Goal: Task Accomplishment & Management: Manage account settings

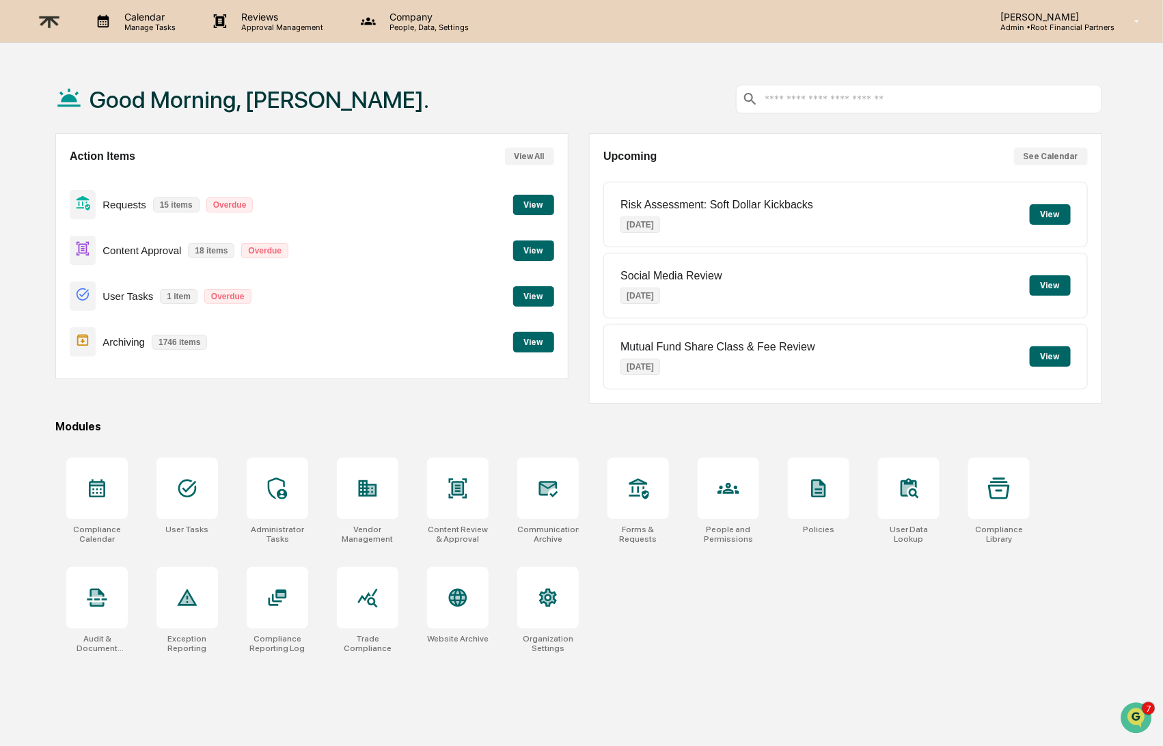
click at [515, 244] on button "View" at bounding box center [533, 251] width 41 height 21
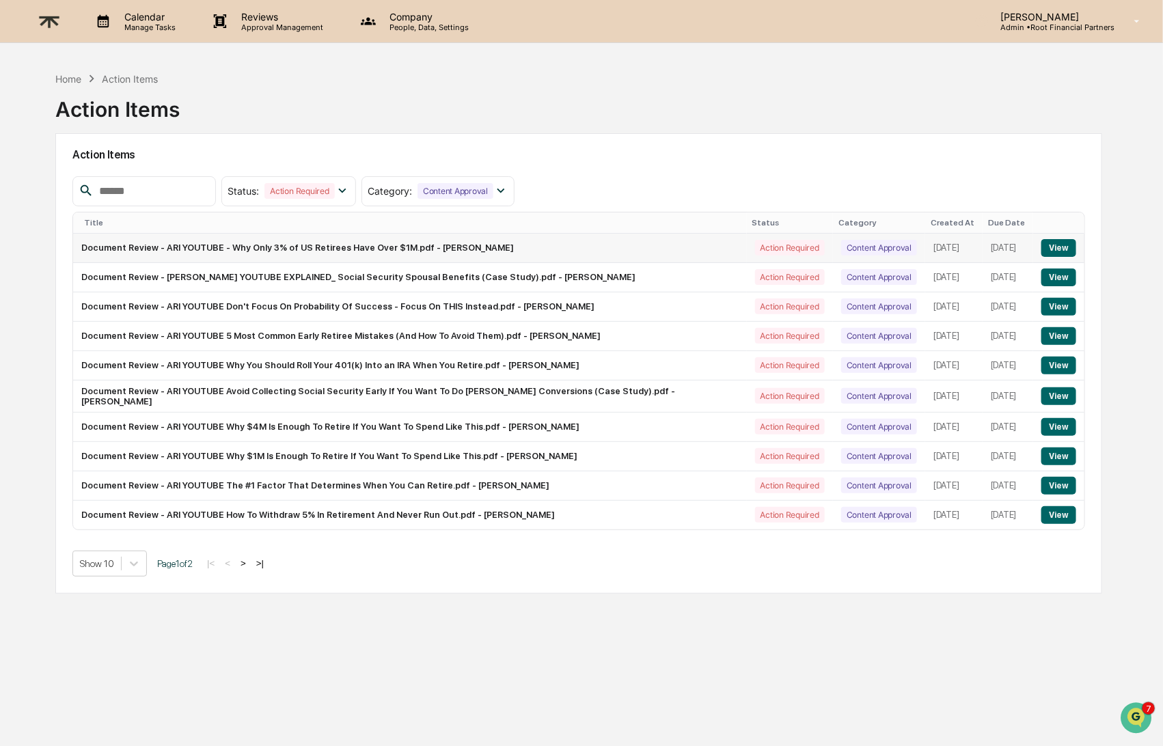
click at [1063, 248] on button "View" at bounding box center [1059, 248] width 35 height 18
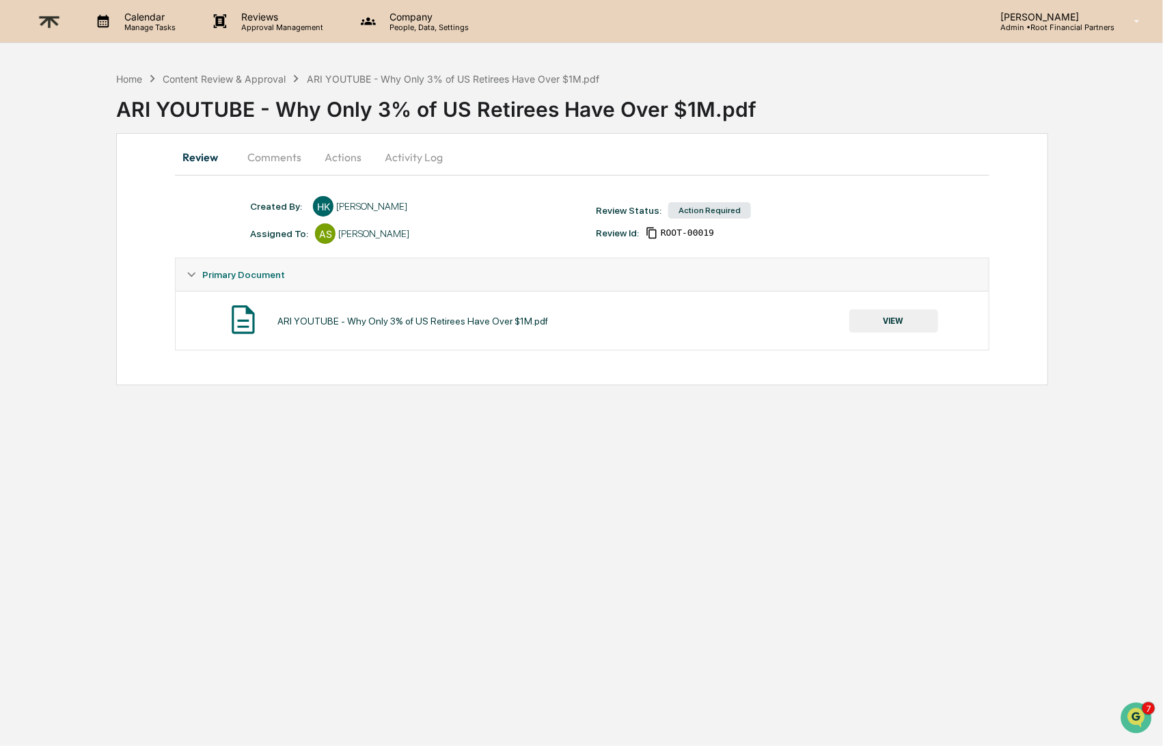
click at [893, 324] on button "VIEW" at bounding box center [894, 321] width 89 height 23
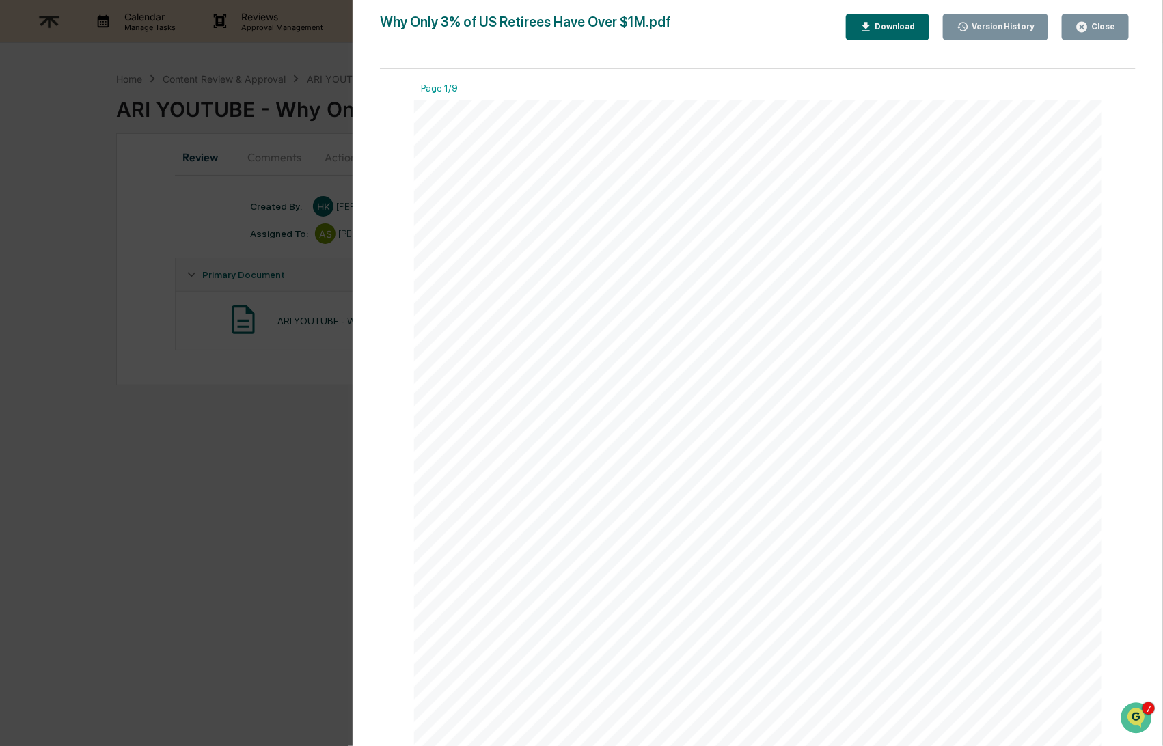
click at [903, 25] on div "Download" at bounding box center [894, 27] width 43 height 10
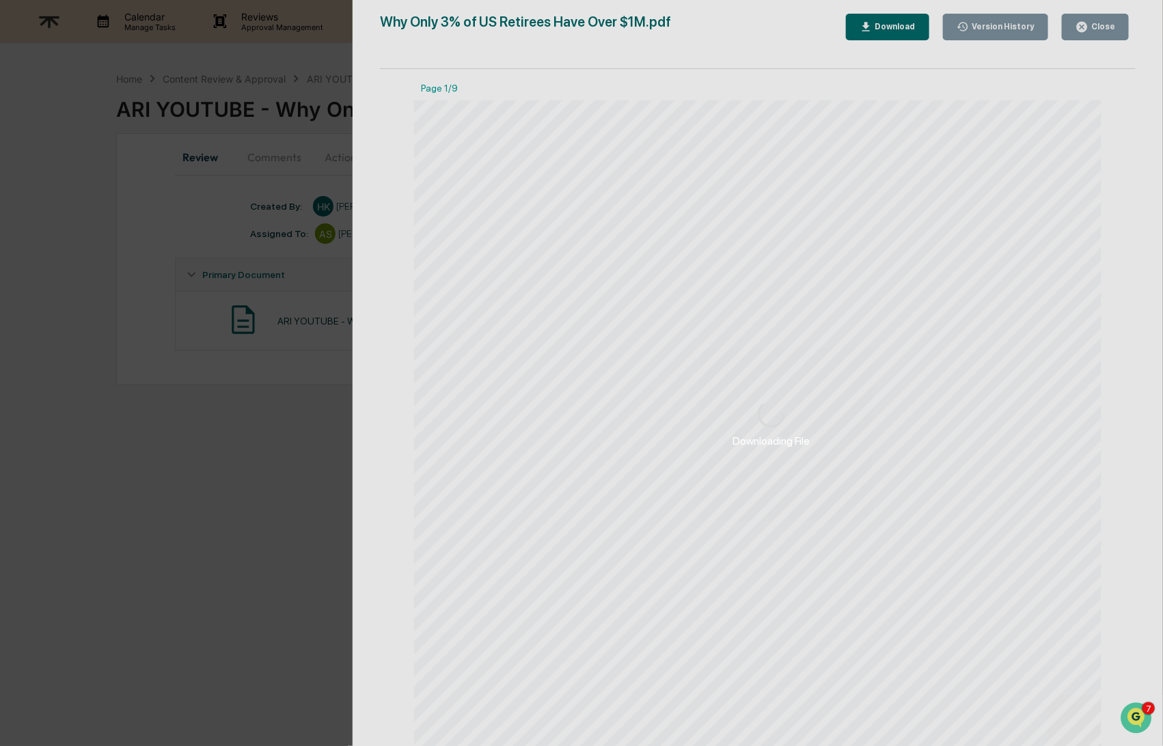
click at [885, 27] on div "Downloading File" at bounding box center [772, 424] width 838 height 848
click at [893, 25] on div "Downloading File" at bounding box center [772, 424] width 838 height 848
click at [918, 128] on div "Downloading File" at bounding box center [772, 424] width 838 height 848
click at [891, 21] on div "Downloading File" at bounding box center [772, 424] width 838 height 848
click at [878, 27] on div "Downloading File" at bounding box center [772, 424] width 838 height 848
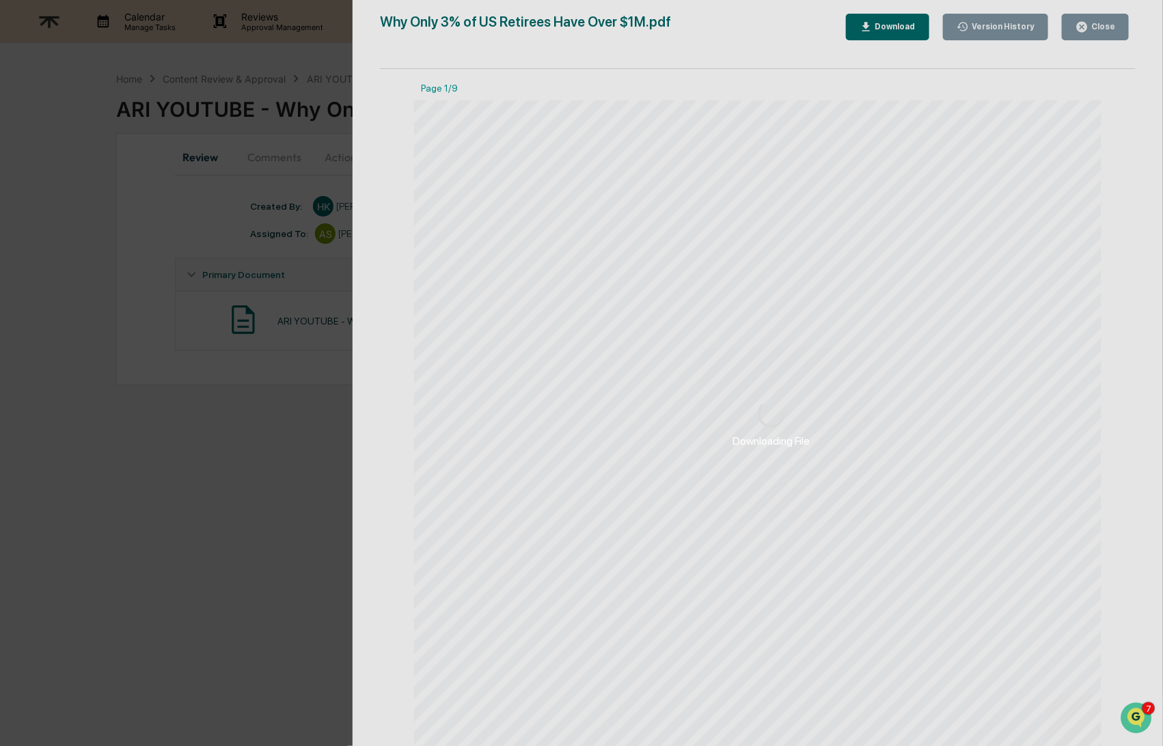
click at [900, 25] on div "Downloading File" at bounding box center [772, 424] width 838 height 848
click at [899, 25] on div "Downloading File" at bounding box center [772, 424] width 838 height 848
click at [899, 24] on div "Downloading File" at bounding box center [772, 424] width 838 height 848
click at [882, 31] on div "Downloading File" at bounding box center [772, 424] width 838 height 848
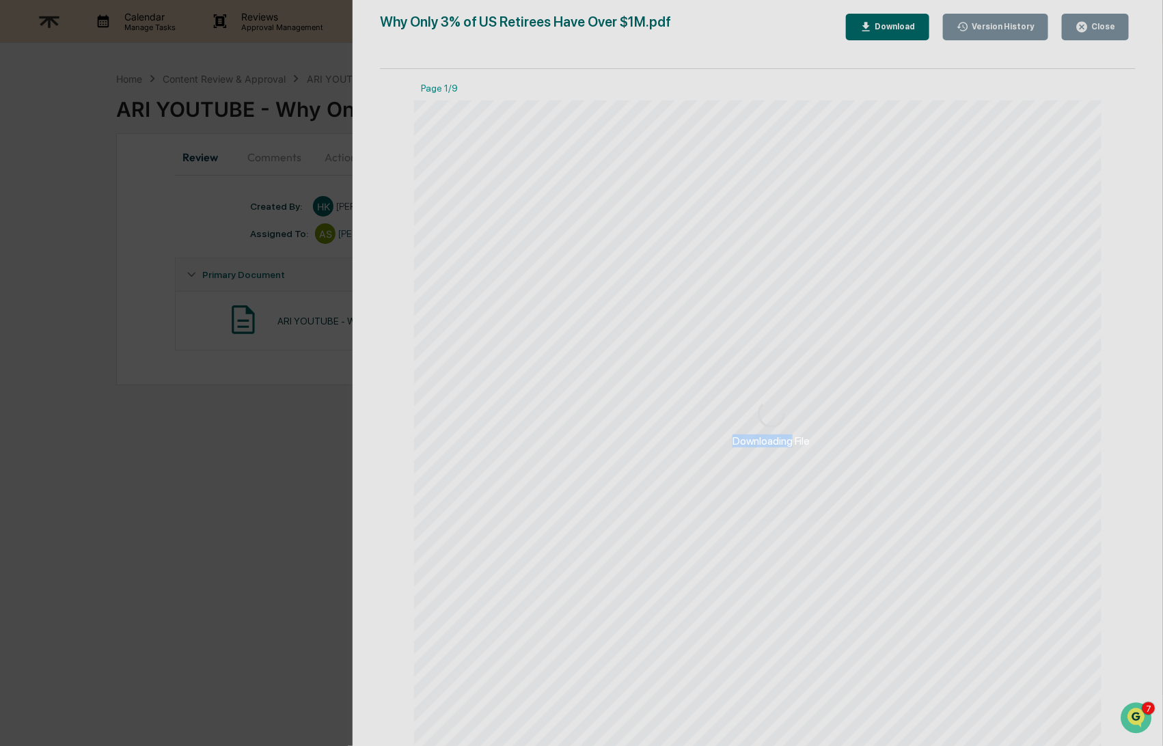
click at [882, 31] on div "Downloading File" at bounding box center [772, 424] width 838 height 848
click at [890, 29] on div "Downloading File" at bounding box center [772, 424] width 838 height 848
click at [1089, 31] on div "Downloading File" at bounding box center [772, 424] width 838 height 848
drag, startPoint x: 1076, startPoint y: 33, endPoint x: 1042, endPoint y: 28, distance: 34.6
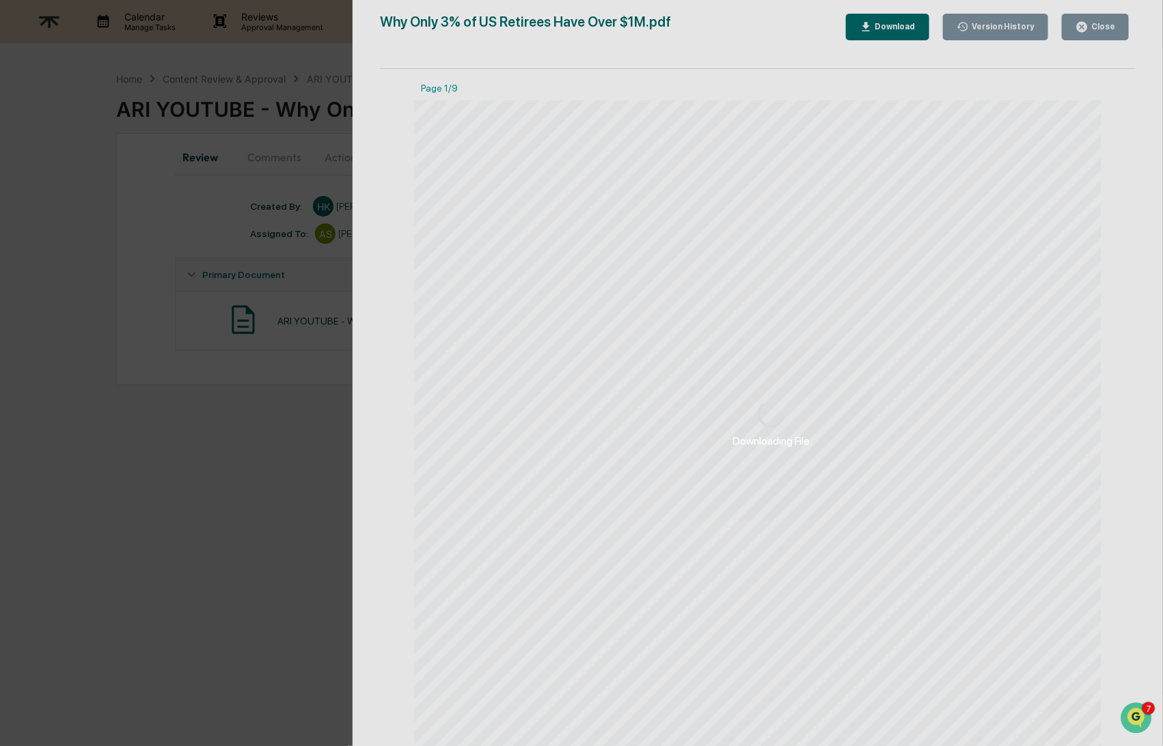
click at [1075, 33] on div "Downloading File" at bounding box center [772, 424] width 838 height 848
drag, startPoint x: 156, startPoint y: 44, endPoint x: 128, endPoint y: 3, distance: 50.2
click at [156, 44] on div "Downloading File Version History 09/12/2025, 06:03 PM Hannah Kaufman Why Only 3…" at bounding box center [581, 373] width 1163 height 746
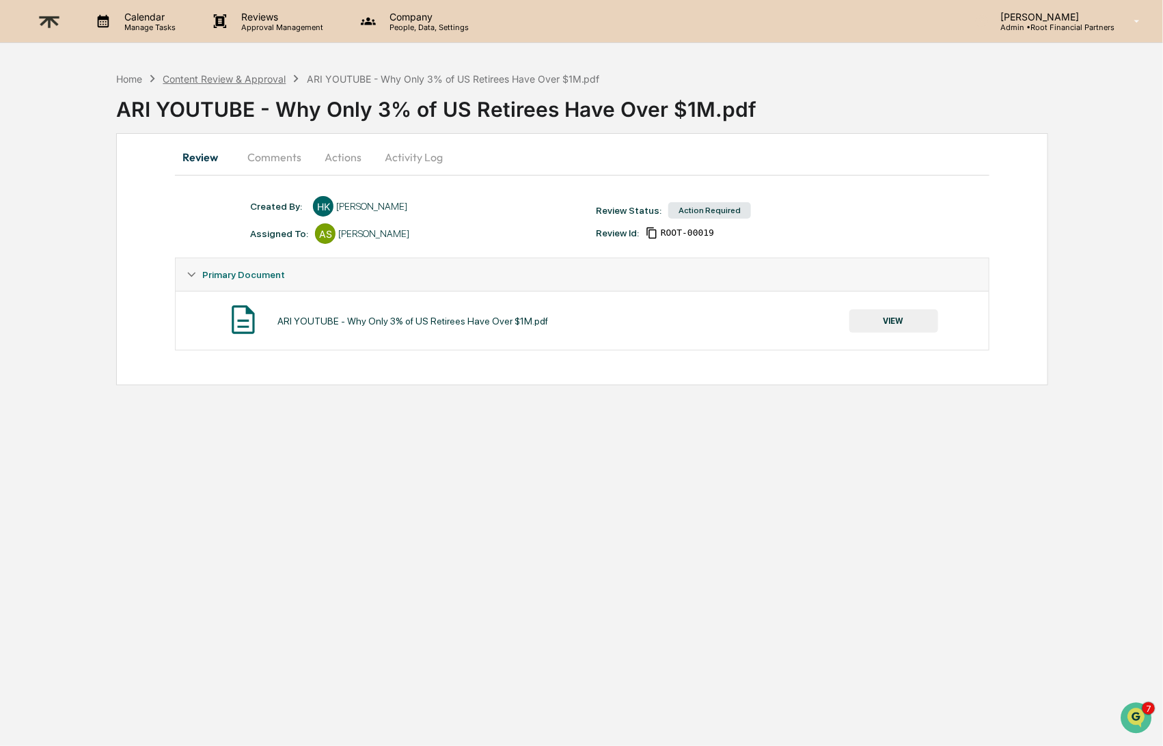
click at [211, 73] on div "Content Review & Approval" at bounding box center [224, 79] width 123 height 12
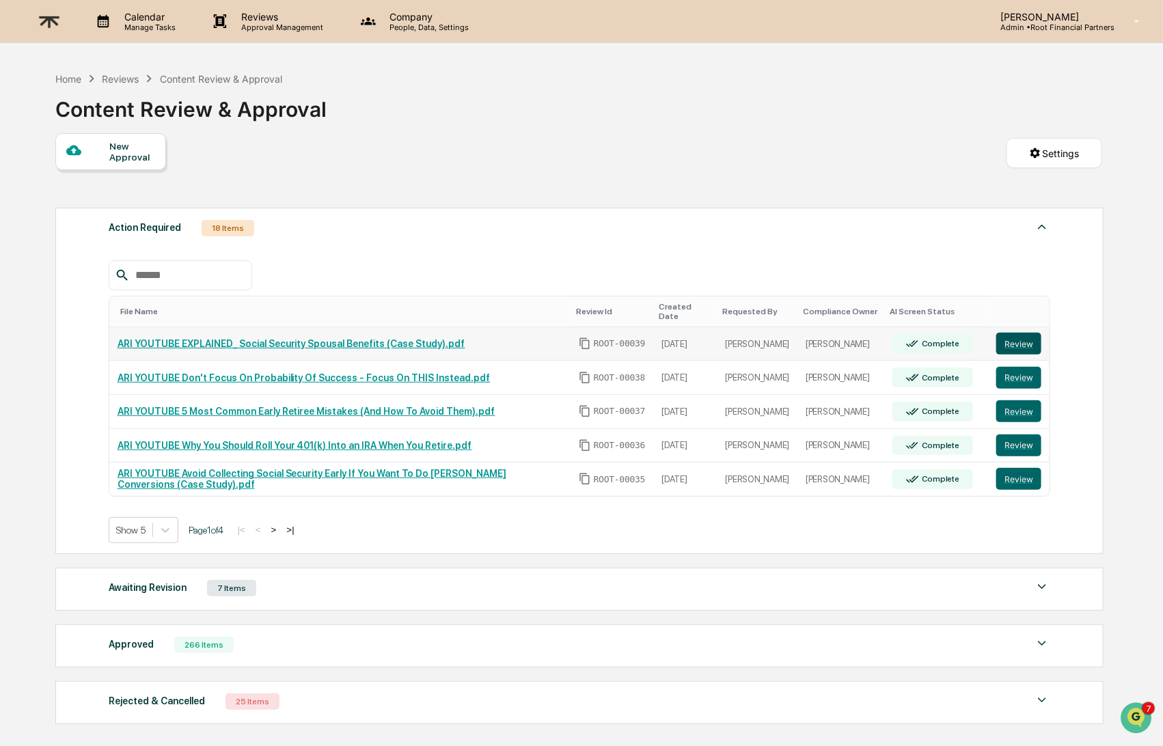
click at [1023, 333] on button "Review" at bounding box center [1019, 344] width 45 height 22
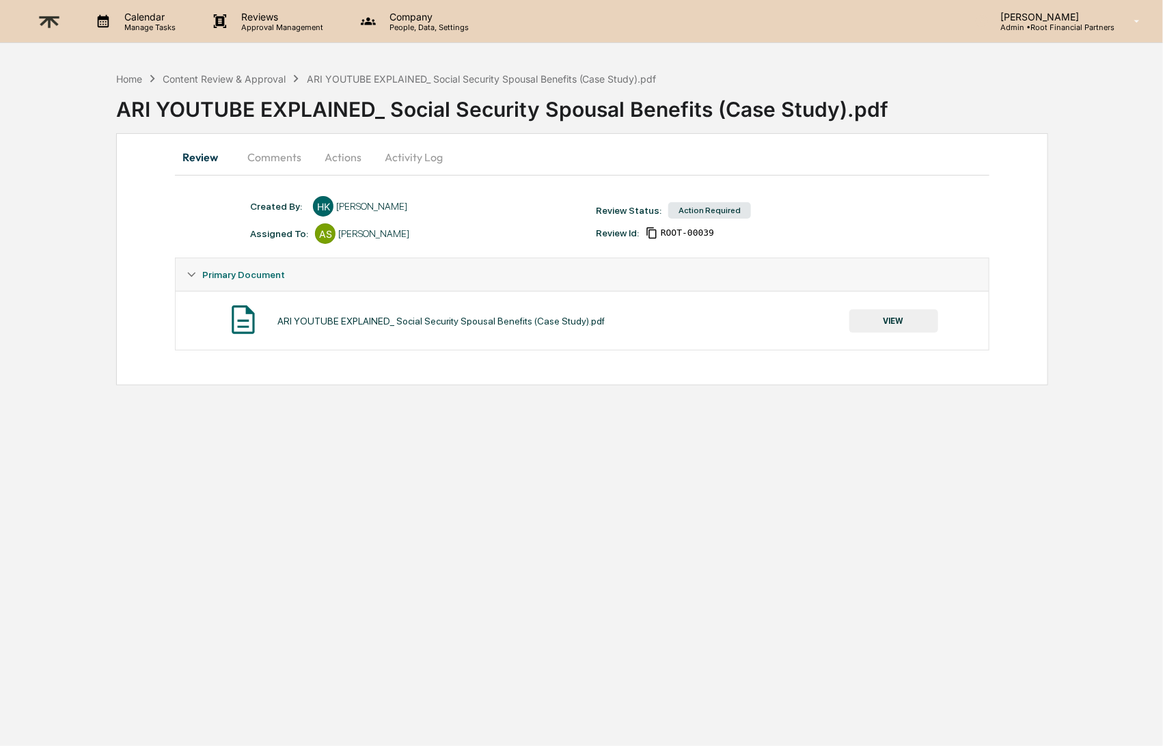
click at [255, 161] on button "Comments" at bounding box center [274, 157] width 76 height 33
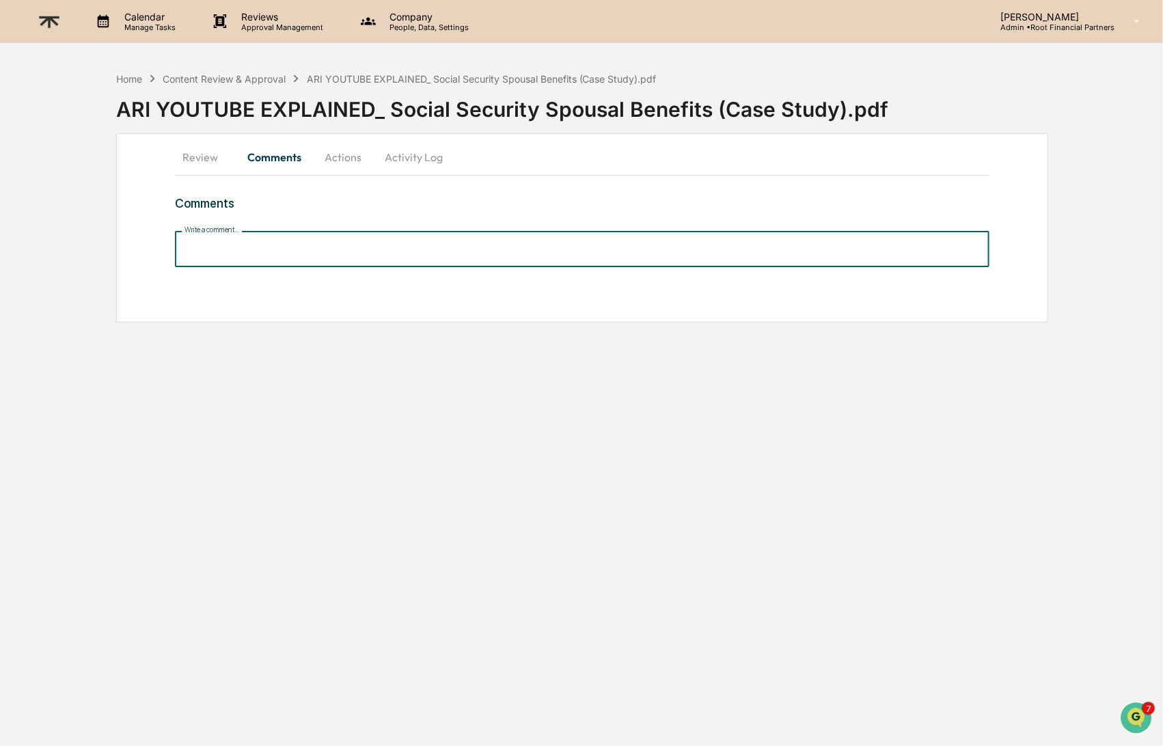
click at [431, 256] on input "Write a comment..." at bounding box center [582, 249] width 814 height 36
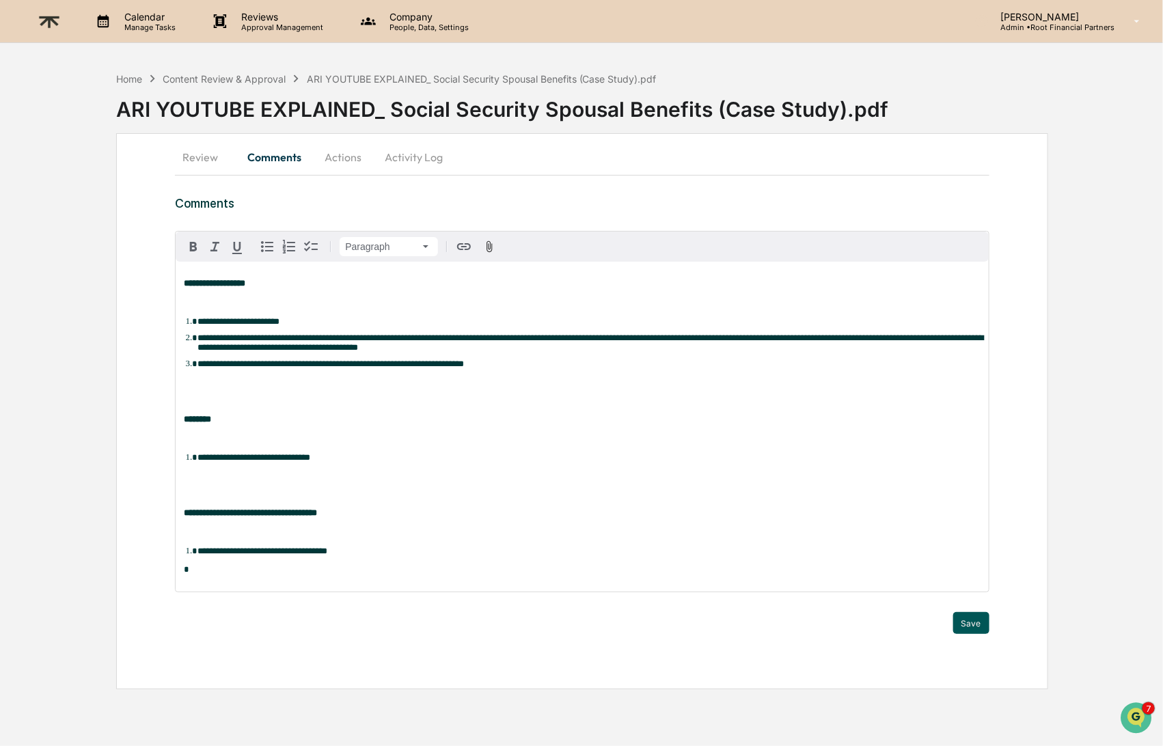
click at [973, 622] on button "Save" at bounding box center [971, 623] width 36 height 22
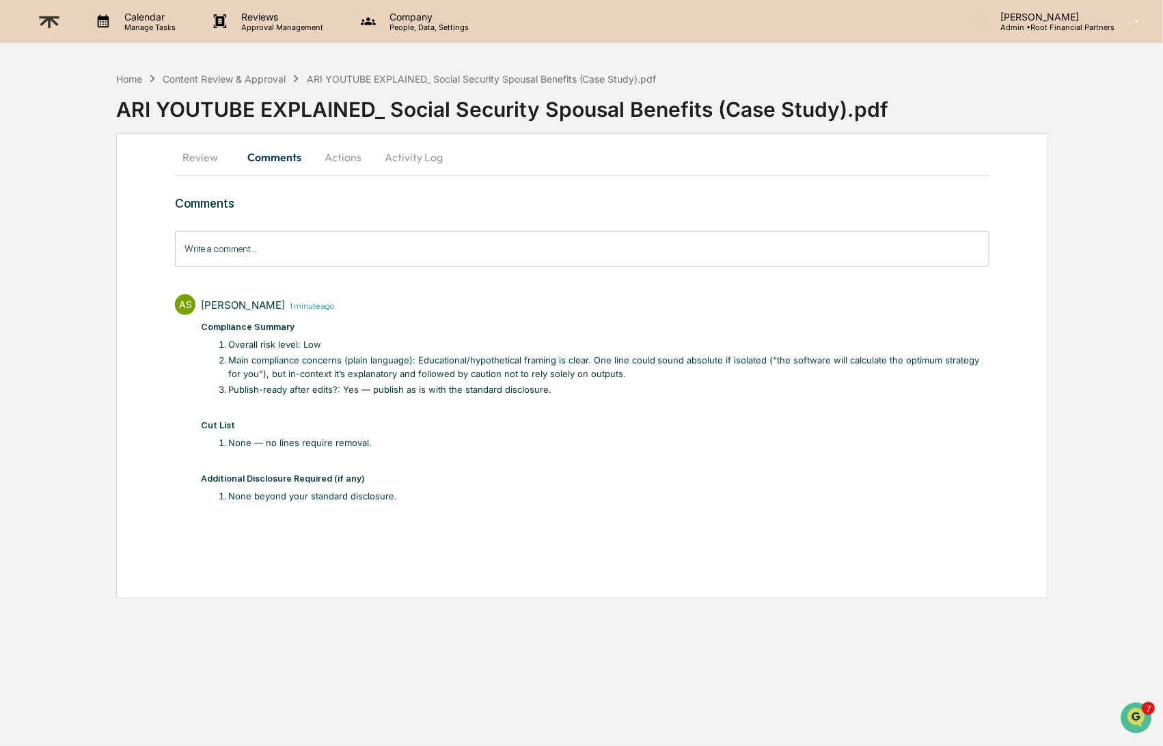
click at [346, 152] on button "Actions" at bounding box center [343, 157] width 62 height 33
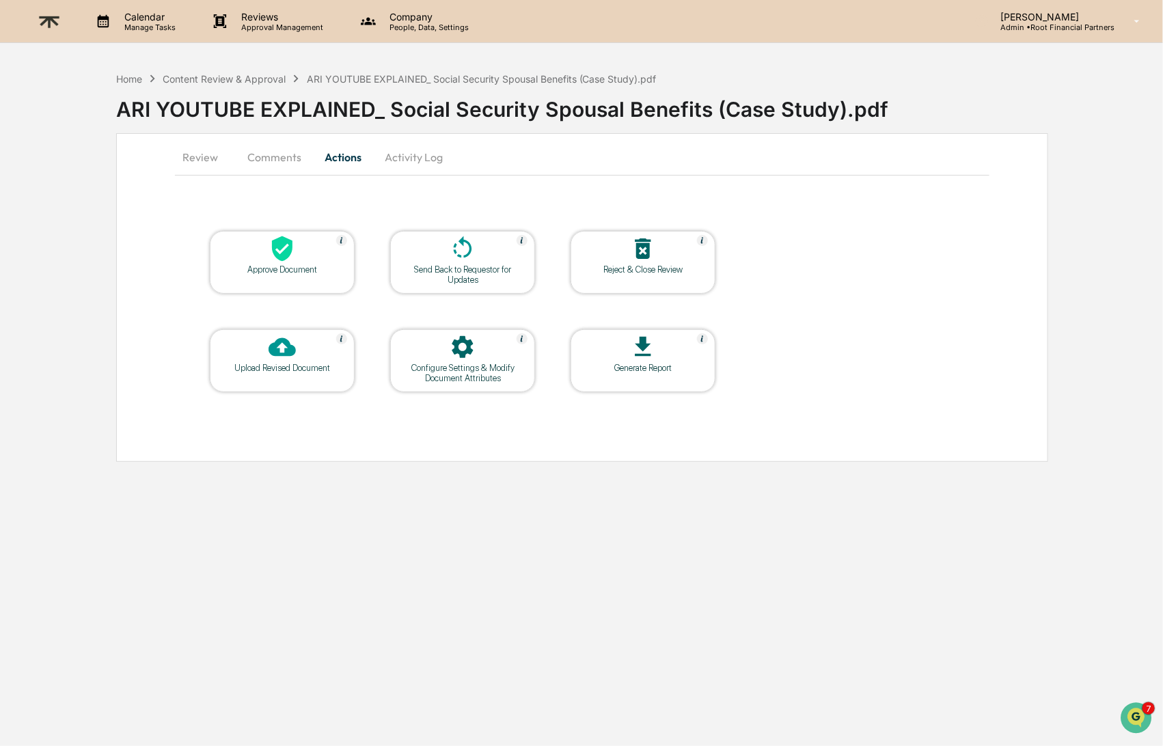
click at [291, 258] on icon at bounding box center [282, 248] width 27 height 27
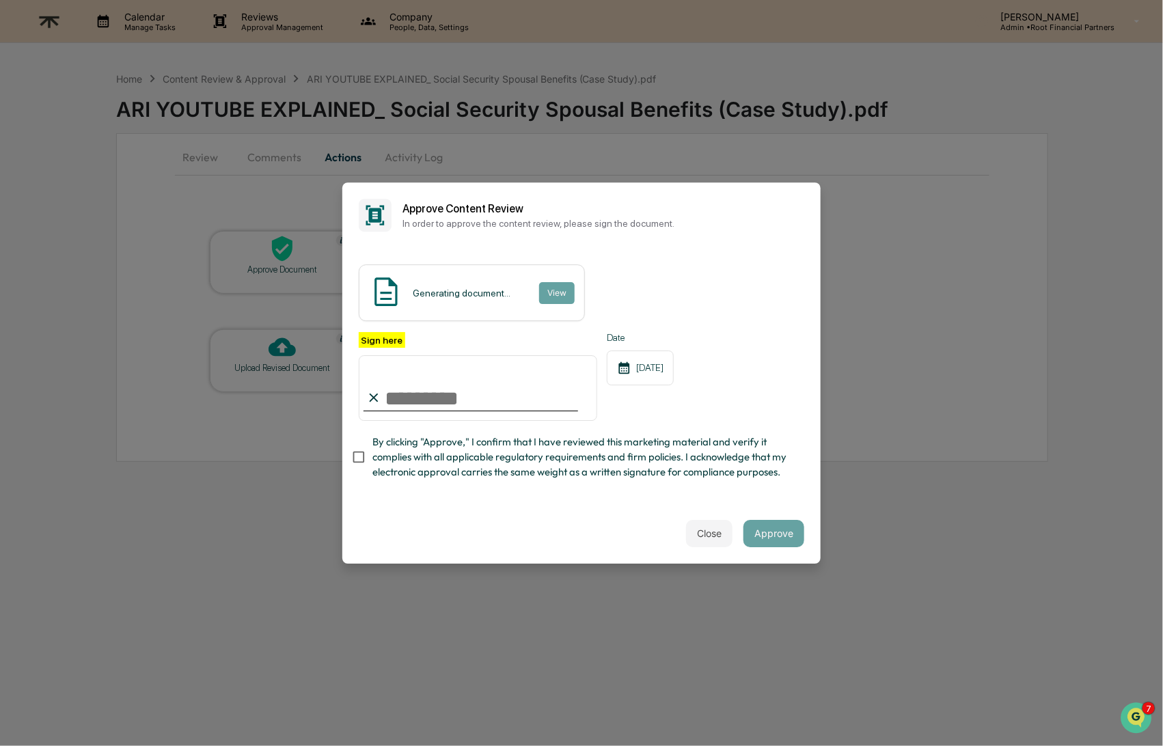
click at [506, 397] on input "Sign here" at bounding box center [478, 388] width 239 height 66
click at [573, 380] on input "Sign here" at bounding box center [478, 388] width 239 height 66
click at [0, 746] on com-1password-button at bounding box center [0, 746] width 0 height 0
type input "**********"
click at [625, 449] on span "By clicking "Approve," I confirm that I have reviewed this marketing material a…" at bounding box center [582, 458] width 421 height 46
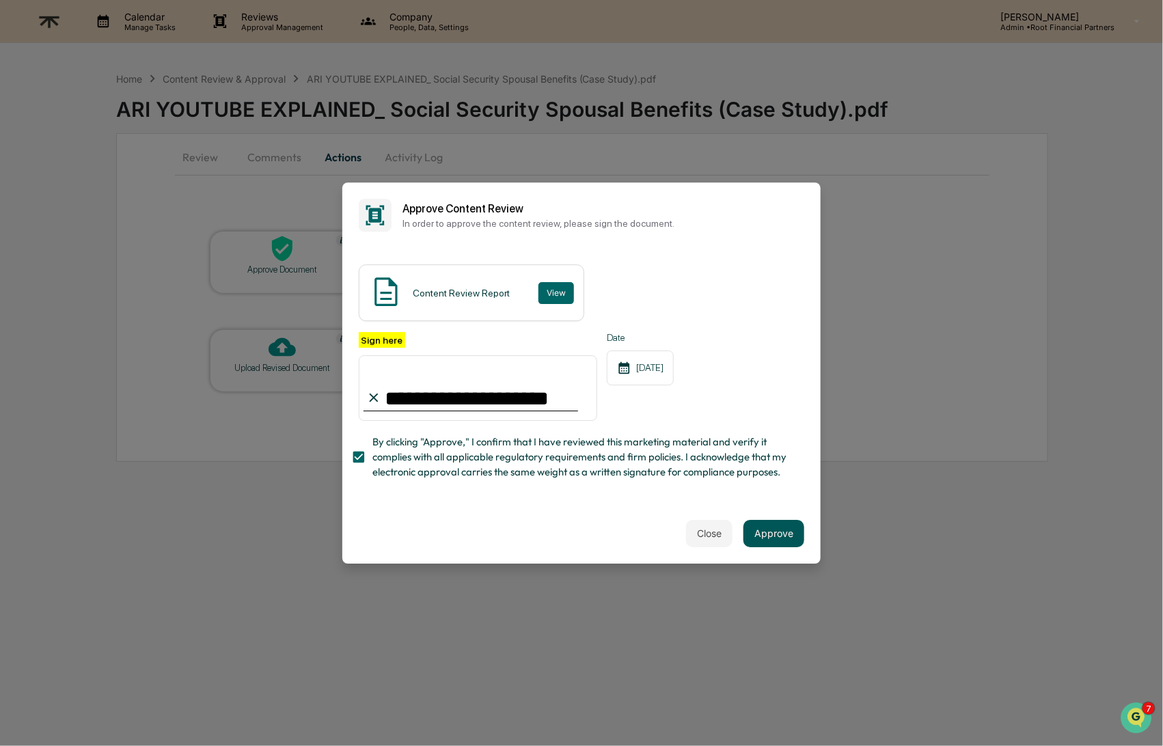
click at [781, 528] on button "Approve" at bounding box center [774, 533] width 61 height 27
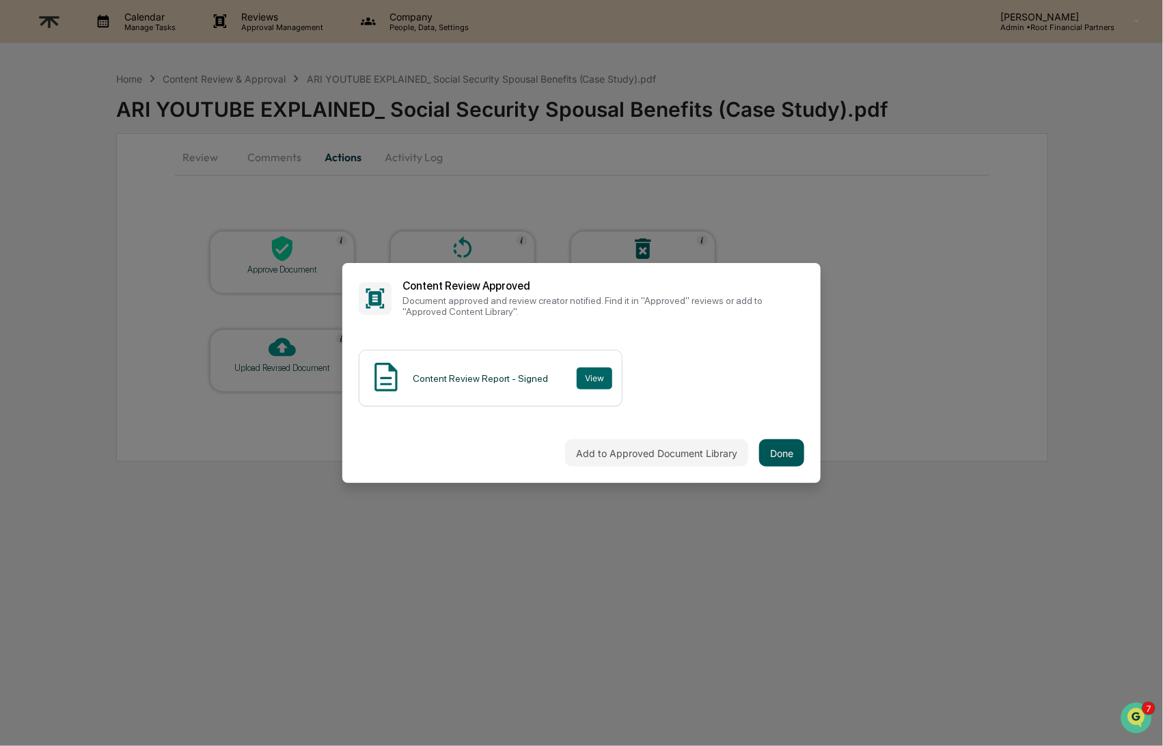
click at [785, 455] on button "Done" at bounding box center [781, 452] width 45 height 27
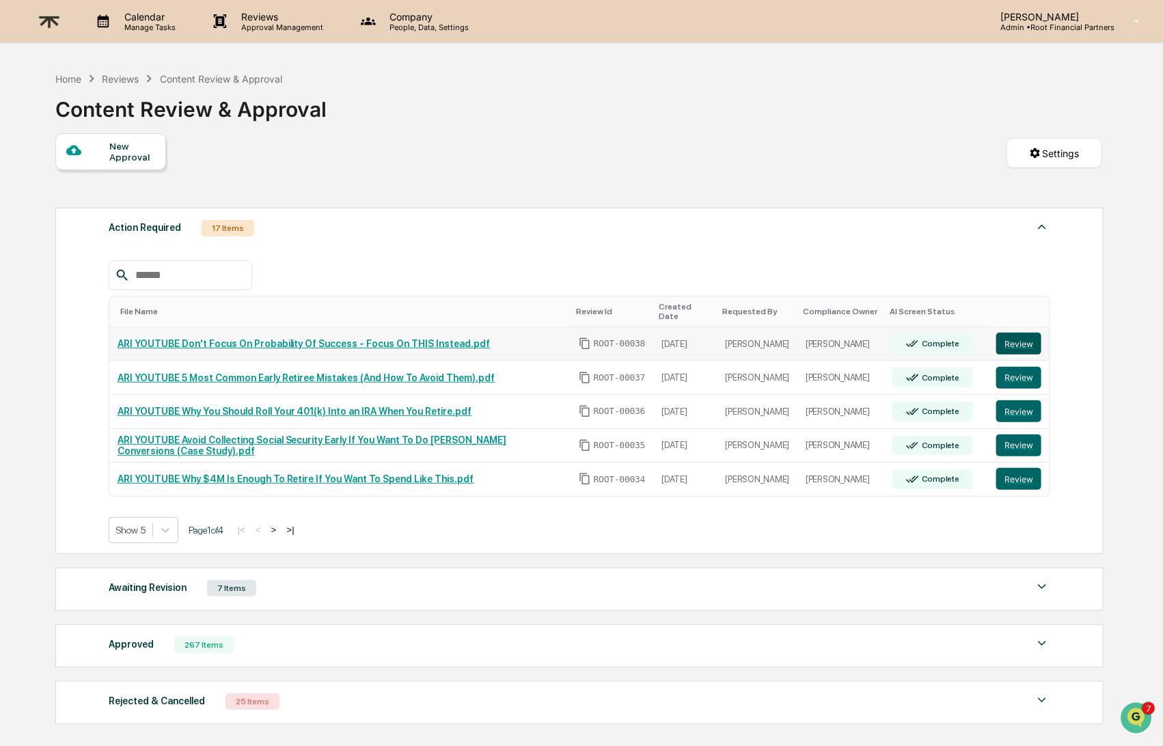
click at [1022, 333] on button "Review" at bounding box center [1019, 344] width 45 height 22
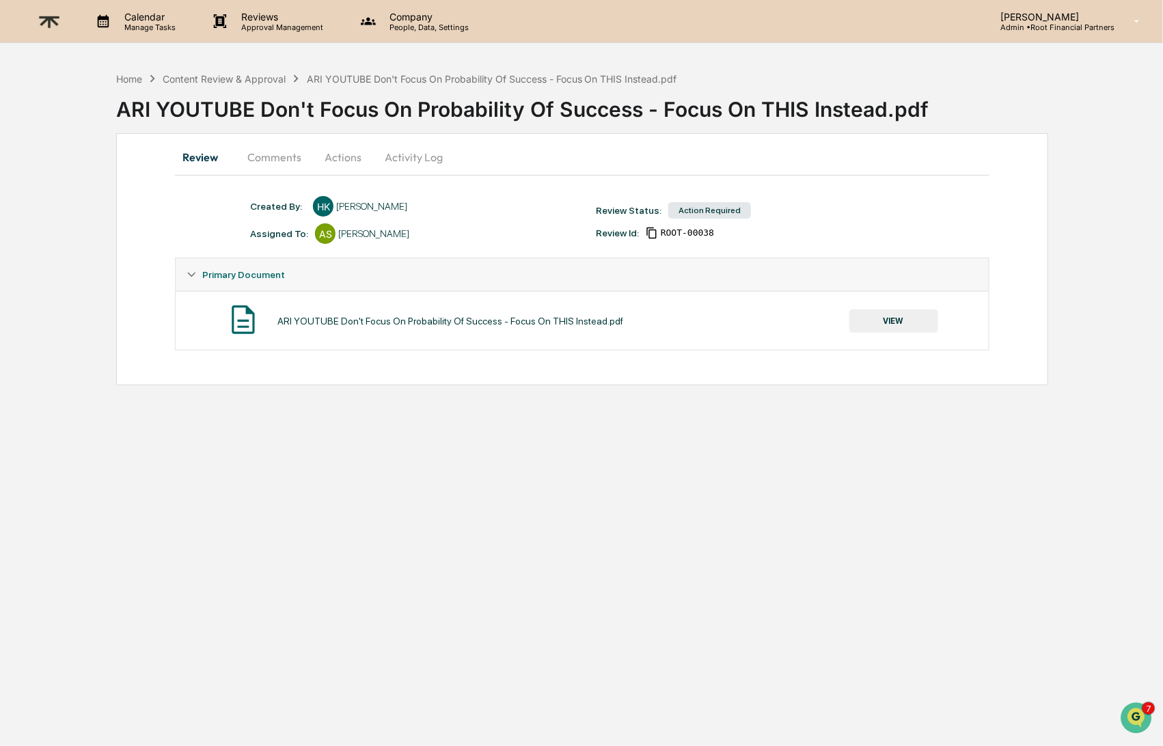
click at [901, 321] on button "VIEW" at bounding box center [894, 321] width 89 height 23
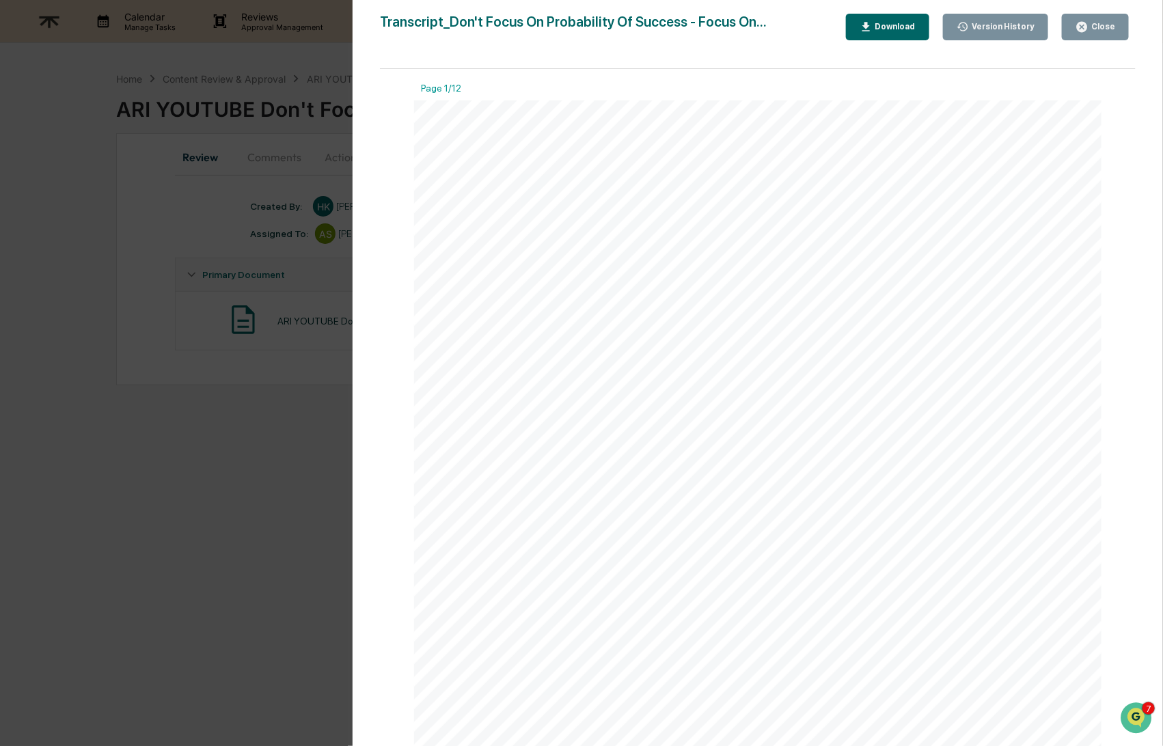
click at [886, 29] on div "Download" at bounding box center [894, 27] width 43 height 10
click at [1085, 25] on icon "button" at bounding box center [1082, 27] width 13 height 13
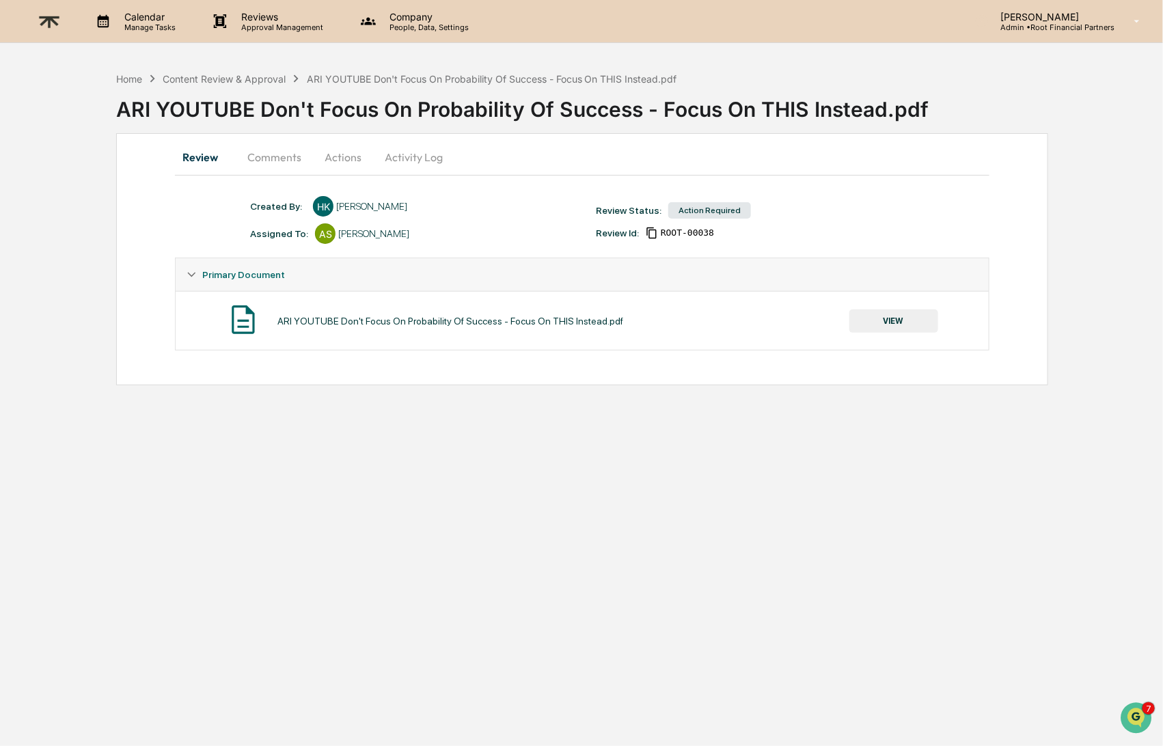
click at [267, 152] on button "Comments" at bounding box center [274, 157] width 76 height 33
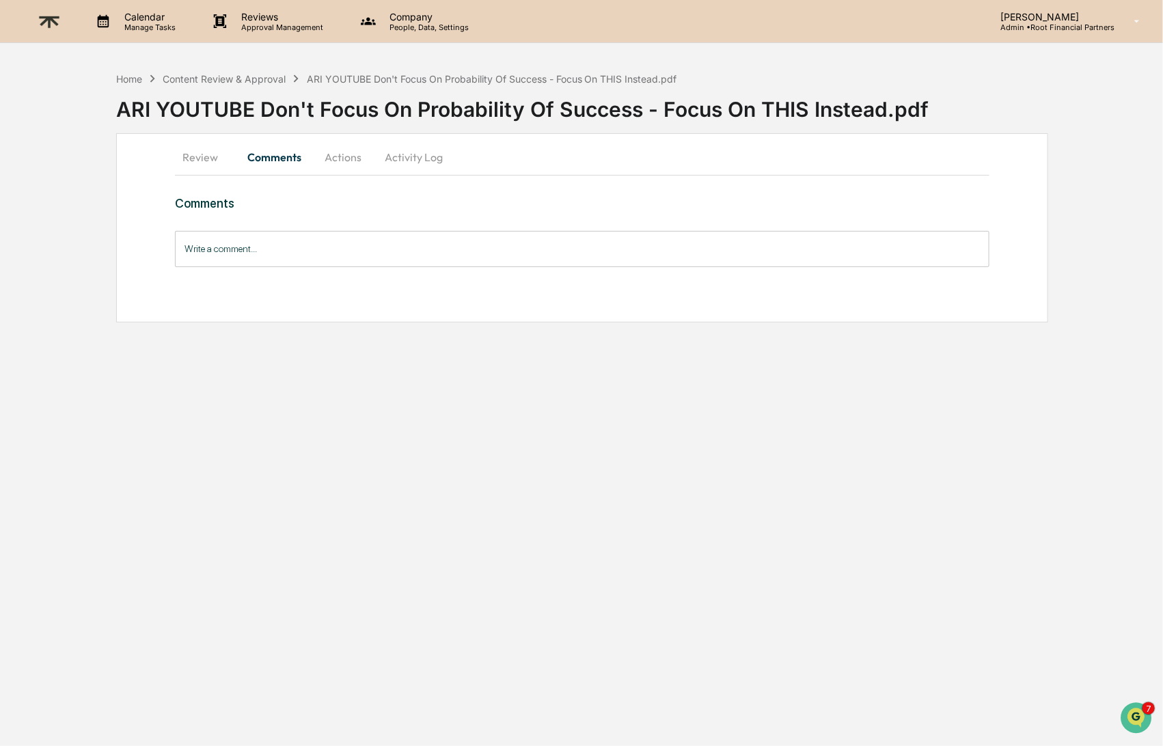
click at [383, 251] on input "Write a comment..." at bounding box center [582, 249] width 814 height 36
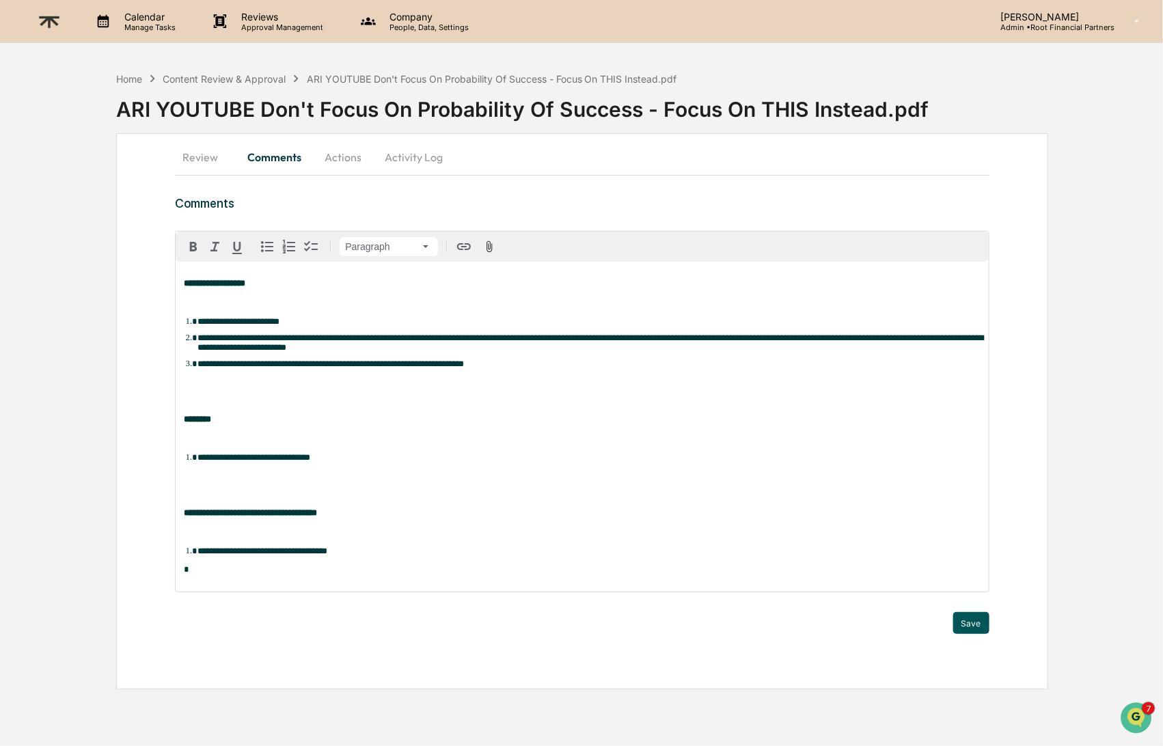
click at [975, 632] on button "Save" at bounding box center [971, 623] width 36 height 22
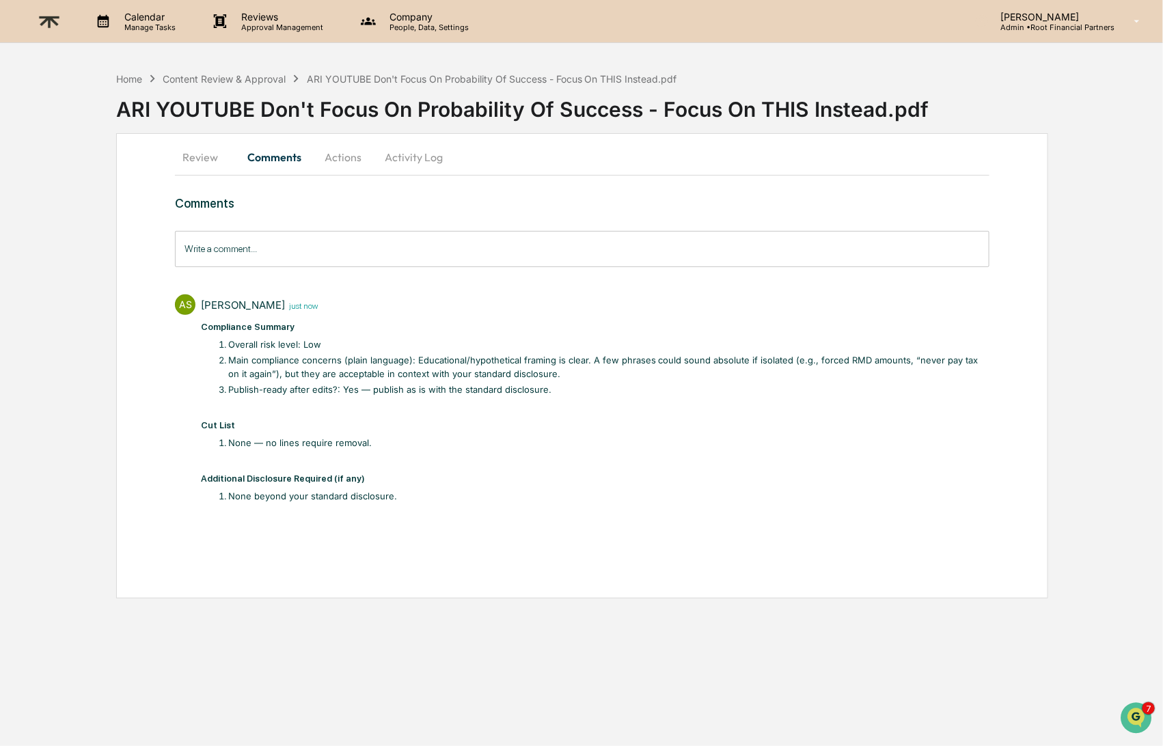
click at [340, 157] on button "Actions" at bounding box center [343, 157] width 62 height 33
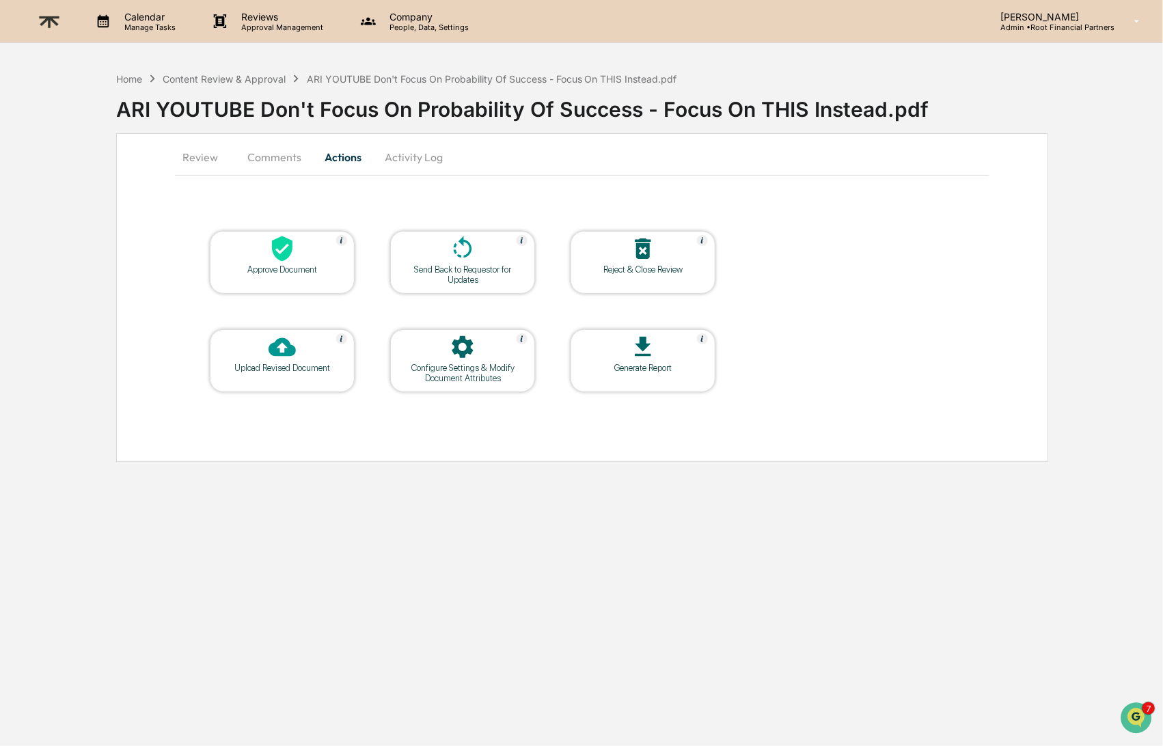
click at [283, 251] on icon at bounding box center [282, 248] width 21 height 25
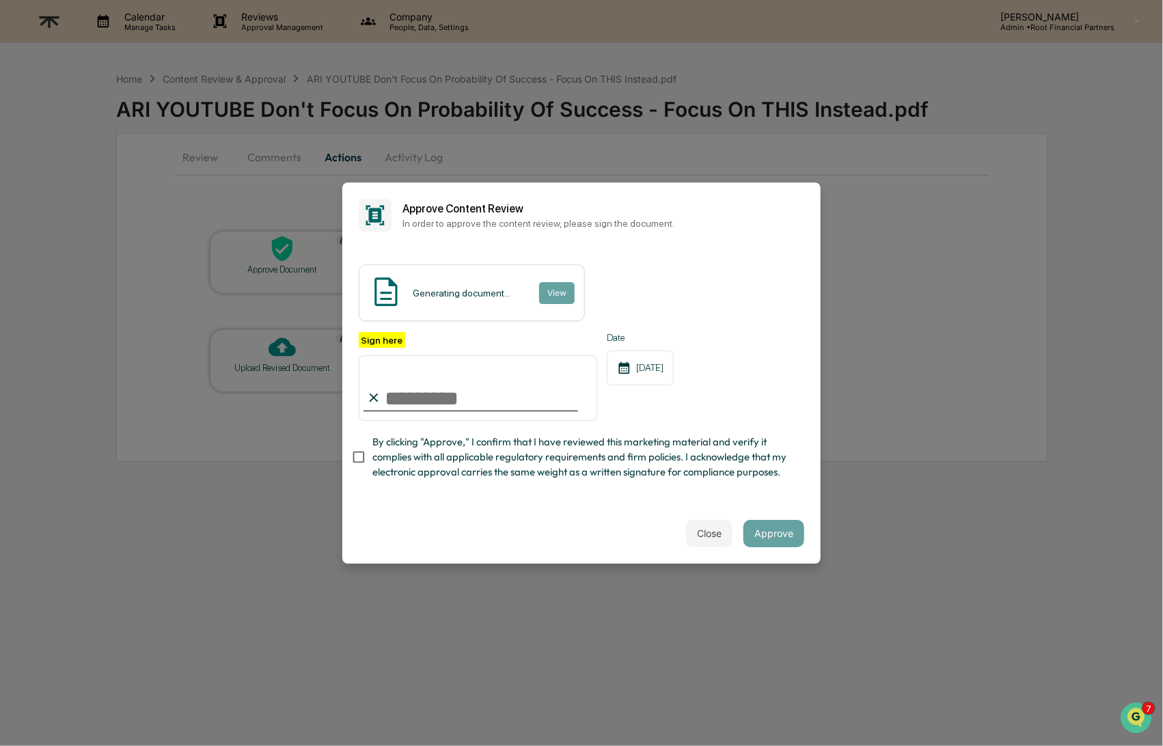
type input "**********"
click at [431, 448] on span "By clicking "Approve," I confirm that I have reviewed this marketing material a…" at bounding box center [582, 458] width 421 height 46
click at [776, 532] on button "Approve" at bounding box center [774, 533] width 61 height 27
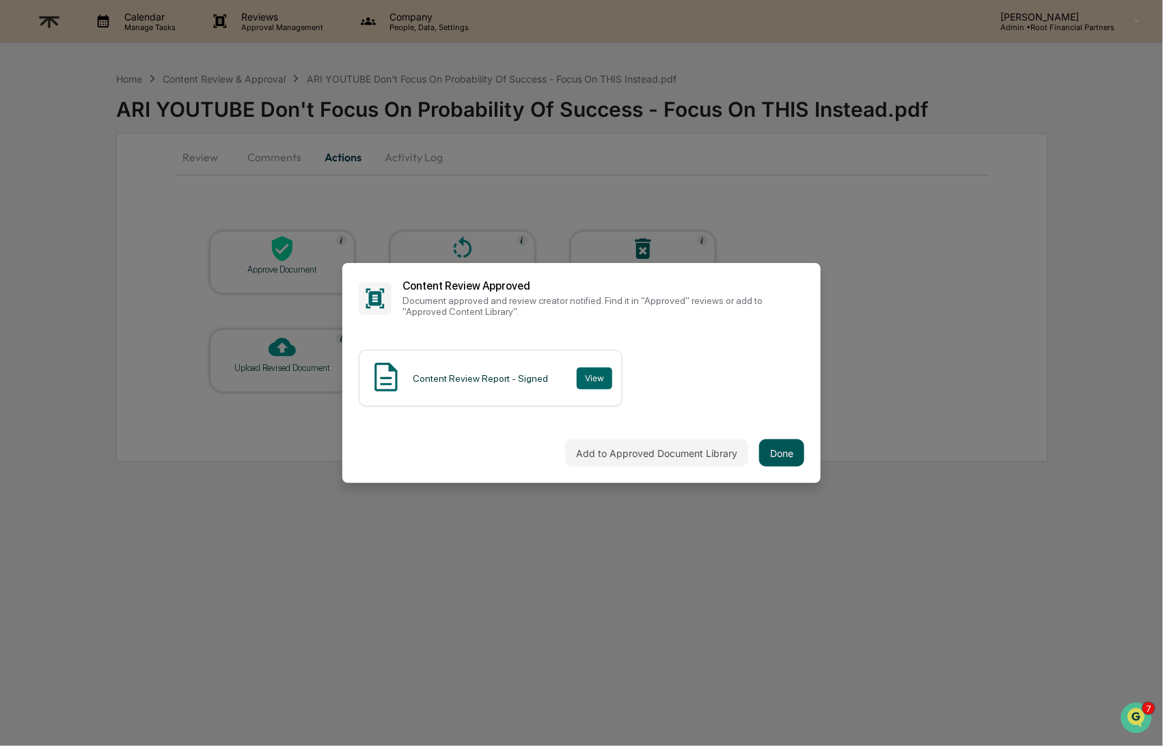
click at [789, 448] on button "Done" at bounding box center [781, 452] width 45 height 27
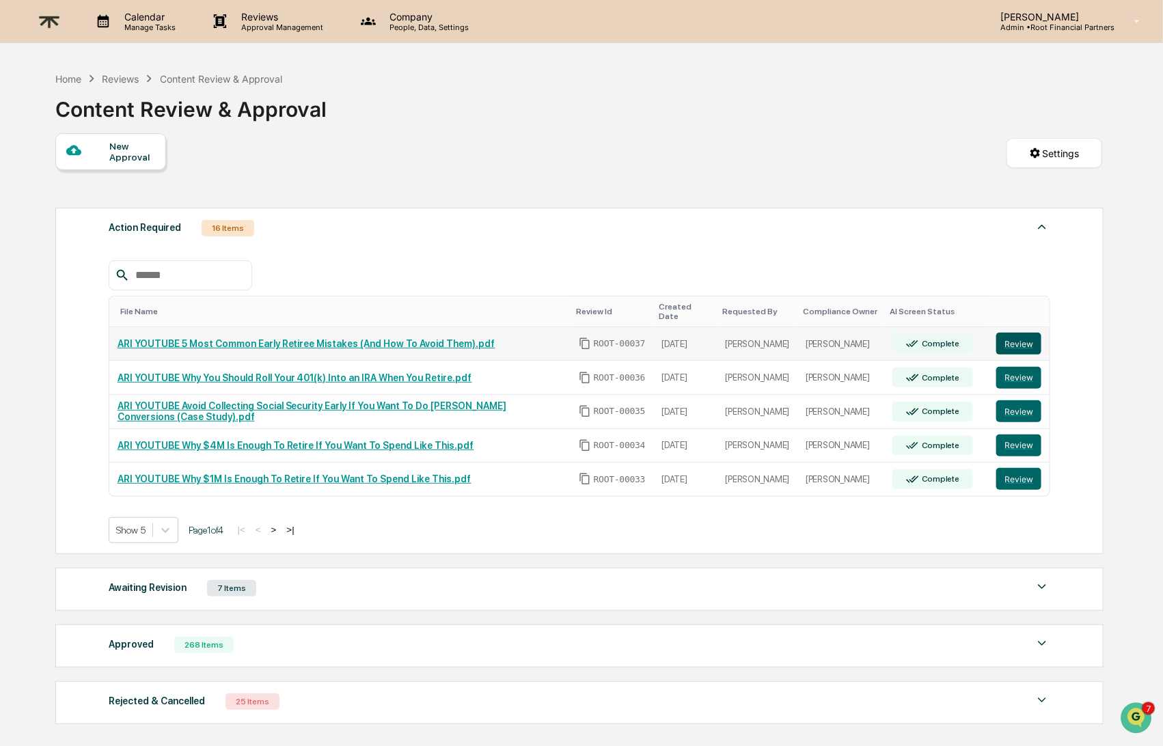
click at [1022, 335] on button "Review" at bounding box center [1019, 344] width 45 height 22
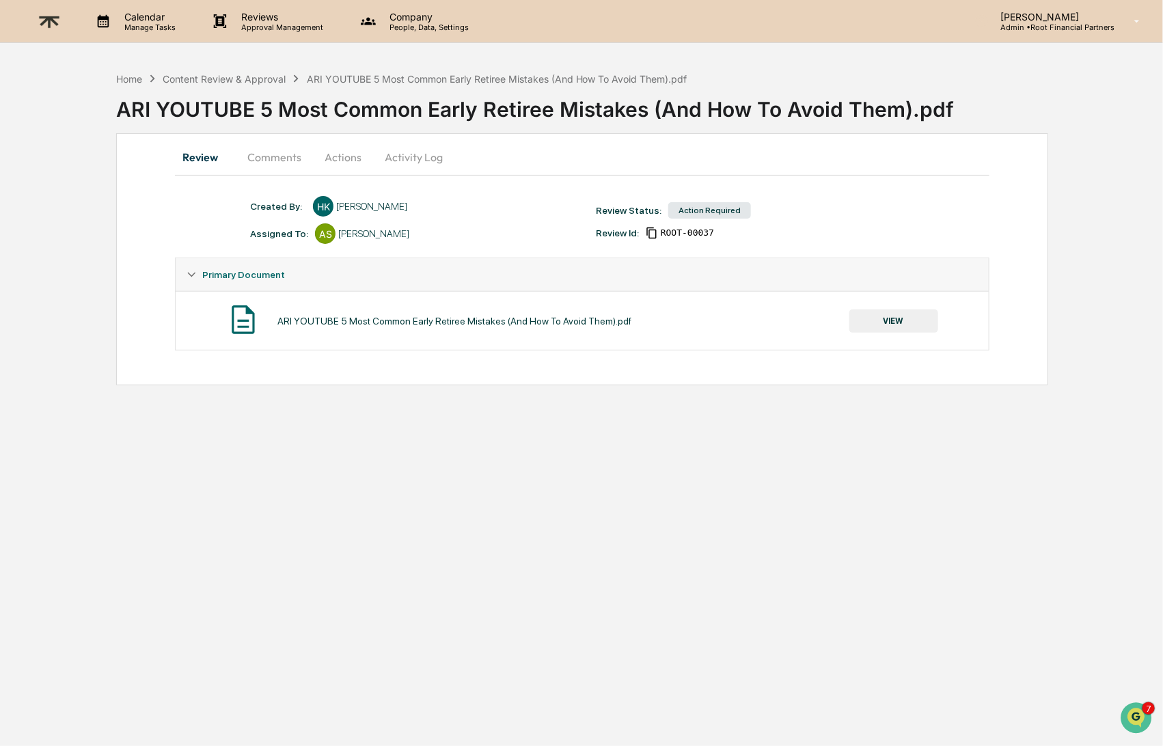
click at [885, 318] on button "VIEW" at bounding box center [894, 321] width 89 height 23
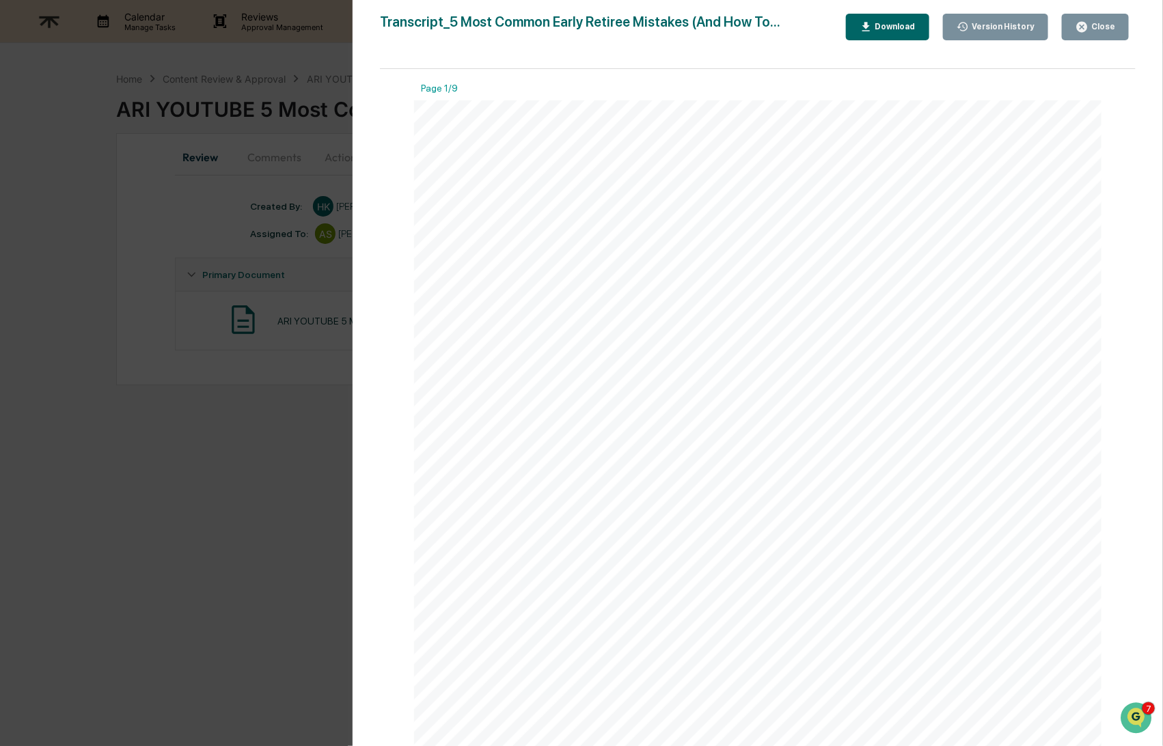
click at [886, 25] on div "Download" at bounding box center [894, 27] width 43 height 10
click at [1082, 29] on icon "button" at bounding box center [1082, 27] width 13 height 13
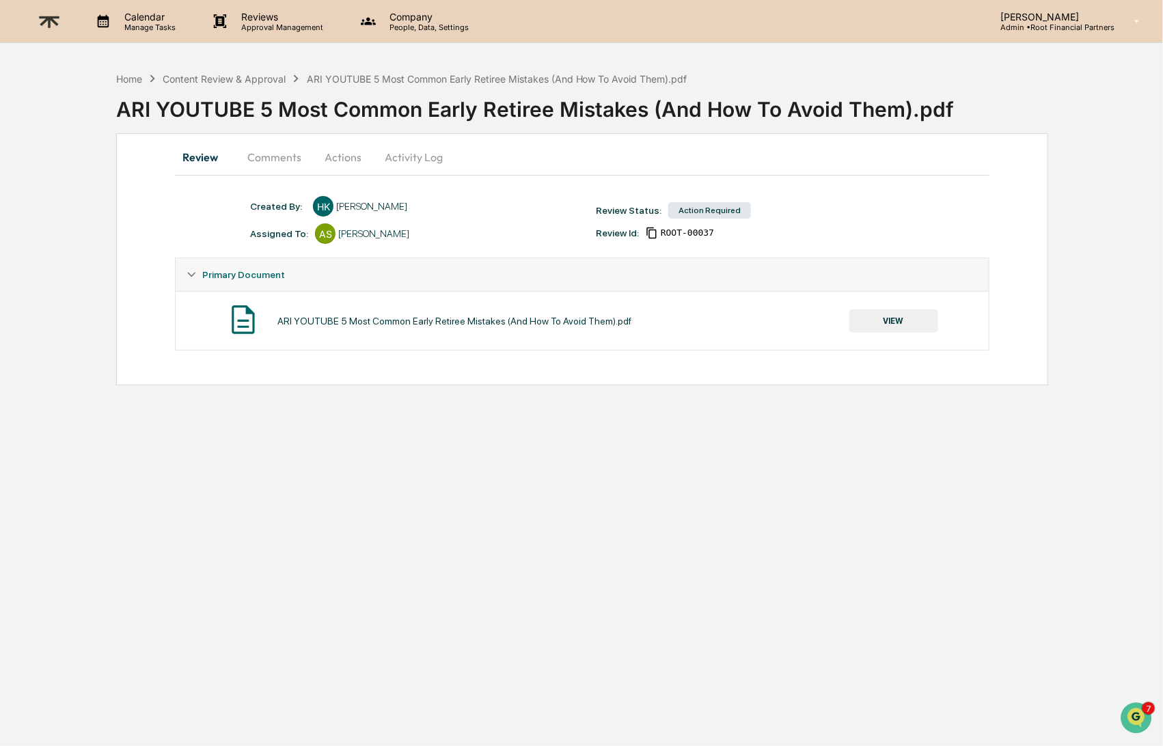
click at [272, 161] on button "Comments" at bounding box center [274, 157] width 76 height 33
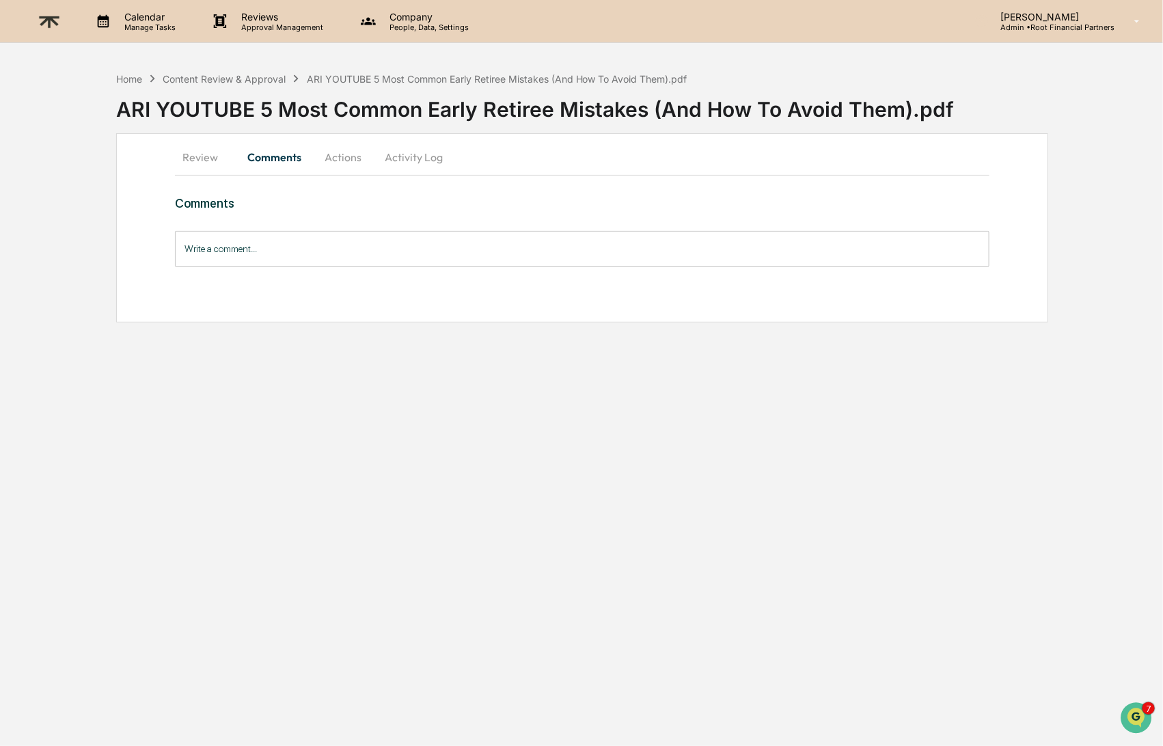
click at [315, 252] on input "Write a comment..." at bounding box center [582, 249] width 814 height 36
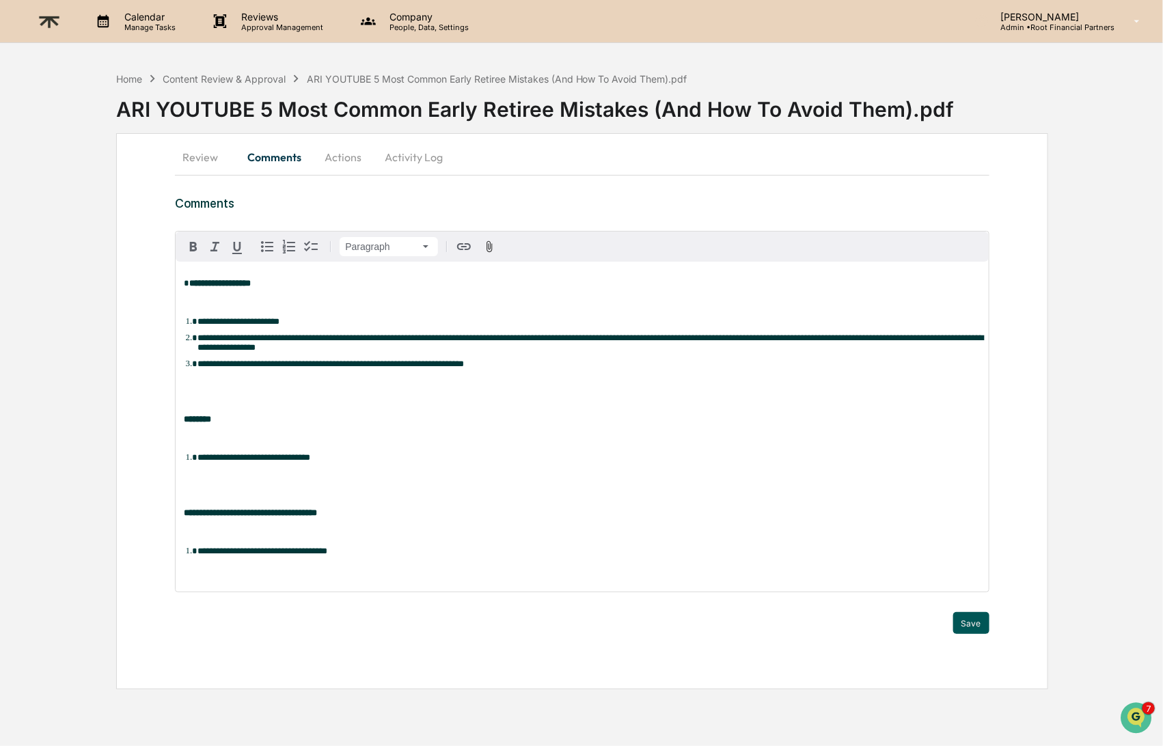
click at [962, 625] on button "Save" at bounding box center [971, 623] width 36 height 22
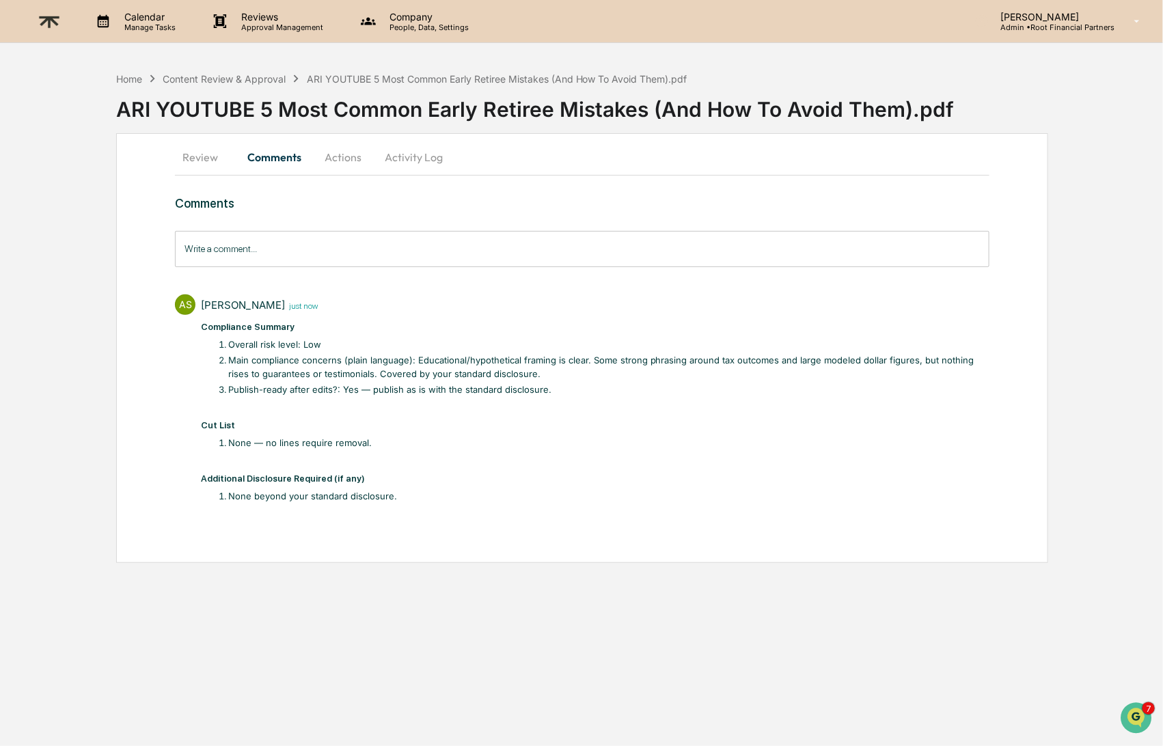
click at [347, 154] on button "Actions" at bounding box center [343, 157] width 62 height 33
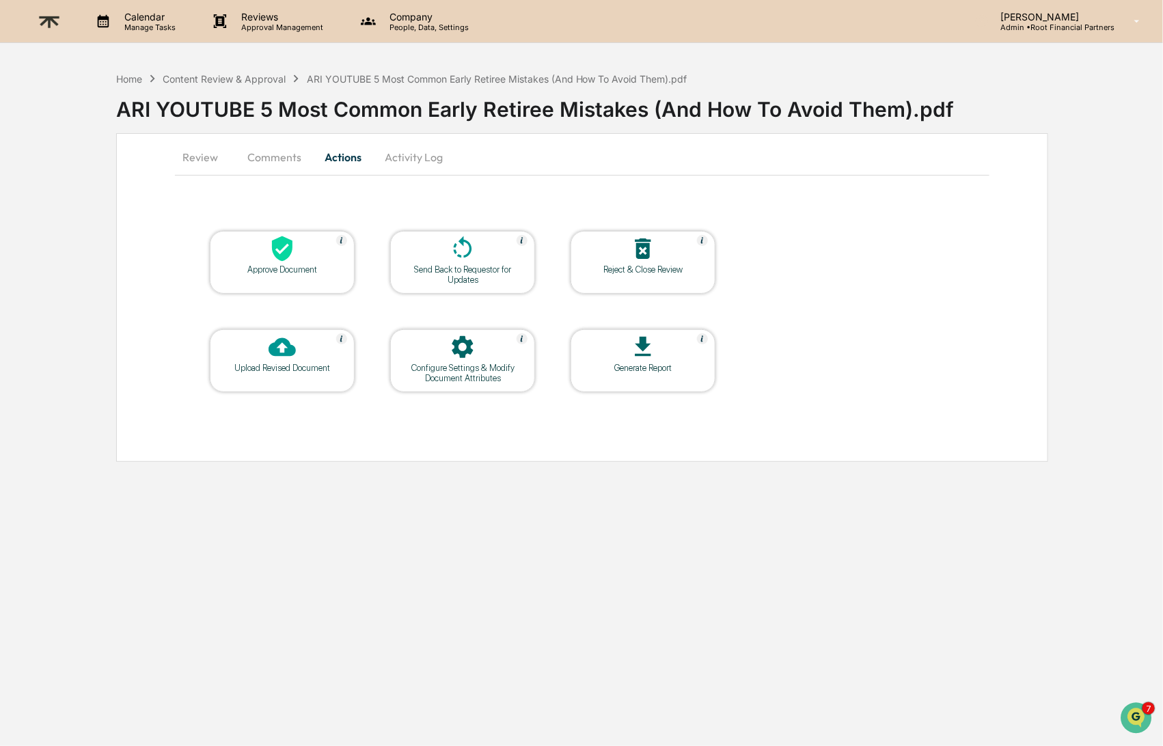
click at [287, 245] on icon at bounding box center [282, 248] width 27 height 27
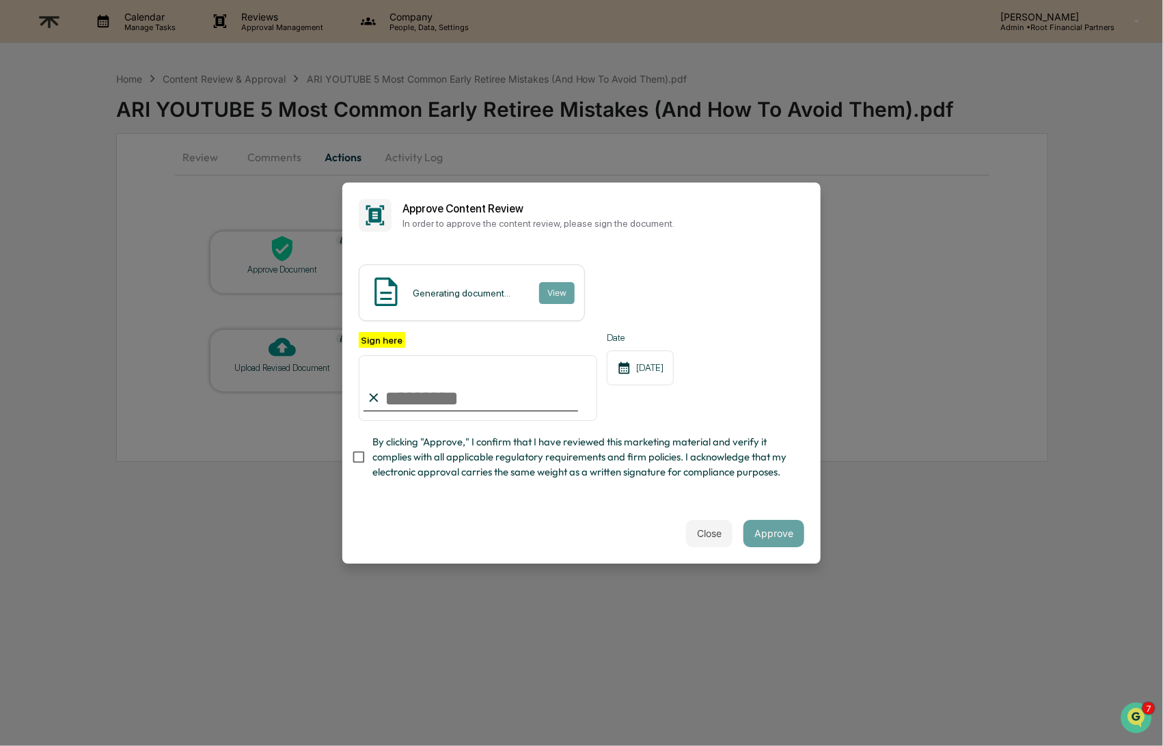
type input "**********"
click at [544, 453] on span "By clicking "Approve," I confirm that I have reviewed this marketing material a…" at bounding box center [582, 458] width 421 height 46
click at [772, 536] on button "Approve" at bounding box center [774, 533] width 61 height 27
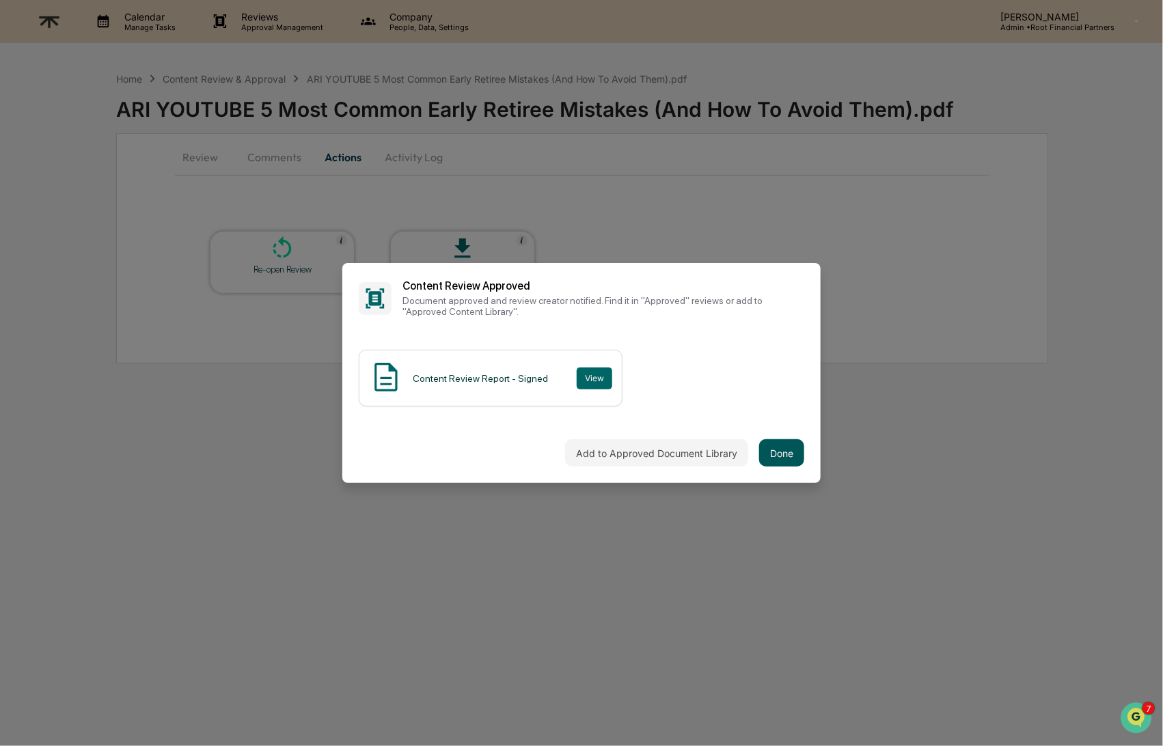
click at [787, 451] on button "Done" at bounding box center [781, 452] width 45 height 27
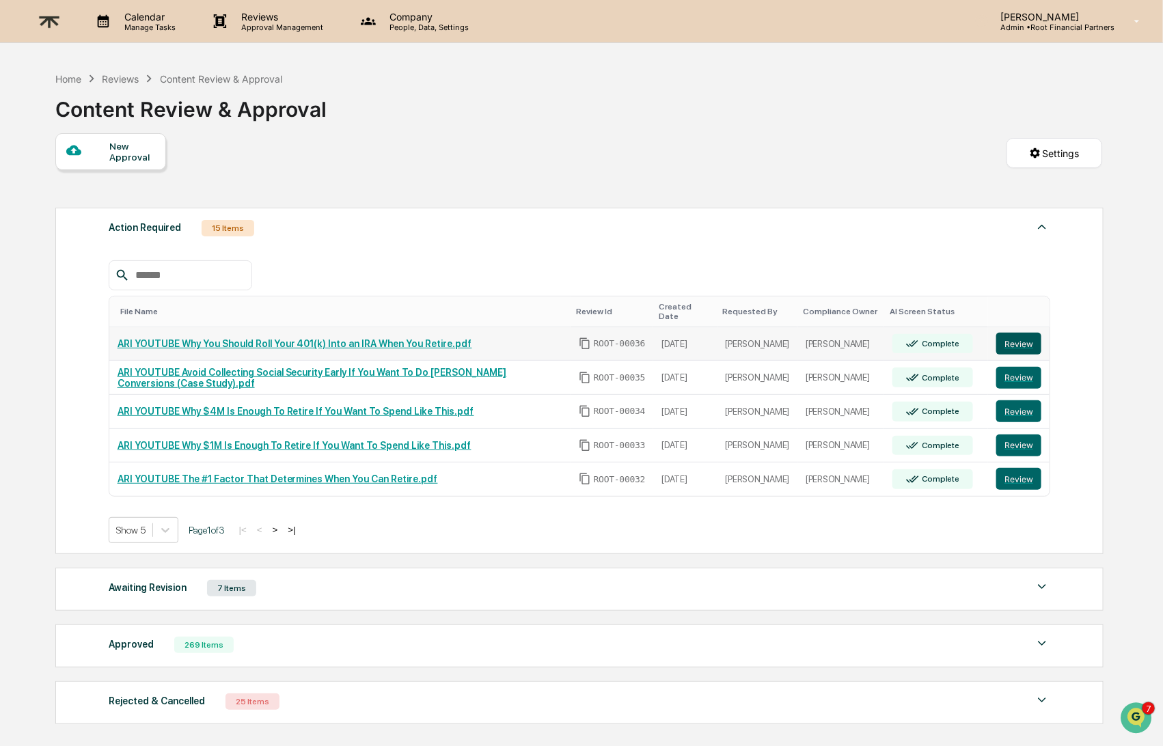
click at [1022, 333] on button "Review" at bounding box center [1019, 344] width 45 height 22
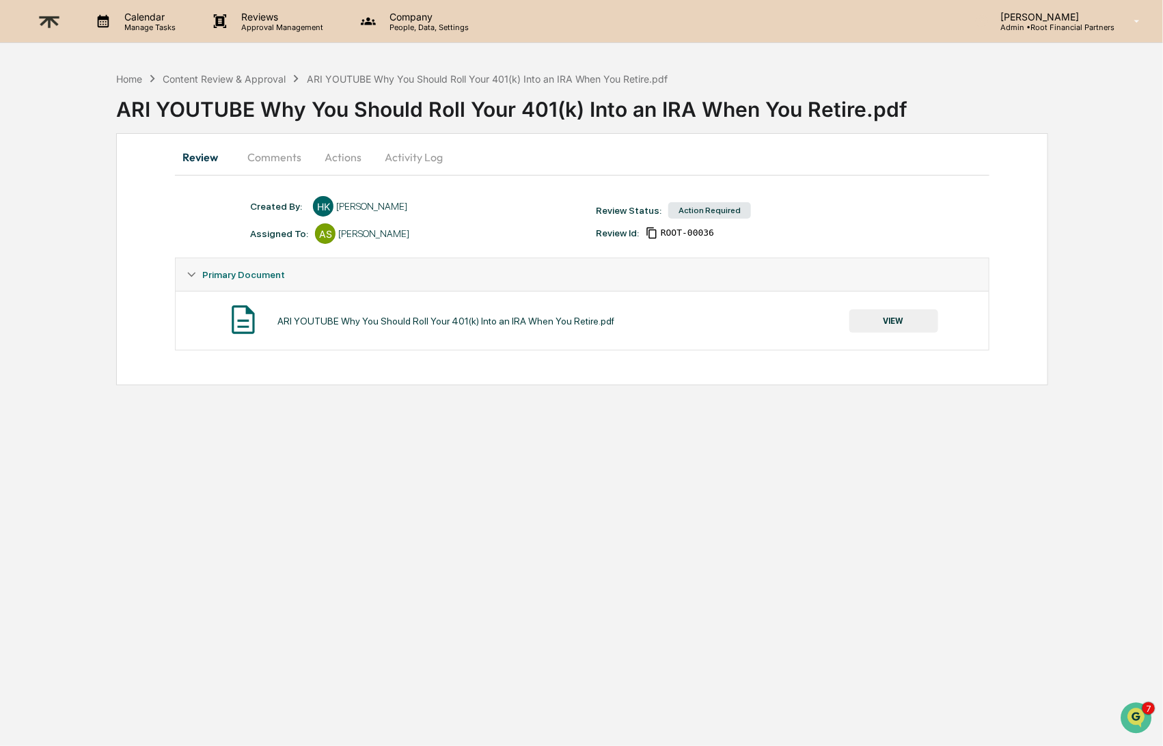
click at [905, 316] on button "VIEW" at bounding box center [894, 321] width 89 height 23
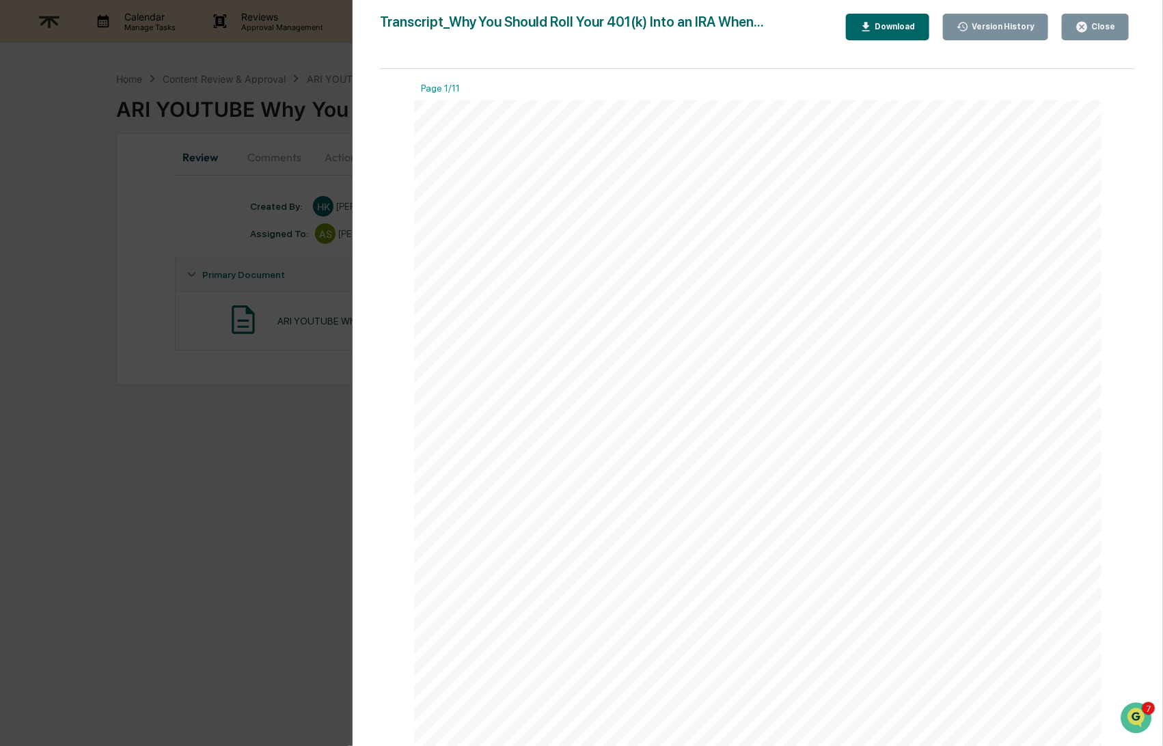
click at [886, 22] on div "Download" at bounding box center [894, 27] width 43 height 10
click at [1105, 33] on div "Close" at bounding box center [1096, 27] width 40 height 13
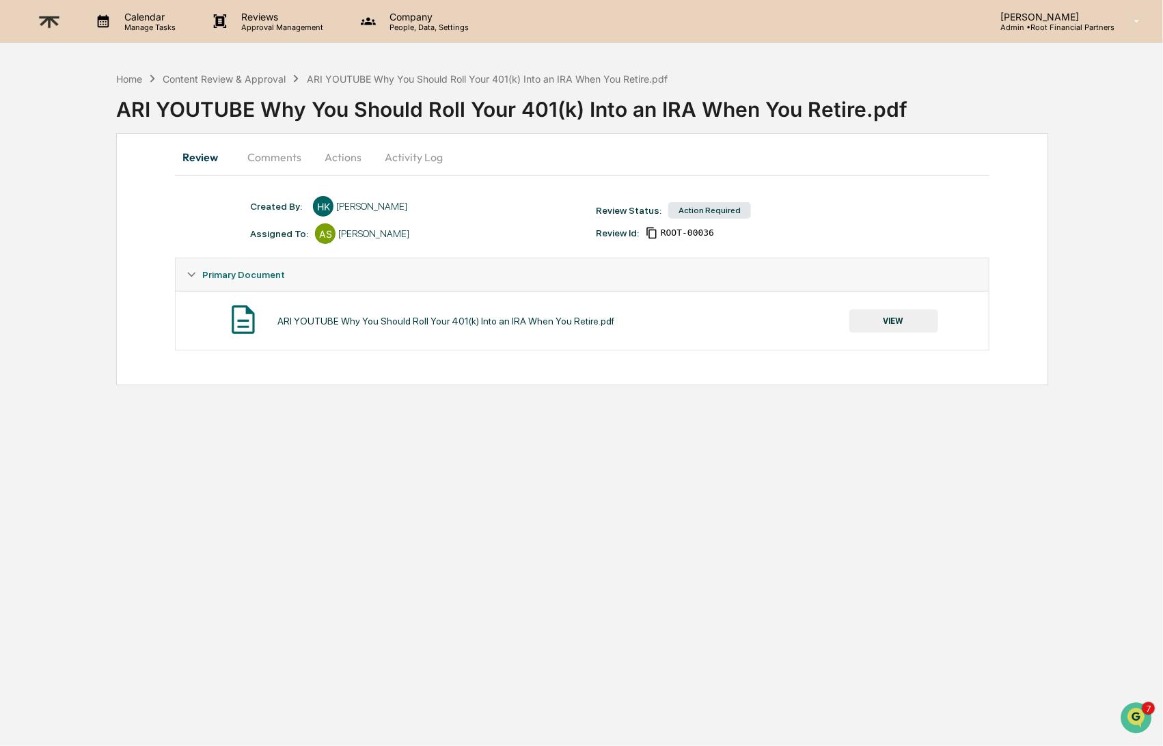
click at [256, 150] on button "Comments" at bounding box center [274, 157] width 76 height 33
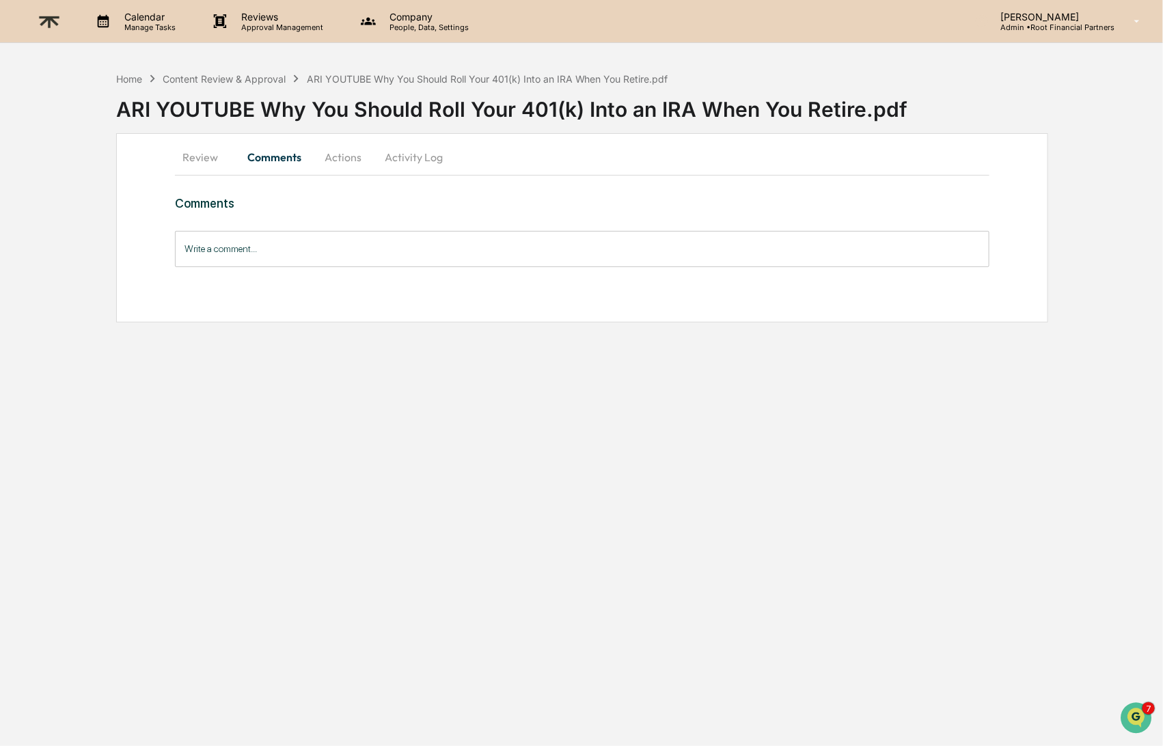
click at [302, 251] on input "Write a comment..." at bounding box center [582, 249] width 814 height 36
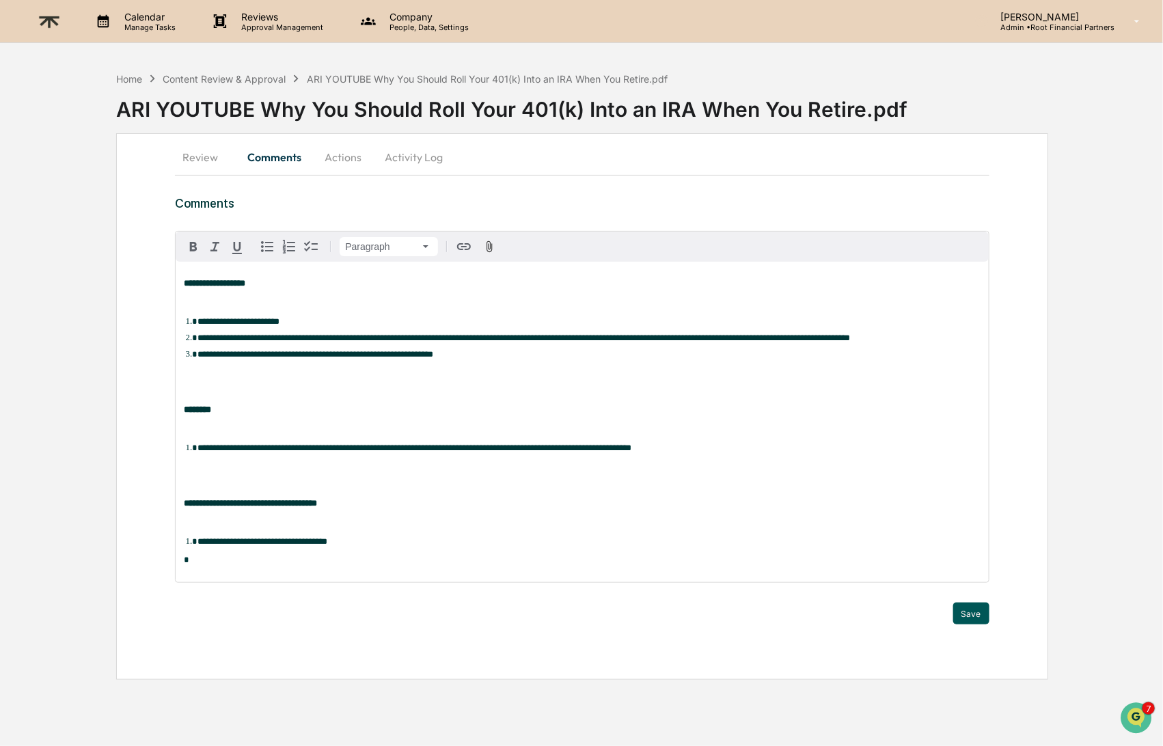
click at [977, 625] on button "Save" at bounding box center [971, 614] width 36 height 22
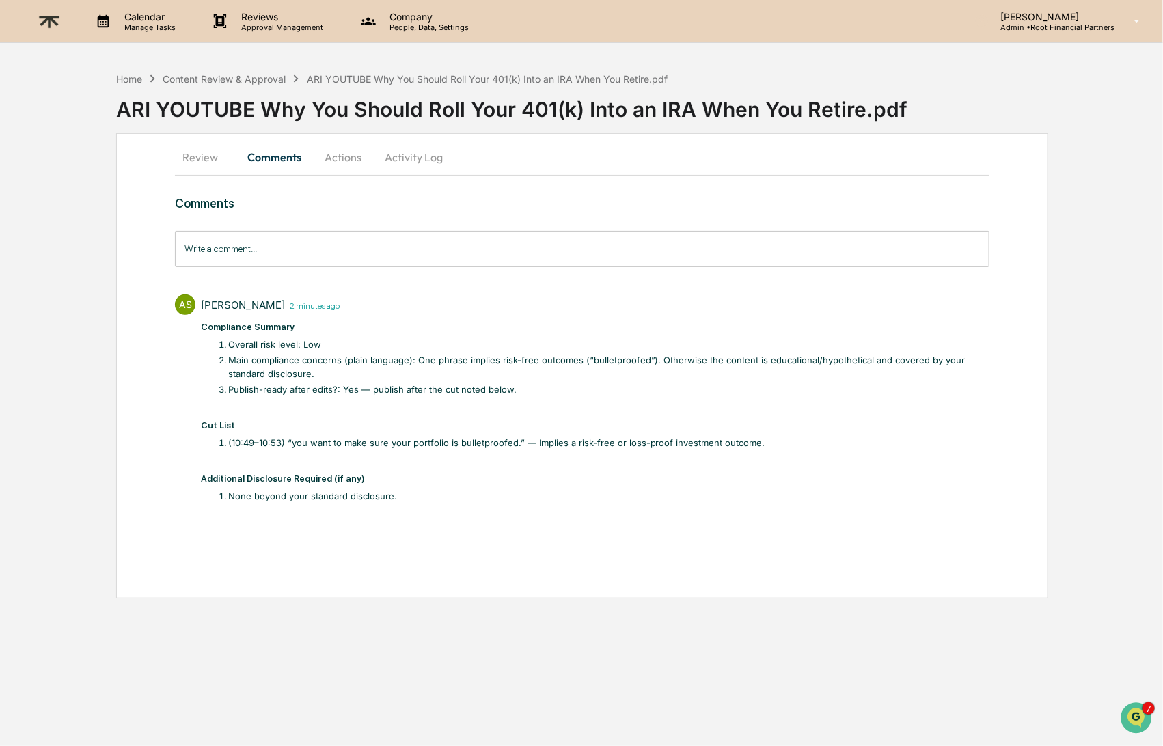
click at [349, 158] on button "Actions" at bounding box center [343, 157] width 62 height 33
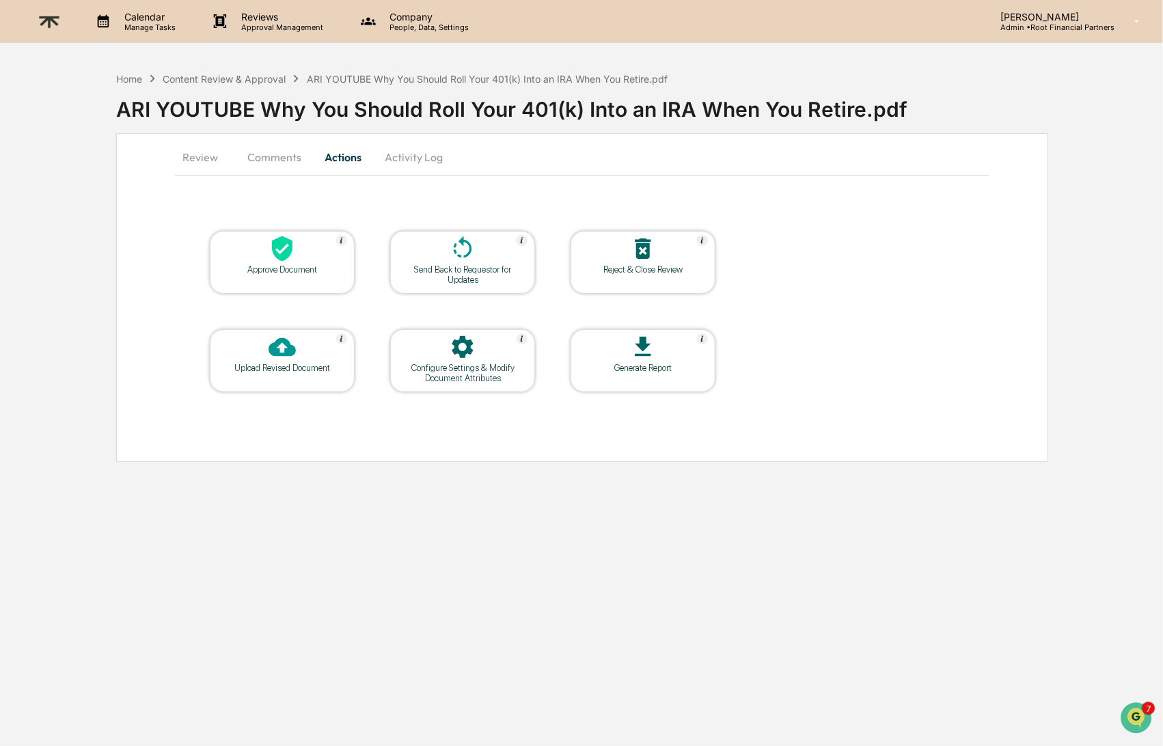
click at [483, 256] on div at bounding box center [462, 249] width 137 height 29
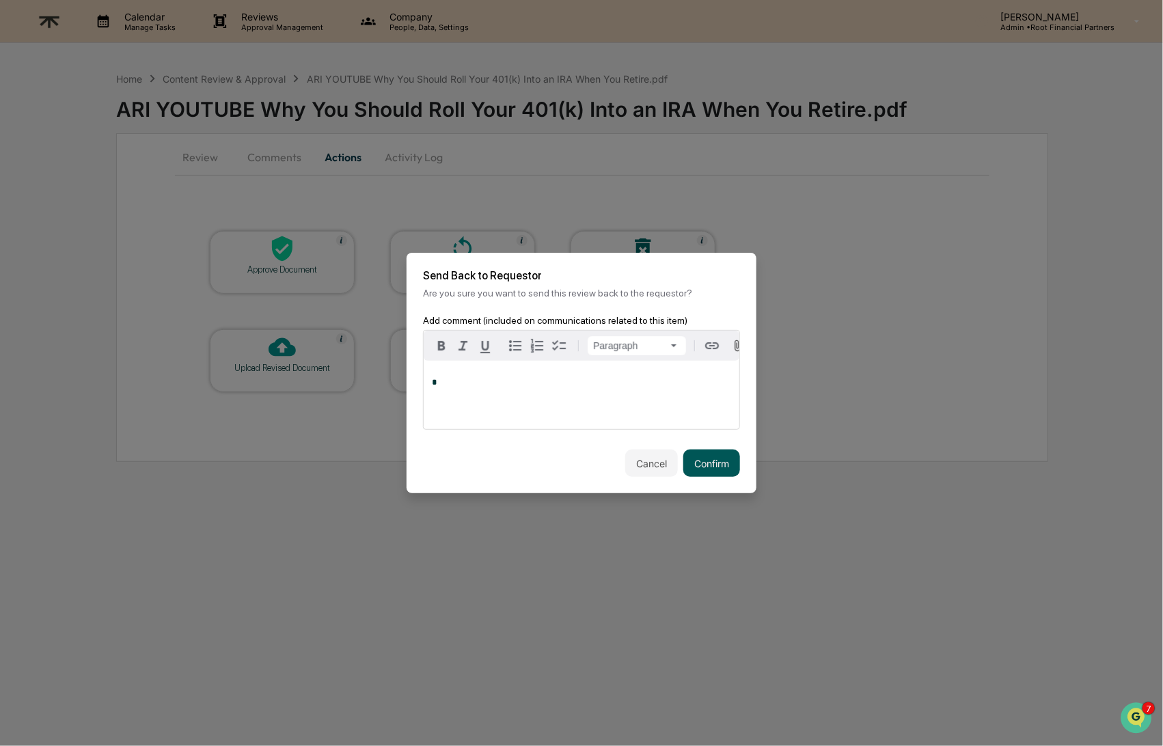
click at [711, 463] on button "Confirm" at bounding box center [711, 463] width 57 height 27
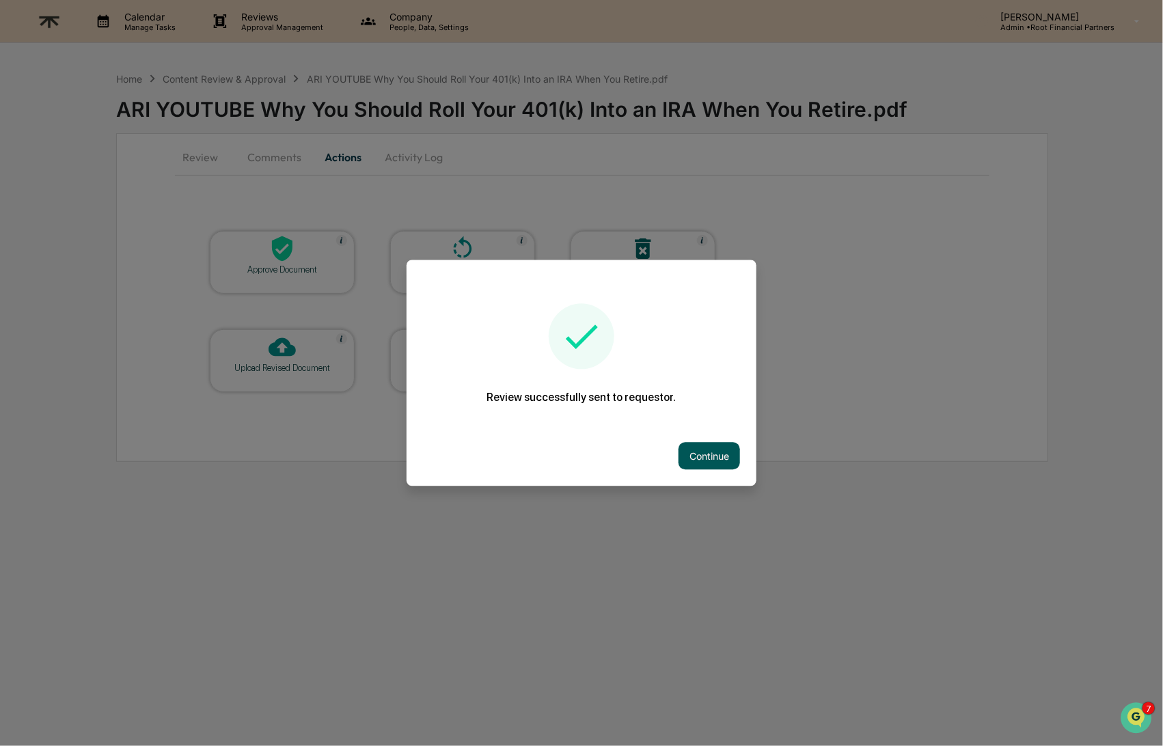
click at [714, 459] on button "Continue" at bounding box center [710, 456] width 62 height 27
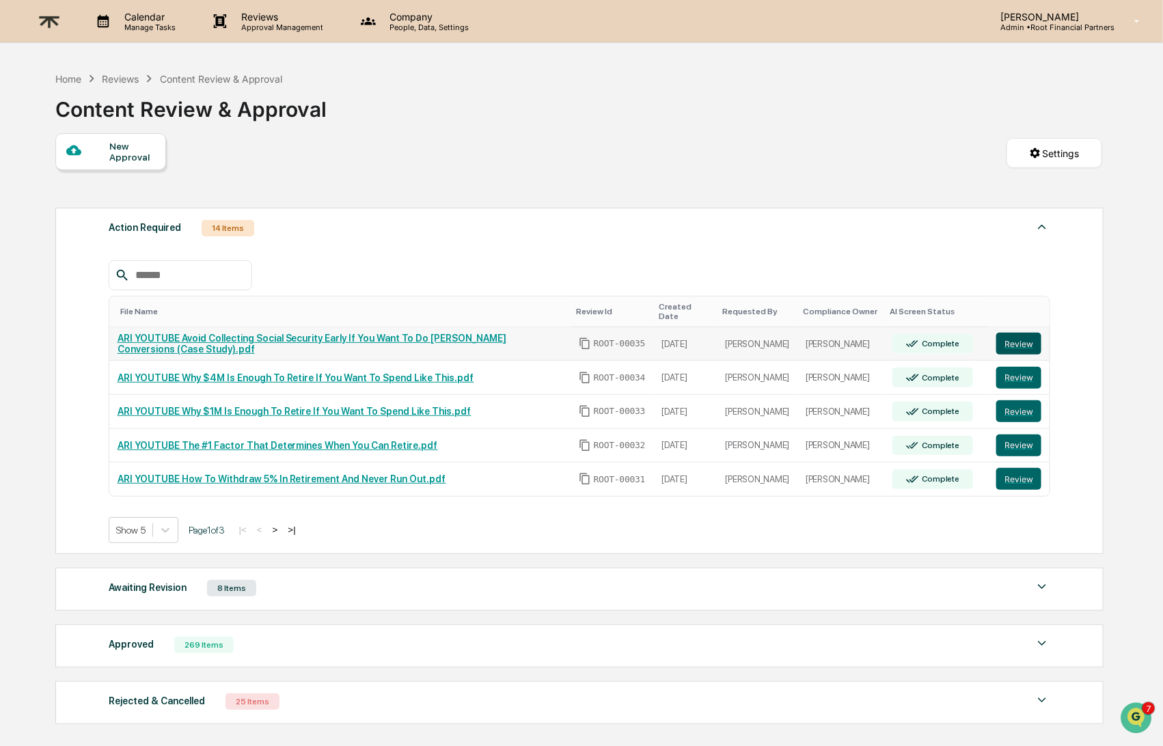
click at [1017, 335] on button "Review" at bounding box center [1019, 344] width 45 height 22
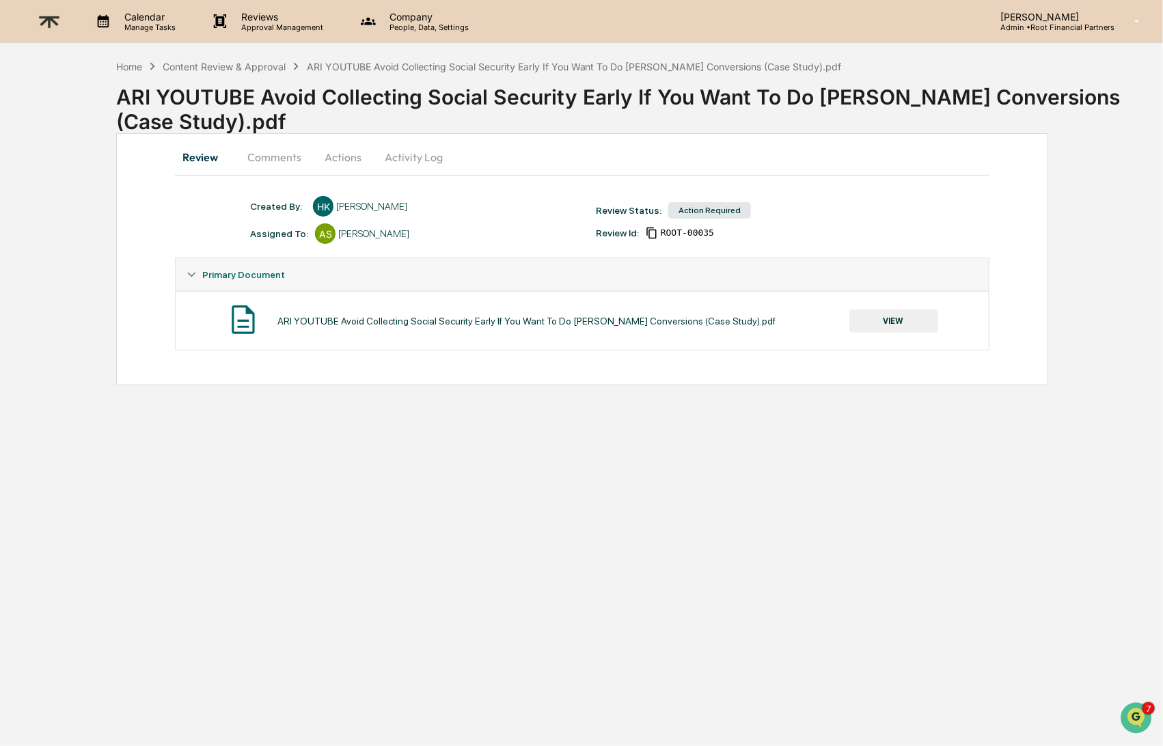
drag, startPoint x: 945, startPoint y: 483, endPoint x: 951, endPoint y: 465, distance: 19.7
click at [945, 483] on div "Calendar Manage Tasks Reviews Approval Management Company People, Data, Setting…" at bounding box center [581, 373] width 1163 height 746
click at [881, 331] on button "VIEW" at bounding box center [894, 321] width 89 height 23
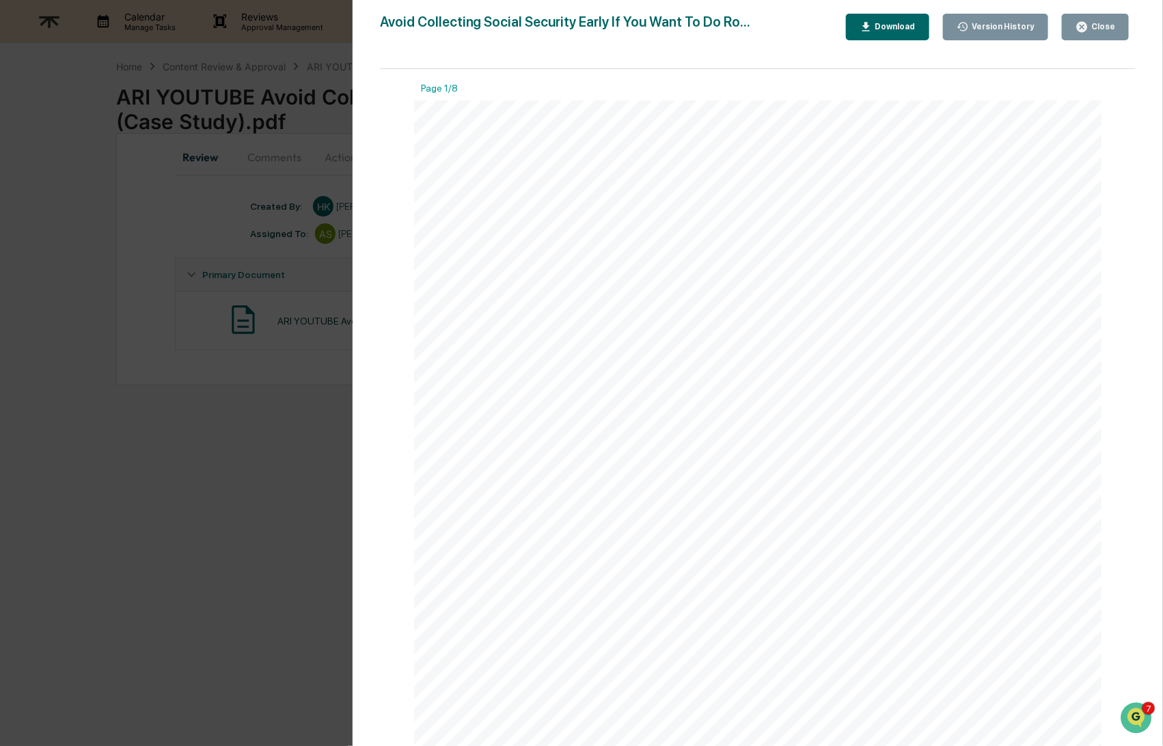
click at [882, 27] on div "Download" at bounding box center [894, 27] width 43 height 10
click at [1104, 30] on div "Close" at bounding box center [1102, 27] width 27 height 10
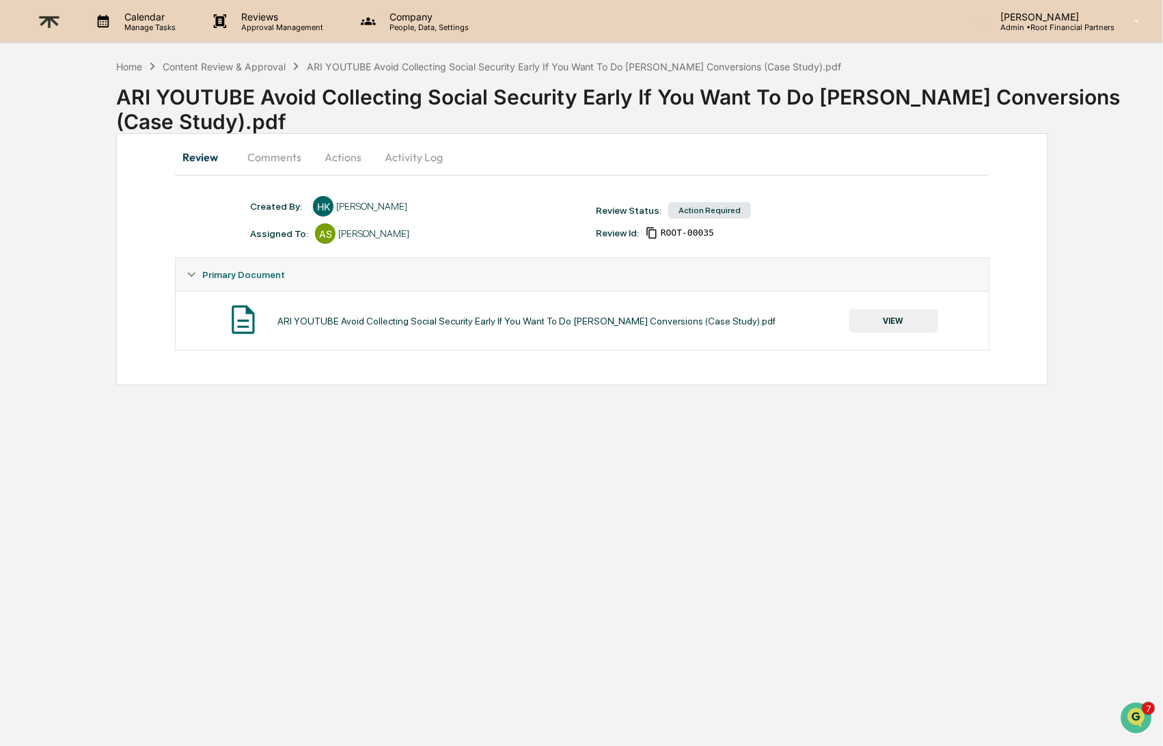
click at [284, 152] on button "Comments" at bounding box center [274, 157] width 76 height 33
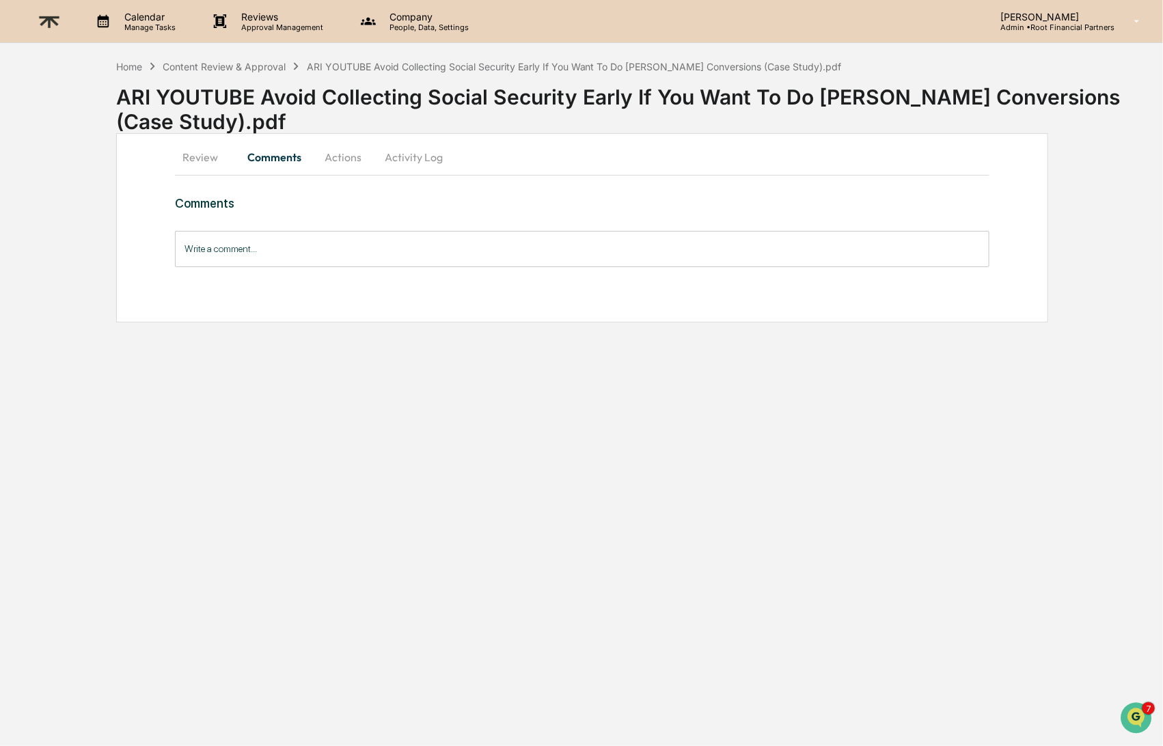
click at [270, 254] on input "Write a comment..." at bounding box center [582, 249] width 814 height 36
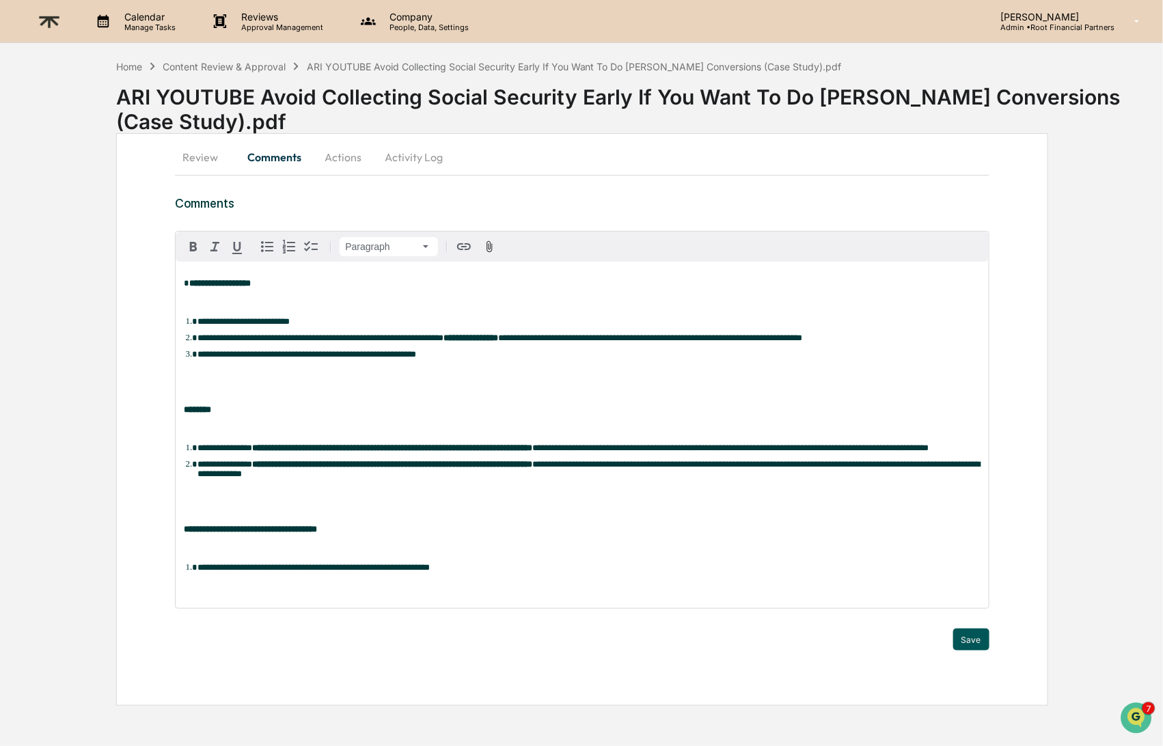
click at [975, 650] on button "Save" at bounding box center [971, 640] width 36 height 22
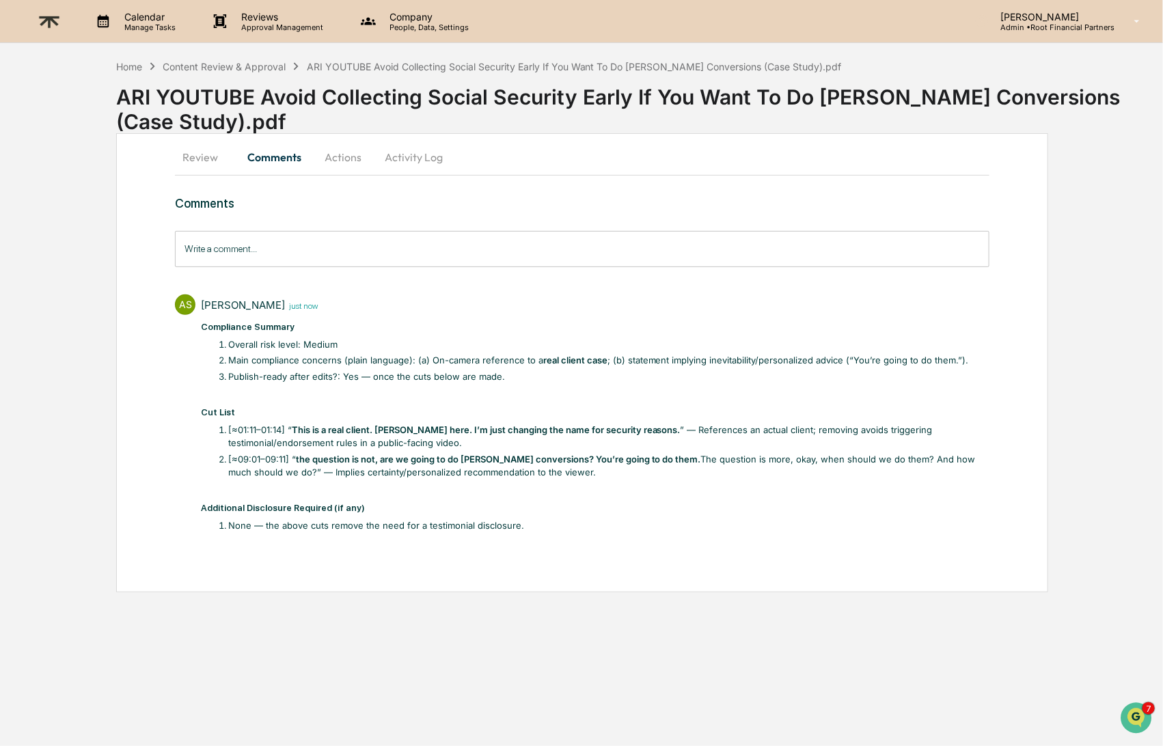
click at [357, 156] on button "Actions" at bounding box center [343, 157] width 62 height 33
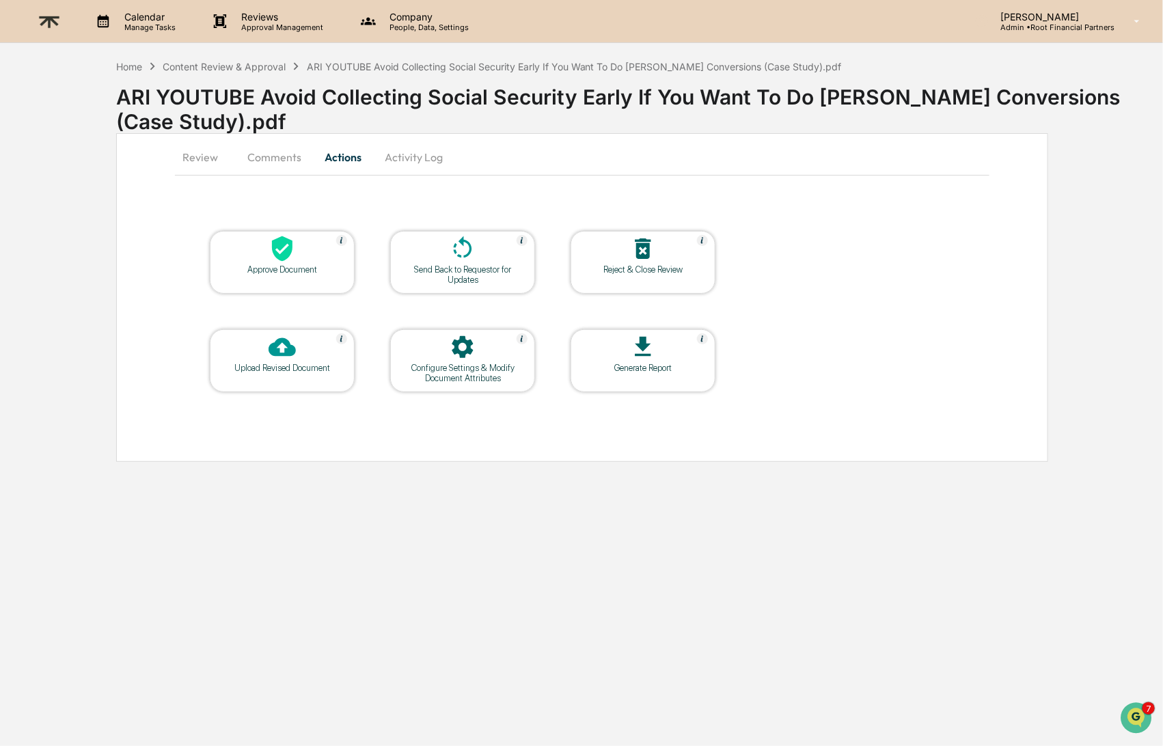
click at [457, 255] on icon at bounding box center [463, 247] width 18 height 22
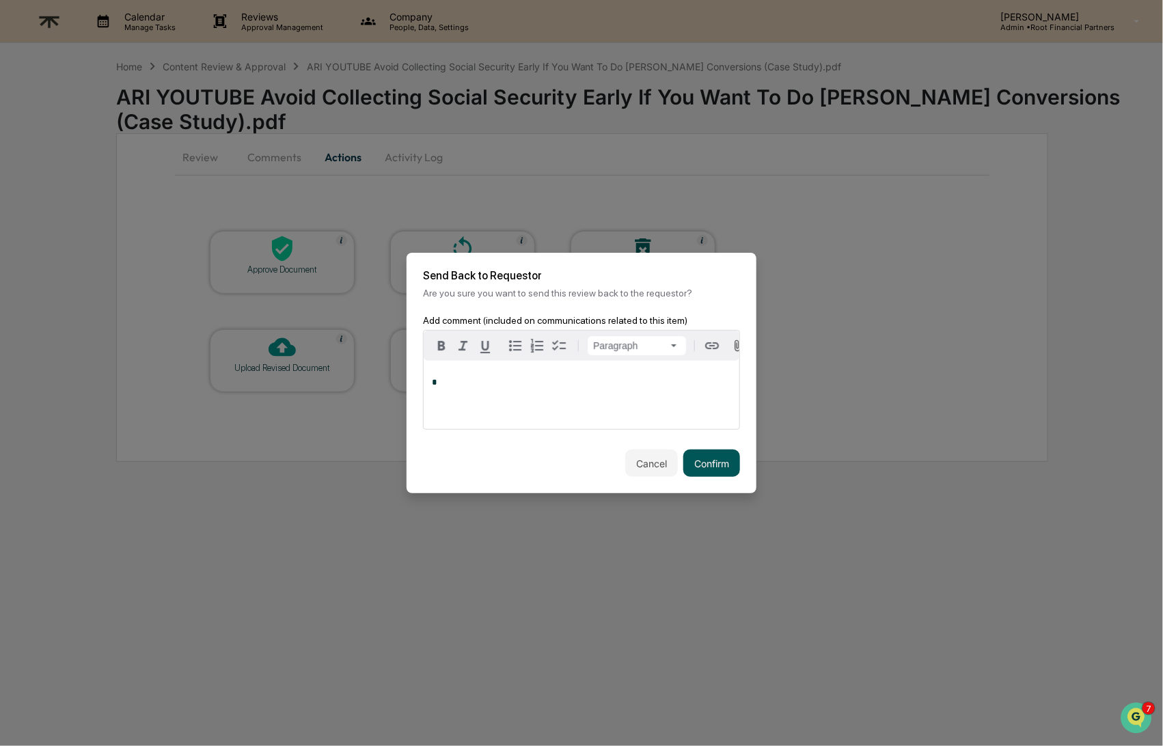
click at [714, 461] on button "Confirm" at bounding box center [711, 463] width 57 height 27
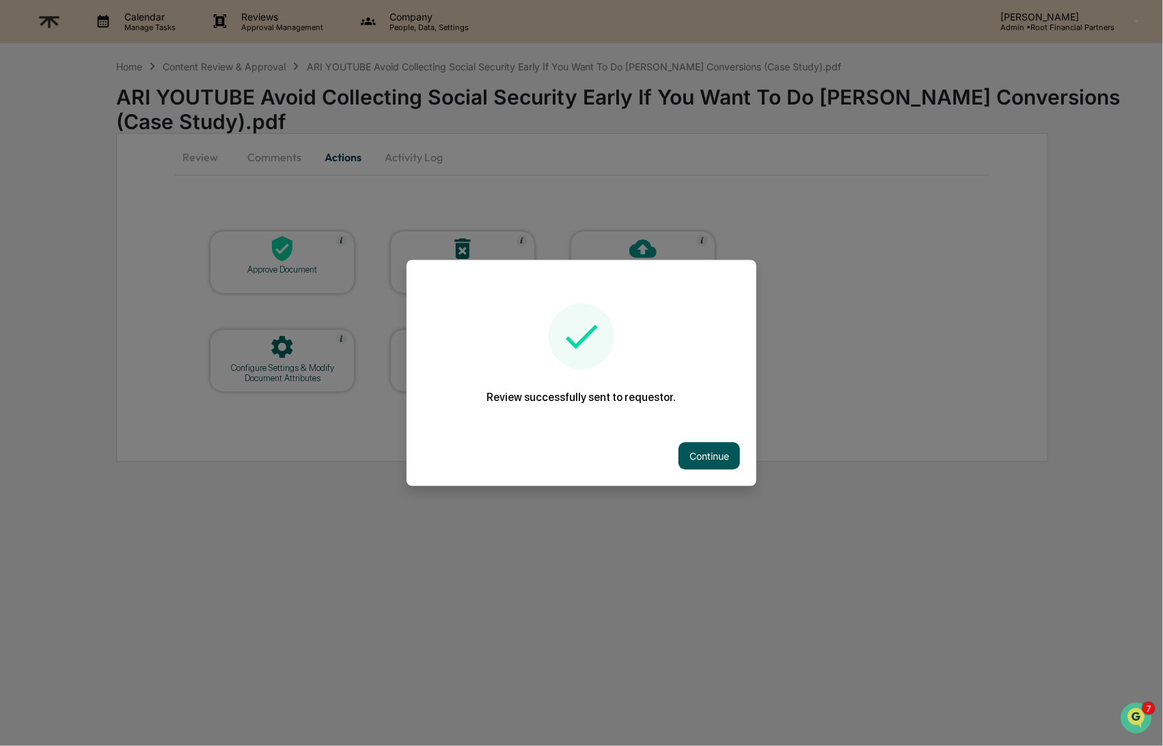
click at [713, 453] on button "Continue" at bounding box center [710, 456] width 62 height 27
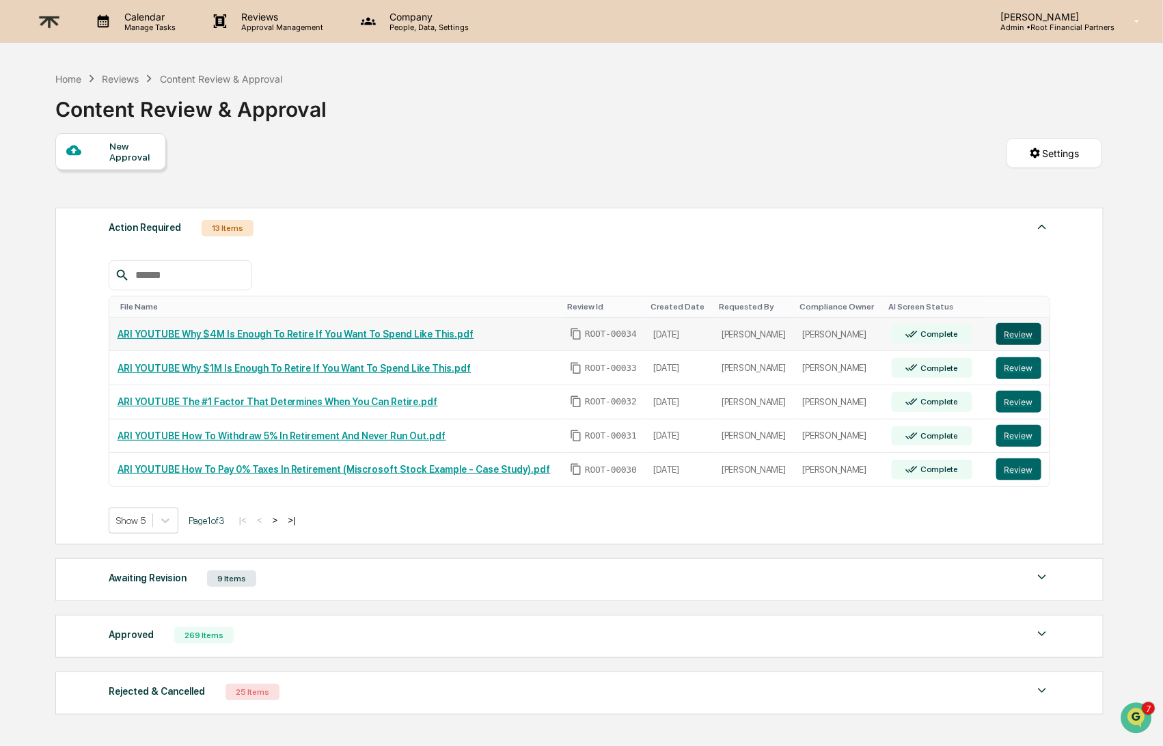
click at [1018, 330] on button "Review" at bounding box center [1019, 334] width 45 height 22
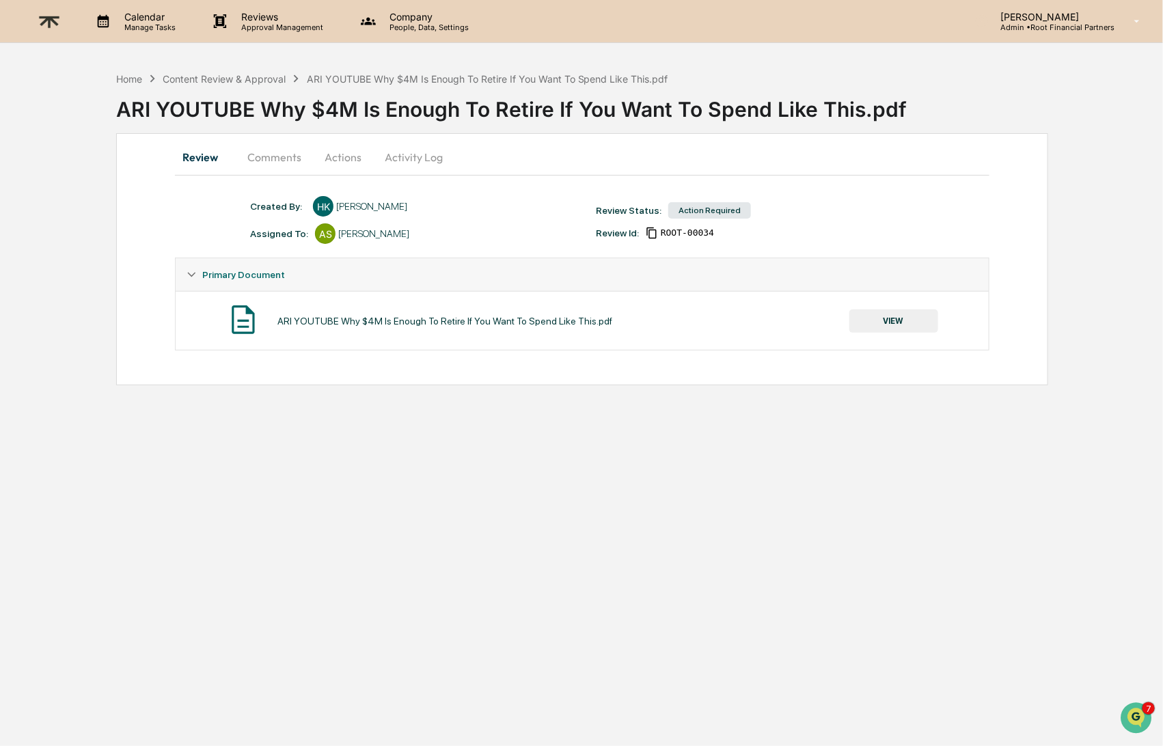
click at [895, 321] on button "VIEW" at bounding box center [894, 321] width 89 height 23
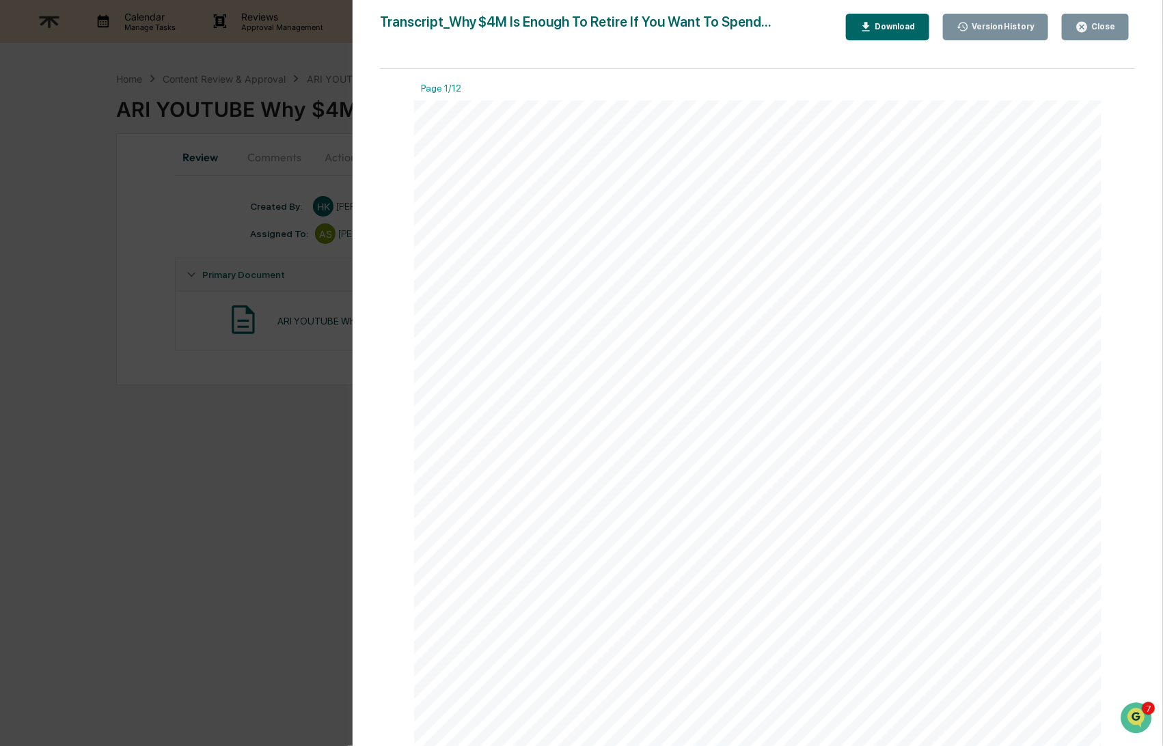
click at [888, 27] on div "Download" at bounding box center [894, 27] width 43 height 10
click at [1094, 23] on div "Close" at bounding box center [1102, 27] width 27 height 10
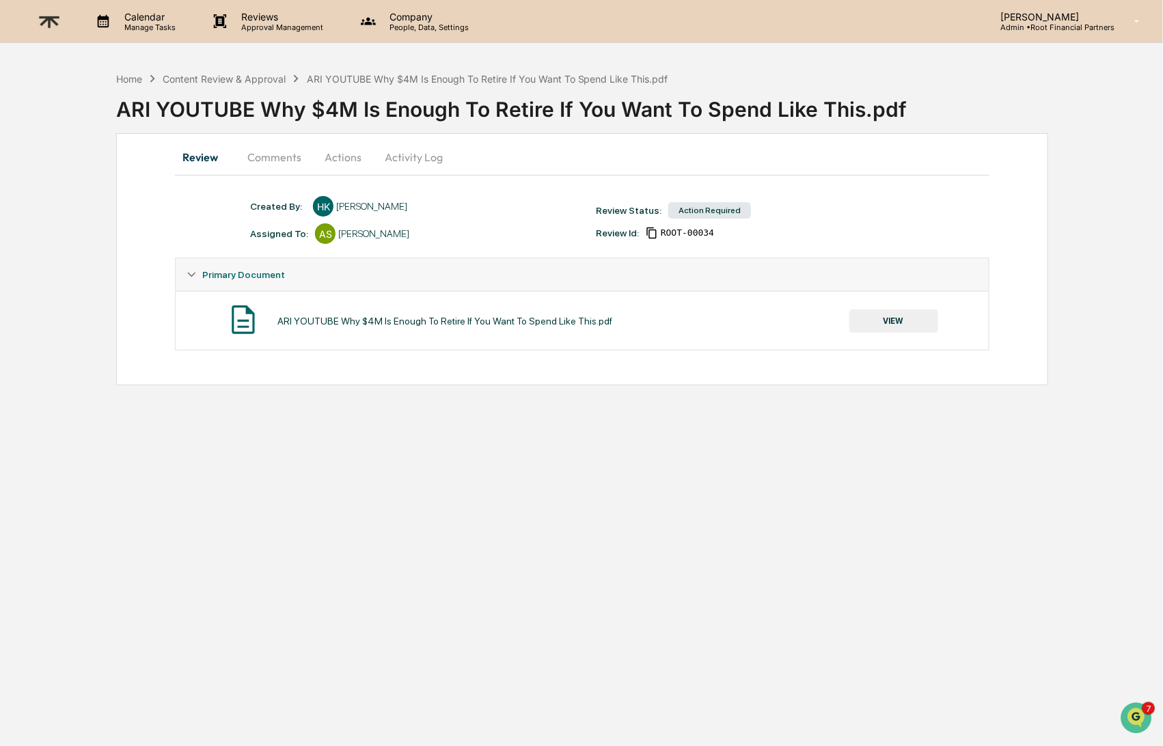
click at [262, 158] on button "Comments" at bounding box center [274, 157] width 76 height 33
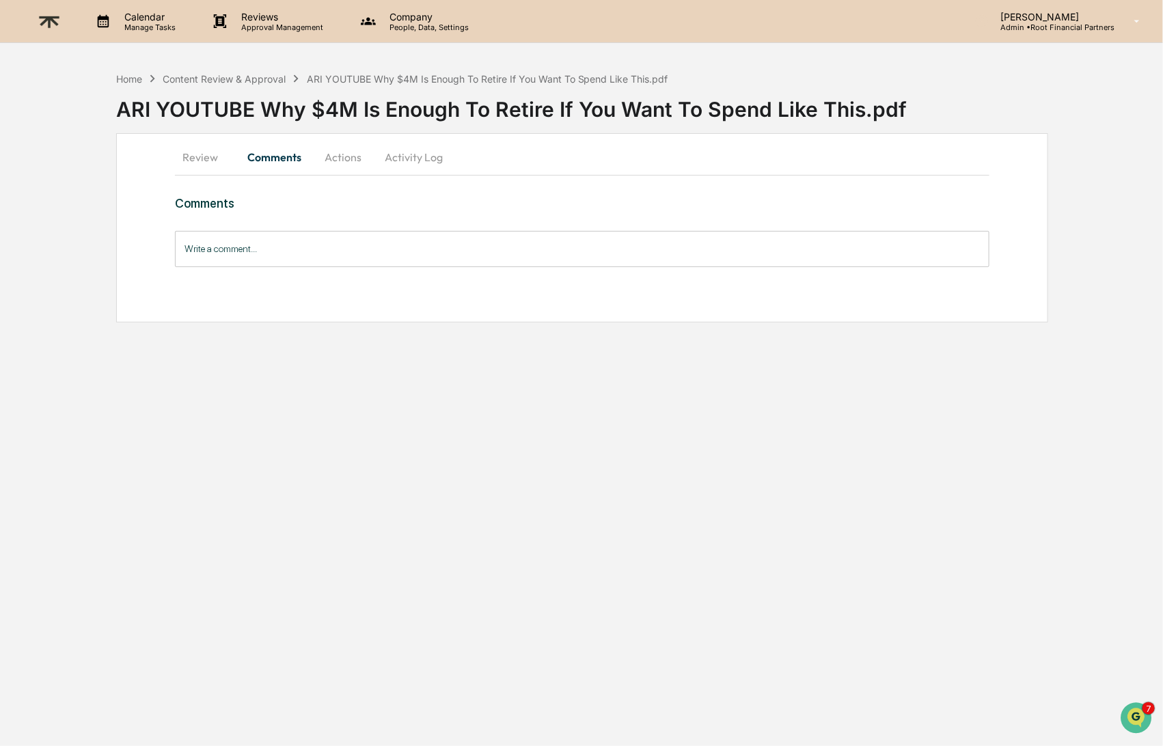
click at [284, 252] on input "Write a comment..." at bounding box center [582, 249] width 814 height 36
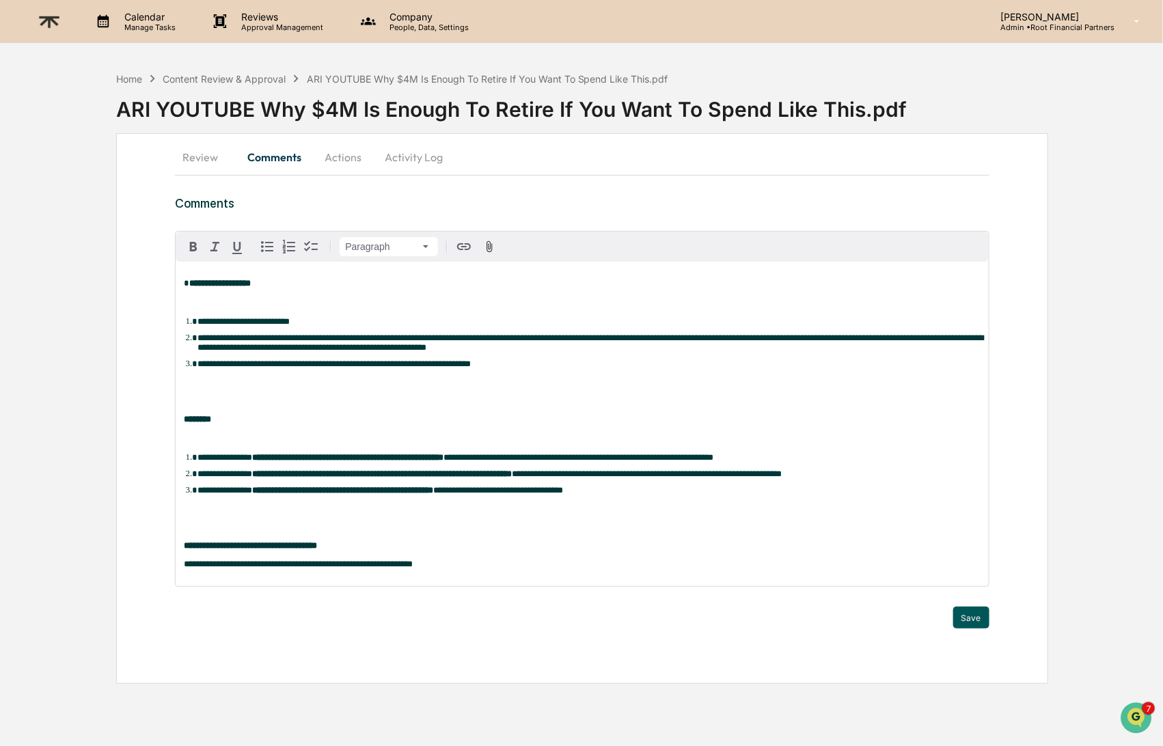
click at [971, 627] on button "Save" at bounding box center [971, 618] width 36 height 22
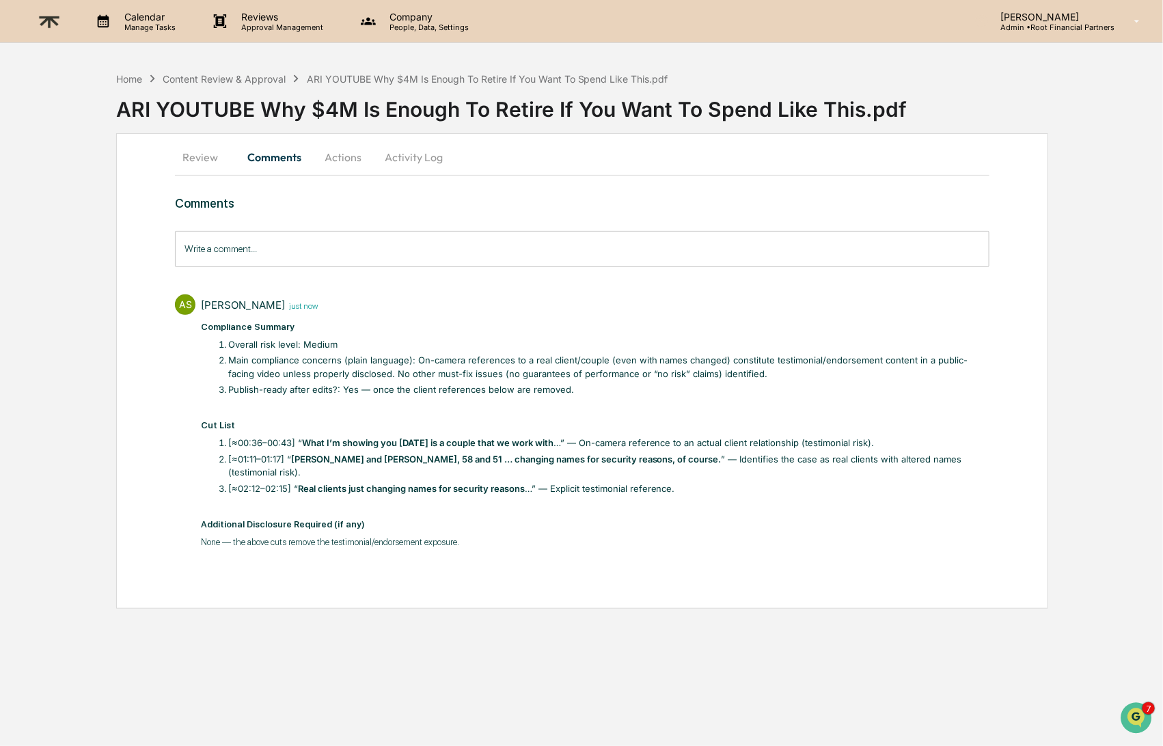
click at [347, 152] on button "Actions" at bounding box center [343, 157] width 62 height 33
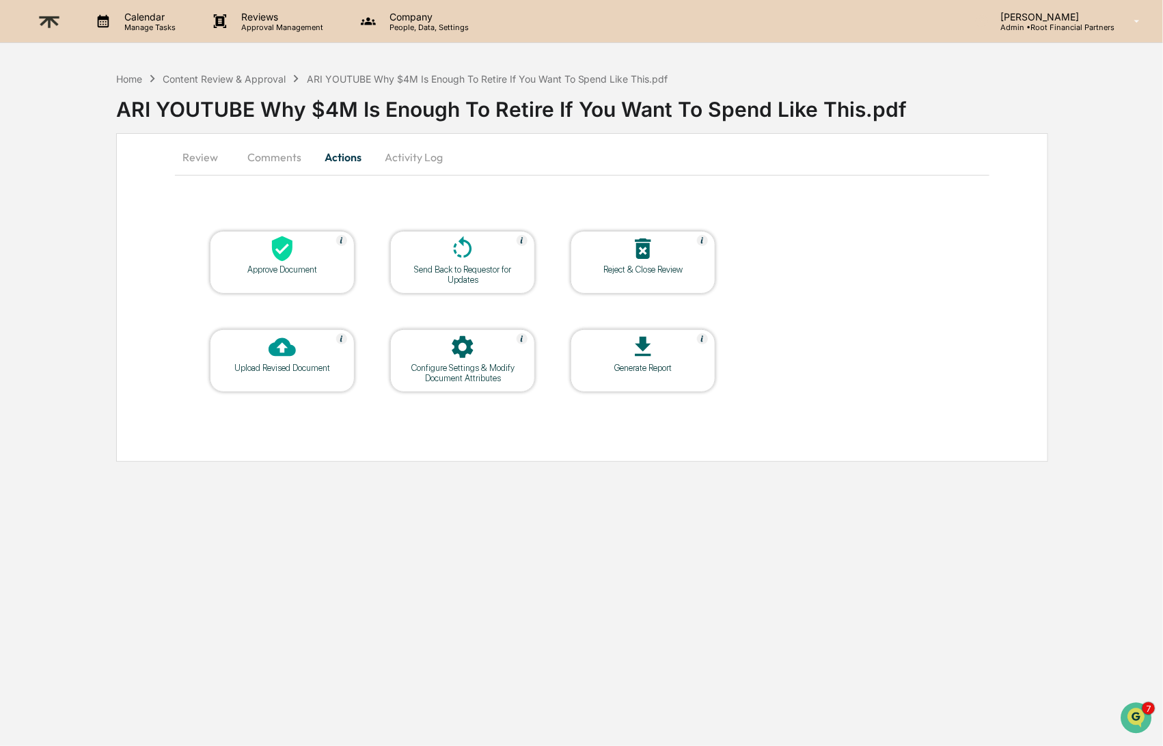
click at [467, 254] on icon at bounding box center [463, 247] width 18 height 22
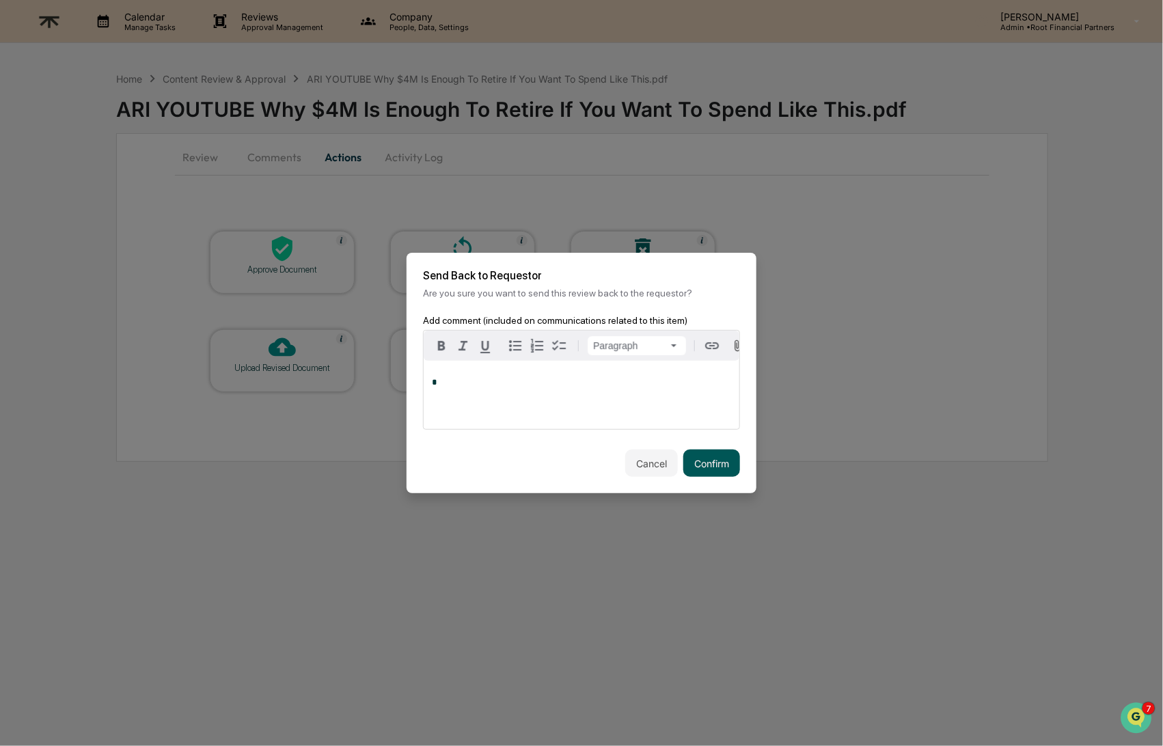
click at [709, 457] on button "Confirm" at bounding box center [711, 463] width 57 height 27
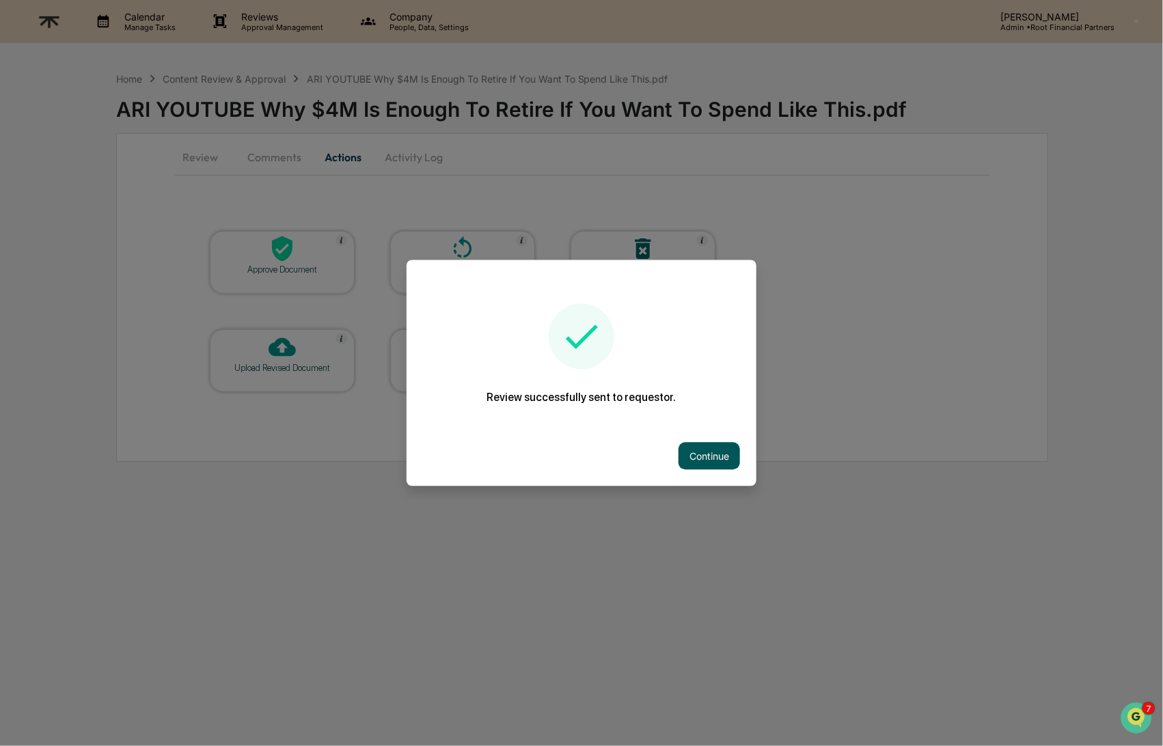
click at [708, 453] on button "Continue" at bounding box center [710, 456] width 62 height 27
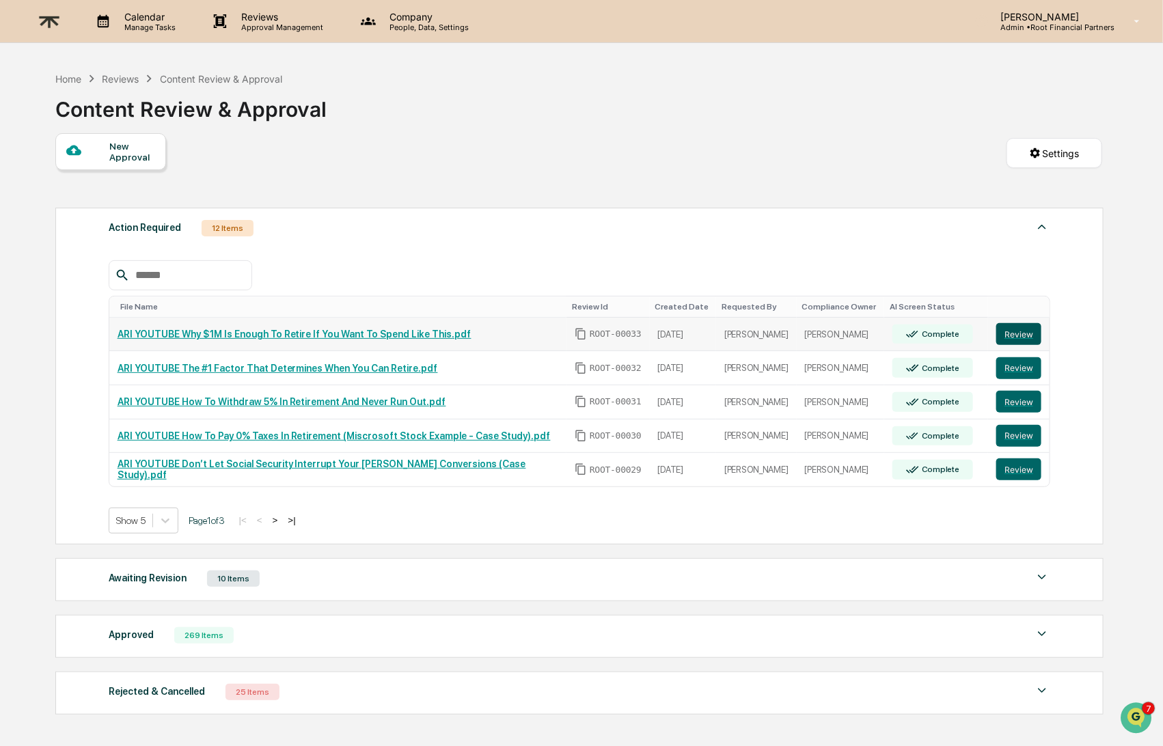
click at [1030, 334] on button "Review" at bounding box center [1019, 334] width 45 height 22
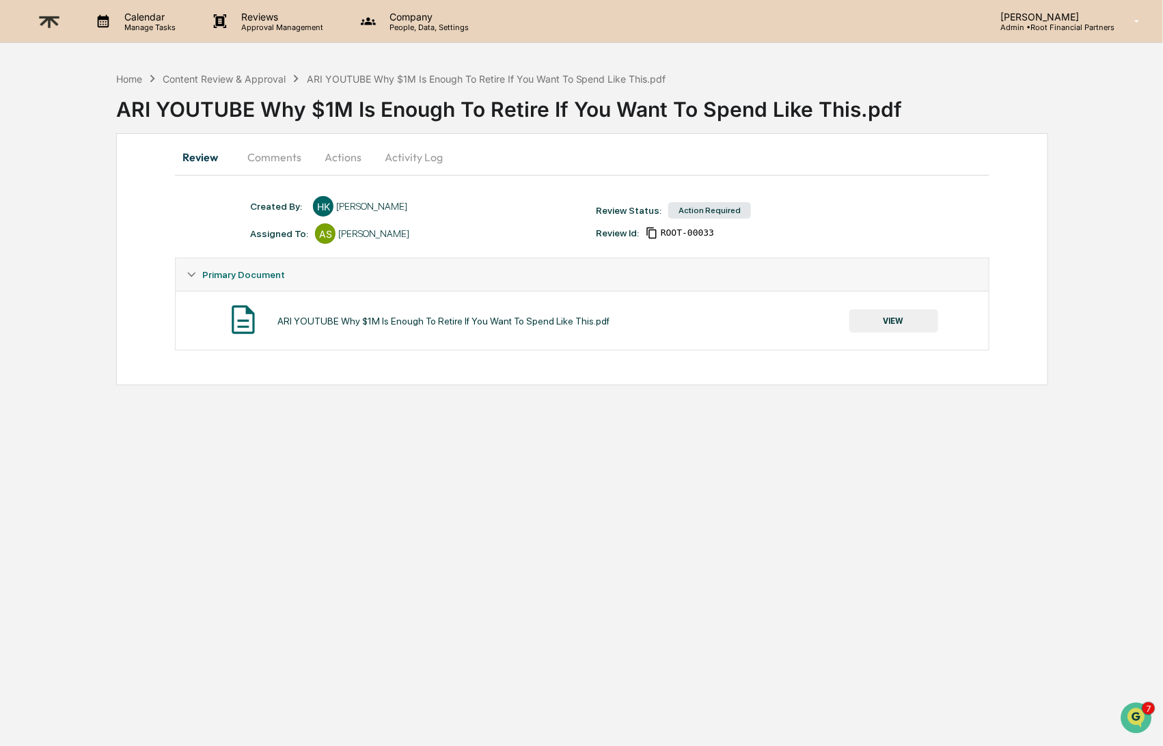
click at [884, 311] on button "VIEW" at bounding box center [894, 321] width 89 height 23
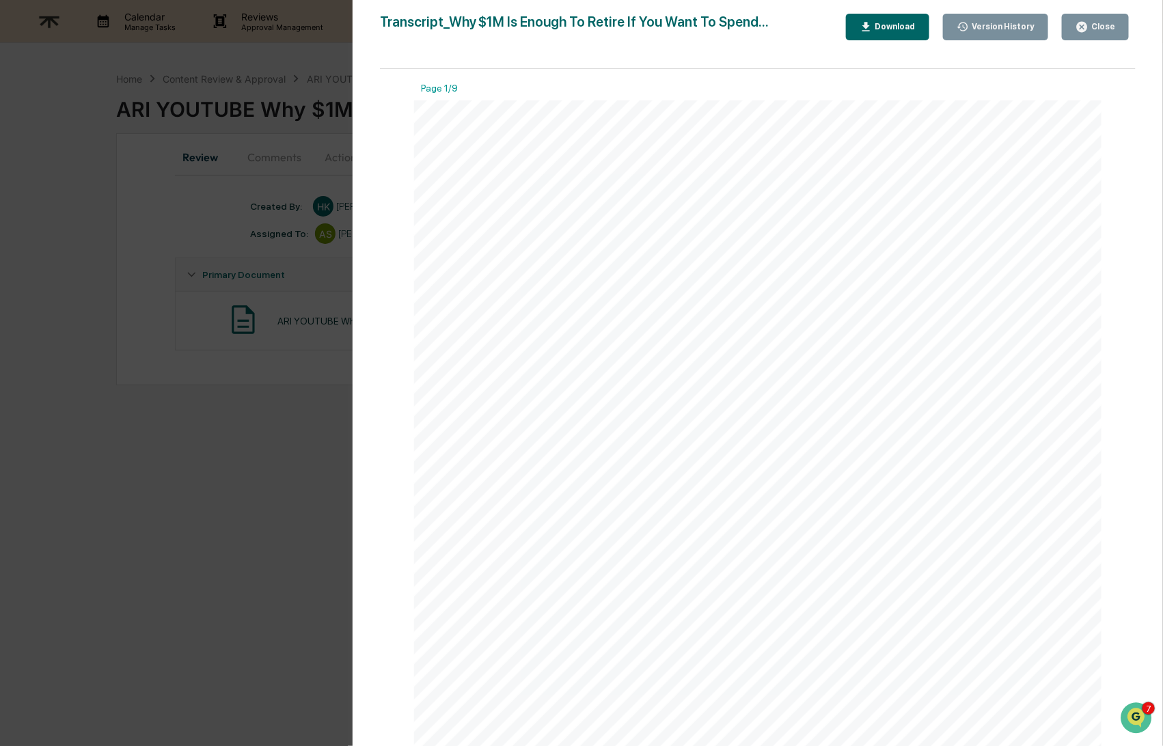
click at [874, 24] on div "Download" at bounding box center [894, 27] width 43 height 10
click at [1097, 33] on div "Close" at bounding box center [1096, 27] width 40 height 13
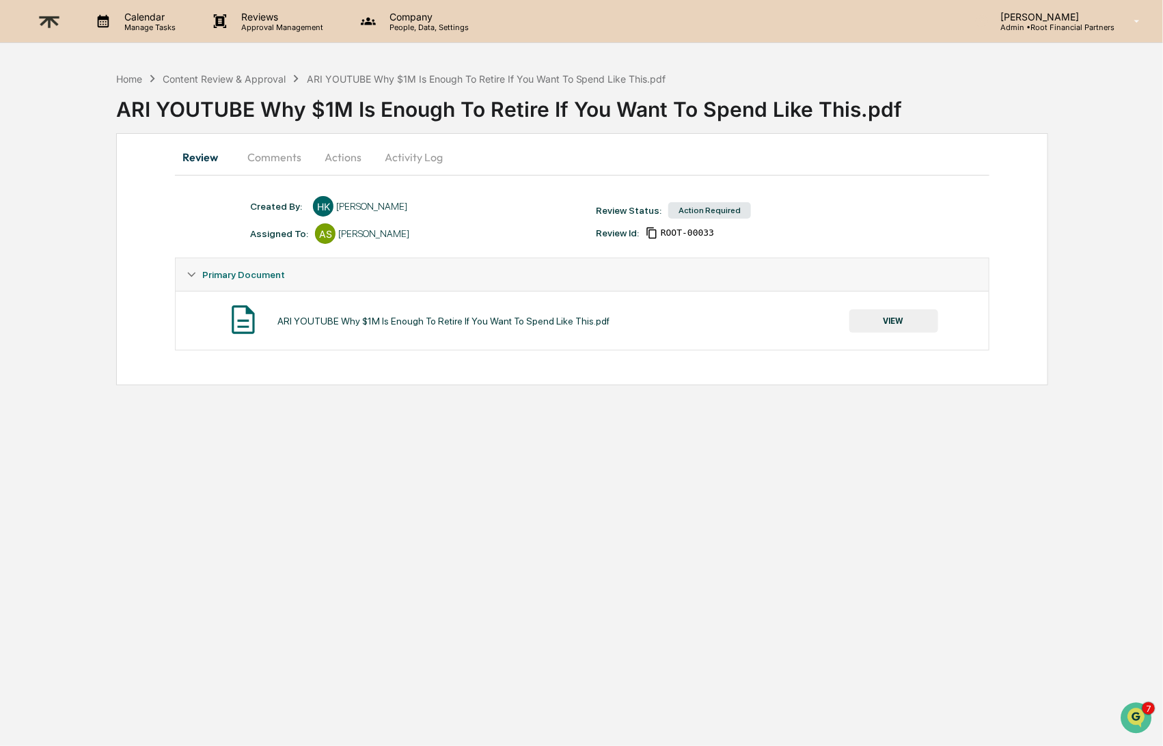
click at [894, 316] on button "VIEW" at bounding box center [894, 321] width 89 height 23
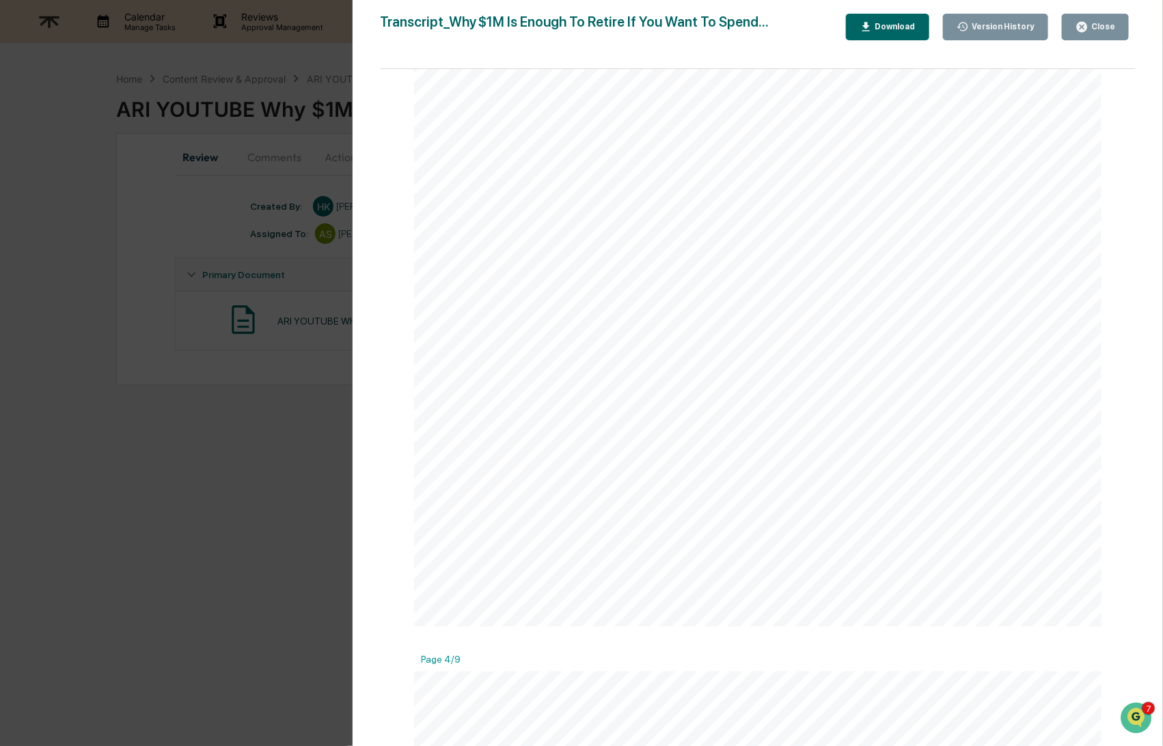
scroll to position [2527, 0]
drag, startPoint x: 1102, startPoint y: 25, endPoint x: 1071, endPoint y: 25, distance: 31.4
click at [1103, 25] on div "Close" at bounding box center [1102, 27] width 27 height 10
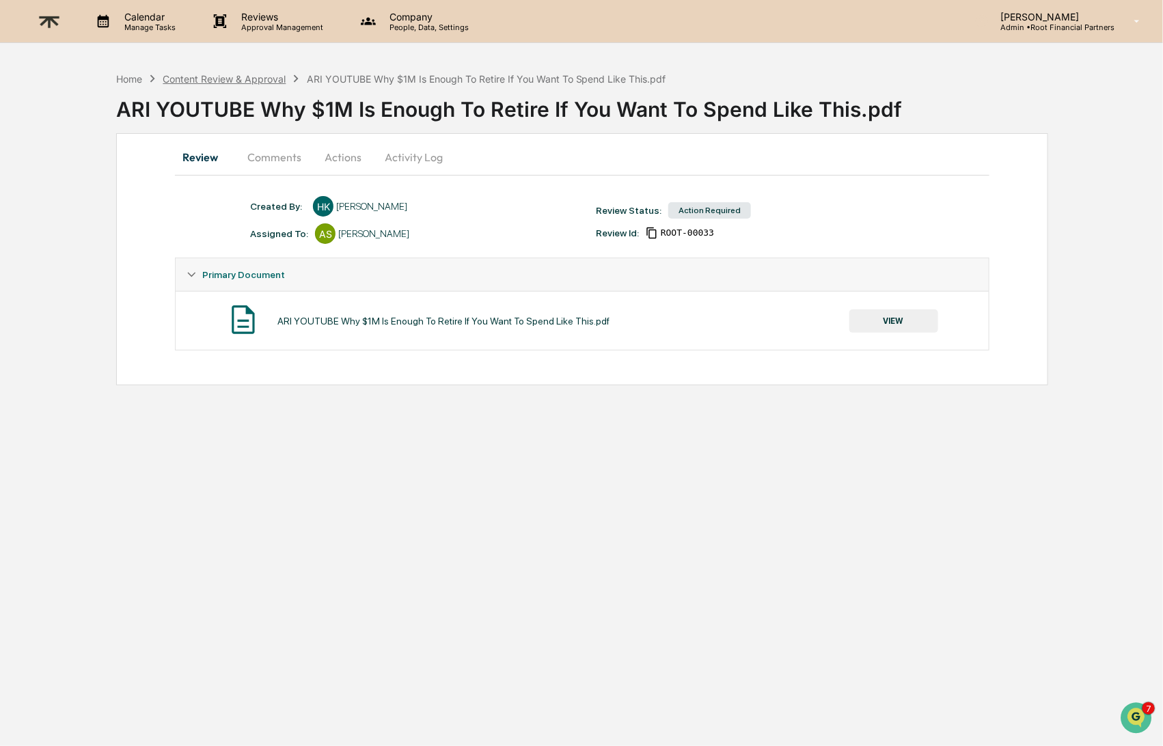
click at [207, 80] on div "Content Review & Approval" at bounding box center [224, 79] width 123 height 12
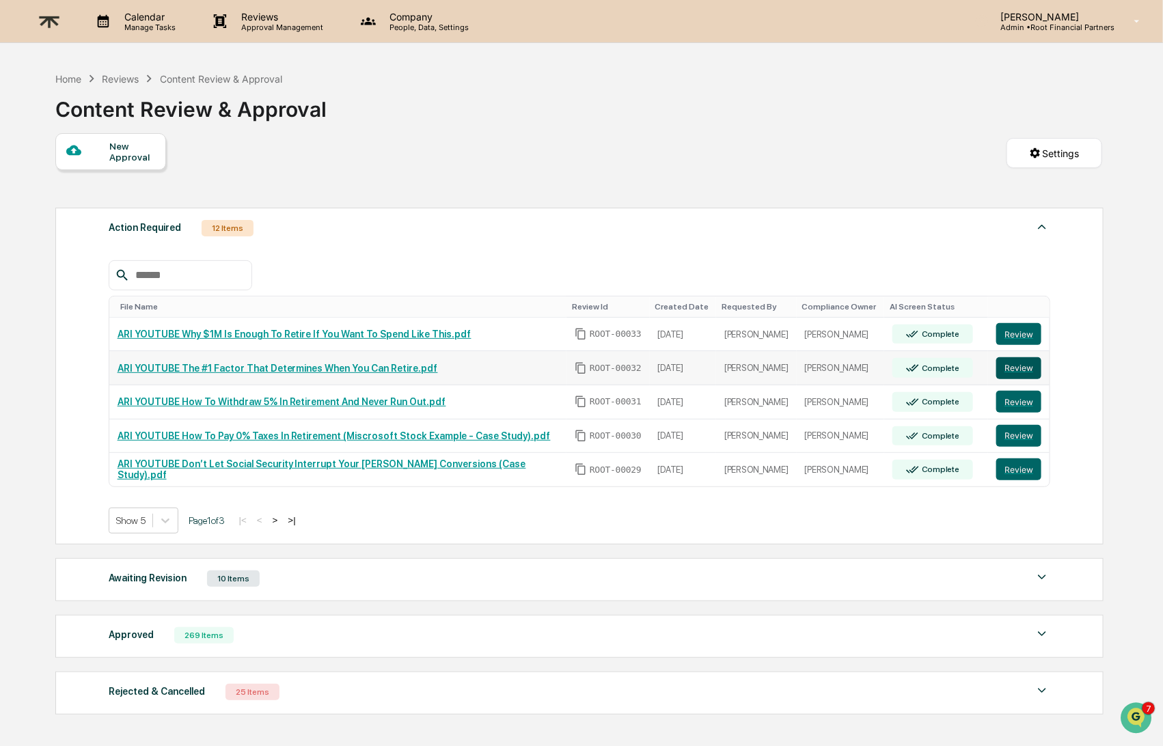
click at [1020, 360] on button "Review" at bounding box center [1019, 368] width 45 height 22
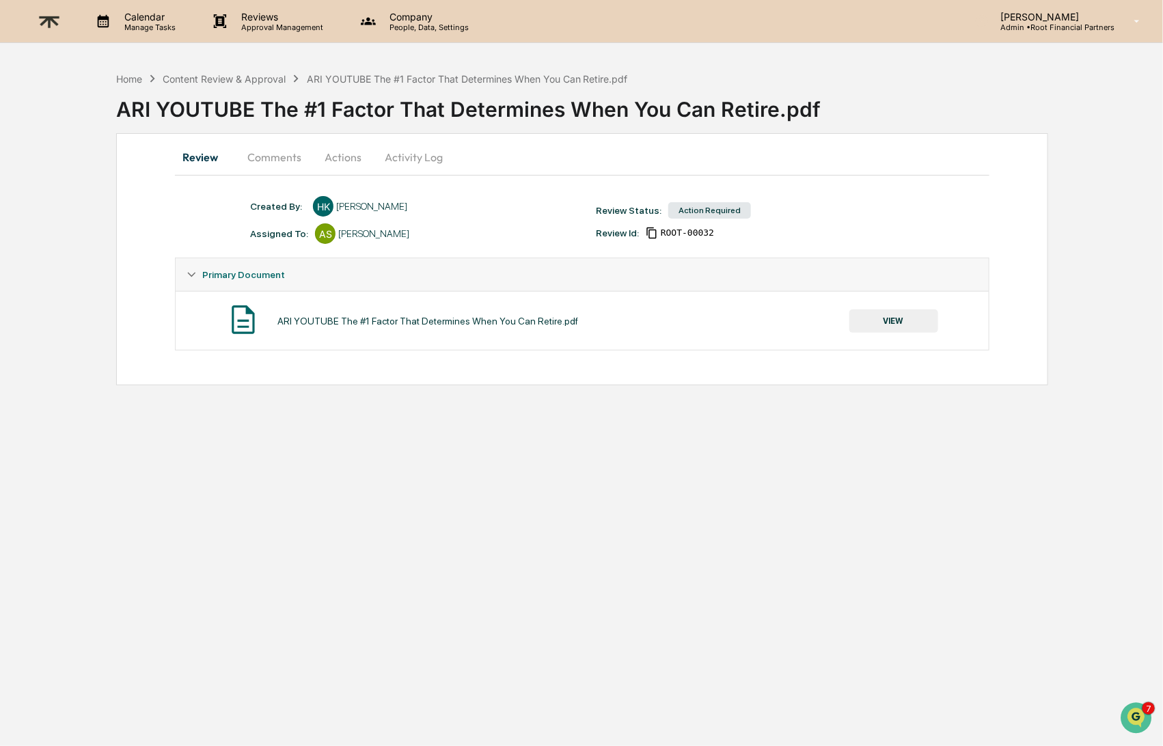
click at [897, 318] on button "VIEW" at bounding box center [894, 321] width 89 height 23
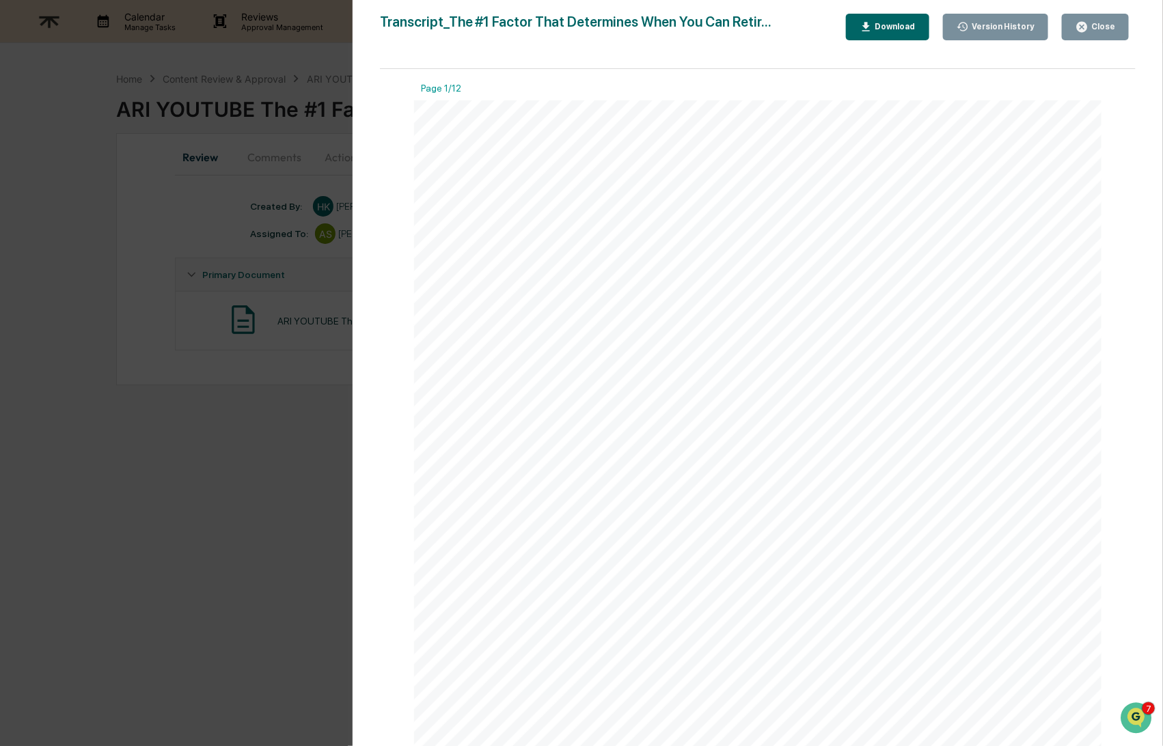
click at [903, 24] on div "Download" at bounding box center [894, 27] width 43 height 10
click at [1087, 34] on button "Close" at bounding box center [1095, 27] width 67 height 27
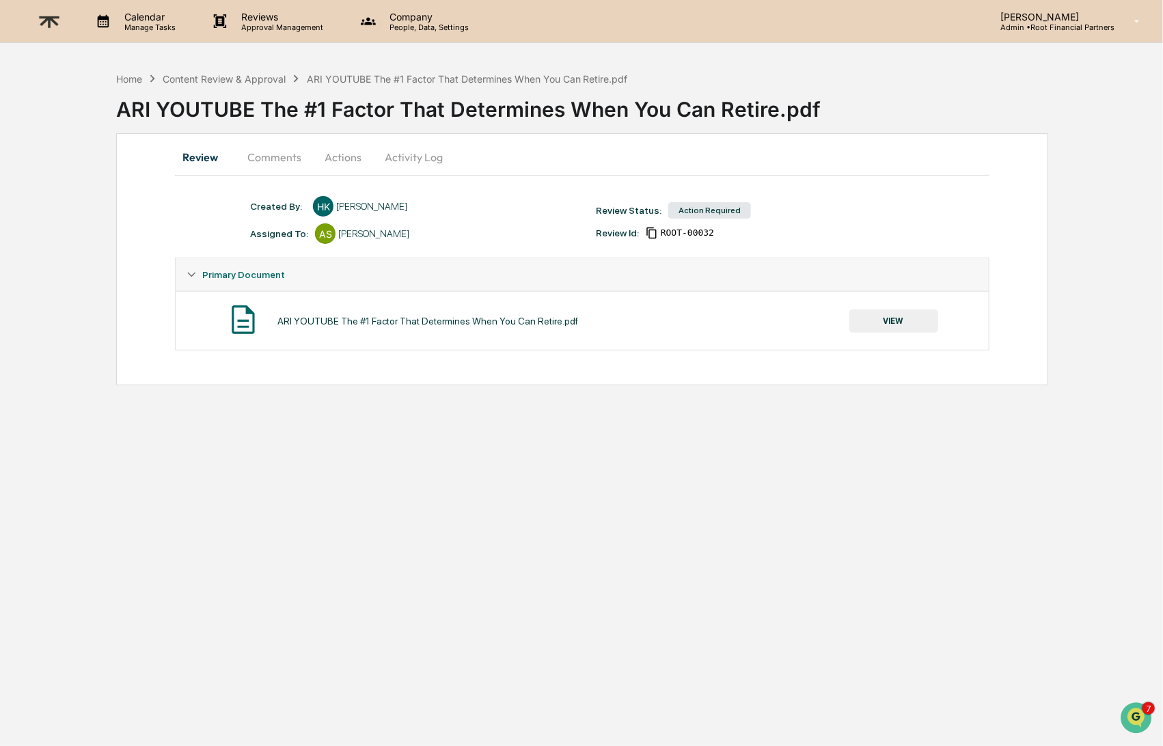
click at [271, 161] on button "Comments" at bounding box center [274, 157] width 76 height 33
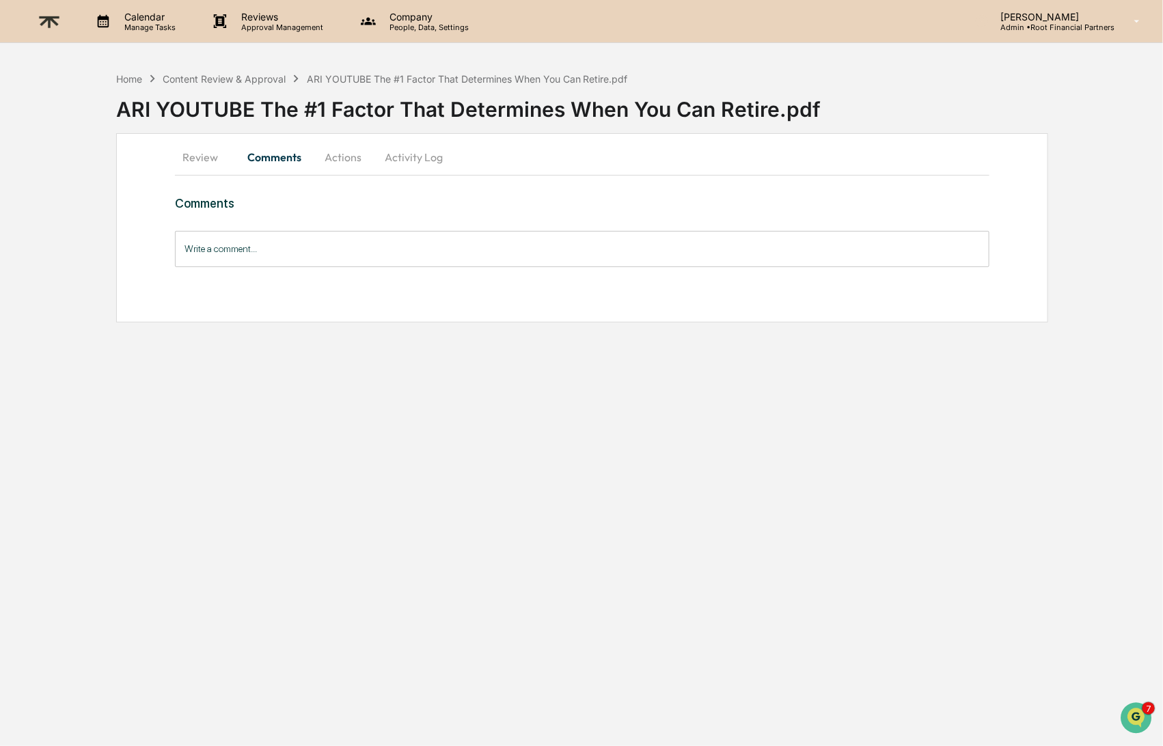
click at [296, 256] on input "Write a comment..." at bounding box center [582, 249] width 814 height 36
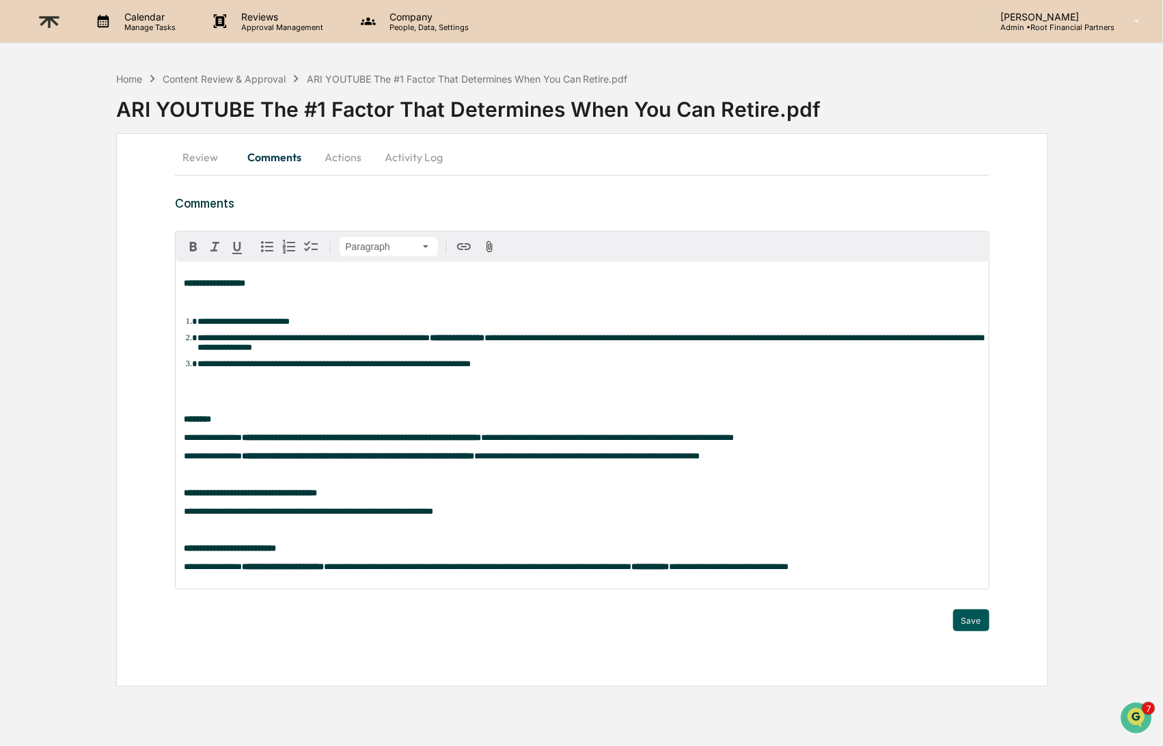
click at [973, 627] on button "Save" at bounding box center [971, 621] width 36 height 22
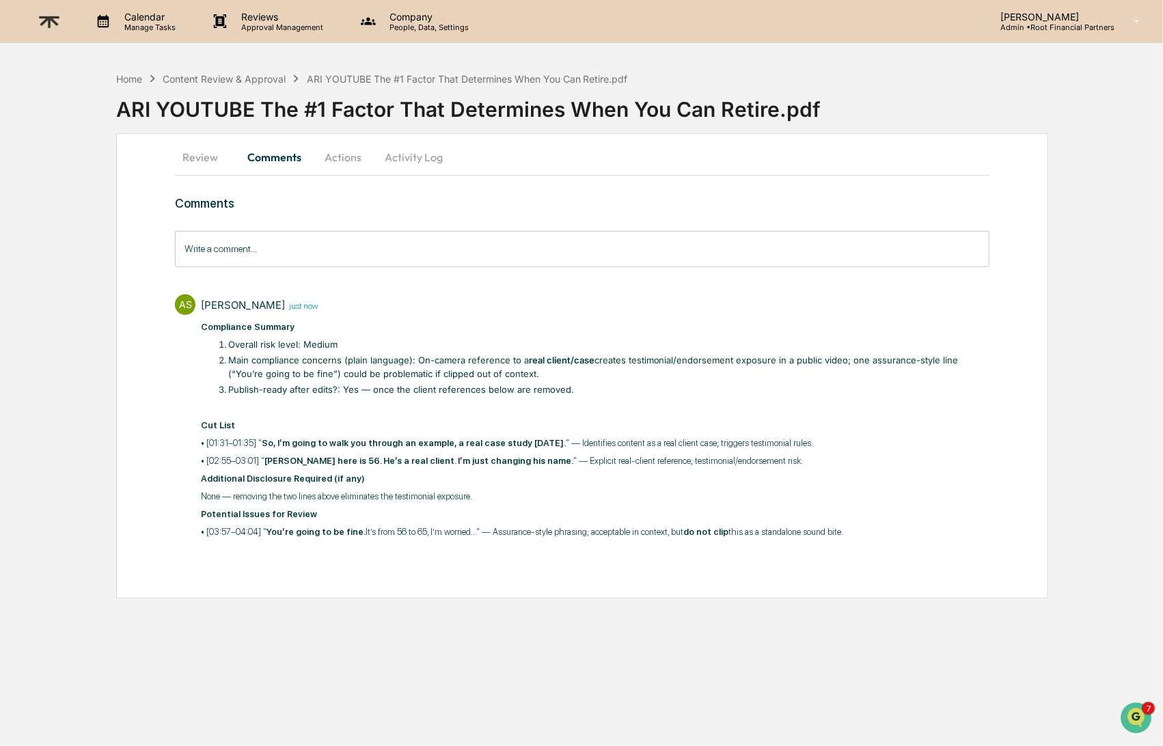
click at [355, 162] on button "Actions" at bounding box center [343, 157] width 62 height 33
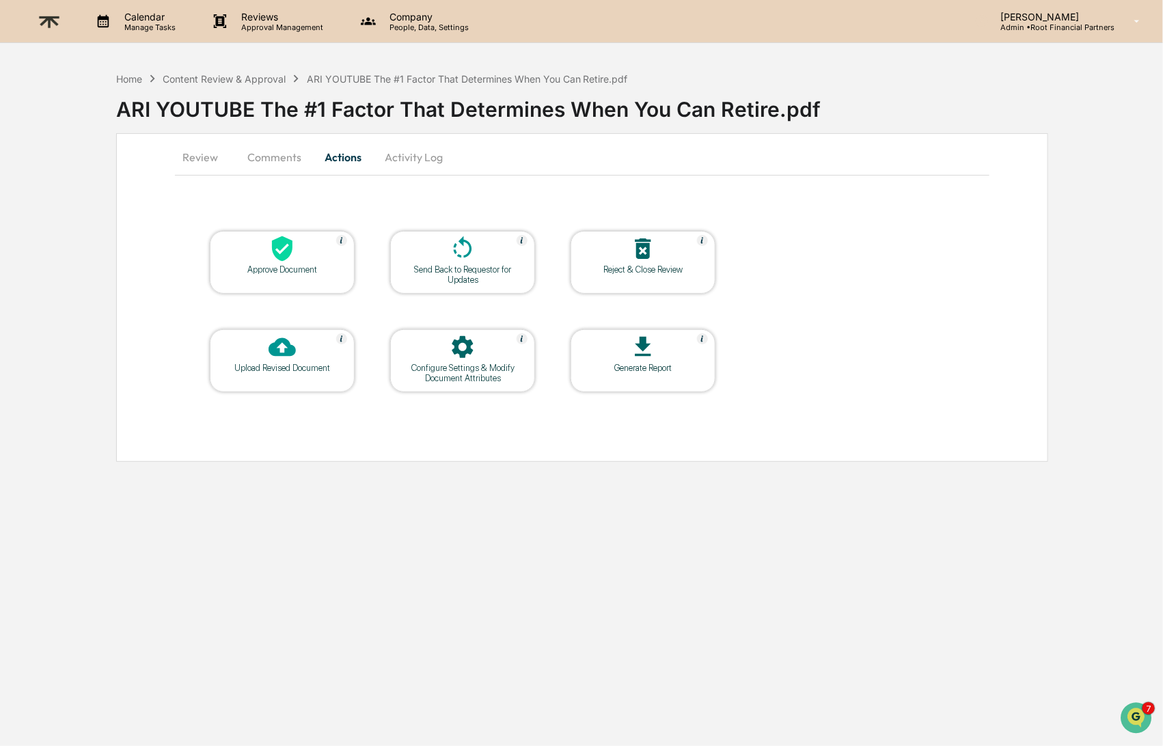
click at [420, 256] on div at bounding box center [462, 249] width 137 height 29
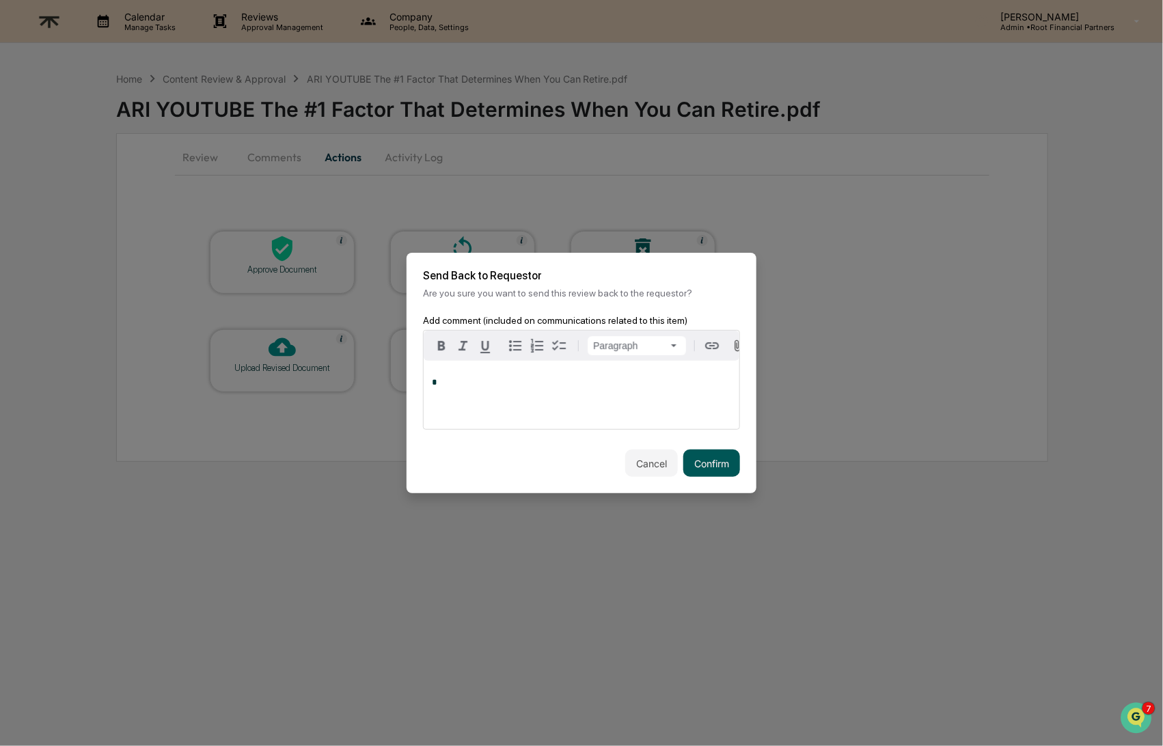
click at [719, 458] on button "Confirm" at bounding box center [711, 463] width 57 height 27
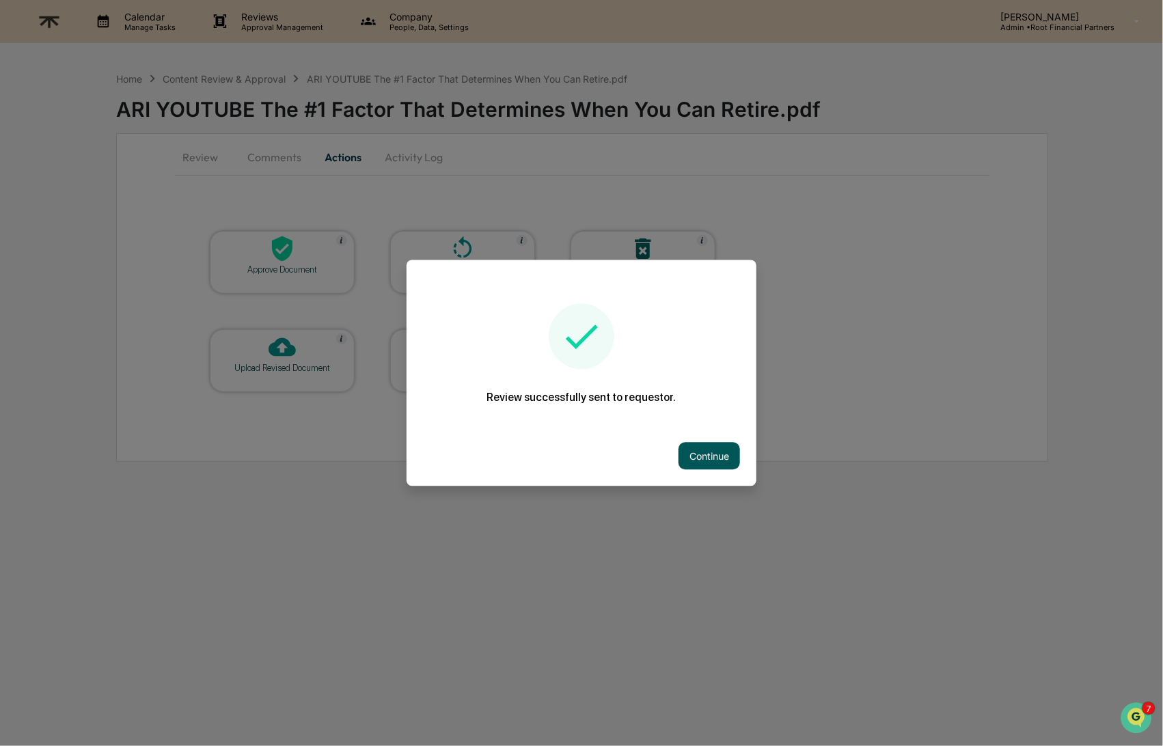
click at [720, 457] on button "Continue" at bounding box center [710, 456] width 62 height 27
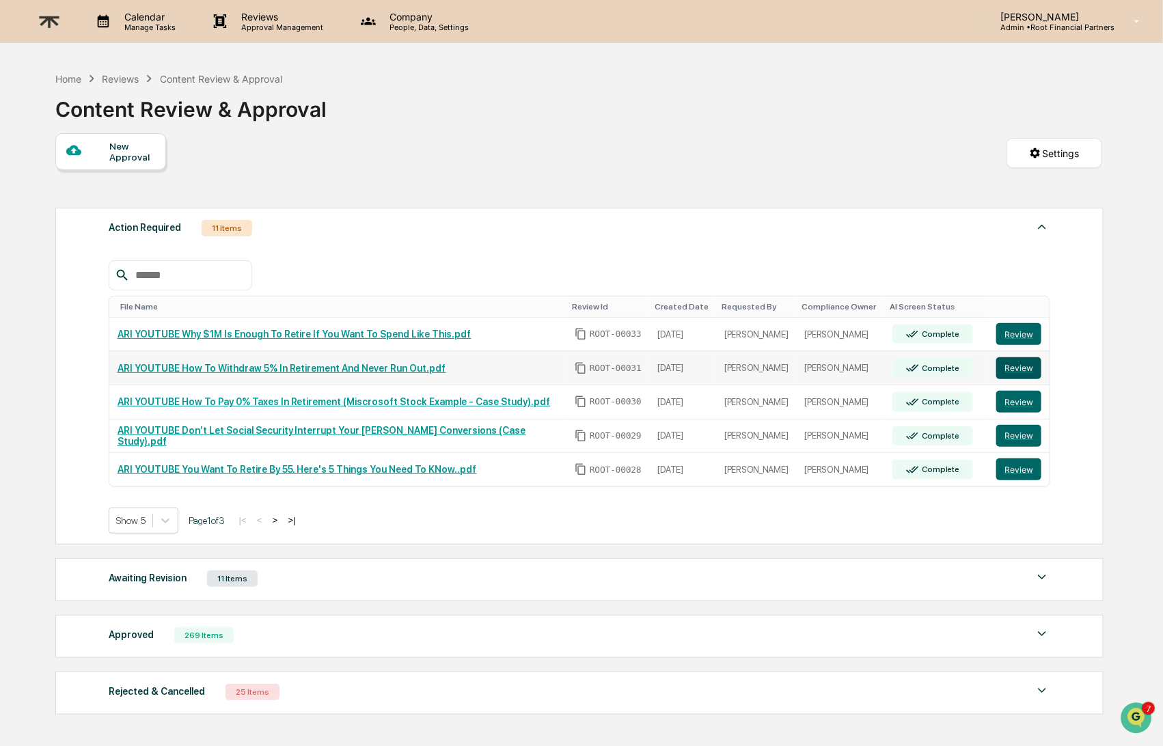
click at [1020, 370] on button "Review" at bounding box center [1019, 368] width 45 height 22
click at [1016, 368] on button "Review" at bounding box center [1019, 368] width 45 height 22
click at [1023, 402] on button "Review" at bounding box center [1019, 402] width 45 height 22
click at [1094, 16] on p "[PERSON_NAME]" at bounding box center [1052, 17] width 125 height 12
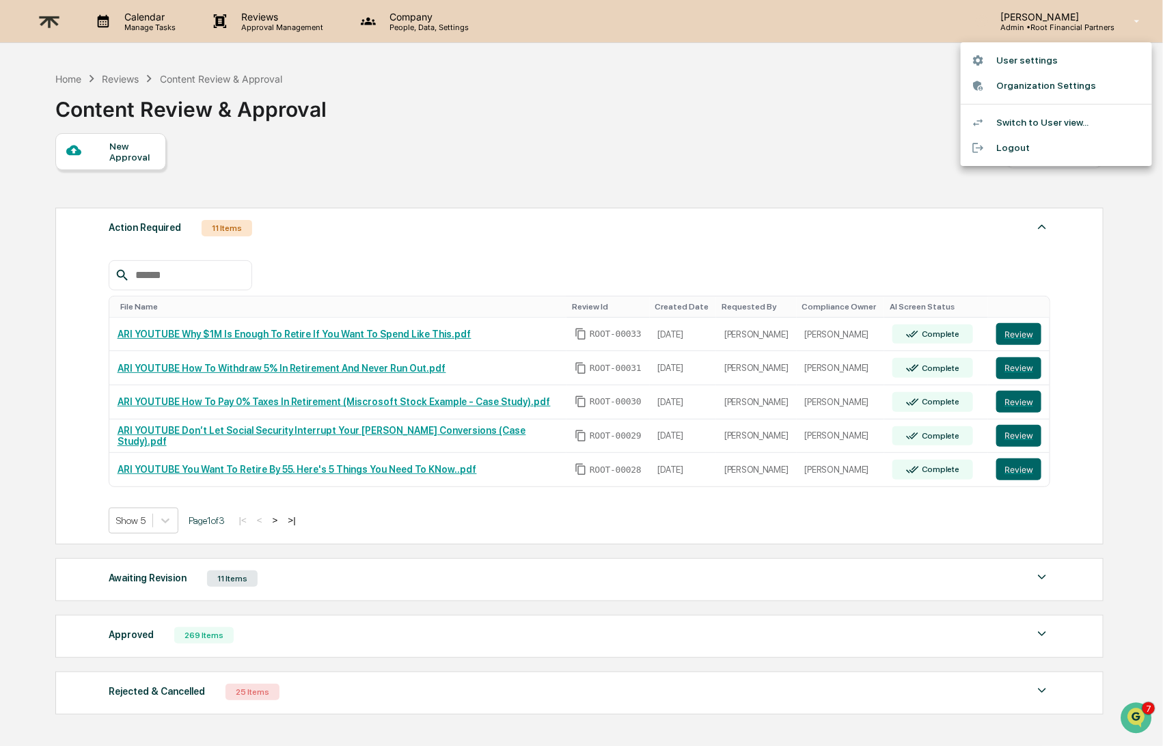
click at [1012, 147] on li "Logout" at bounding box center [1056, 147] width 191 height 25
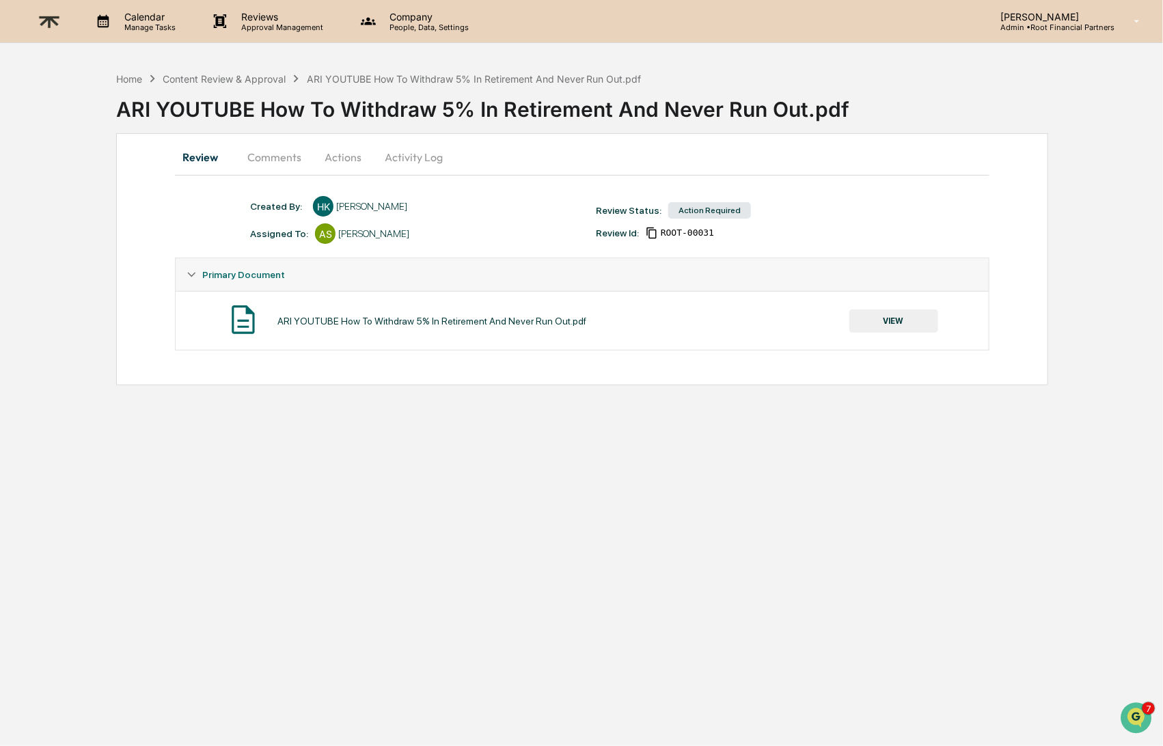
click at [897, 323] on button "VIEW" at bounding box center [894, 321] width 89 height 23
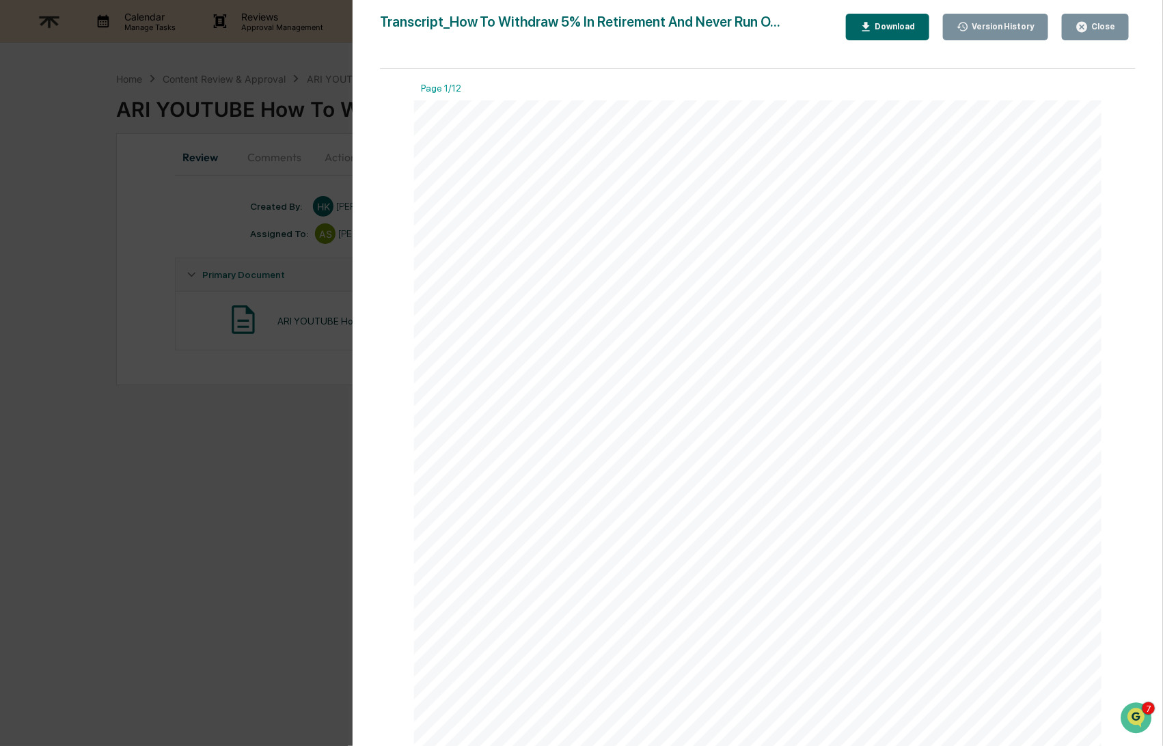
click at [889, 31] on div "Download" at bounding box center [894, 27] width 43 height 10
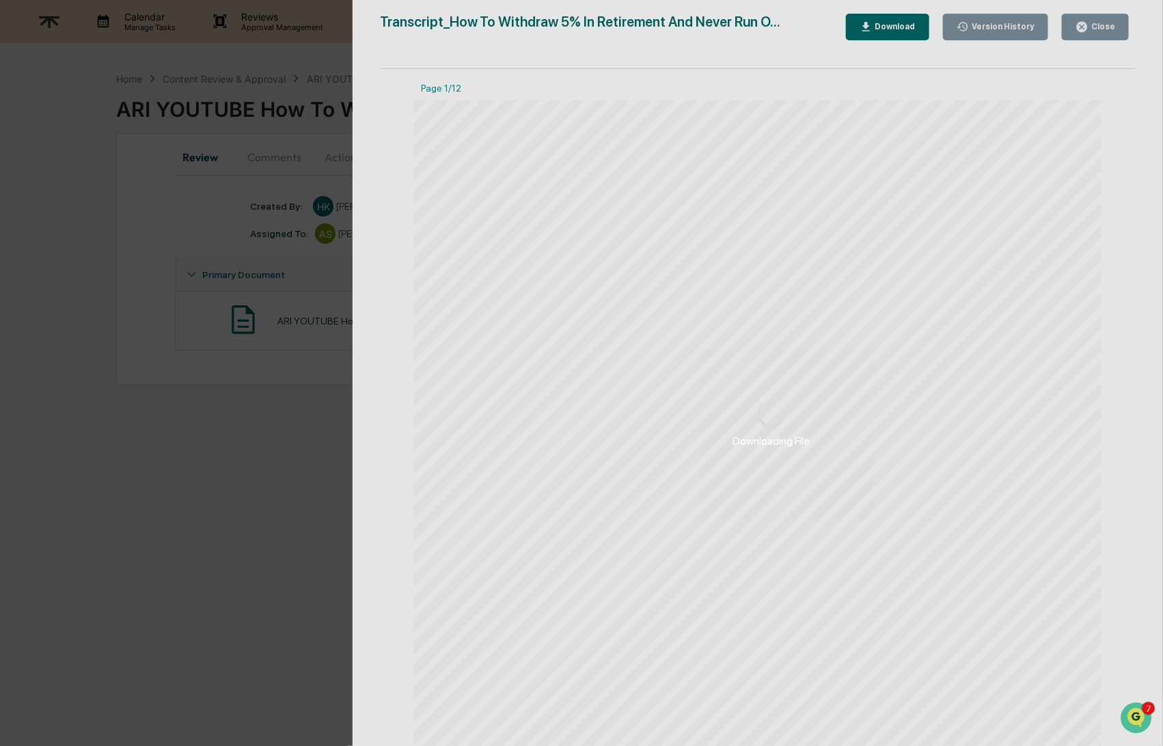
click at [886, 21] on div "Downloading File" at bounding box center [772, 424] width 838 height 848
drag, startPoint x: 871, startPoint y: 21, endPoint x: 668, endPoint y: 62, distance: 207.1
click at [668, 62] on div "Downloading File" at bounding box center [772, 424] width 838 height 848
click at [902, 63] on div "Downloading File" at bounding box center [772, 424] width 838 height 848
click at [897, 23] on div "Downloading File" at bounding box center [772, 424] width 838 height 848
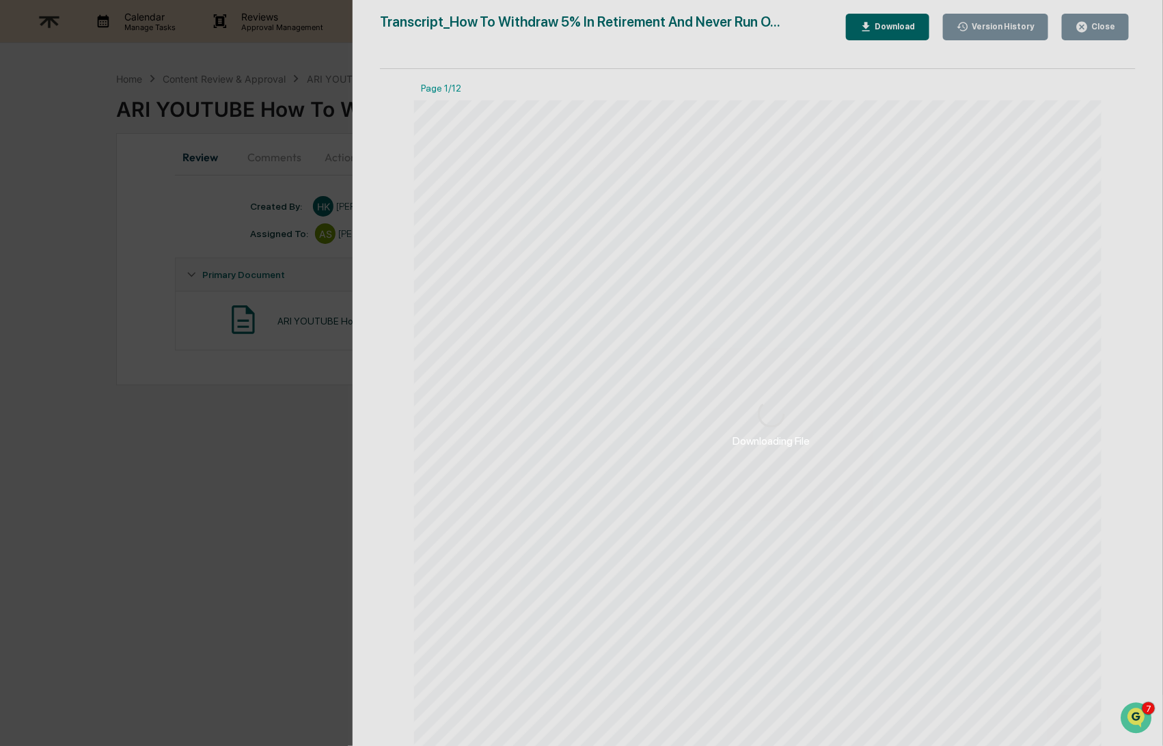
click at [1085, 31] on div "Downloading File" at bounding box center [772, 424] width 838 height 848
click at [1093, 27] on div "Downloading File" at bounding box center [772, 424] width 838 height 848
drag, startPoint x: 1093, startPoint y: 27, endPoint x: 1079, endPoint y: 27, distance: 13.7
click at [1093, 28] on div "Downloading File" at bounding box center [772, 424] width 838 height 848
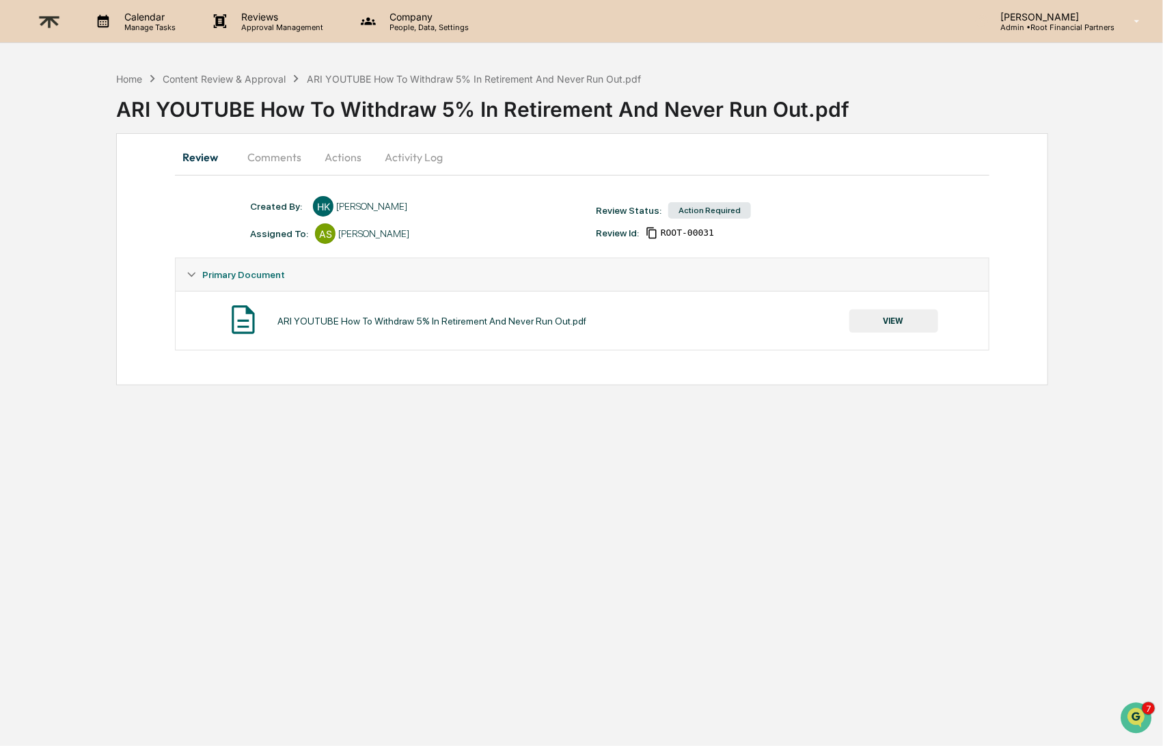
drag, startPoint x: 550, startPoint y: 534, endPoint x: 574, endPoint y: 504, distance: 39.4
click at [550, 535] on div "Calendar Manage Tasks Reviews Approval Management Company People, Data, Setting…" at bounding box center [581, 373] width 1163 height 746
click at [870, 319] on button "VIEW" at bounding box center [894, 321] width 89 height 23
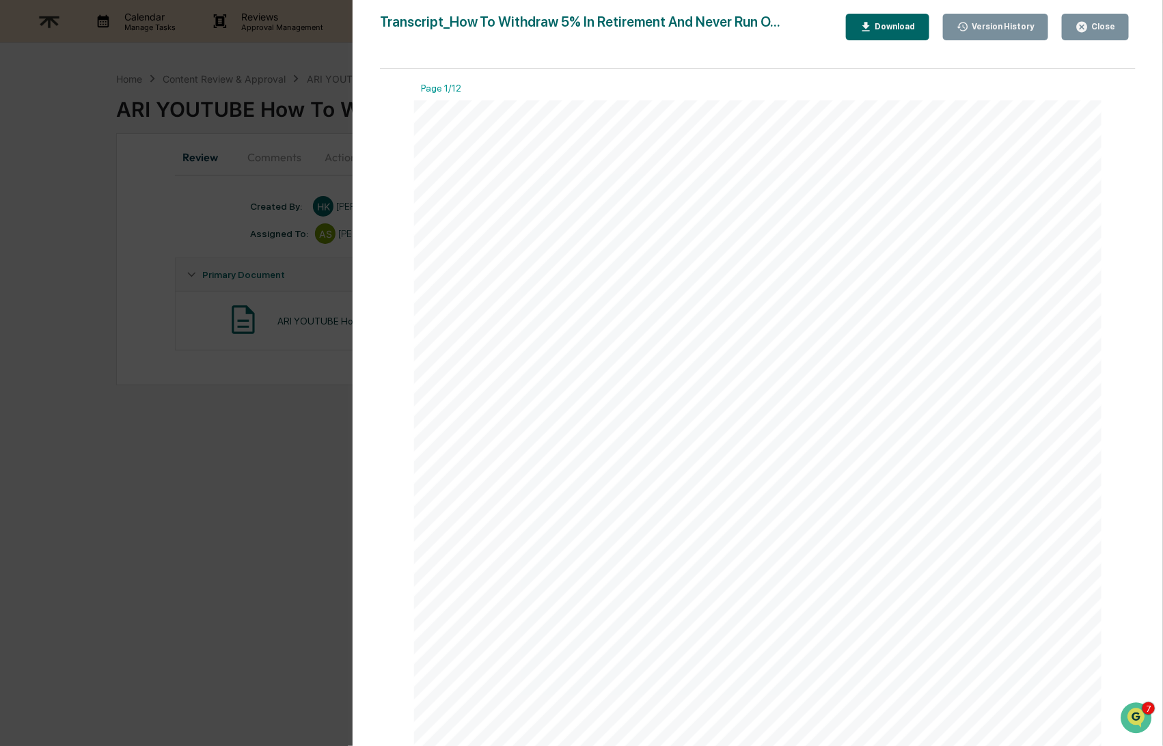
click at [888, 26] on div "Download" at bounding box center [894, 27] width 43 height 10
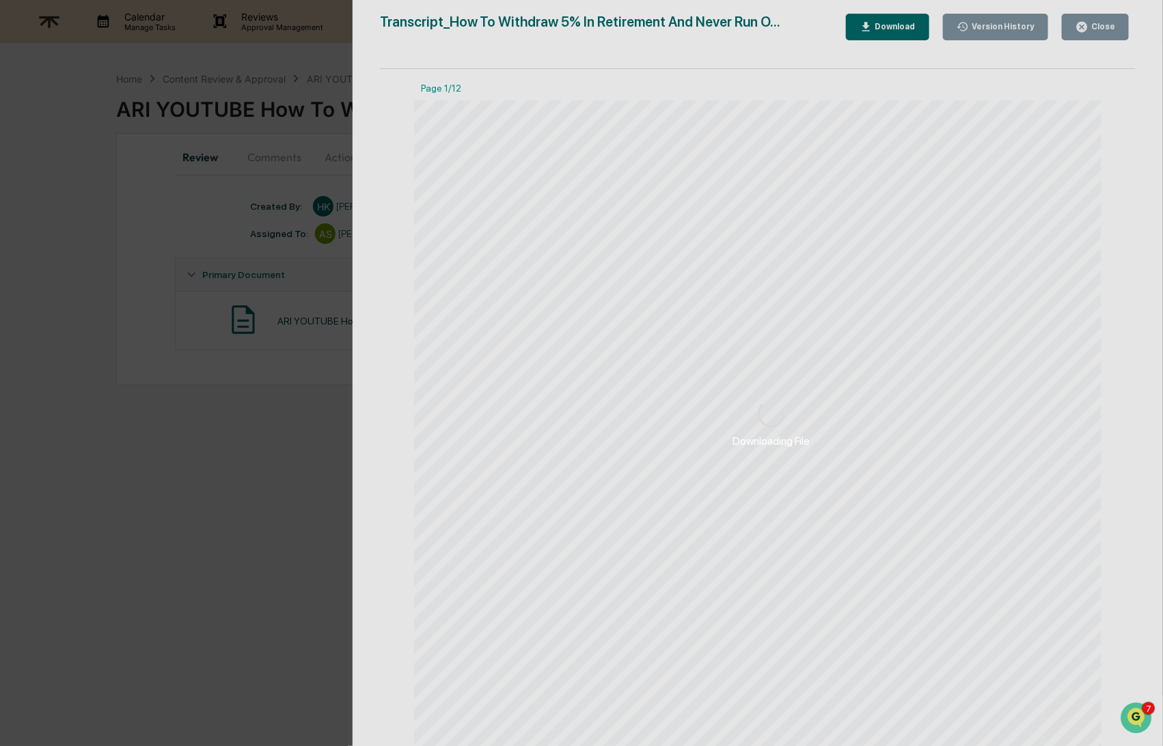
click at [881, 23] on div "Downloading File" at bounding box center [772, 424] width 838 height 848
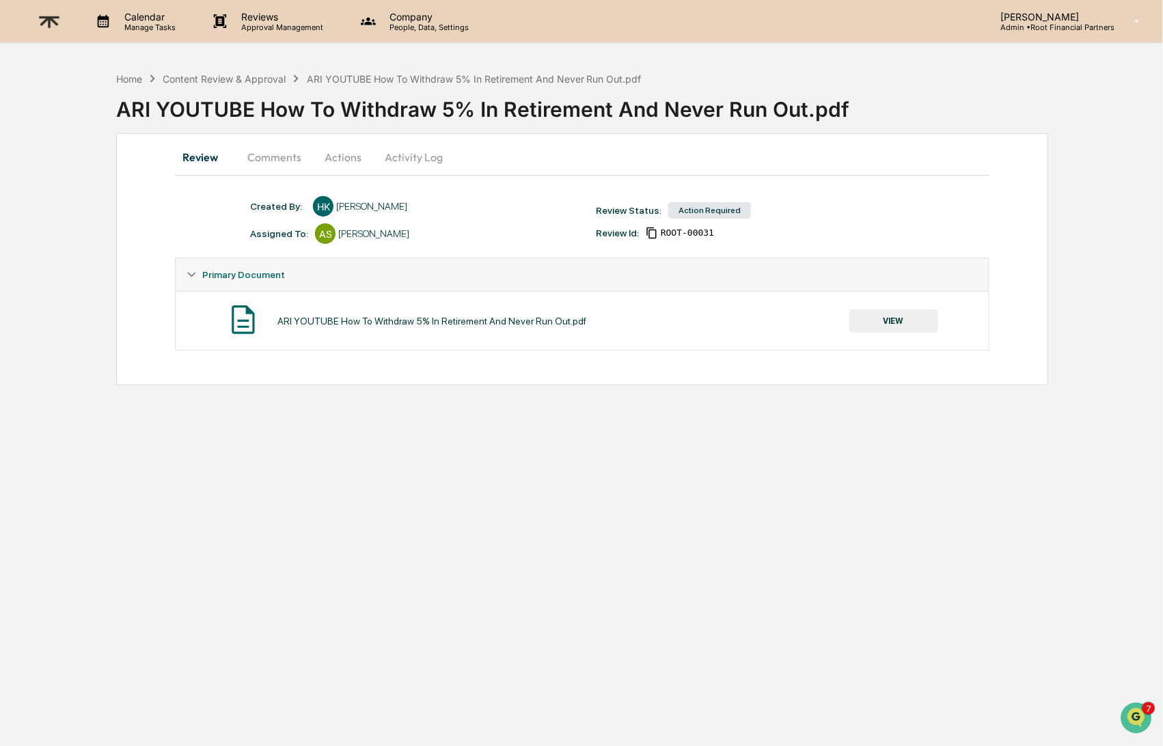
click at [895, 318] on button "VIEW" at bounding box center [894, 321] width 89 height 23
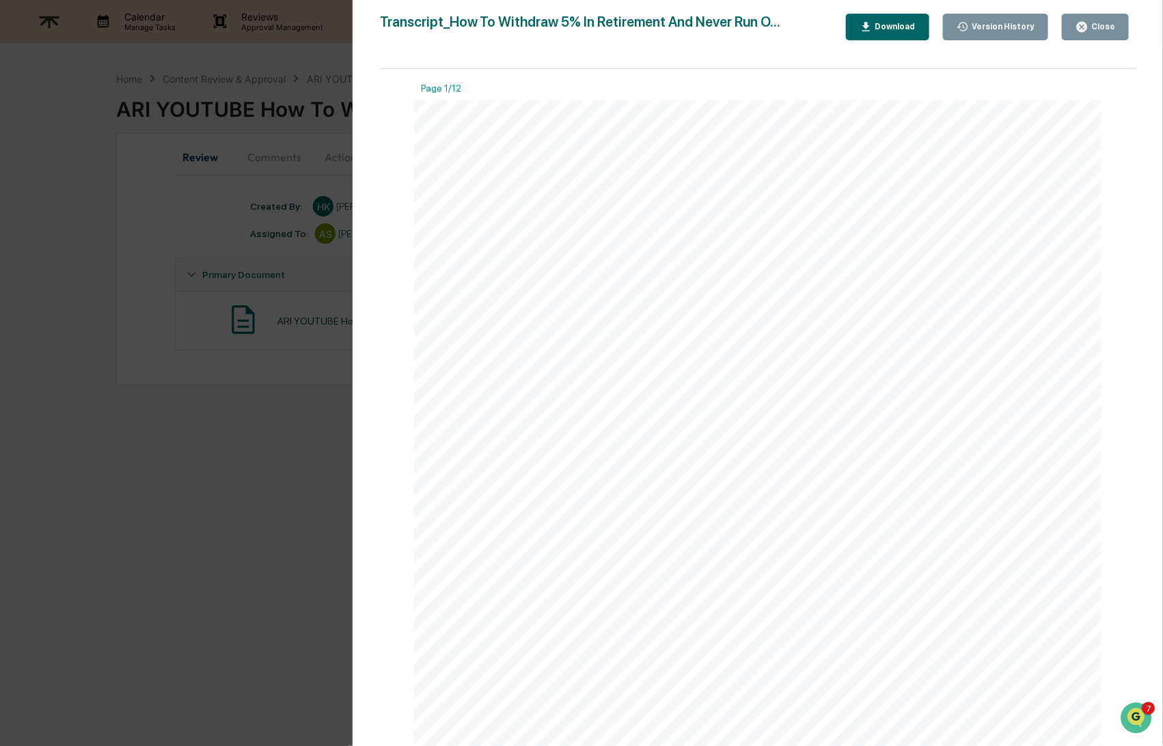
click at [870, 31] on icon "button" at bounding box center [866, 27] width 13 height 13
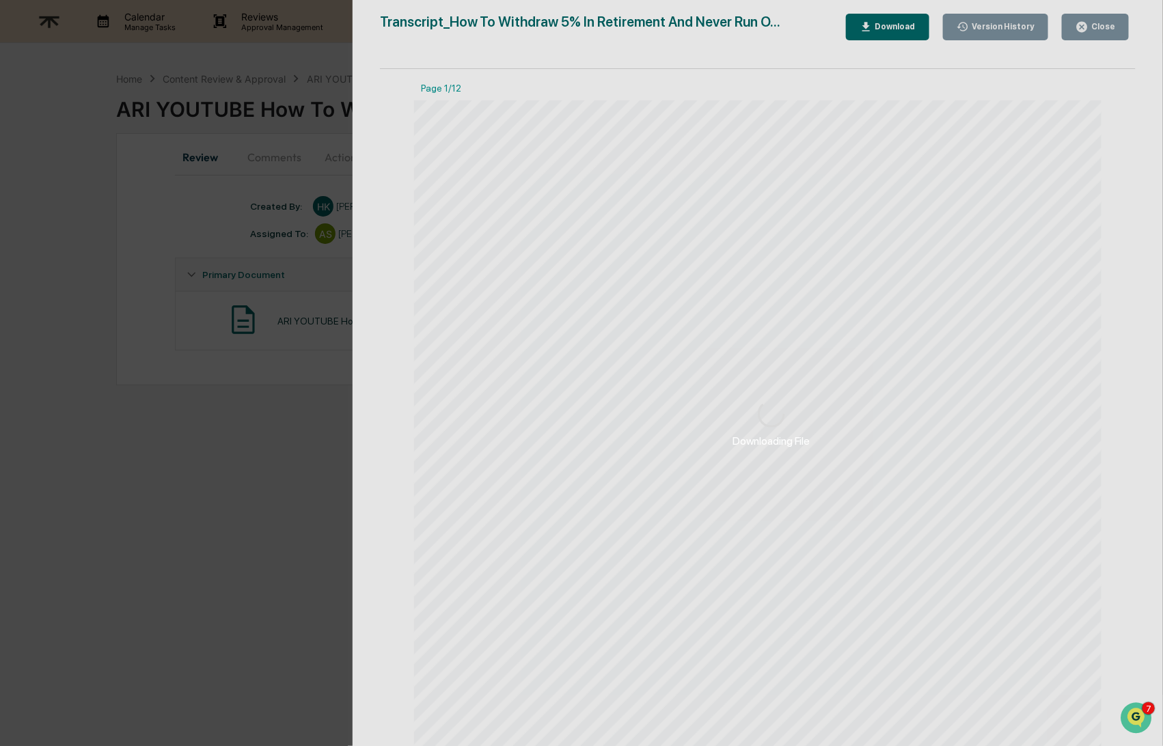
click at [893, 23] on div "Downloading File" at bounding box center [772, 424] width 838 height 848
click at [1104, 29] on div "Downloading File" at bounding box center [772, 424] width 838 height 848
click at [1102, 30] on div "Downloading File" at bounding box center [772, 424] width 838 height 848
click at [1102, 29] on div "Downloading File" at bounding box center [772, 424] width 838 height 848
click at [241, 291] on div "Downloading File Version History [DATE] 05:36 PM [PERSON_NAME] Transcript_How T…" at bounding box center [581, 373] width 1163 height 746
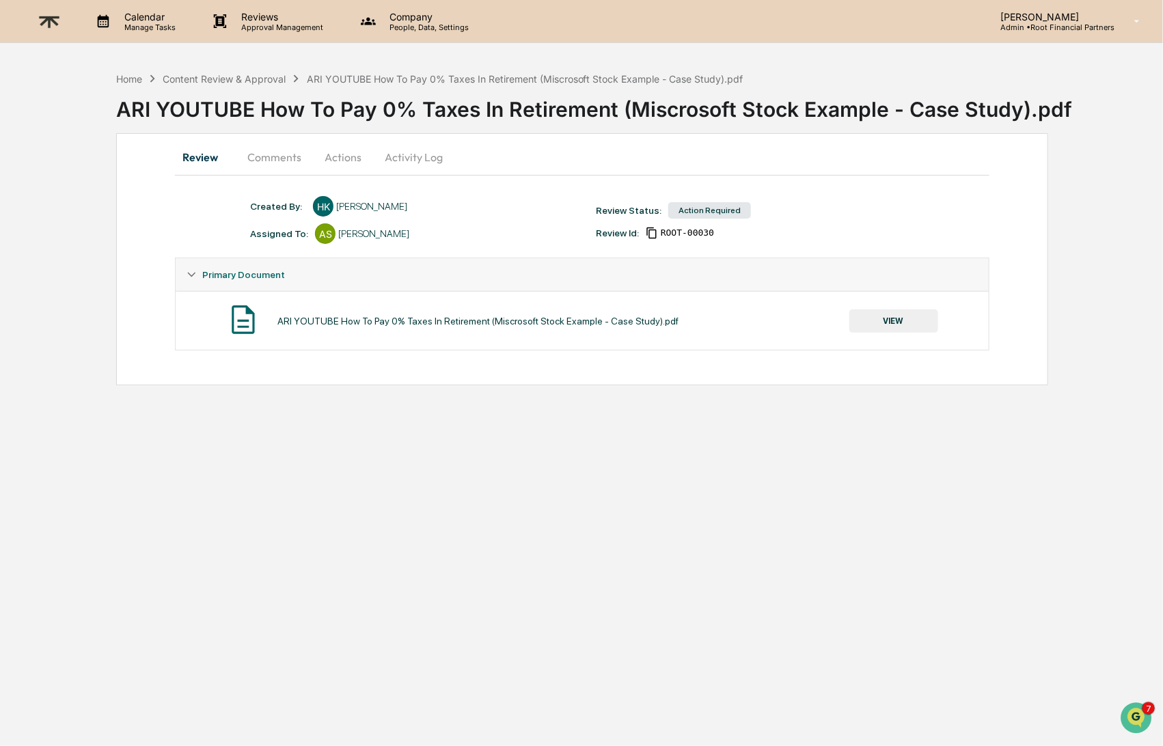
click at [879, 325] on button "VIEW" at bounding box center [894, 321] width 89 height 23
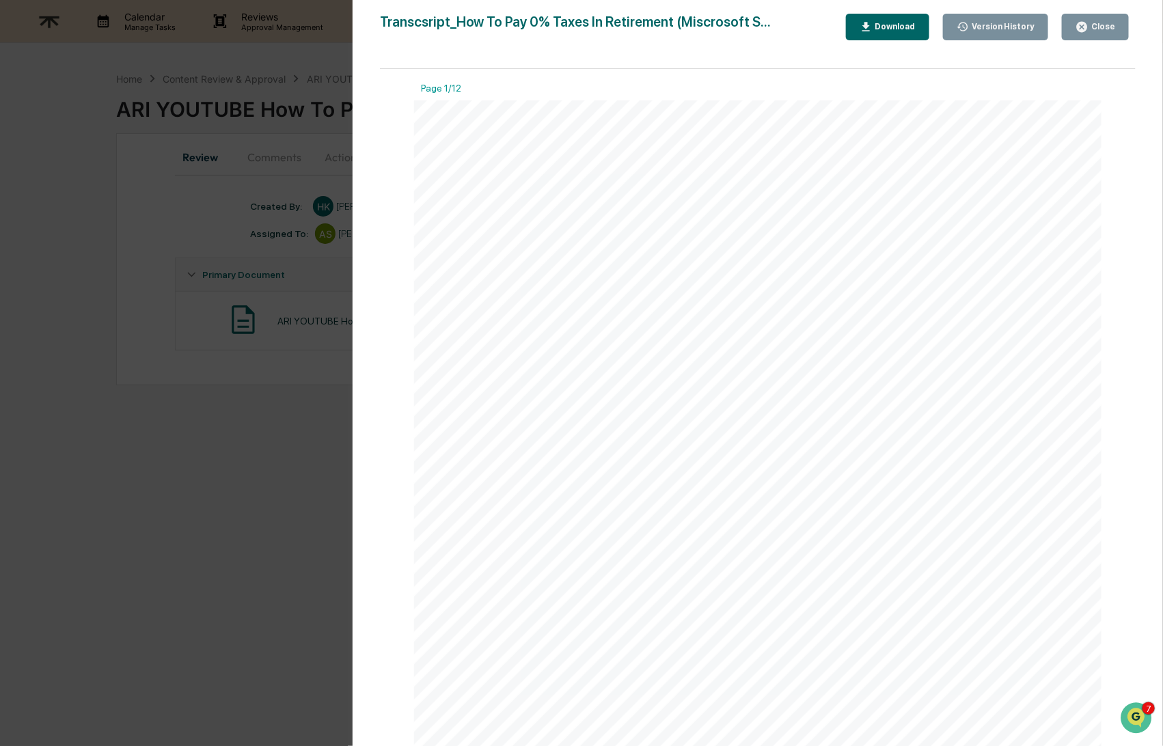
click at [882, 28] on div "Download" at bounding box center [894, 27] width 43 height 10
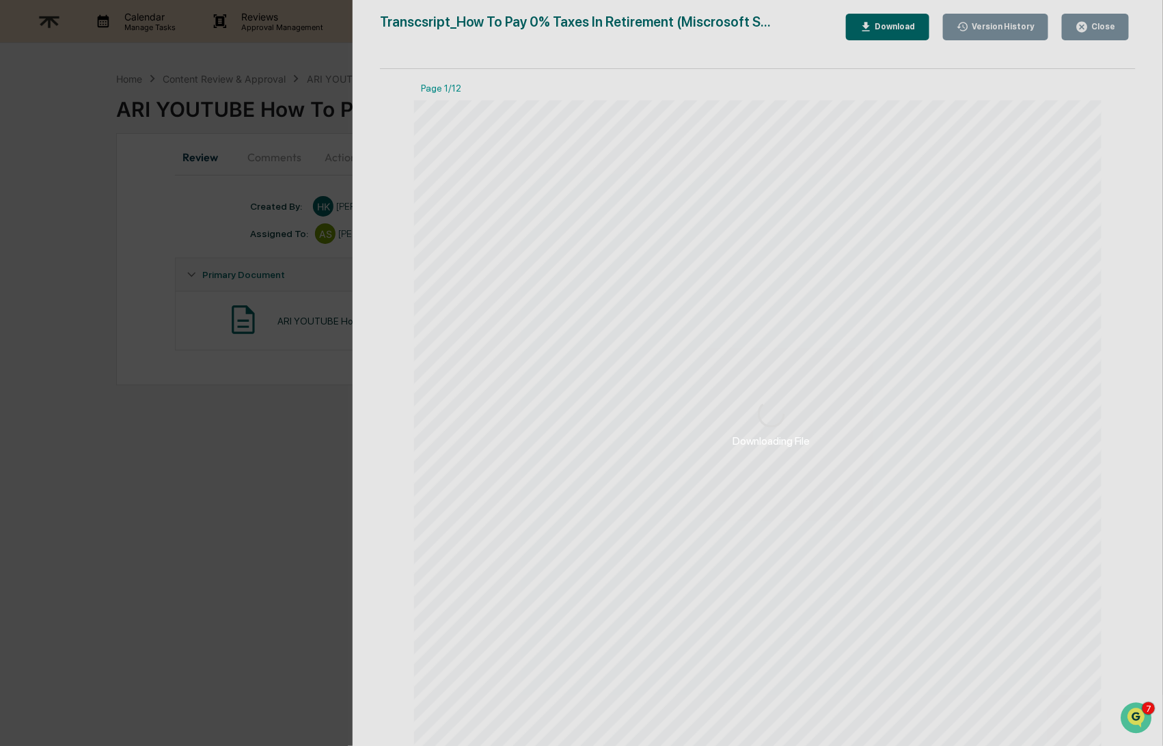
click at [1073, 31] on div "Downloading File" at bounding box center [772, 424] width 838 height 848
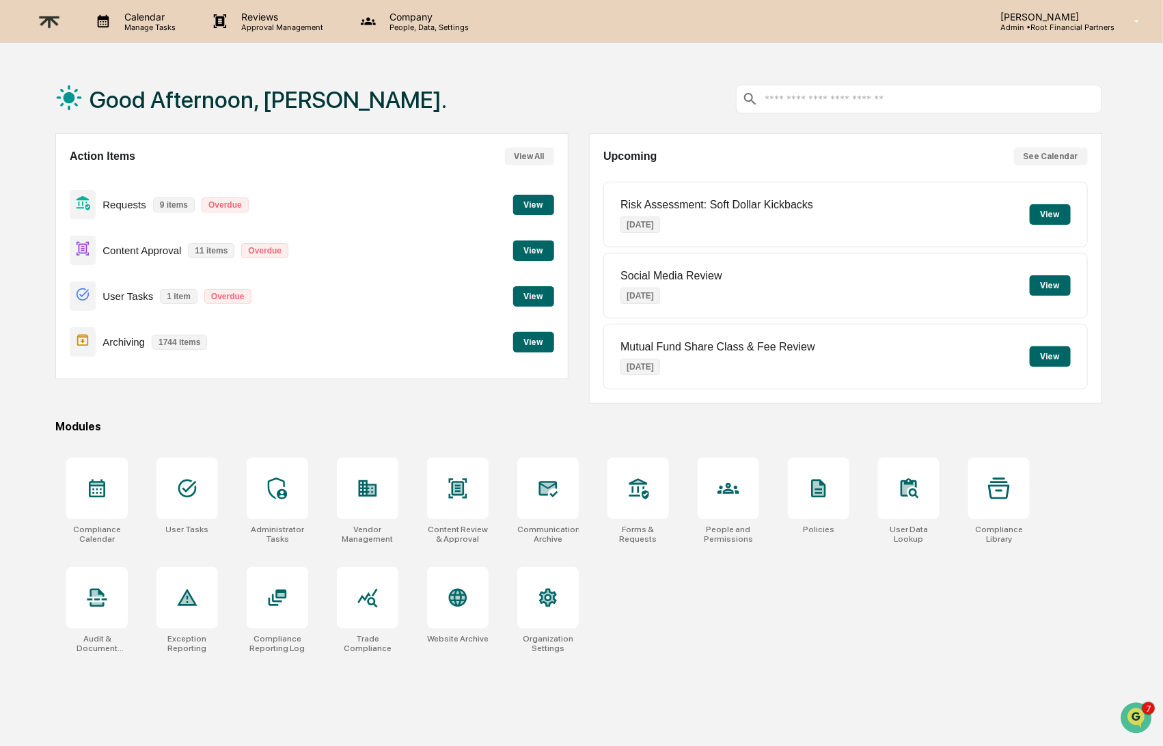
click at [530, 244] on button "View" at bounding box center [533, 251] width 41 height 21
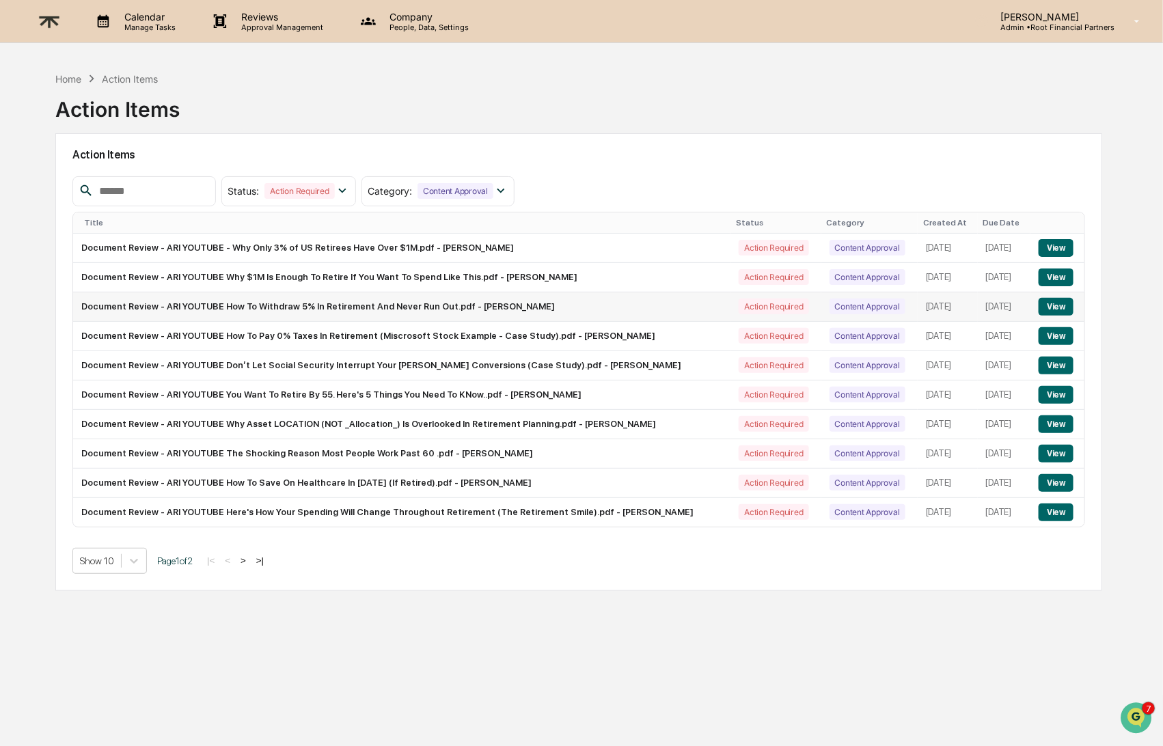
click at [1063, 310] on button "View" at bounding box center [1056, 307] width 35 height 18
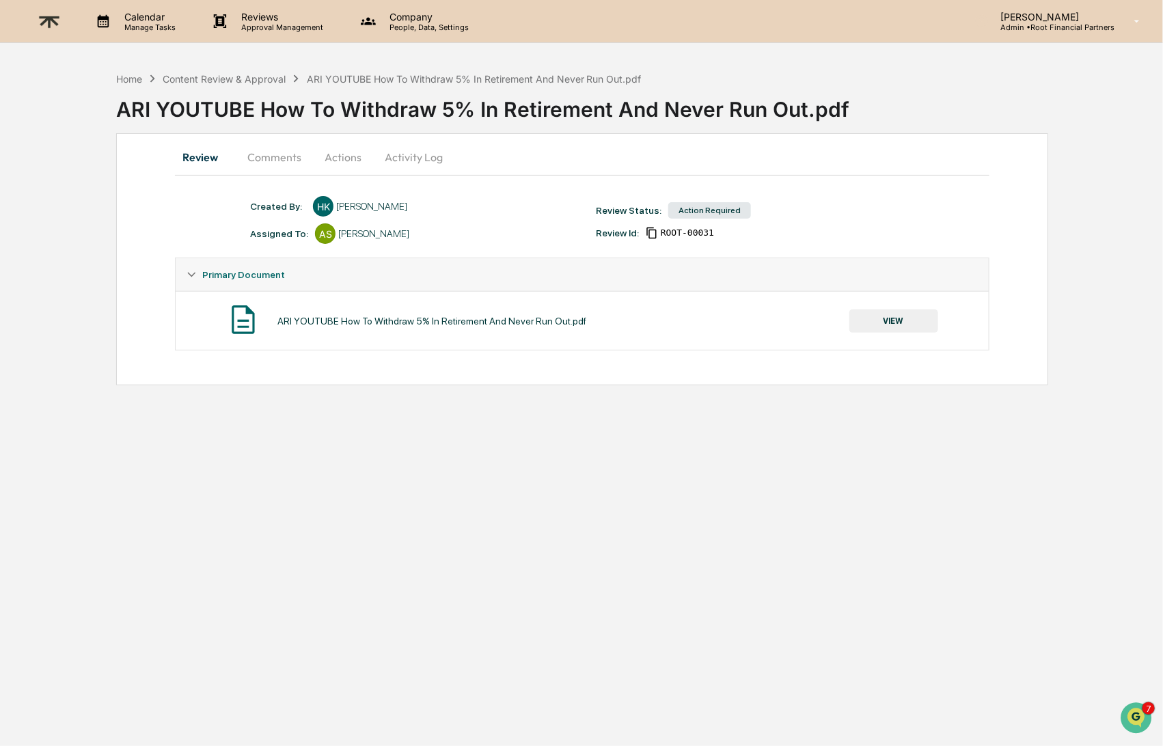
click at [871, 321] on button "VIEW" at bounding box center [894, 321] width 89 height 23
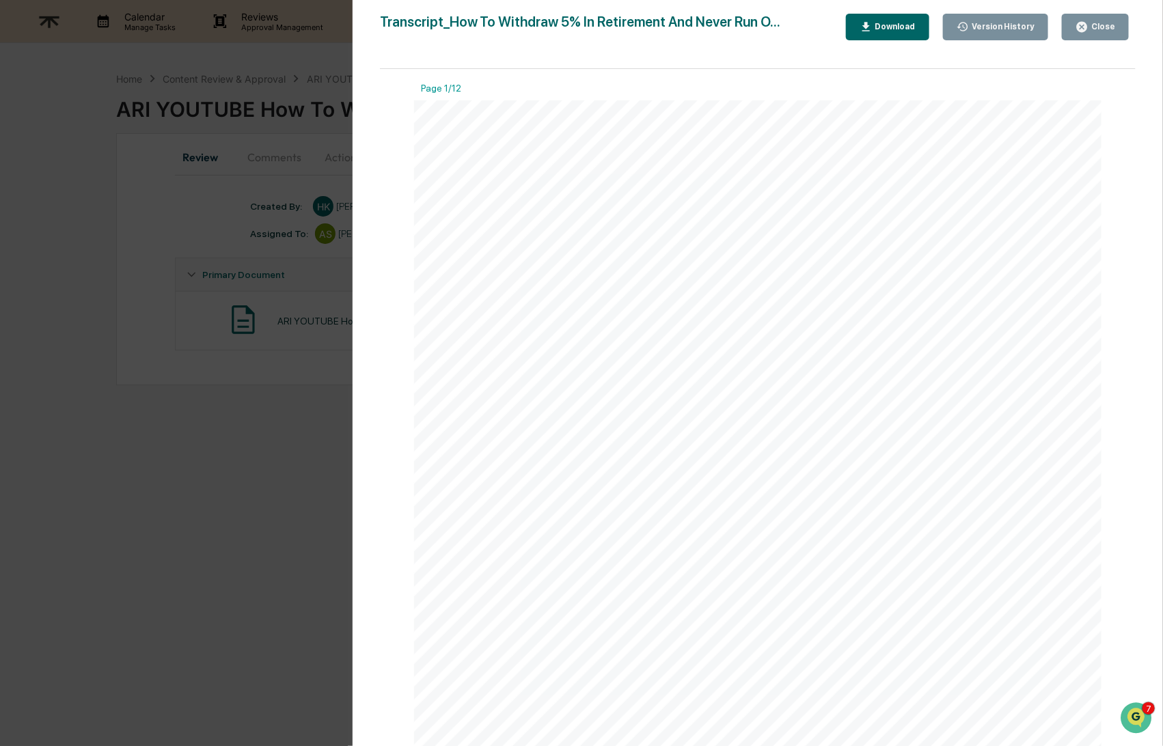
click at [885, 27] on div "Download" at bounding box center [894, 27] width 43 height 10
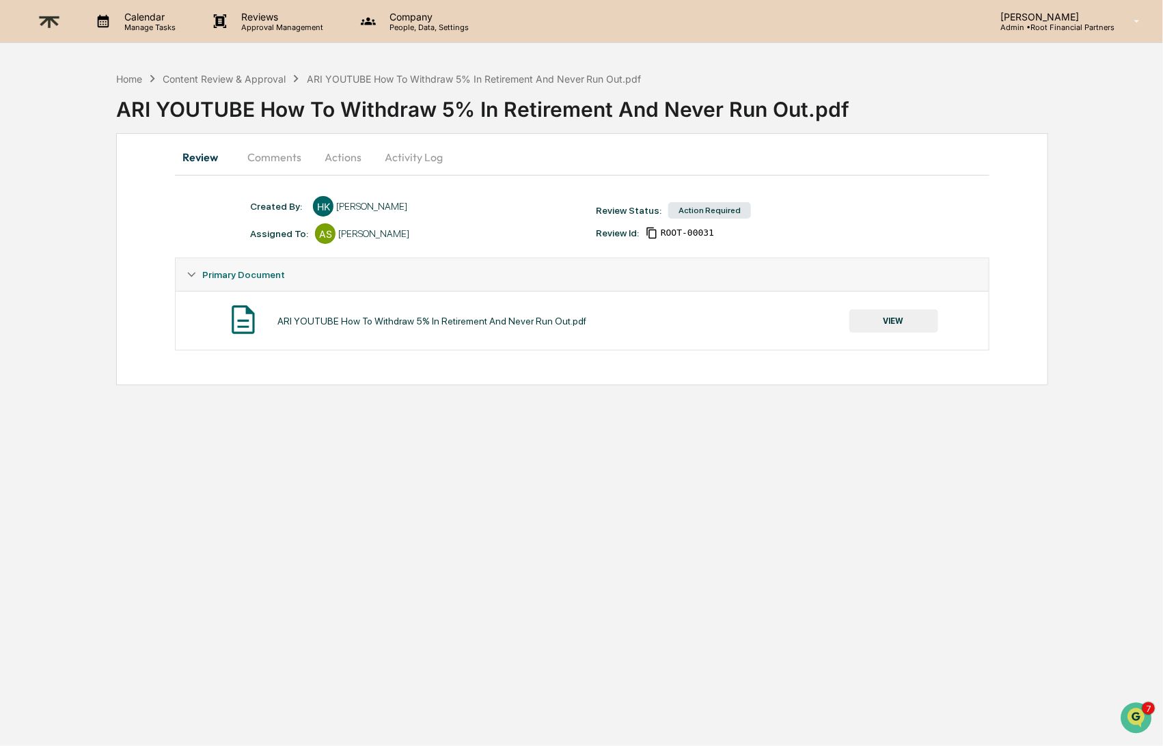
click at [900, 318] on button "VIEW" at bounding box center [894, 321] width 89 height 23
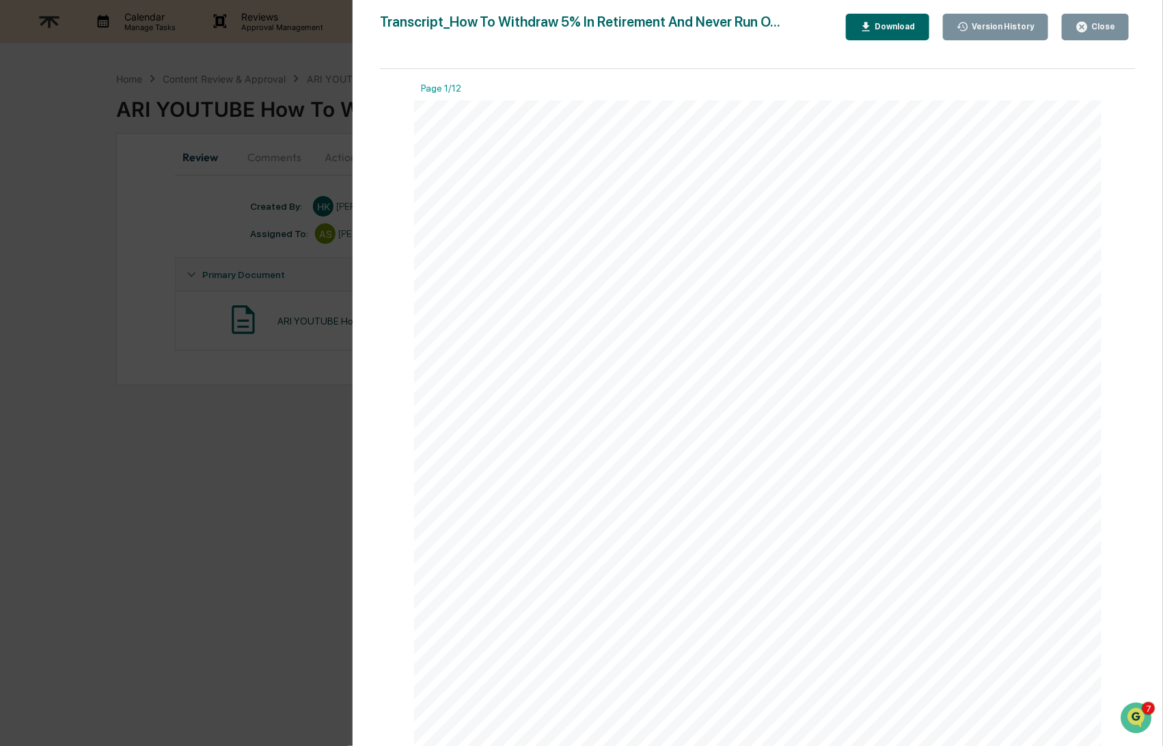
click at [895, 31] on div "Download" at bounding box center [894, 27] width 43 height 10
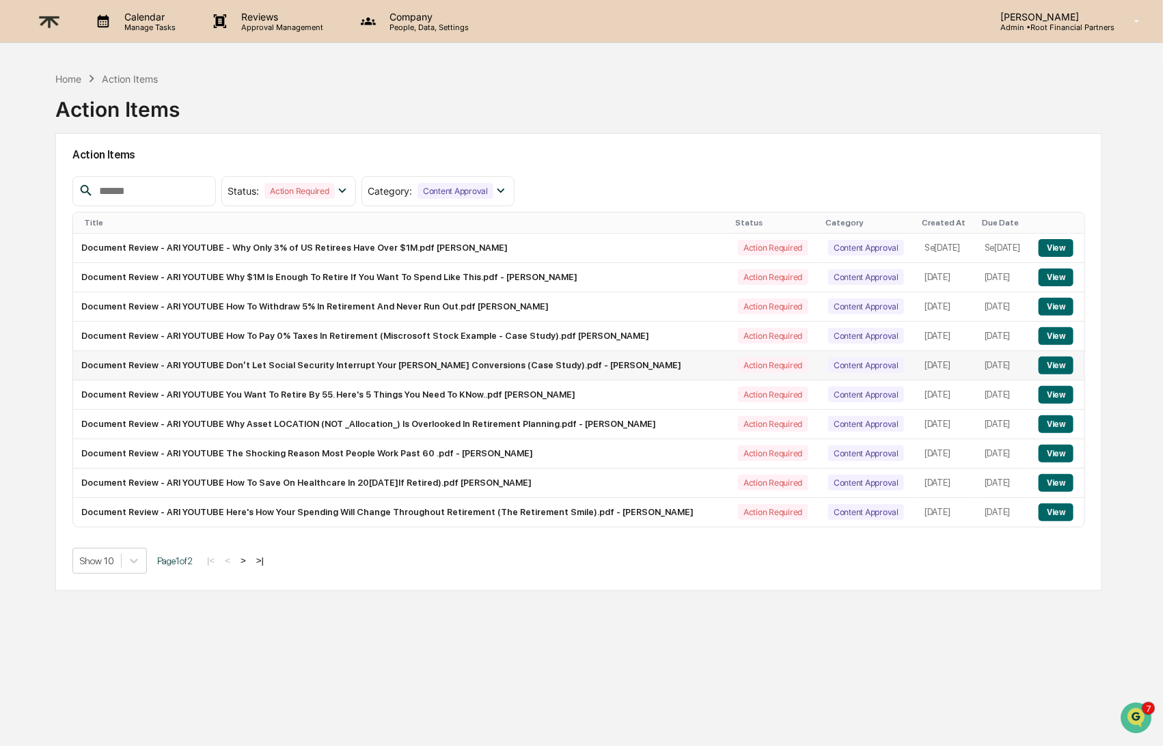
click at [1057, 374] on button "View" at bounding box center [1056, 366] width 35 height 18
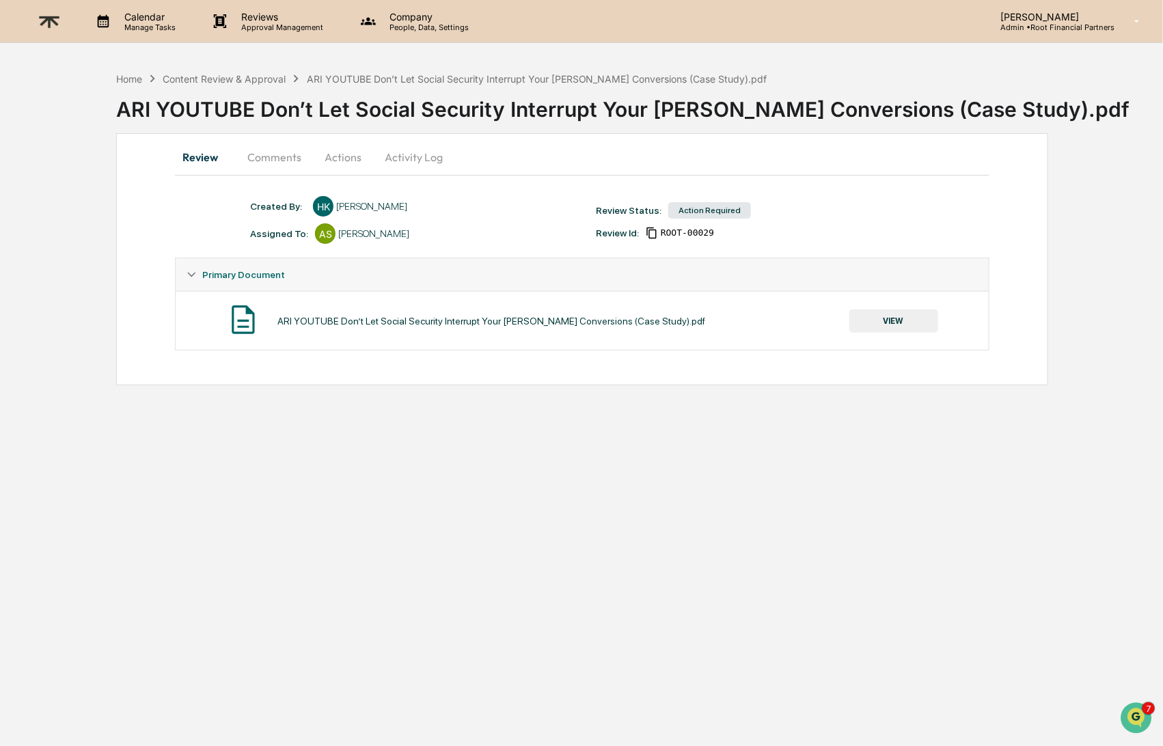
click at [907, 323] on button "VIEW" at bounding box center [894, 321] width 89 height 23
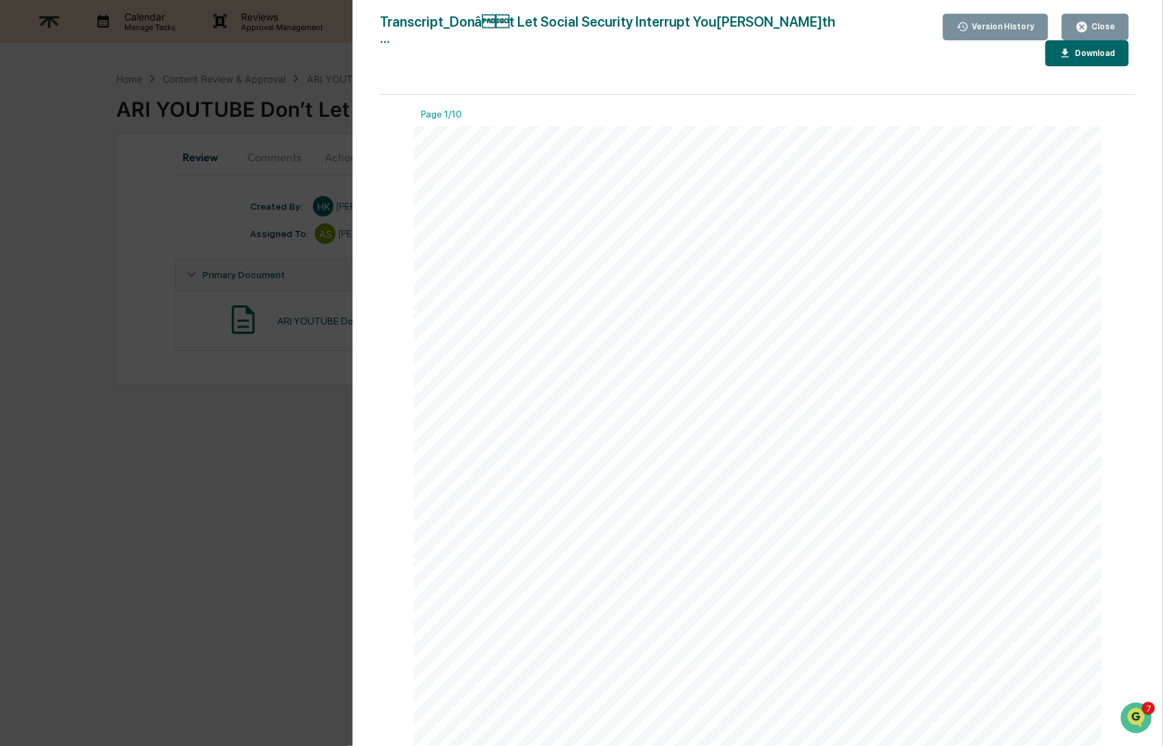
click at [1072, 49] on div "Download" at bounding box center [1093, 54] width 43 height 10
click at [1107, 29] on div "Close" at bounding box center [1102, 27] width 27 height 10
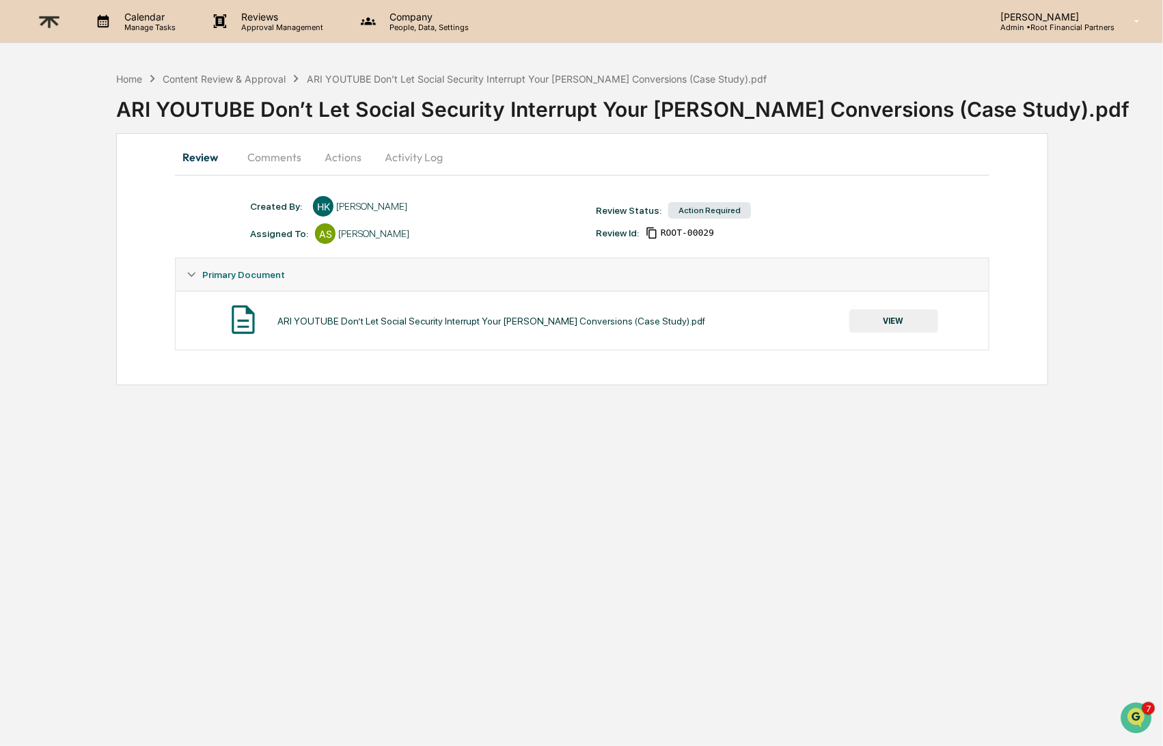
click at [273, 158] on button "Comments" at bounding box center [274, 157] width 76 height 33
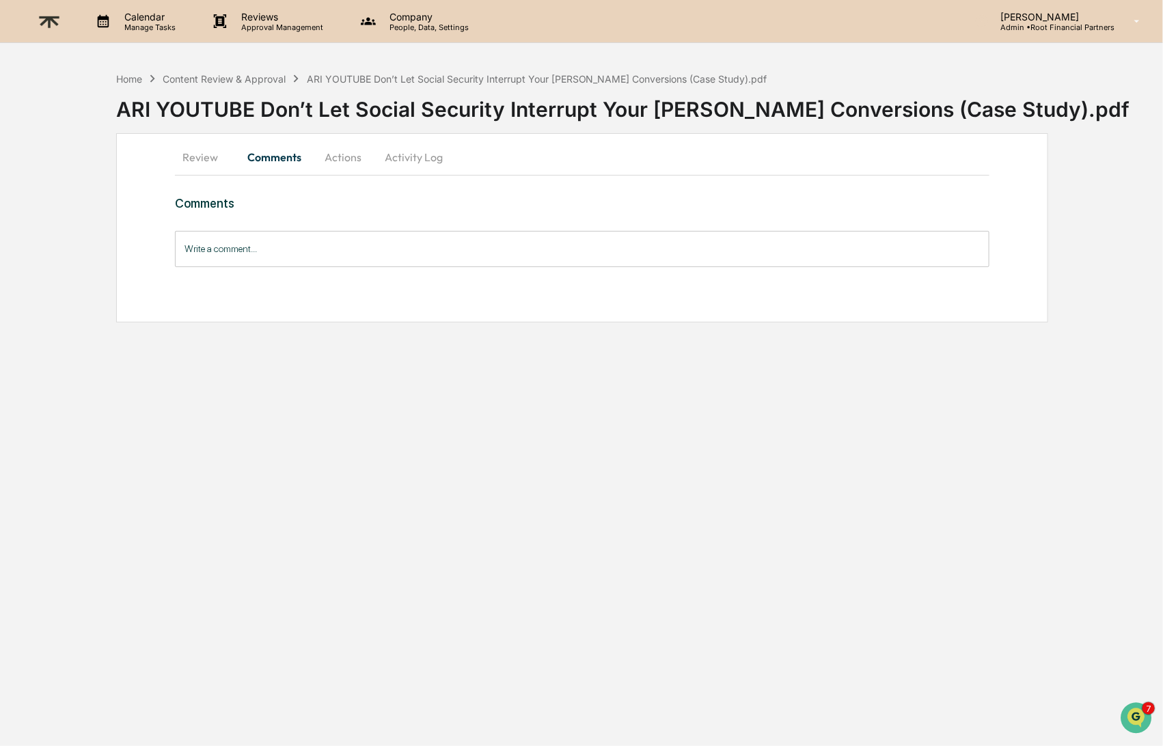
click at [398, 245] on input "Write a comment..." at bounding box center [582, 249] width 814 height 36
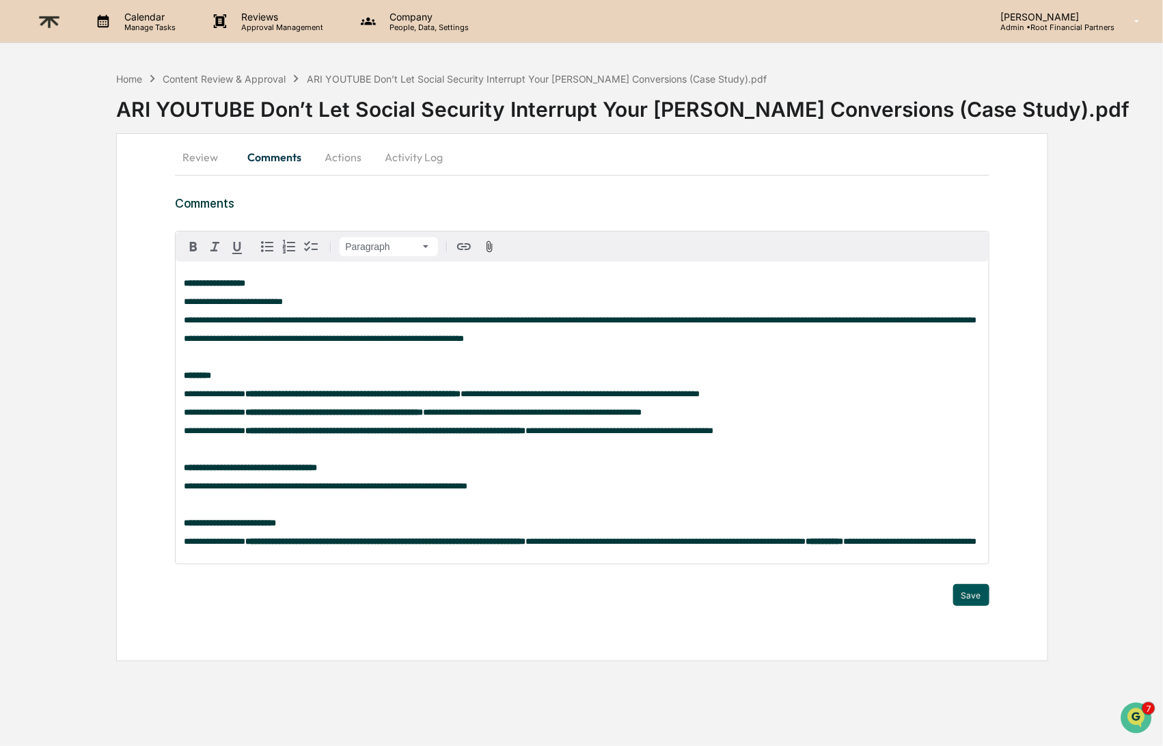
click at [977, 606] on button "Save" at bounding box center [971, 595] width 36 height 22
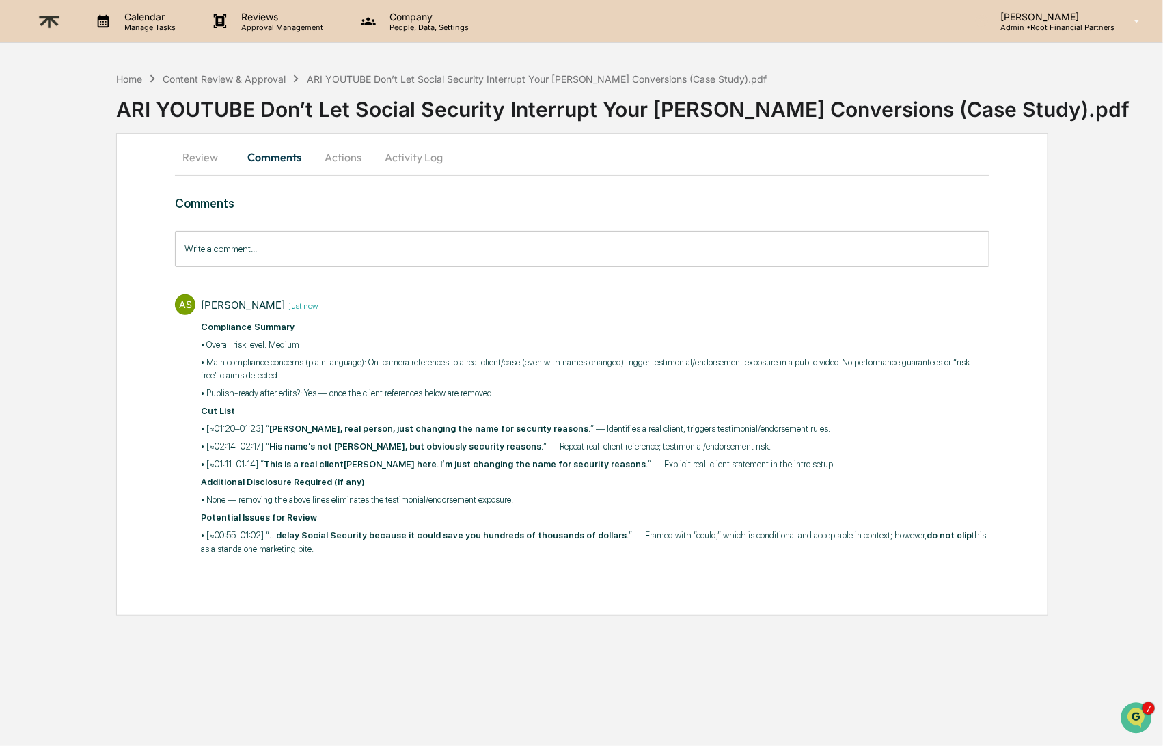
click at [340, 149] on button "Actions" at bounding box center [343, 157] width 62 height 33
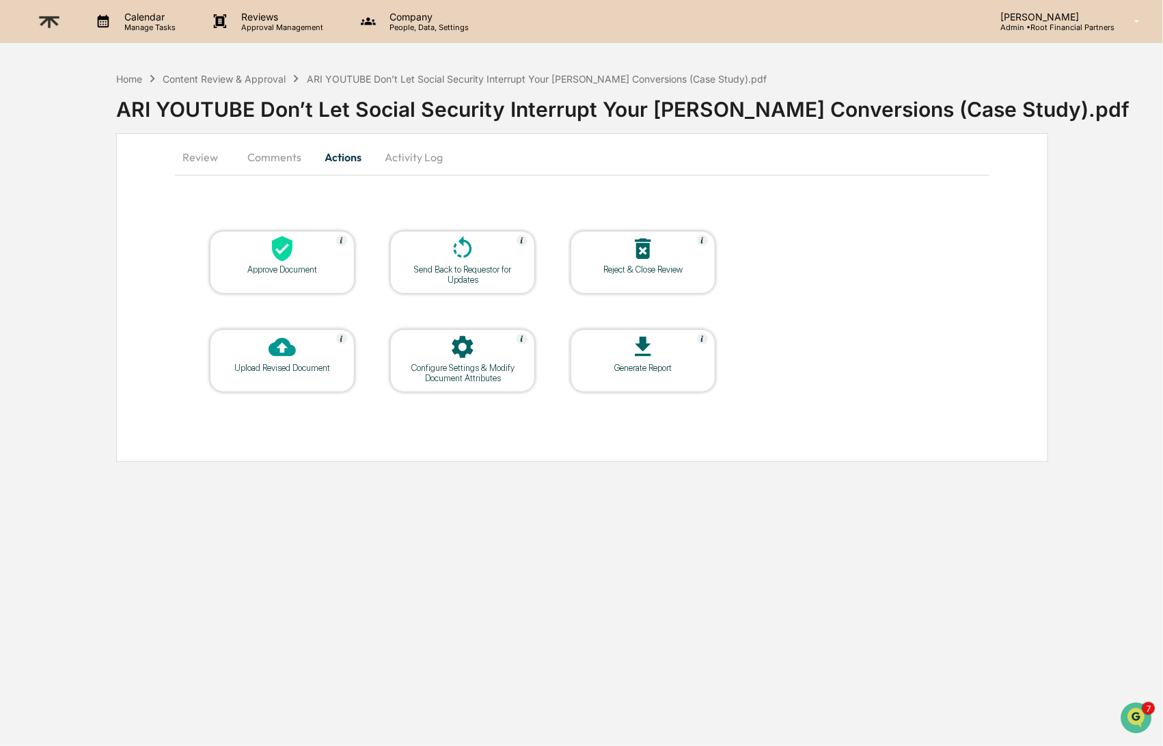
click at [306, 244] on div at bounding box center [282, 249] width 137 height 29
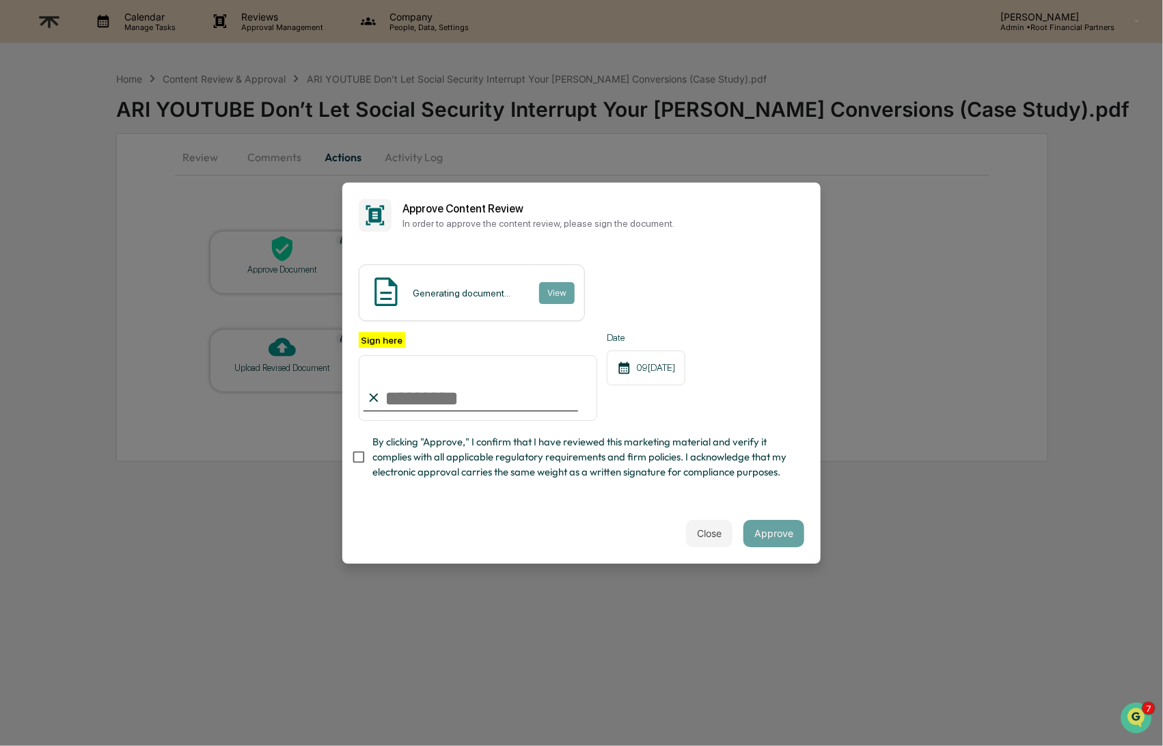
type input "**********"
click at [472, 453] on span "By clicking "Approve," I confirm that I have reviewed this marketing material a…" at bounding box center [582, 458] width 421 height 46
click at [556, 521] on div "Close Approve" at bounding box center [581, 534] width 478 height 60
click at [774, 532] on button "Approve" at bounding box center [774, 533] width 61 height 27
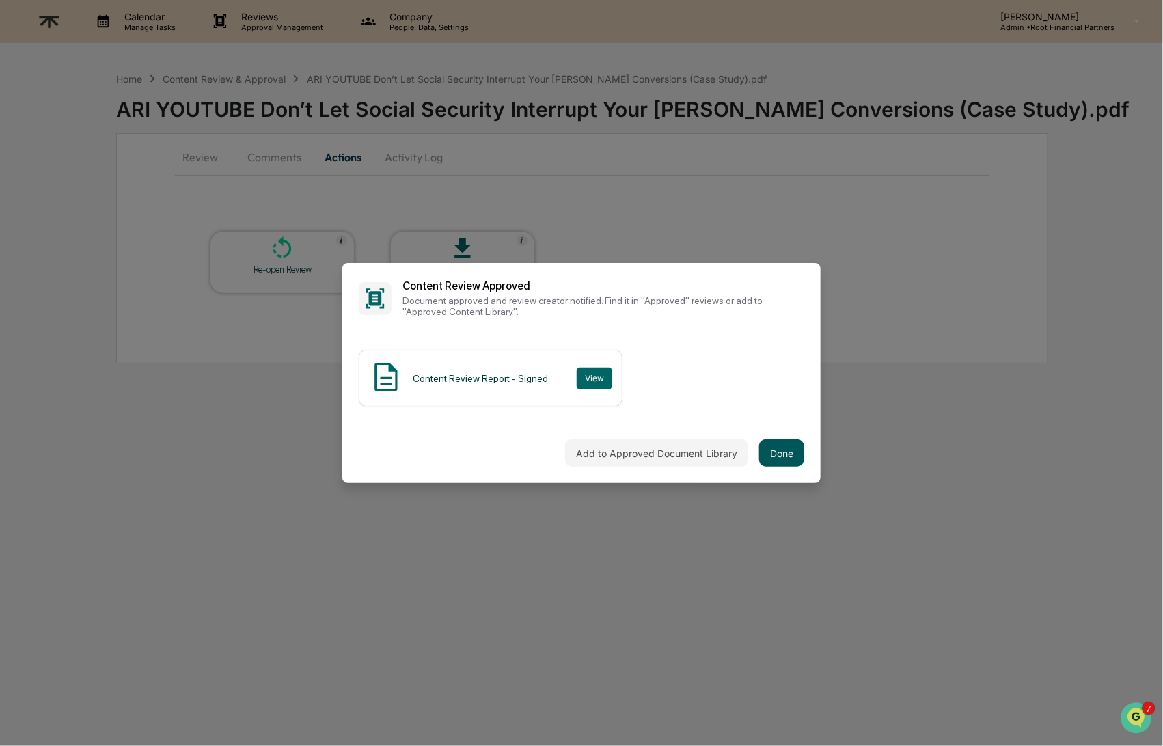
click at [793, 456] on button "Done" at bounding box center [781, 452] width 45 height 27
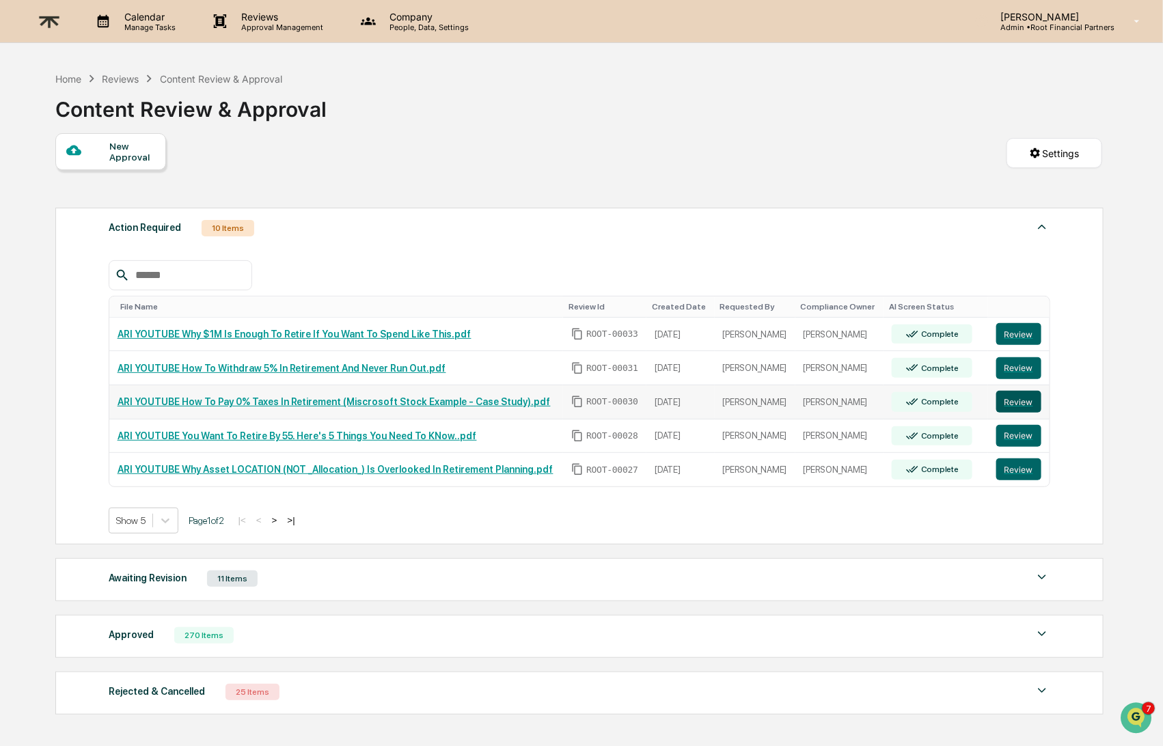
click at [1029, 398] on button "Review" at bounding box center [1019, 402] width 45 height 22
click at [1021, 429] on button "Review" at bounding box center [1019, 436] width 45 height 22
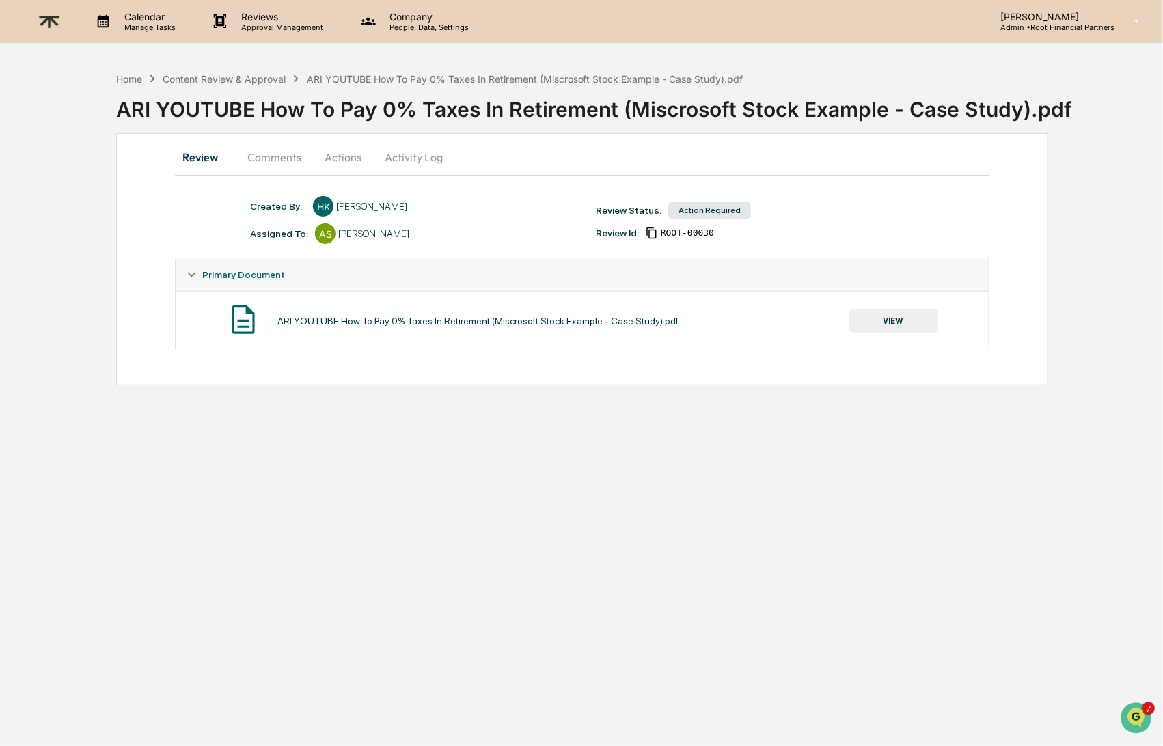
click at [897, 325] on button "VIEW" at bounding box center [894, 321] width 89 height 23
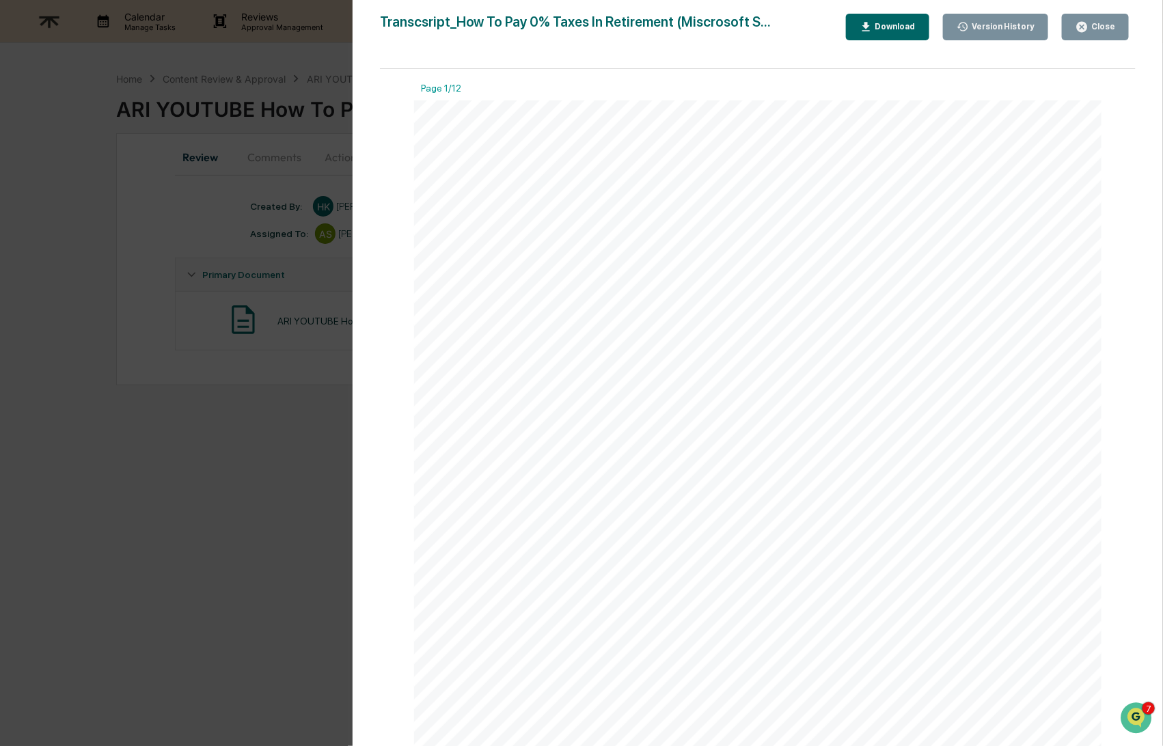
click at [895, 24] on div "Download" at bounding box center [894, 27] width 43 height 10
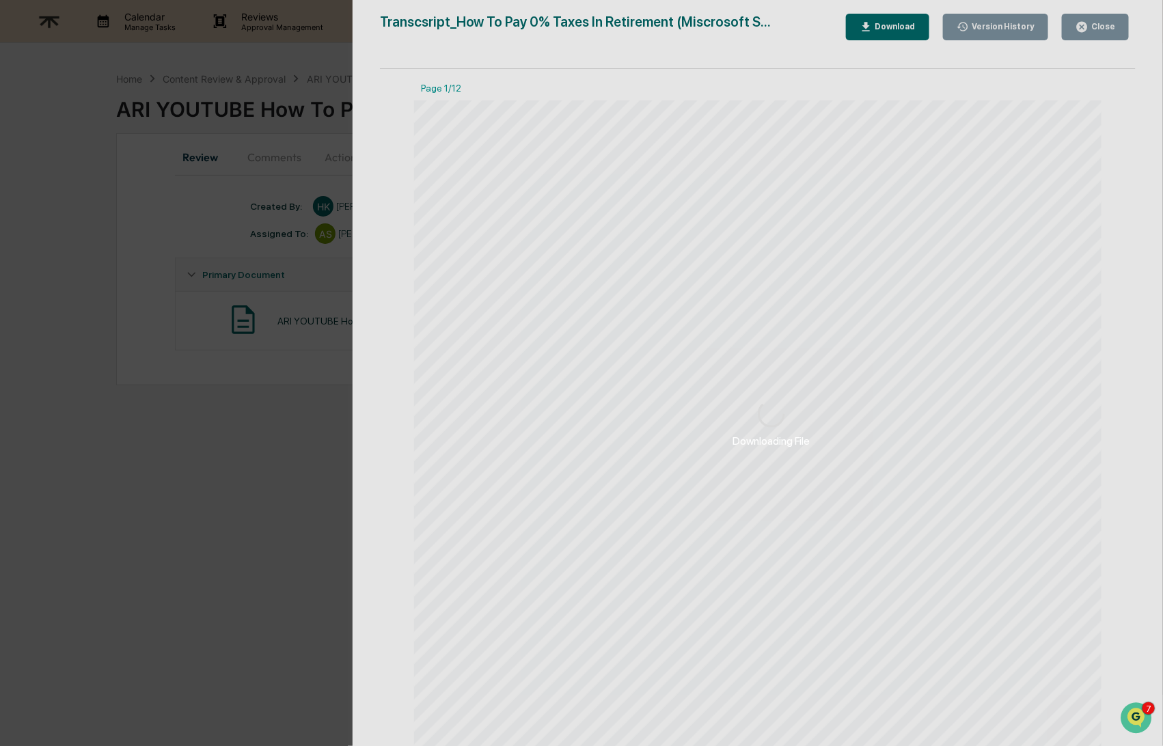
drag, startPoint x: 86, startPoint y: 153, endPoint x: 76, endPoint y: 90, distance: 64.4
click at [86, 152] on div "Downloading File Version History 09/18/2025, 05:35 PM Hannah Kaufman Transcsrip…" at bounding box center [581, 373] width 1163 height 746
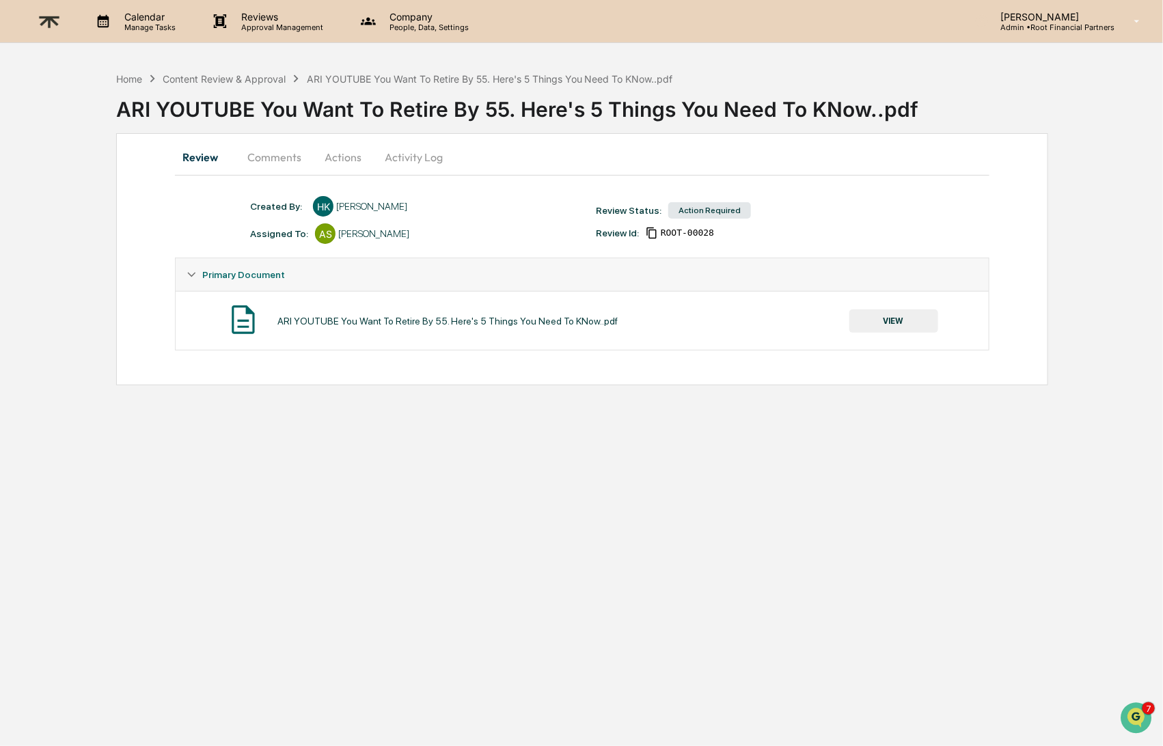
click at [906, 321] on button "VIEW" at bounding box center [894, 321] width 89 height 23
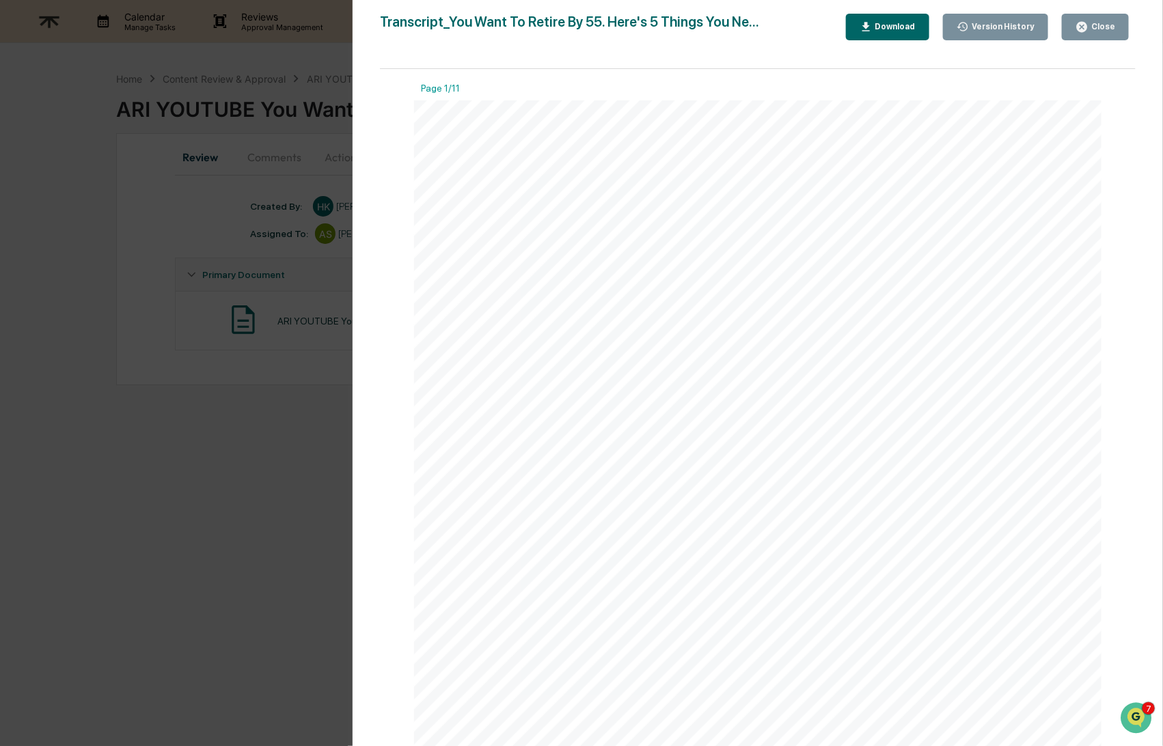
click at [909, 28] on div "Download" at bounding box center [894, 27] width 43 height 10
click at [1092, 29] on div "Close" at bounding box center [1102, 27] width 27 height 10
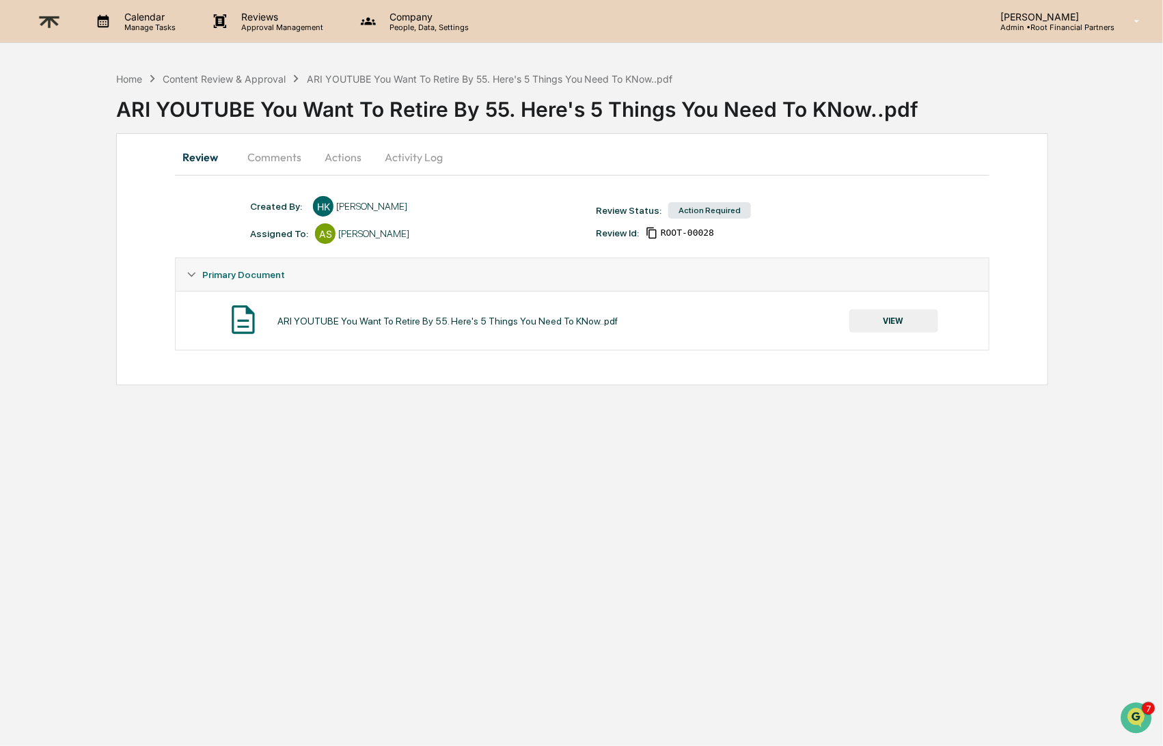
click at [285, 162] on button "Comments" at bounding box center [274, 157] width 76 height 33
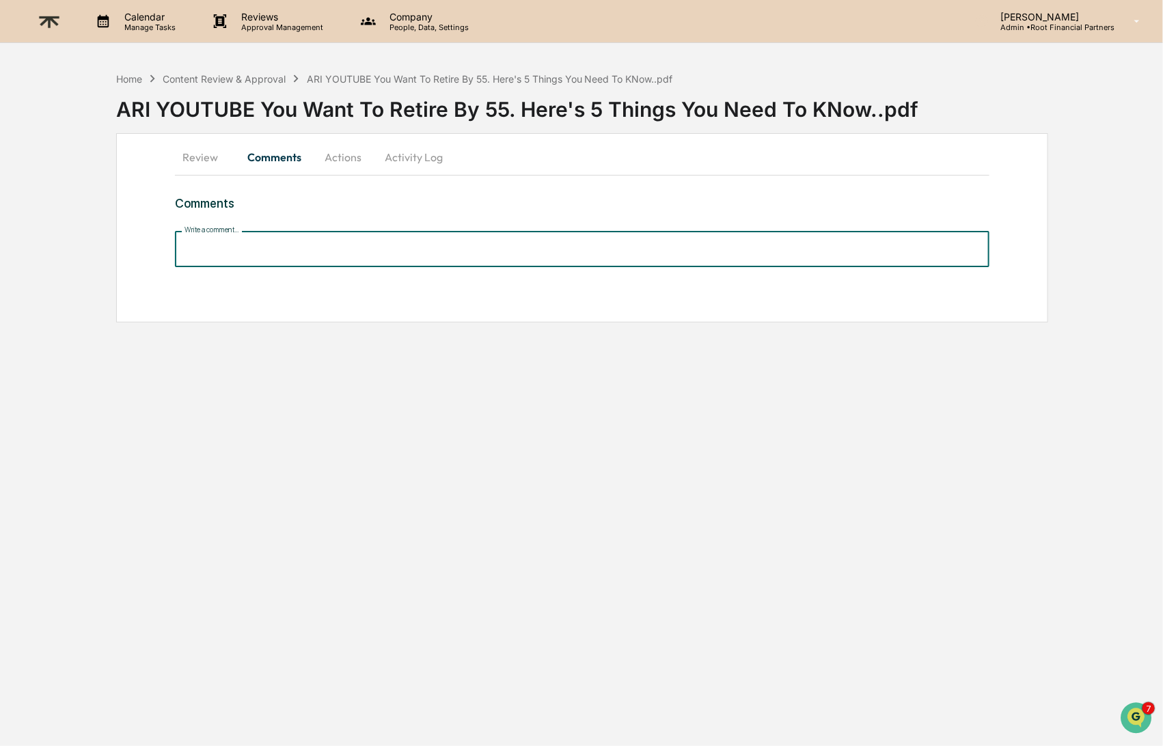
paste input "**********"
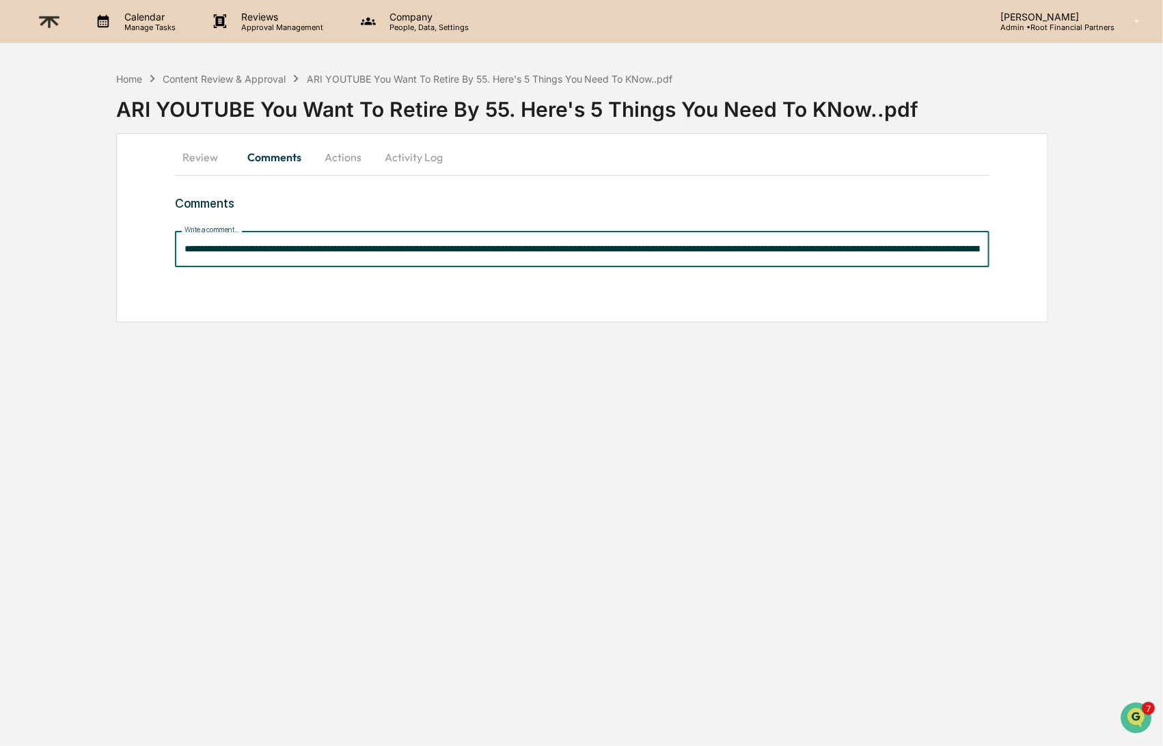
scroll to position [0, 1490]
type input "**********"
click at [198, 155] on button "Review" at bounding box center [206, 157] width 62 height 33
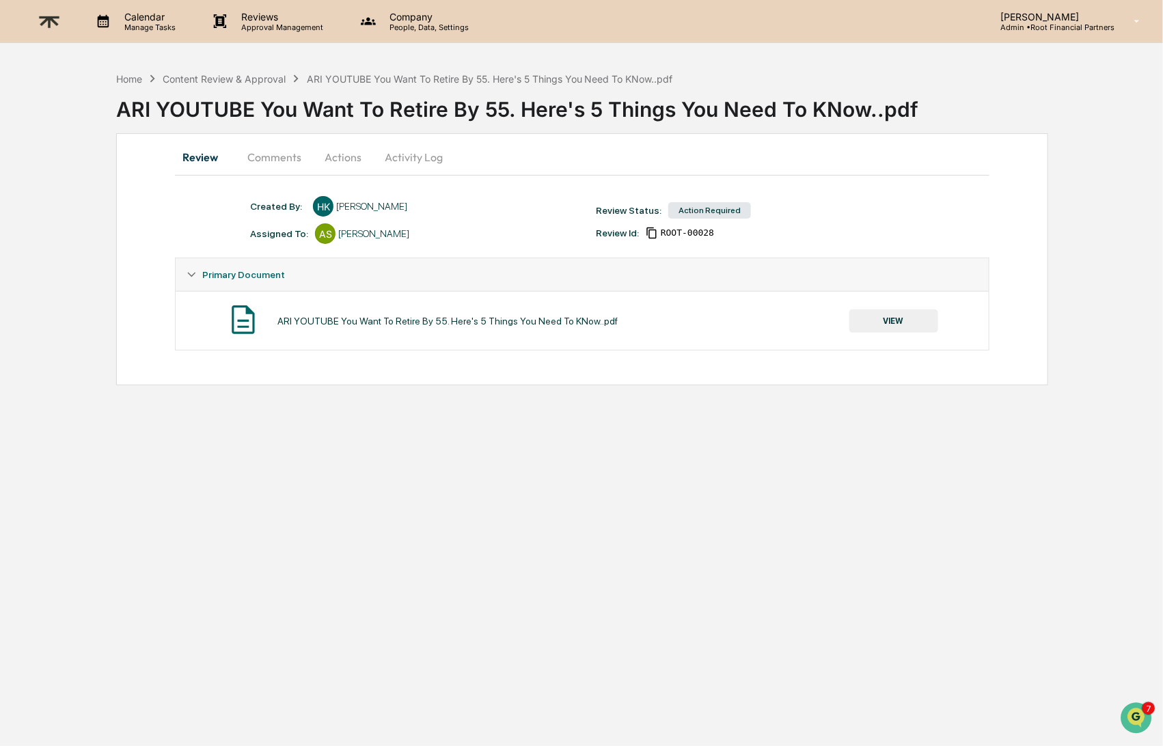
click at [280, 155] on button "Comments" at bounding box center [274, 157] width 76 height 33
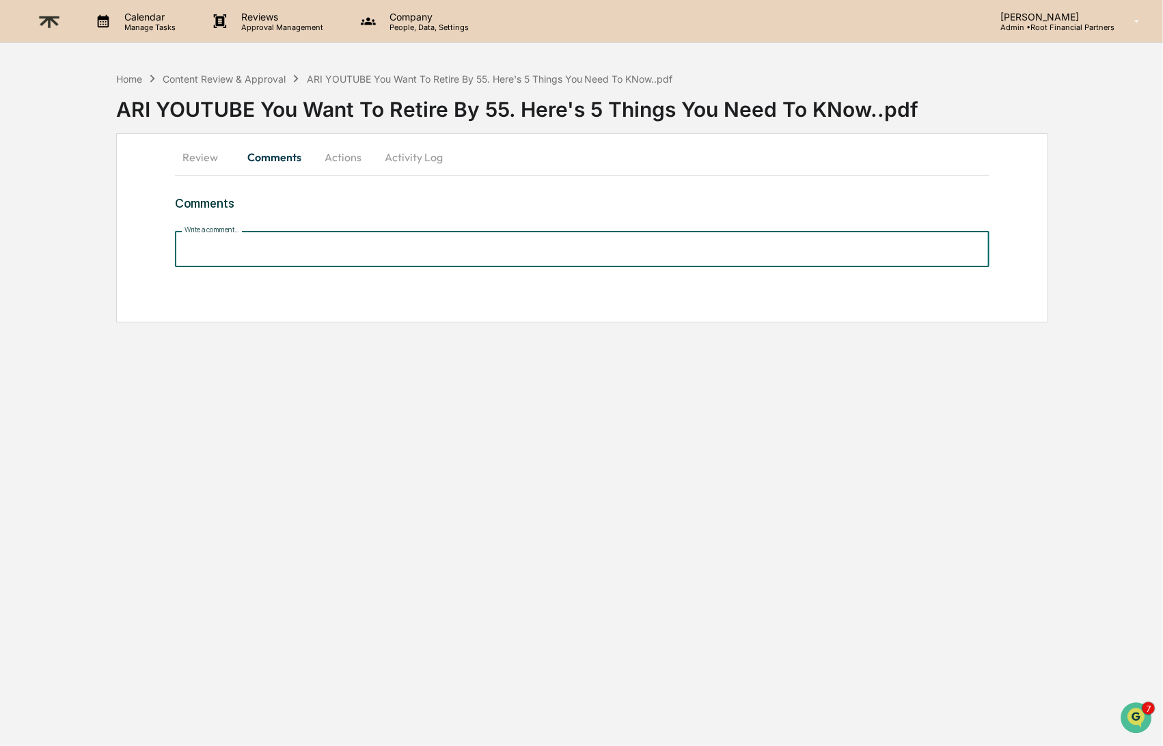
click at [262, 257] on input "Write a comment..." at bounding box center [582, 249] width 814 height 36
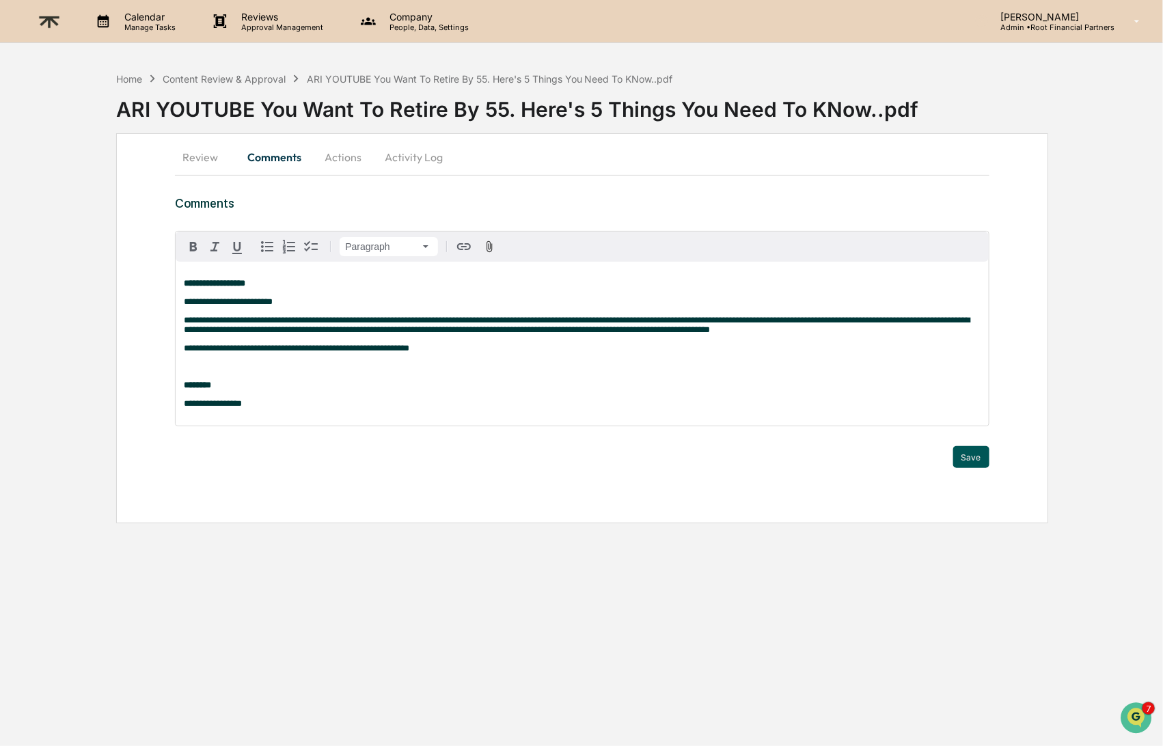
click at [971, 460] on button "Save" at bounding box center [971, 457] width 36 height 22
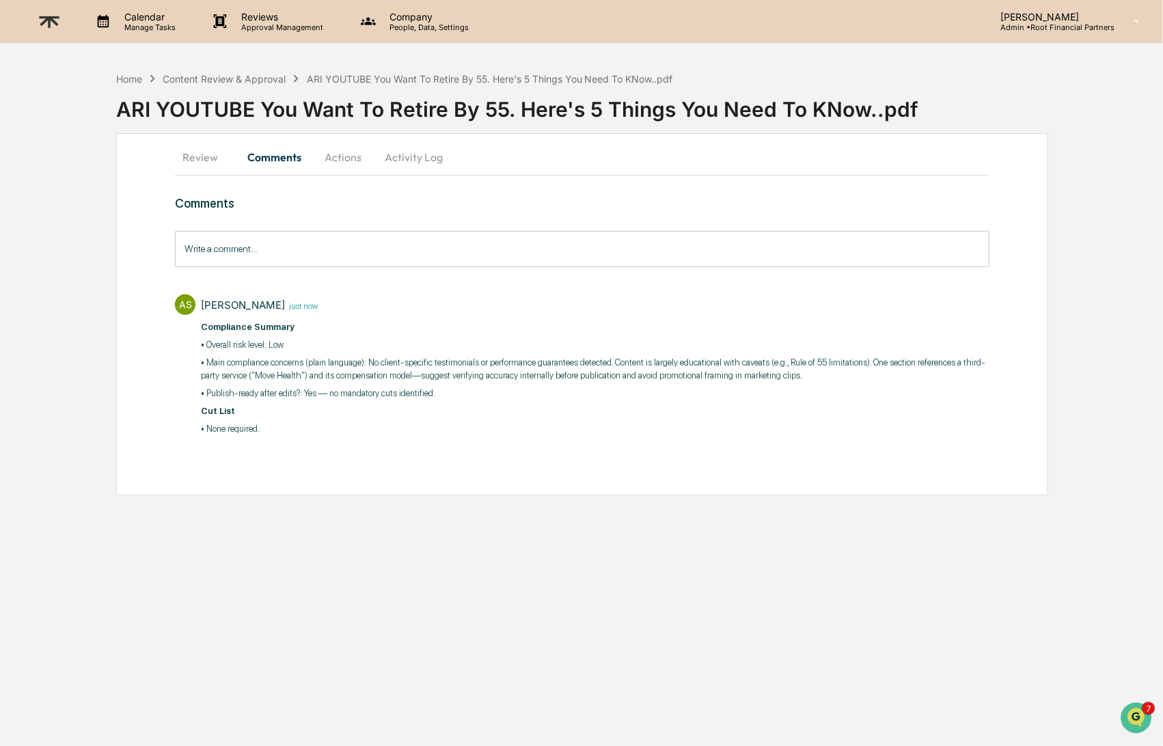
click at [353, 157] on button "Actions" at bounding box center [343, 157] width 62 height 33
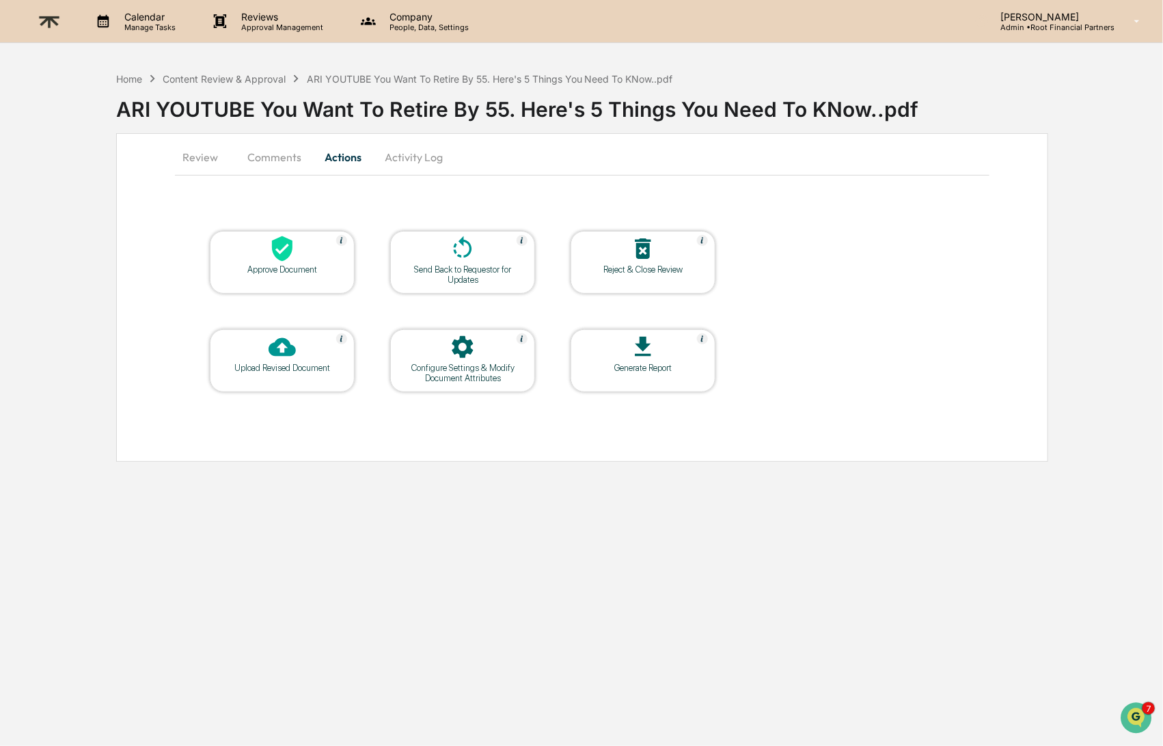
click at [312, 254] on div at bounding box center [282, 249] width 137 height 29
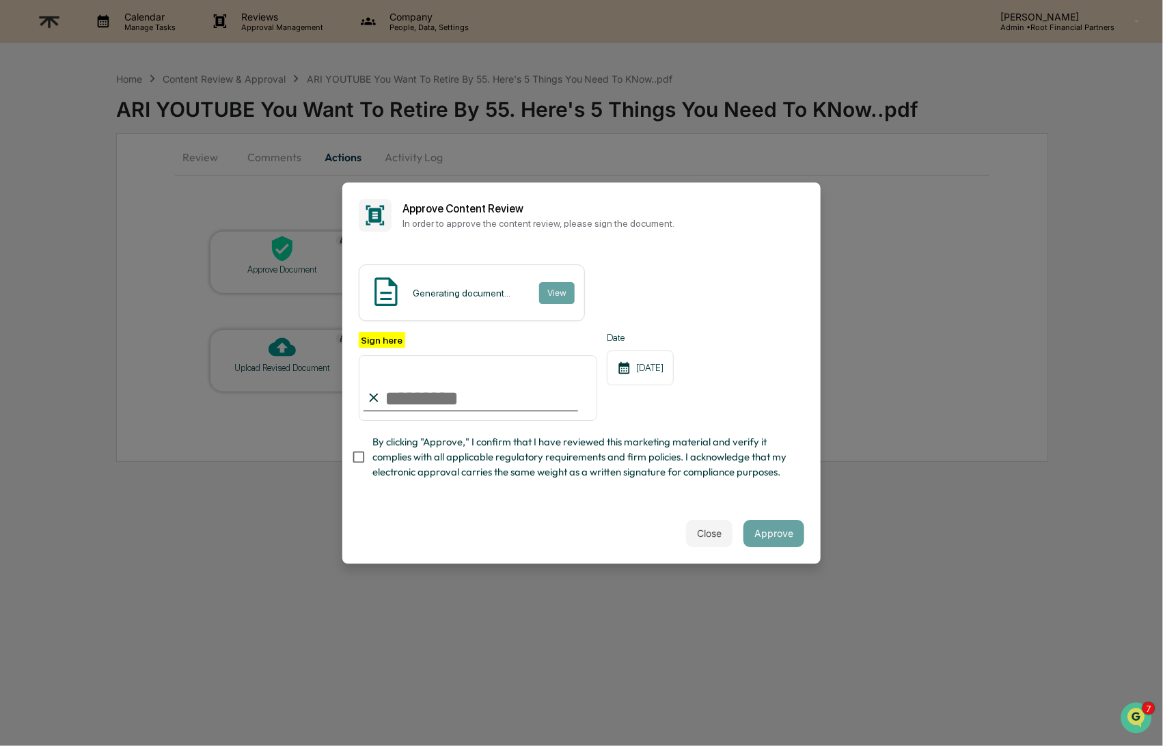
type input "**********"
click at [641, 447] on span "By clicking "Approve," I confirm that I have reviewed this marketing material a…" at bounding box center [582, 458] width 421 height 46
click at [787, 534] on button "Approve" at bounding box center [774, 533] width 61 height 27
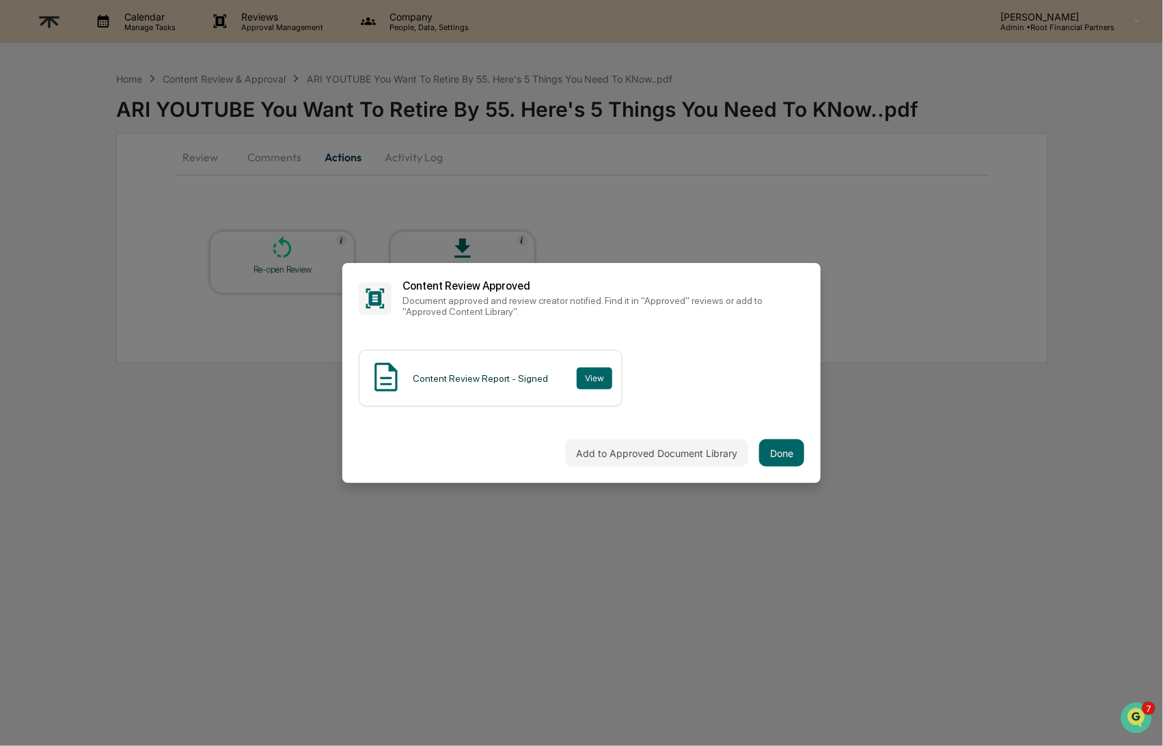
click at [796, 412] on div "Content Review Report - Signed View" at bounding box center [581, 379] width 478 height 90
click at [787, 442] on button "Done" at bounding box center [781, 452] width 45 height 27
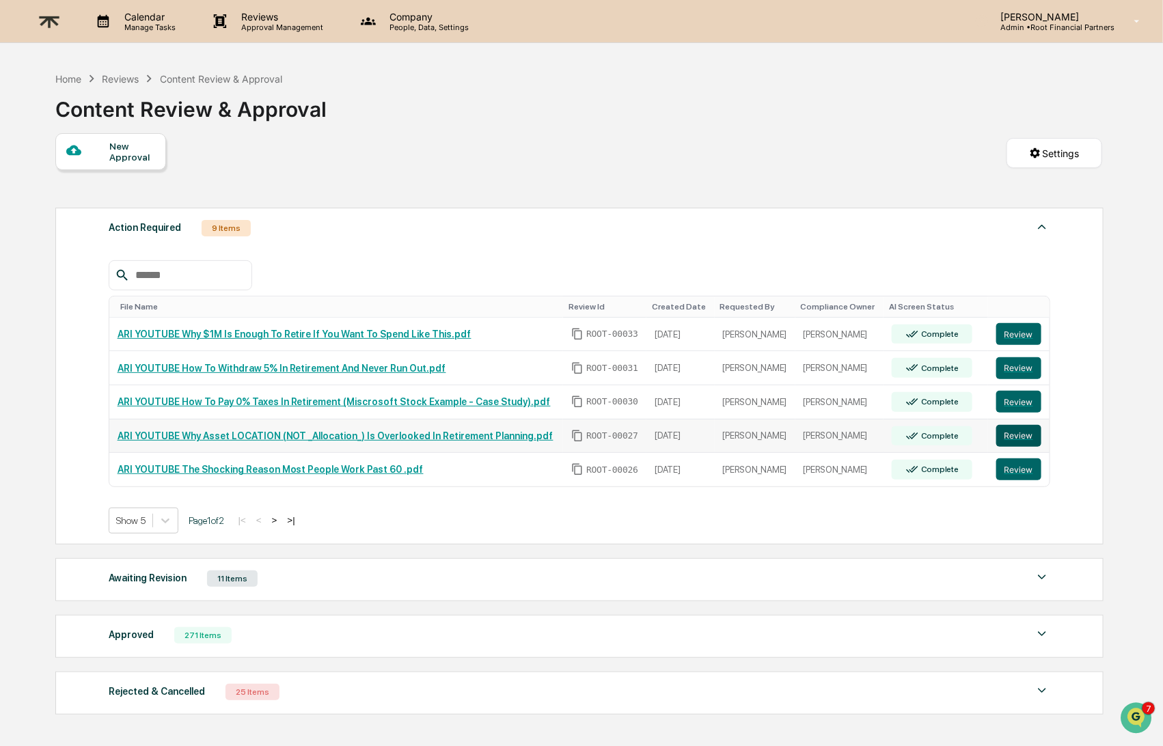
click at [1029, 429] on button "Review" at bounding box center [1019, 436] width 45 height 22
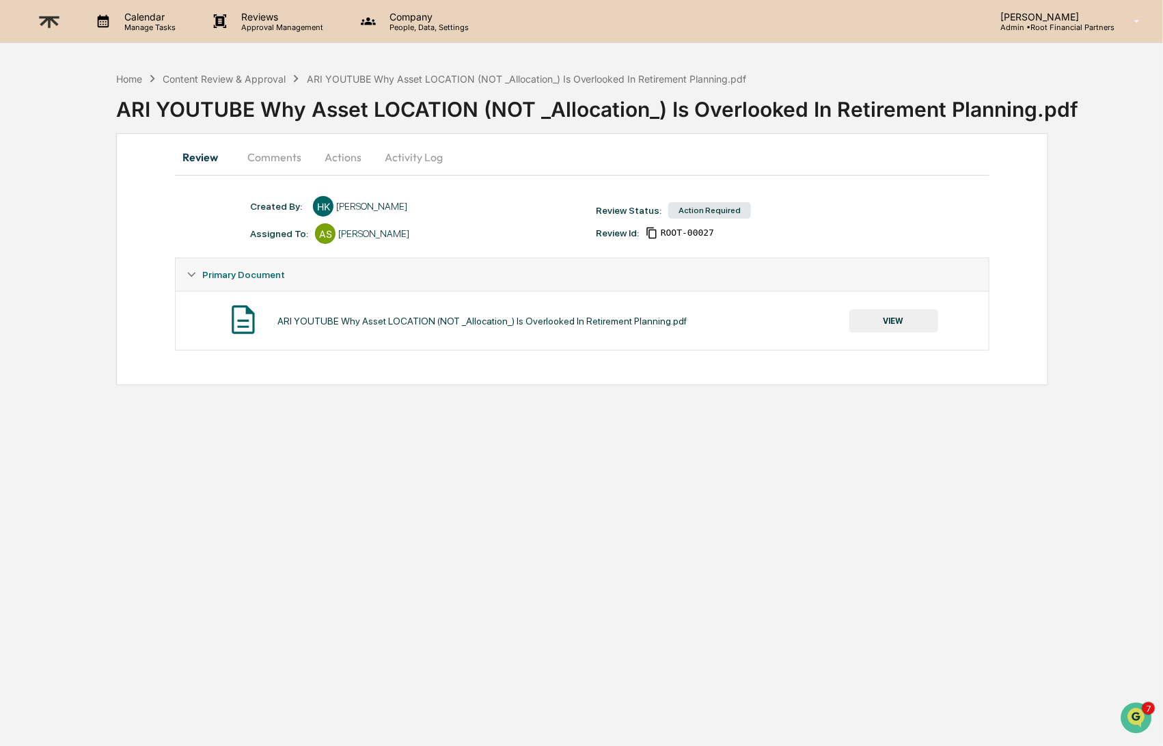
drag, startPoint x: 537, startPoint y: 486, endPoint x: 734, endPoint y: 414, distance: 210.4
click at [537, 485] on div "Calendar Manage Tasks Reviews Approval Management Company People, Data, Setting…" at bounding box center [581, 373] width 1163 height 746
click at [877, 329] on button "VIEW" at bounding box center [894, 321] width 89 height 23
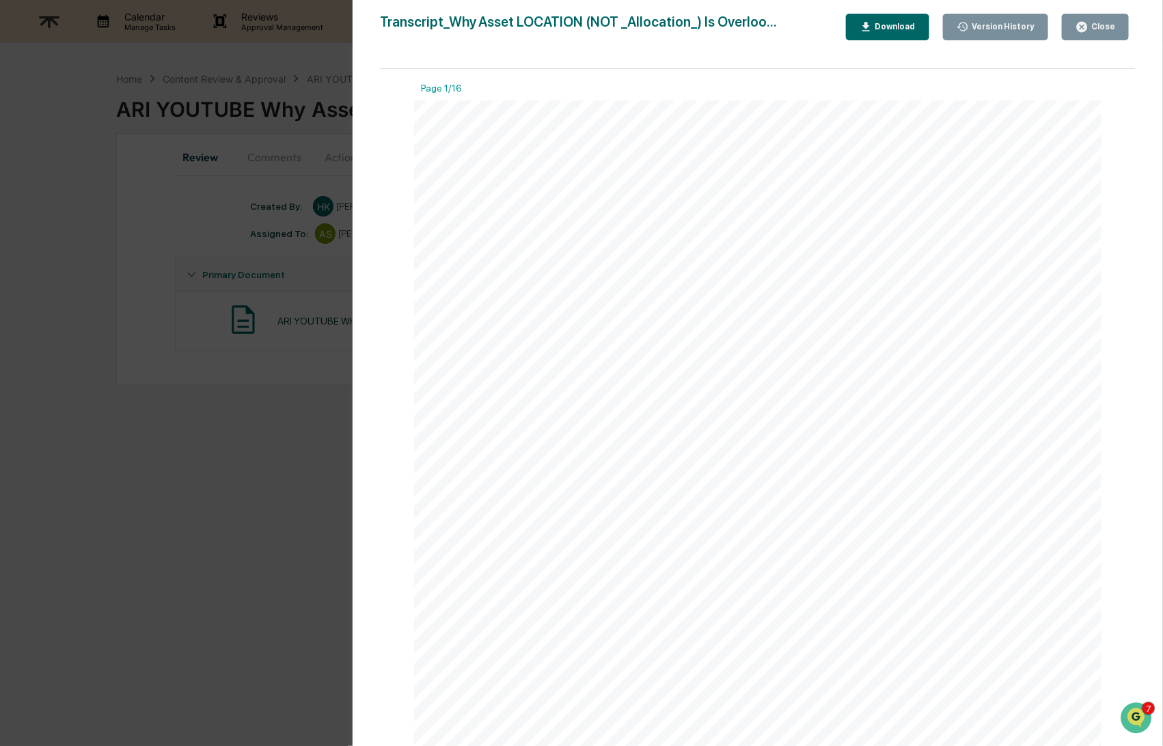
click at [876, 28] on div "Download" at bounding box center [894, 27] width 43 height 10
click at [1091, 23] on div "Close" at bounding box center [1102, 27] width 27 height 10
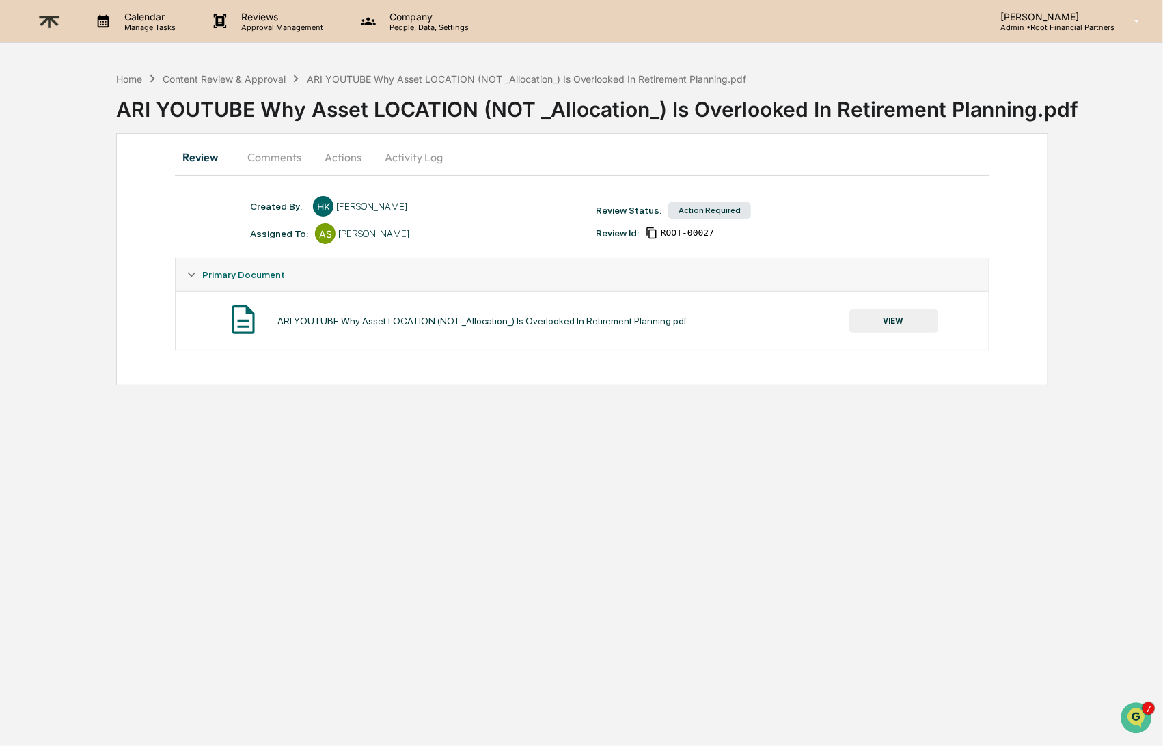
click at [224, 161] on button "Review" at bounding box center [206, 157] width 62 height 33
click at [275, 149] on button "Comments" at bounding box center [274, 157] width 76 height 33
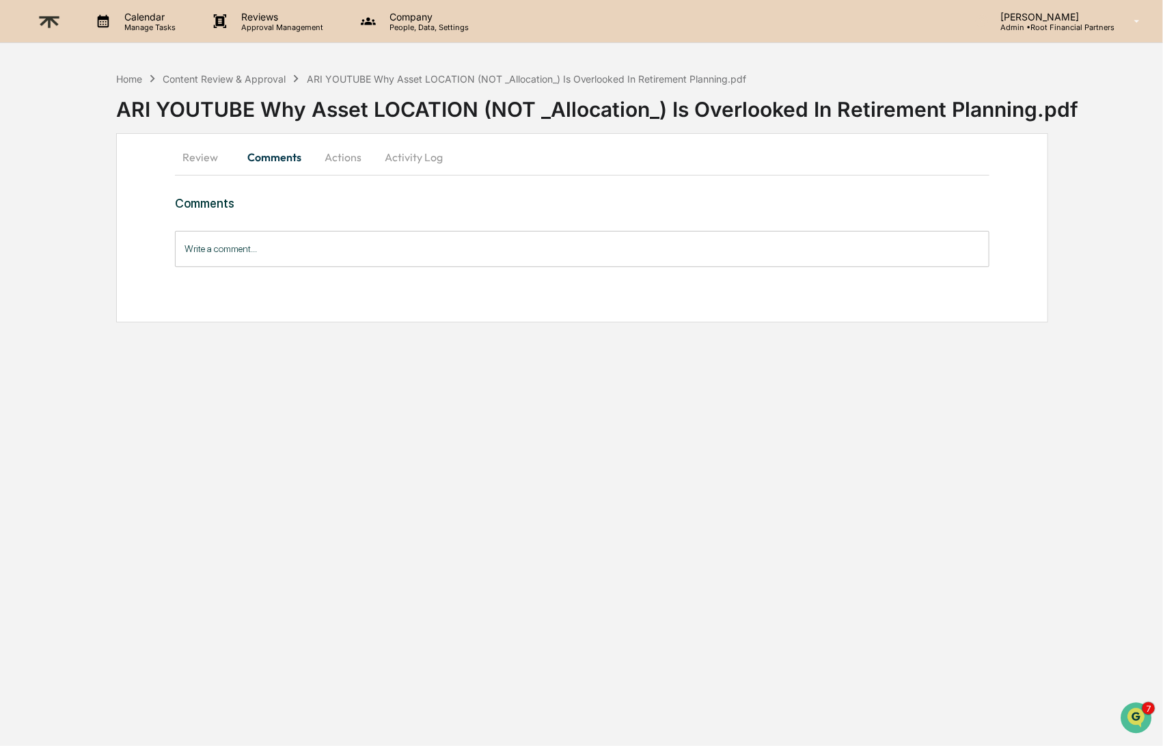
click at [306, 247] on input "Write a comment..." at bounding box center [582, 249] width 814 height 36
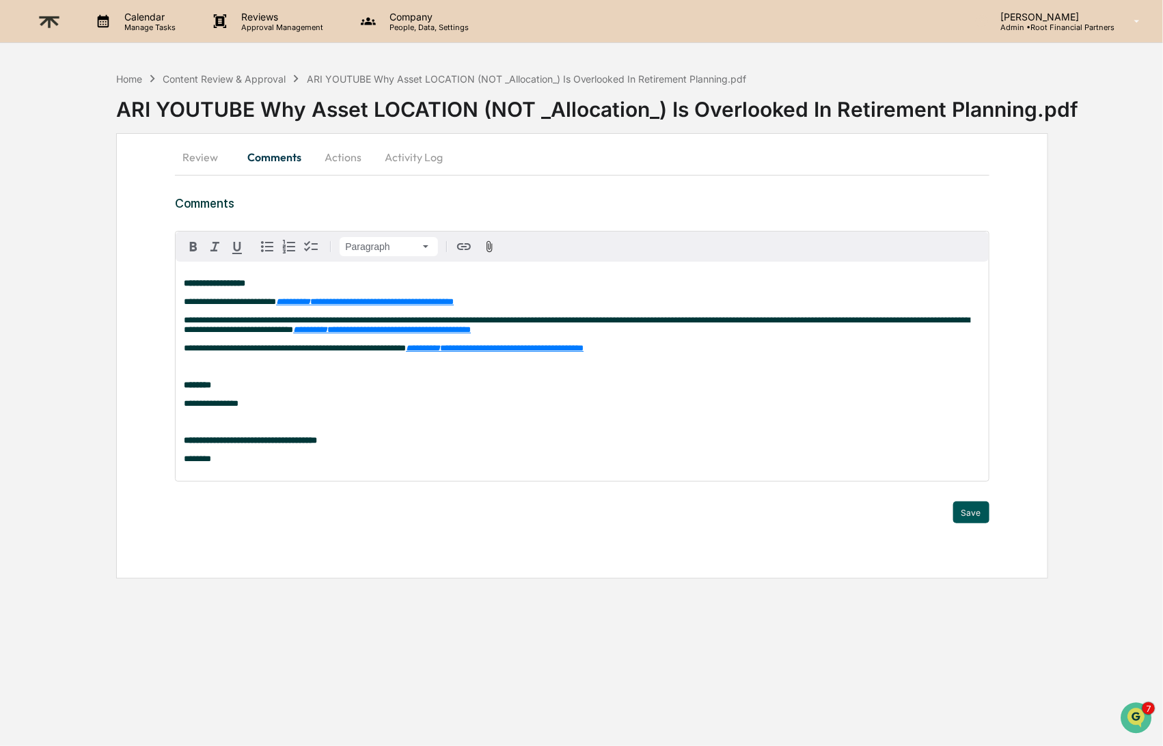
click at [968, 519] on button "Save" at bounding box center [971, 513] width 36 height 22
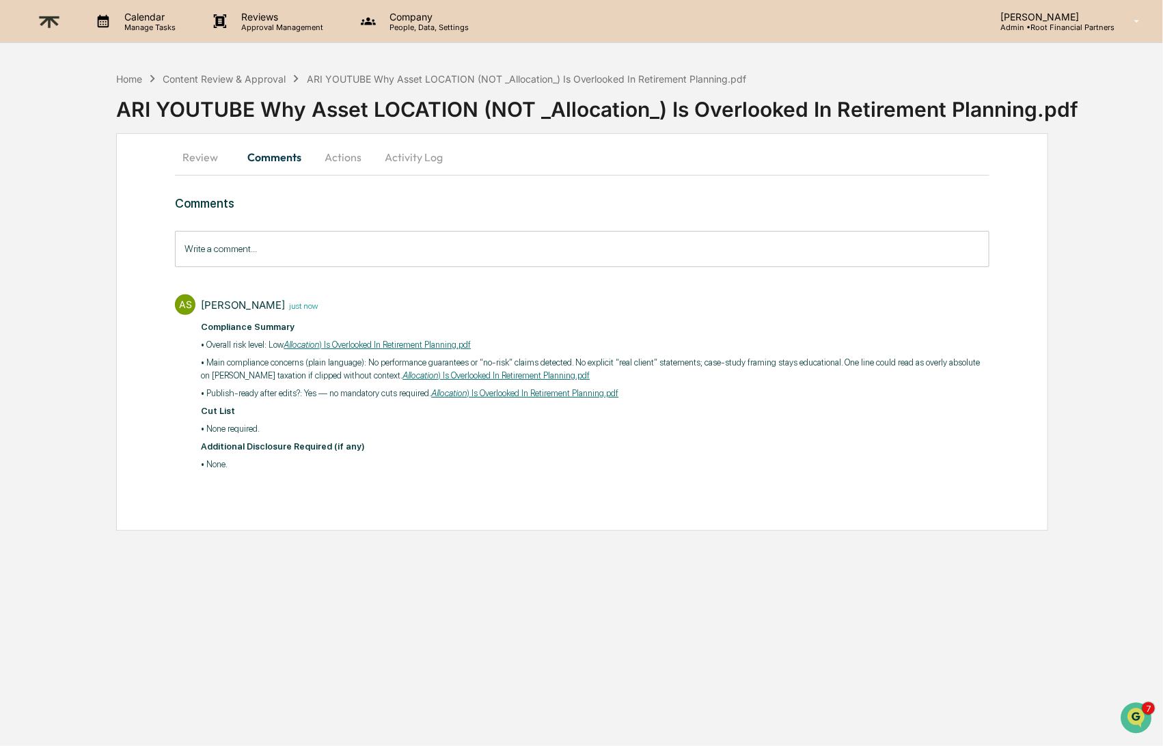
click at [347, 159] on button "Actions" at bounding box center [343, 157] width 62 height 33
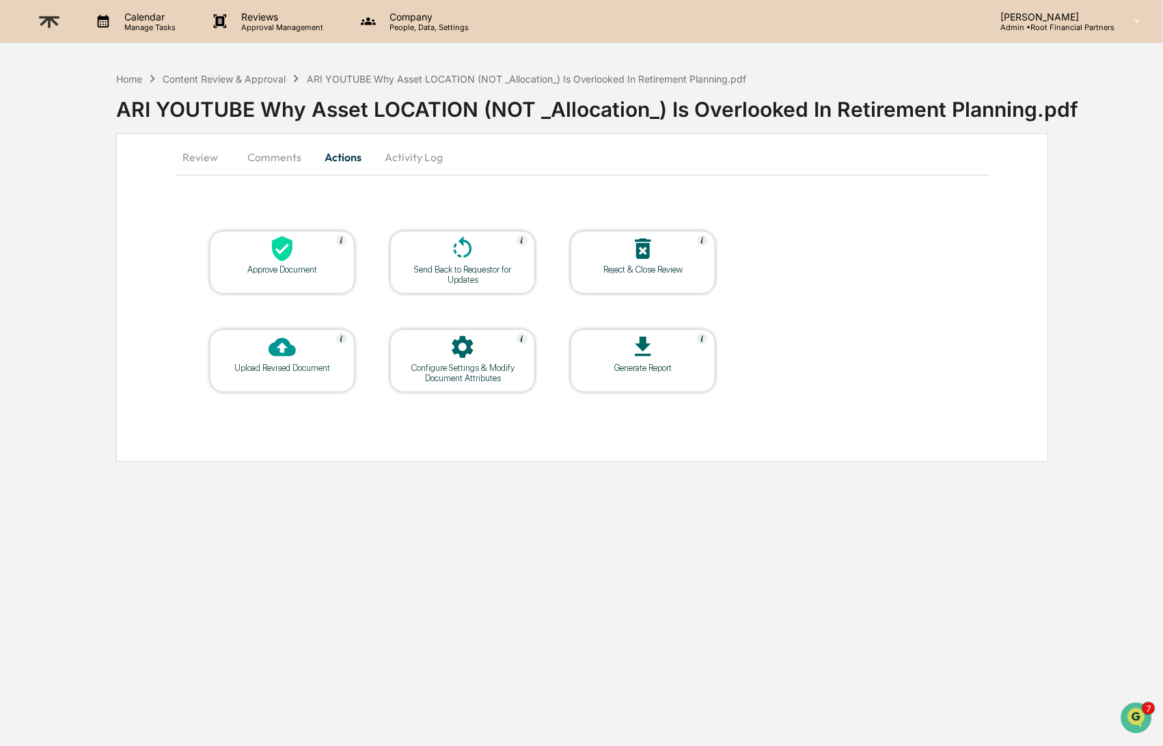
click at [269, 268] on div "Approve Document" at bounding box center [282, 270] width 123 height 10
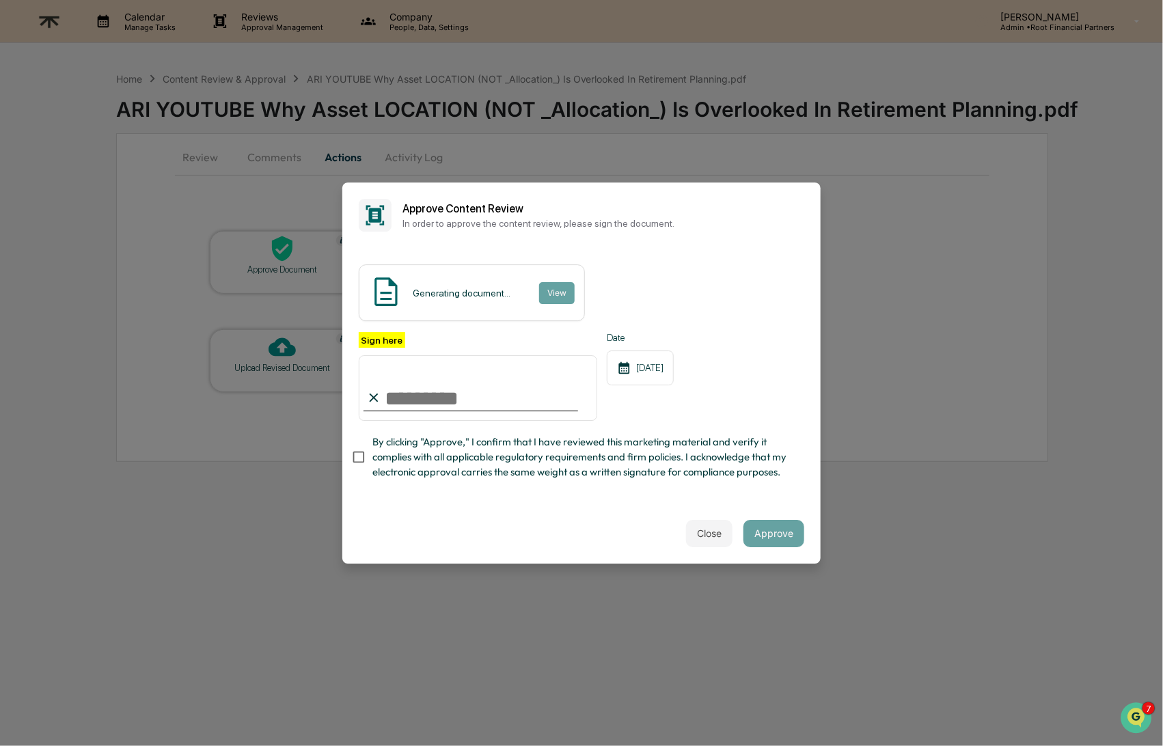
type input "**********"
click at [614, 459] on span "By clicking "Approve," I confirm that I have reviewed this marketing material a…" at bounding box center [582, 458] width 421 height 46
click at [779, 532] on button "Approve" at bounding box center [774, 533] width 61 height 27
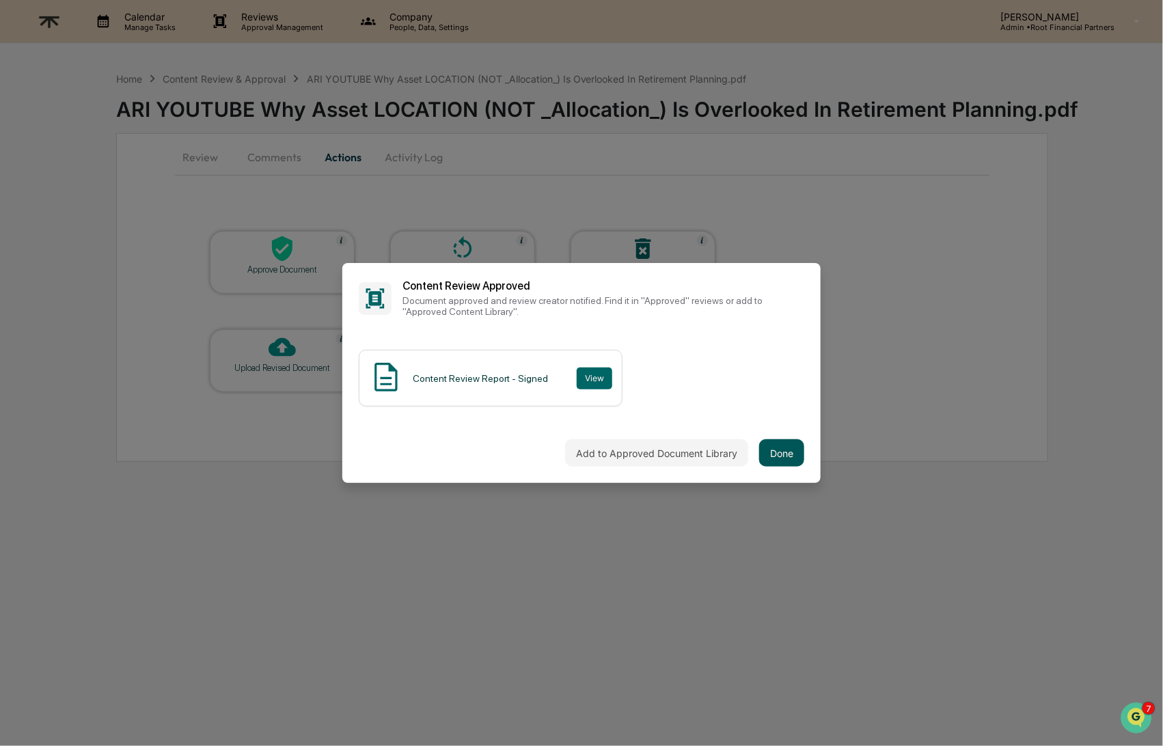
click at [785, 455] on button "Done" at bounding box center [781, 452] width 45 height 27
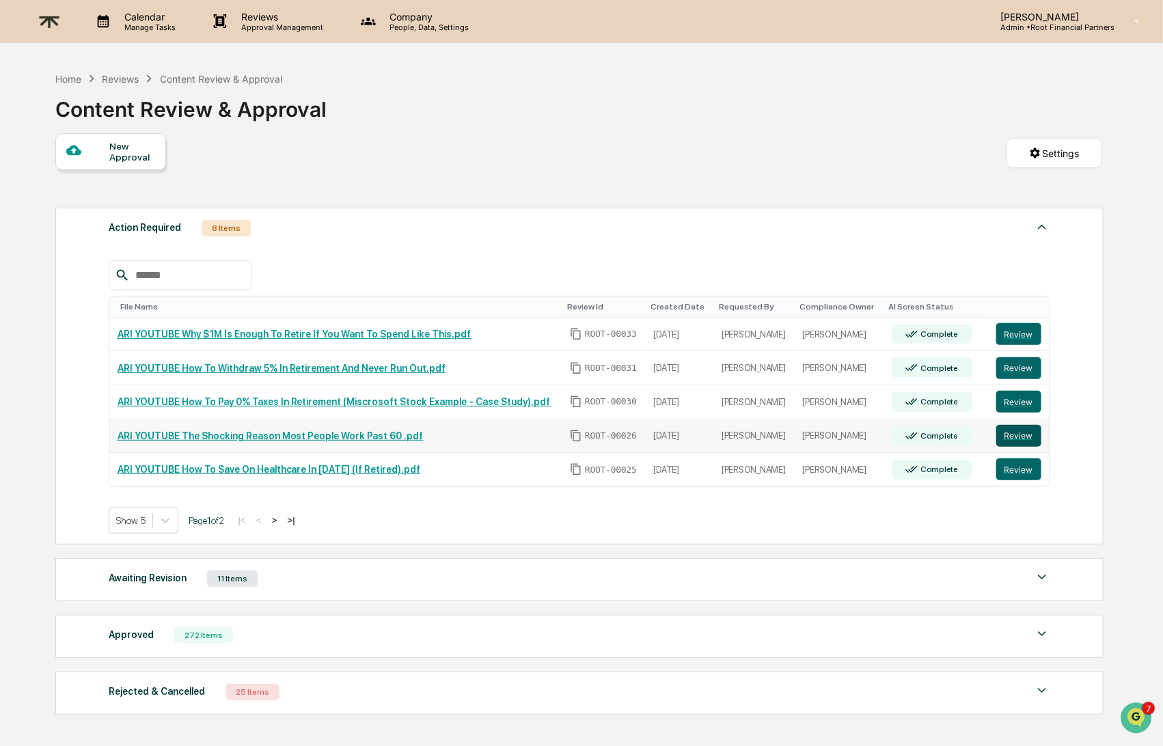
click at [1016, 441] on button "Review" at bounding box center [1019, 436] width 45 height 22
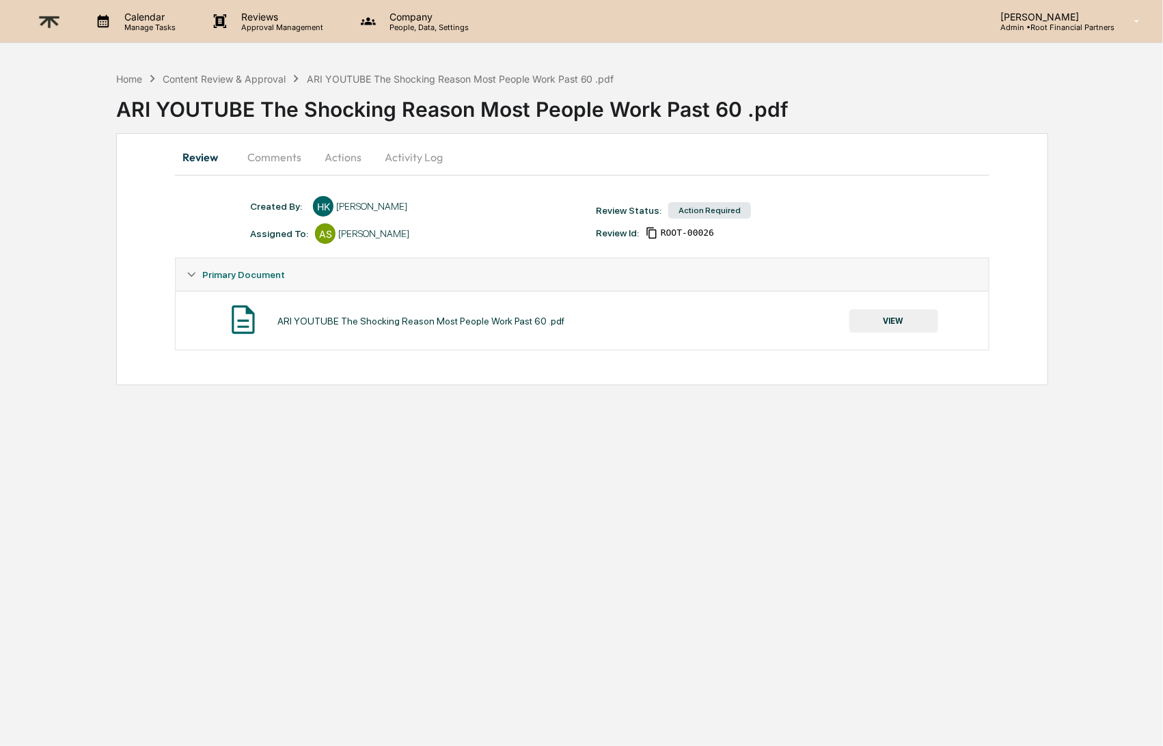
click at [885, 320] on button "VIEW" at bounding box center [894, 321] width 89 height 23
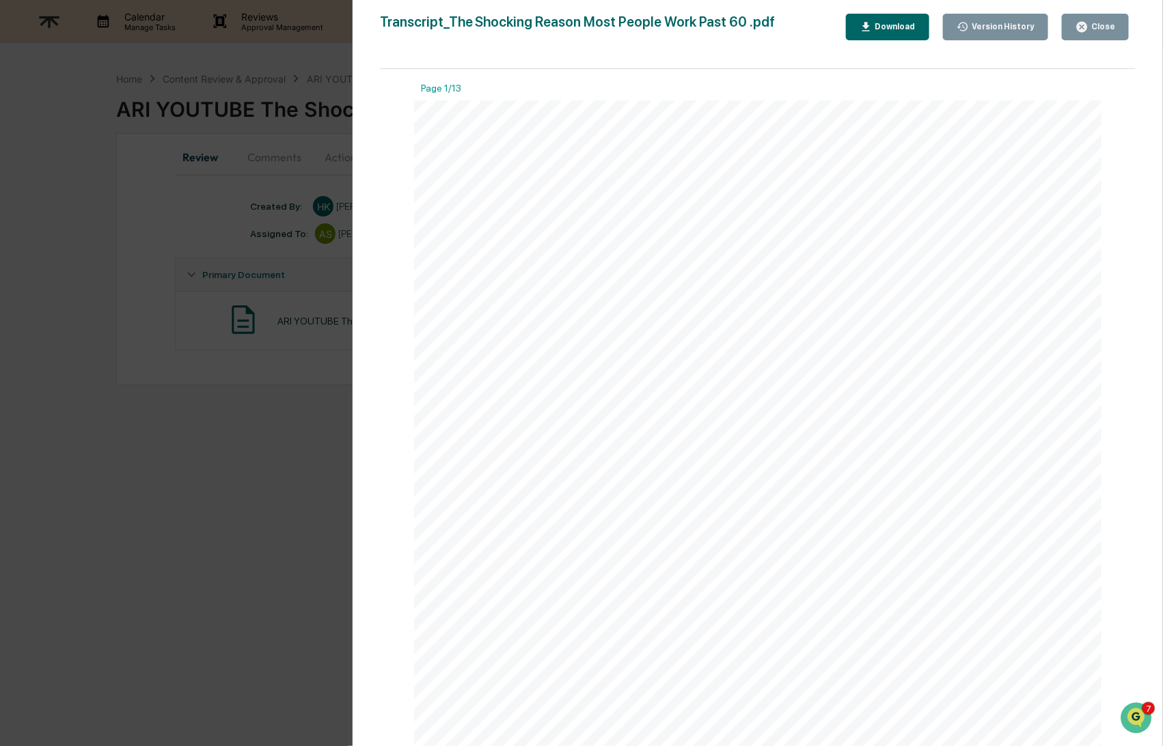
click at [871, 27] on icon "button" at bounding box center [866, 27] width 13 height 13
click at [1081, 25] on icon "button" at bounding box center [1082, 27] width 13 height 13
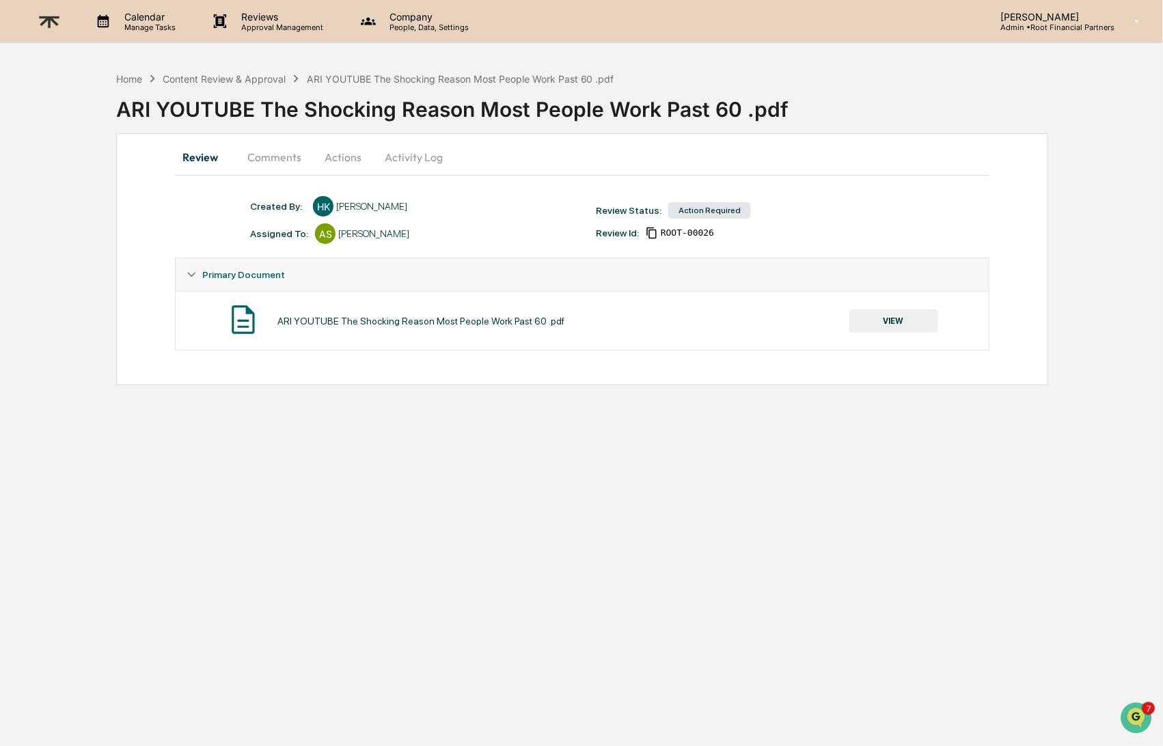
click at [284, 158] on button "Comments" at bounding box center [274, 157] width 76 height 33
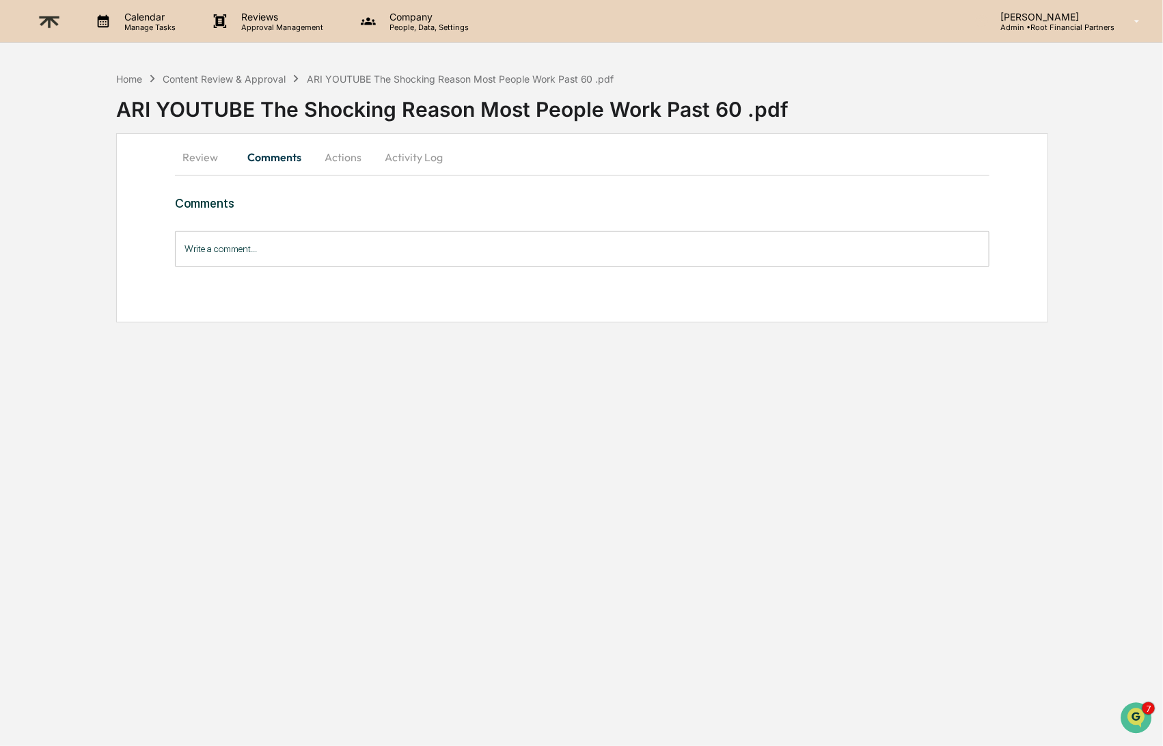
click at [280, 247] on input "Write a comment..." at bounding box center [582, 249] width 814 height 36
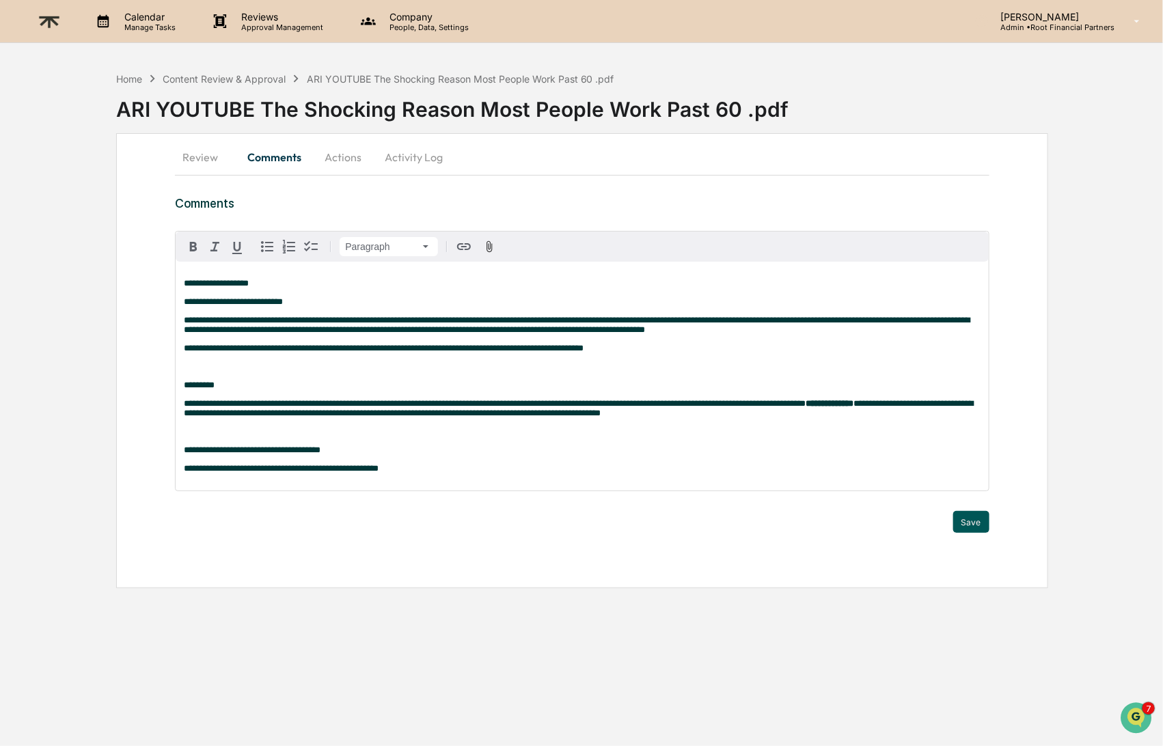
click at [971, 528] on button "Save" at bounding box center [971, 522] width 36 height 22
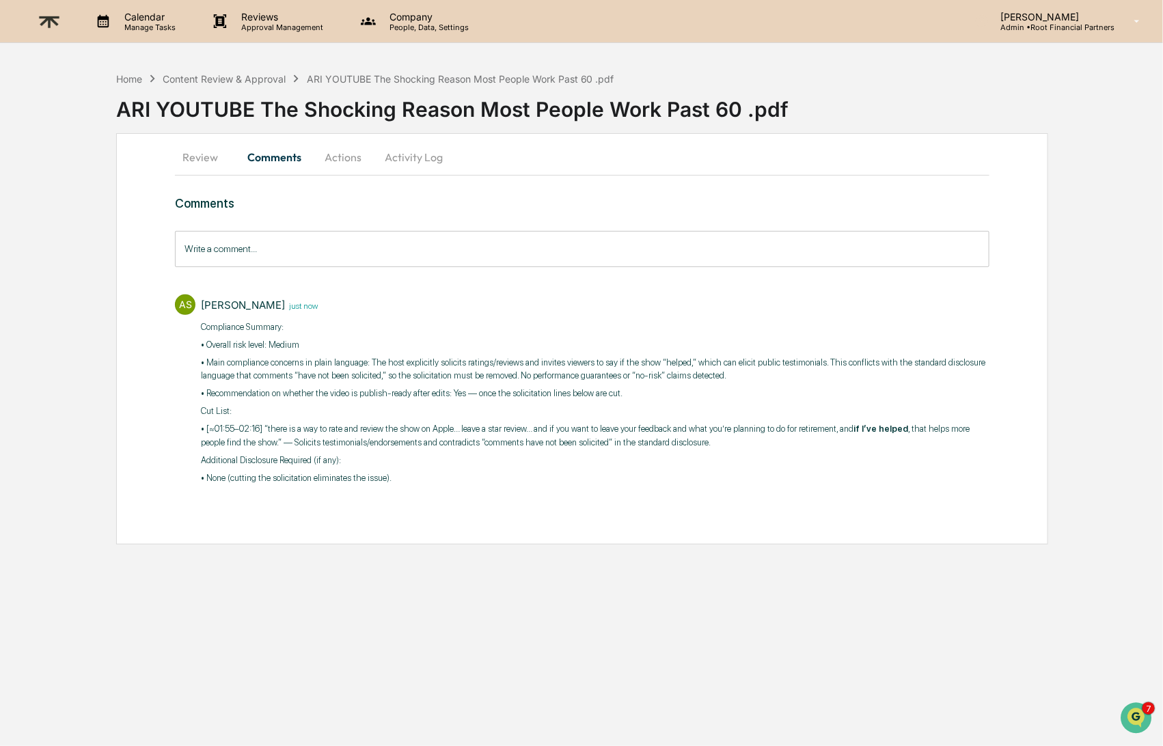
click at [351, 150] on button "Actions" at bounding box center [343, 157] width 62 height 33
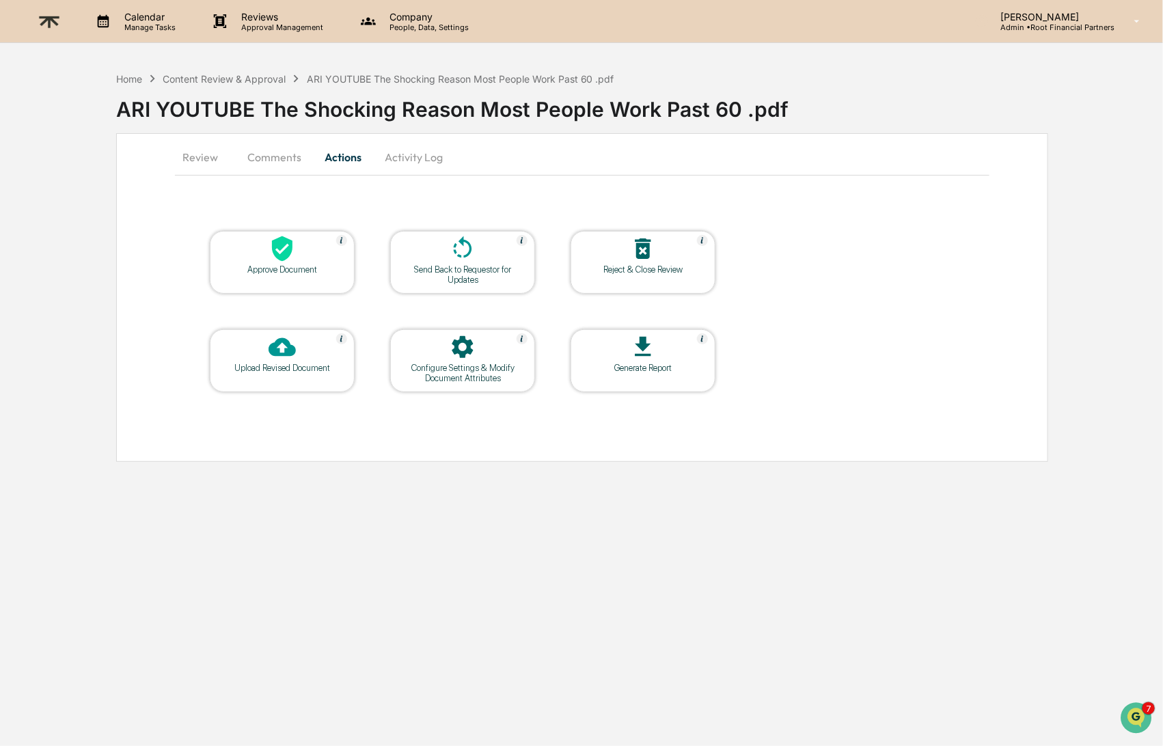
click at [470, 256] on icon at bounding box center [462, 248] width 27 height 27
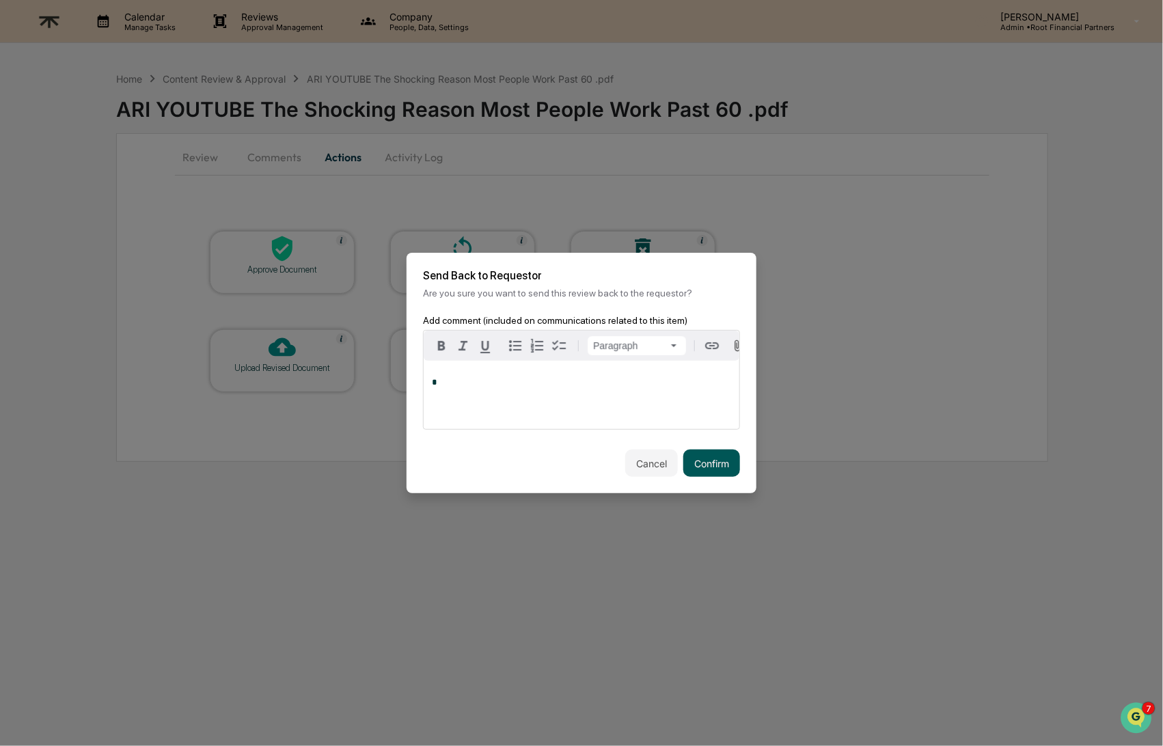
click at [730, 465] on button "Confirm" at bounding box center [711, 463] width 57 height 27
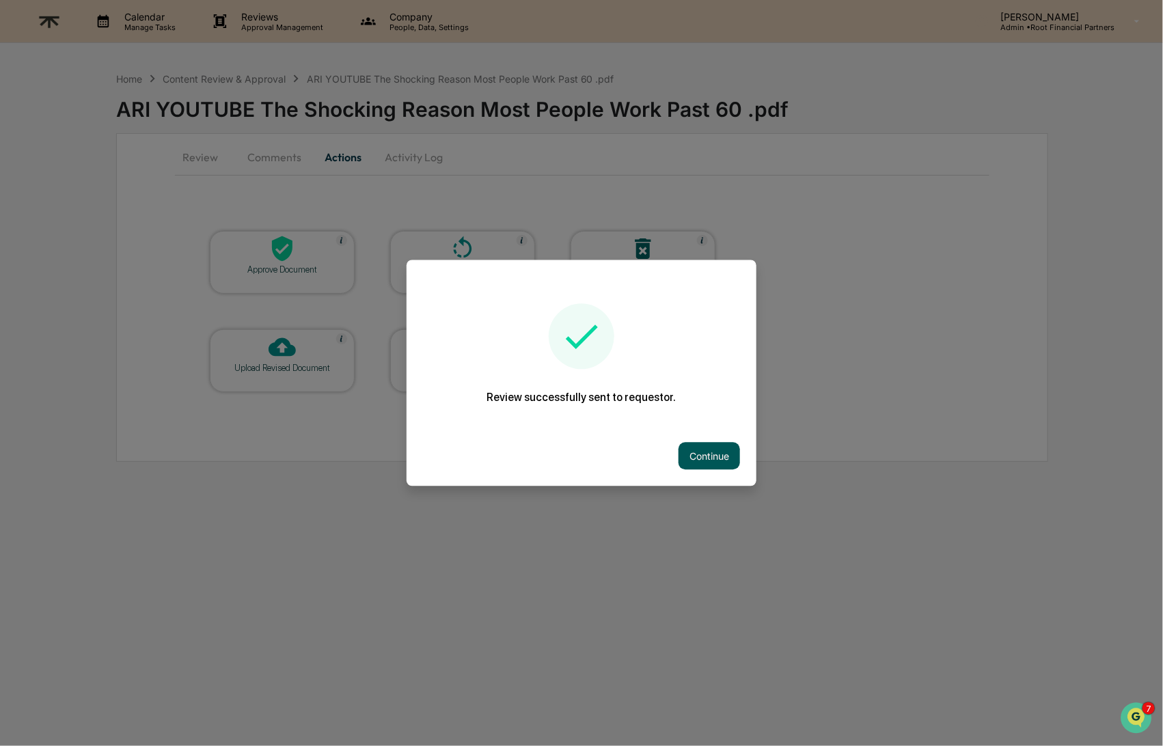
click at [708, 452] on button "Continue" at bounding box center [710, 456] width 62 height 27
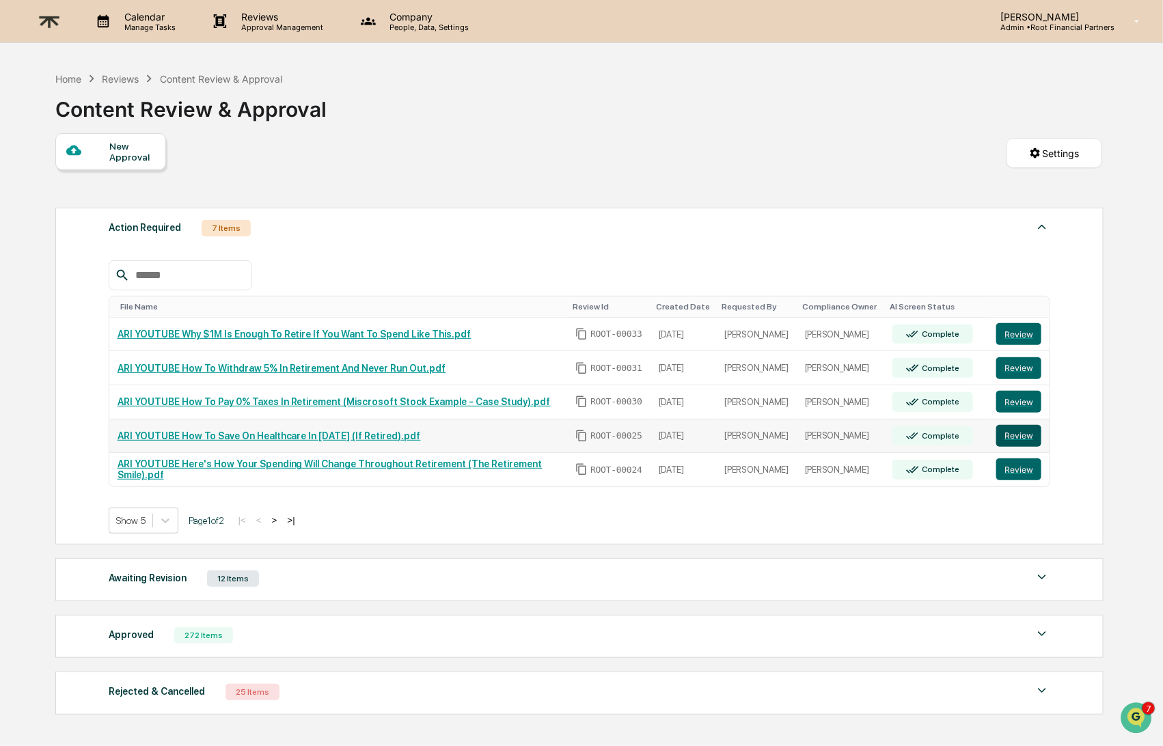
click at [1009, 432] on button "Review" at bounding box center [1019, 436] width 45 height 22
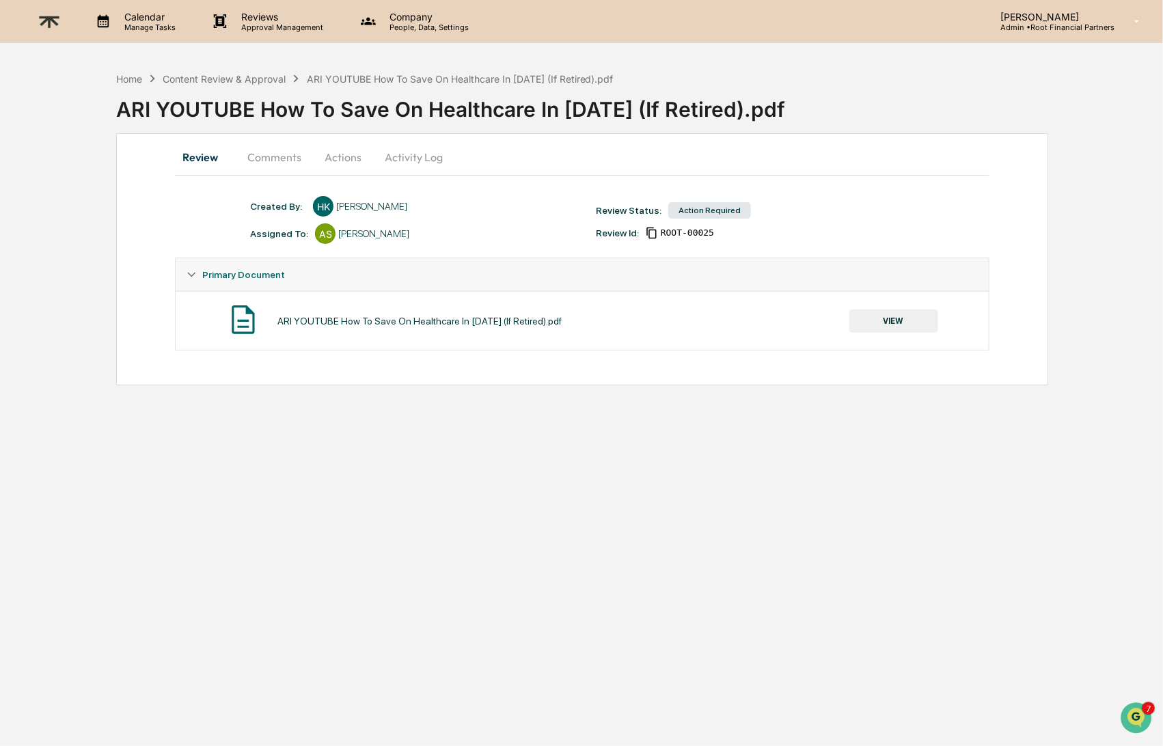
click at [905, 321] on button "VIEW" at bounding box center [894, 321] width 89 height 23
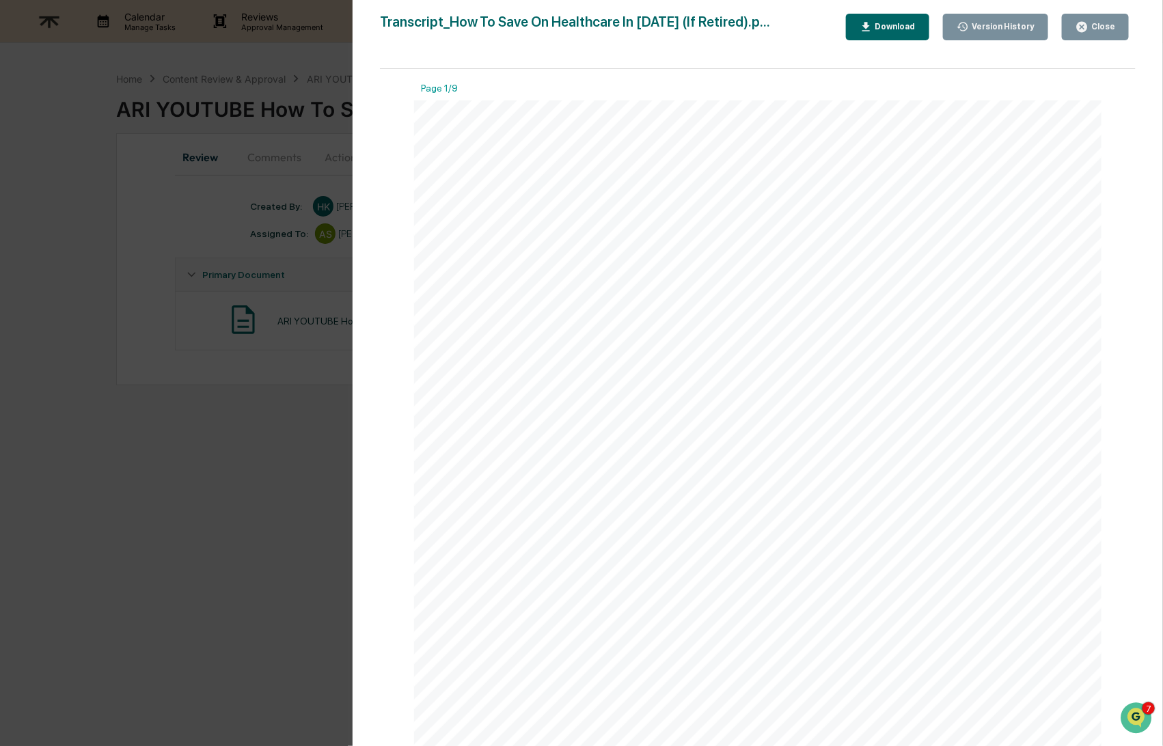
click at [876, 29] on div "Download" at bounding box center [894, 27] width 43 height 10
click at [1096, 27] on div "Close" at bounding box center [1102, 27] width 27 height 10
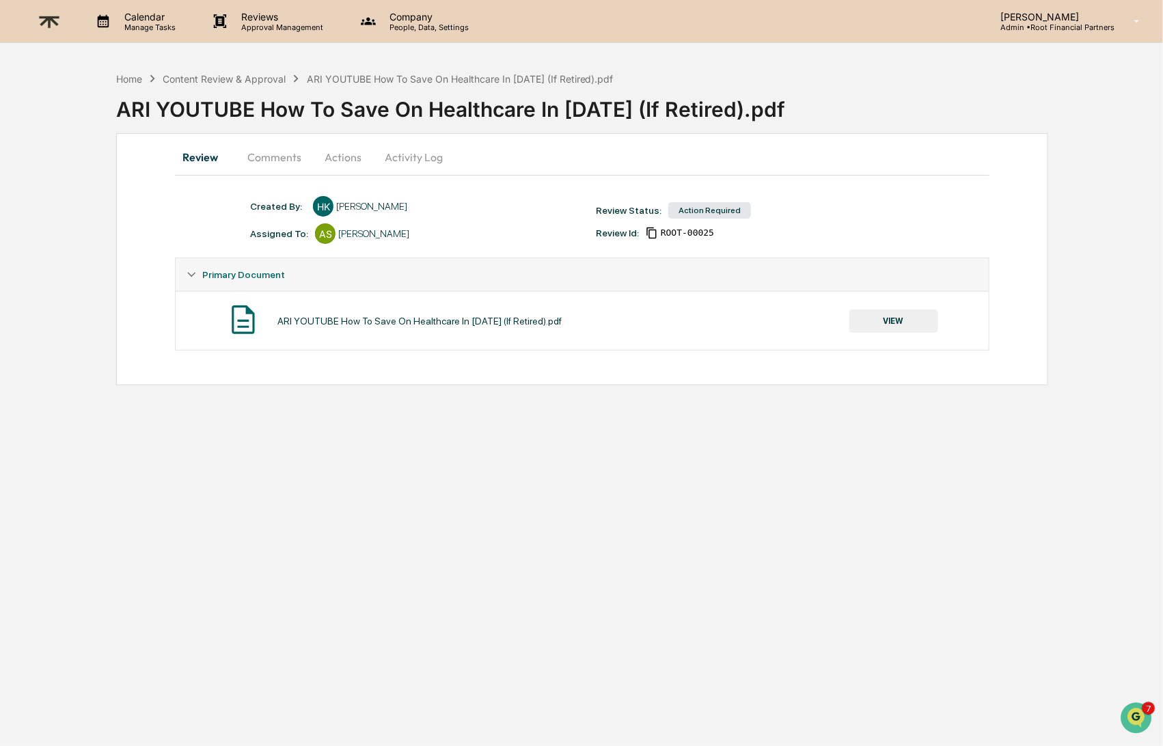
click at [278, 153] on button "Comments" at bounding box center [274, 157] width 76 height 33
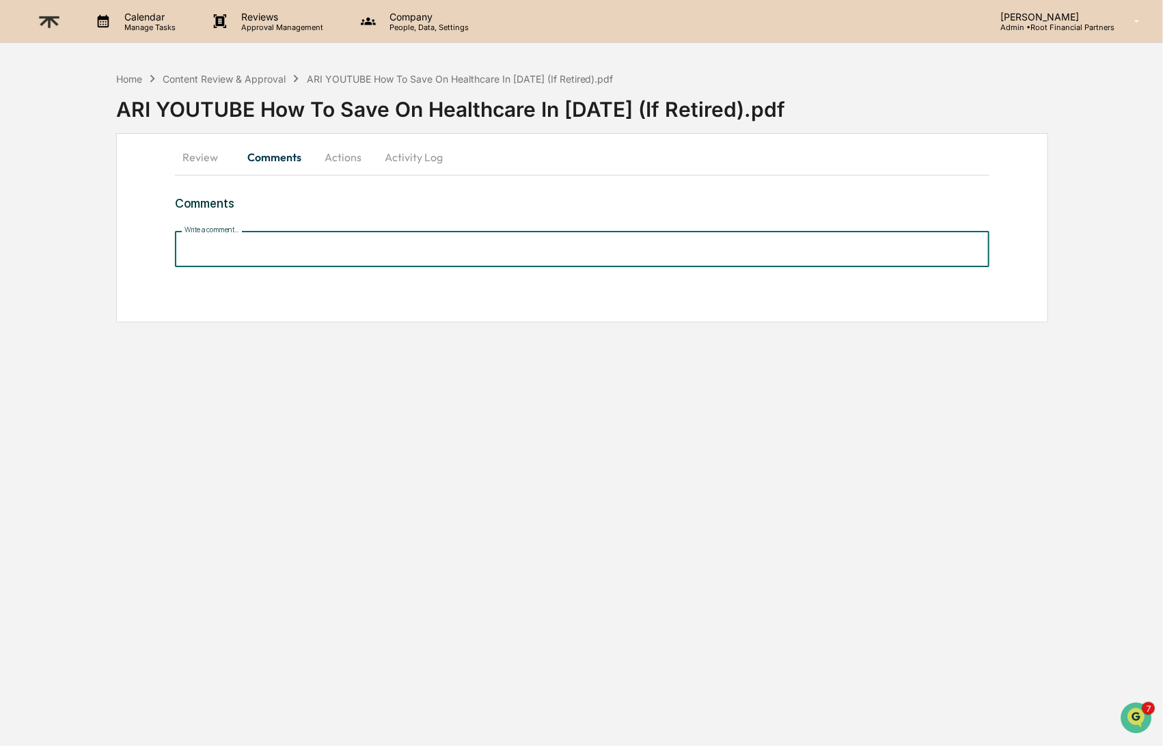
click at [373, 242] on input "Write a comment..." at bounding box center [582, 249] width 814 height 36
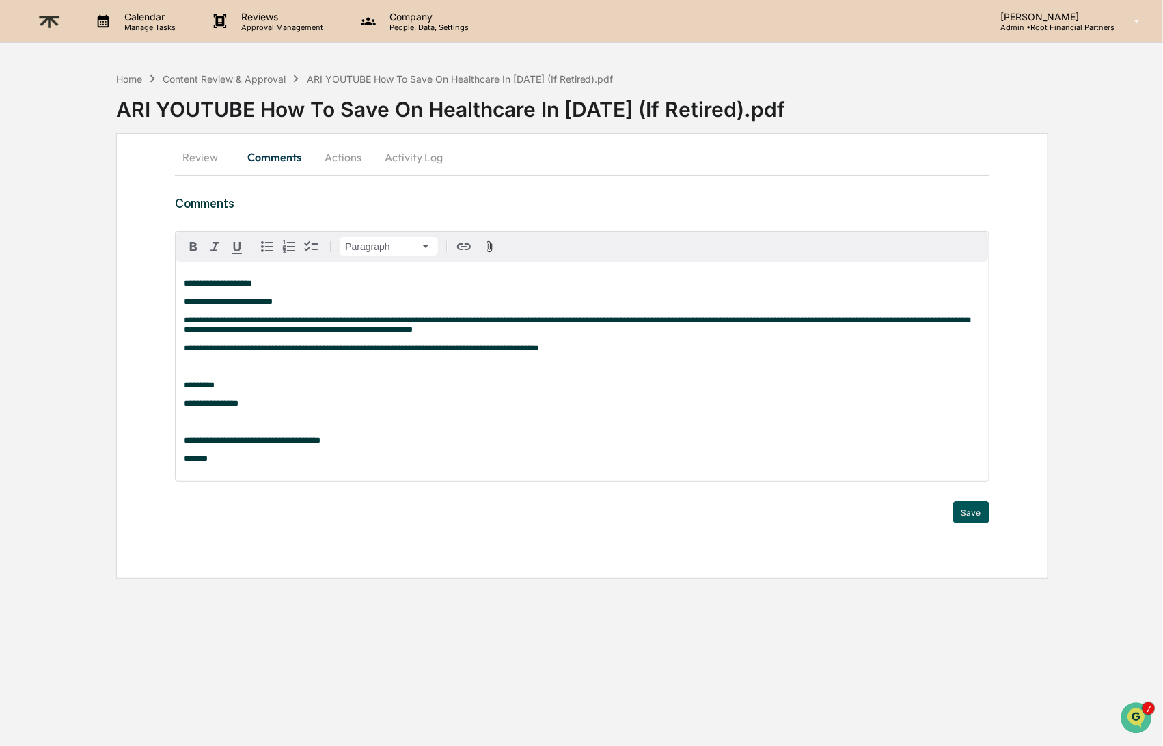
click at [966, 523] on button "Save" at bounding box center [971, 513] width 36 height 22
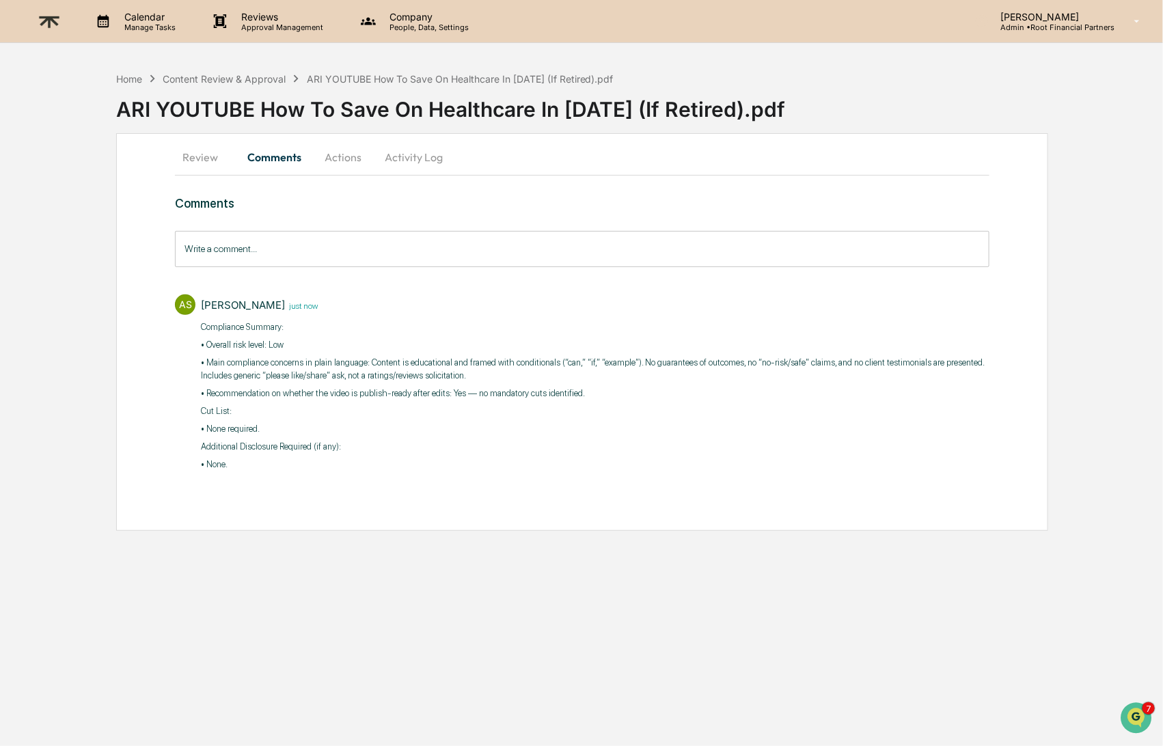
click at [353, 157] on button "Actions" at bounding box center [343, 157] width 62 height 33
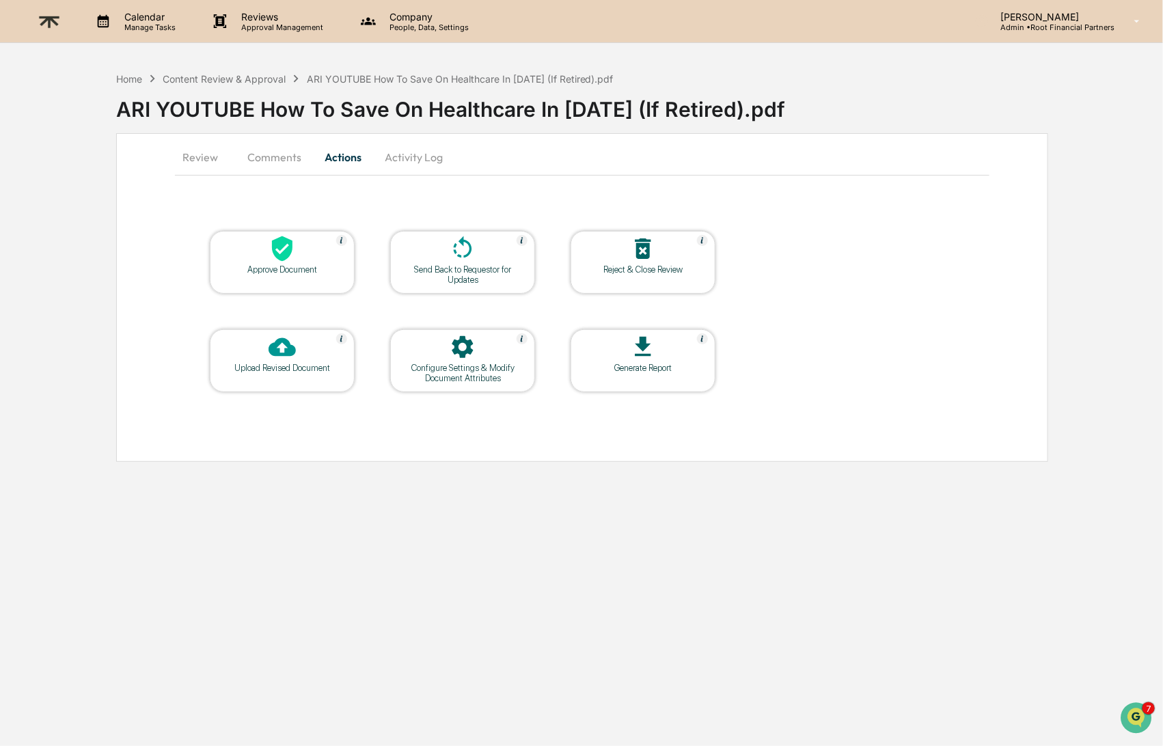
click at [269, 265] on div "Approve Document" at bounding box center [282, 270] width 123 height 10
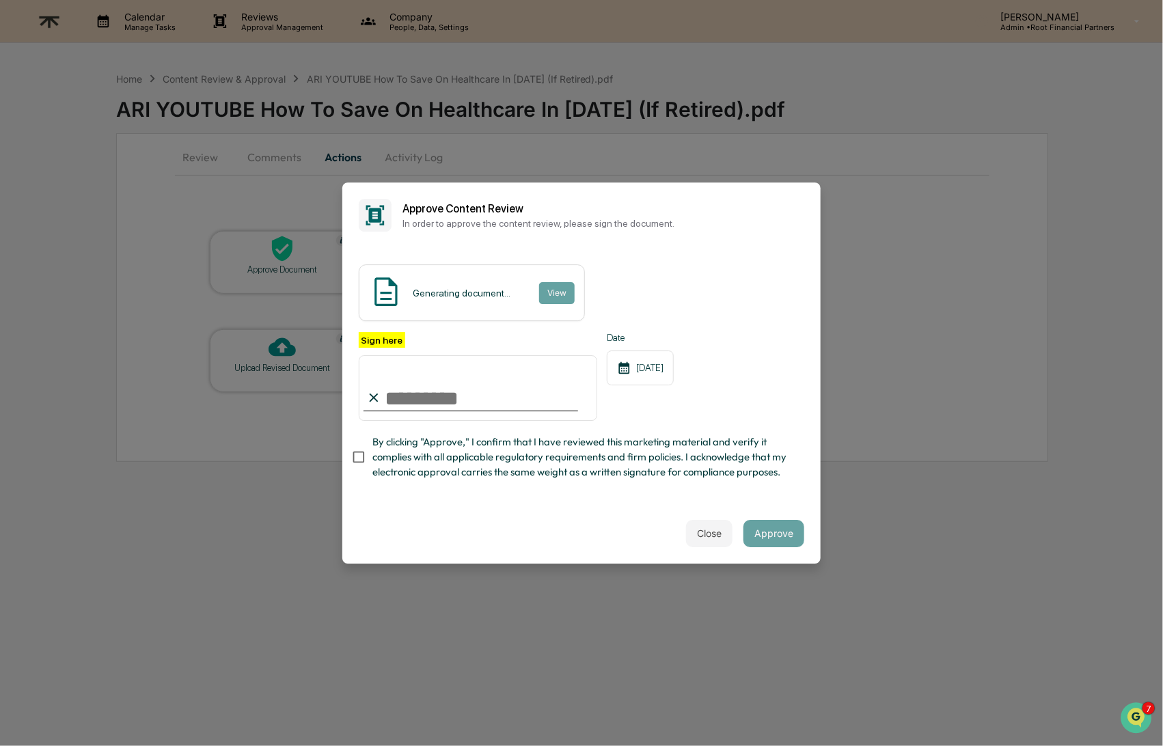
type input "**********"
click at [493, 463] on span "By clicking "Approve," I confirm that I have reviewed this marketing material a…" at bounding box center [582, 458] width 421 height 46
click at [511, 519] on div "Close Approve" at bounding box center [581, 534] width 478 height 60
click at [777, 528] on button "Approve" at bounding box center [774, 533] width 61 height 27
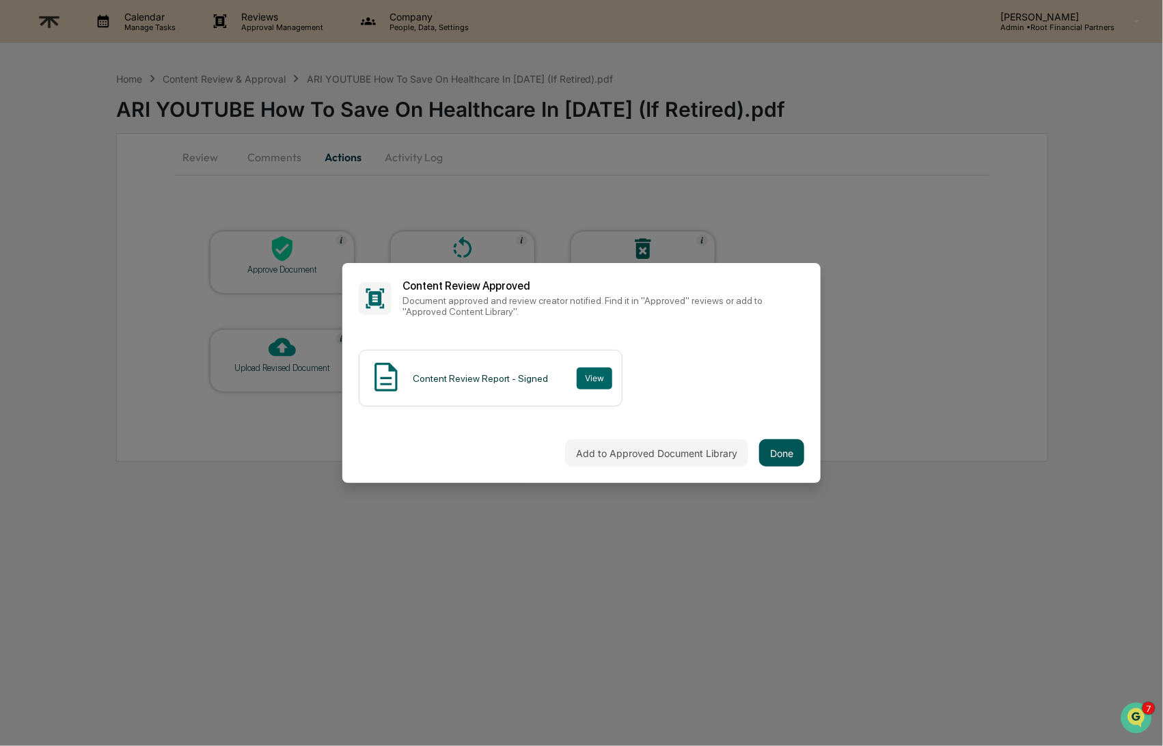
click at [789, 450] on button "Done" at bounding box center [781, 452] width 45 height 27
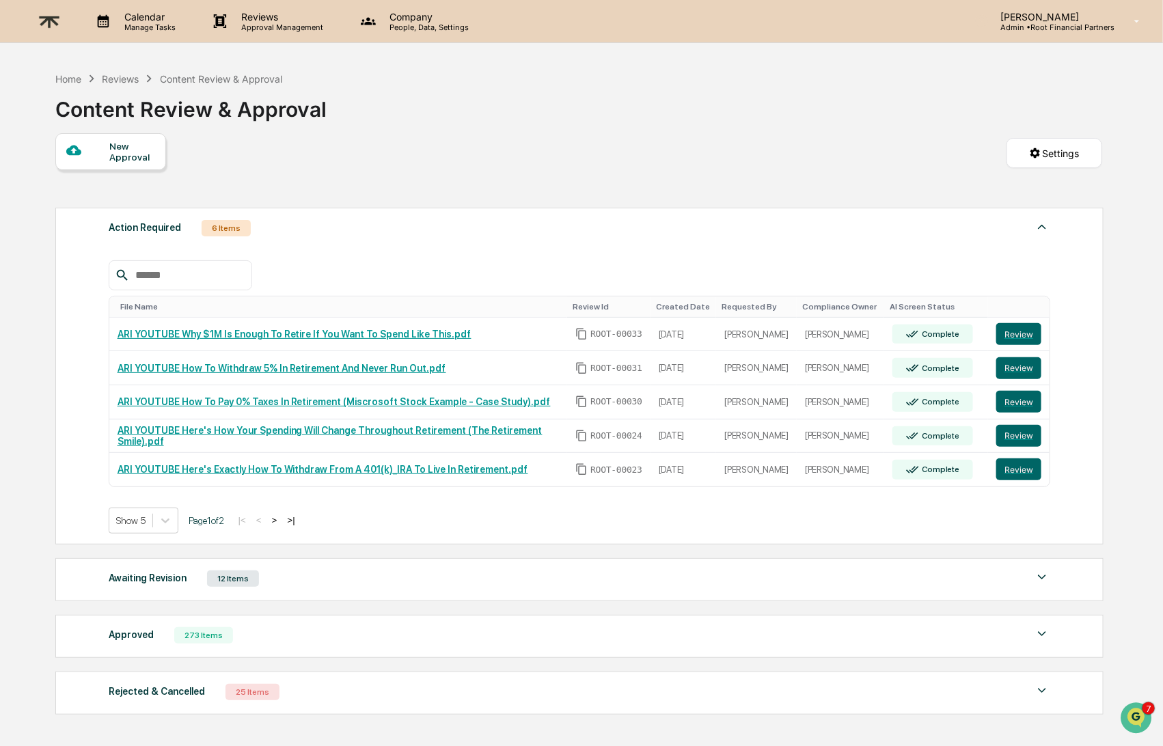
click at [1109, 448] on div "Home Reviews Content Review & Approval Content Review & Approval New Approval S…" at bounding box center [579, 445] width 1088 height 761
click at [1020, 432] on button "Review" at bounding box center [1019, 436] width 45 height 22
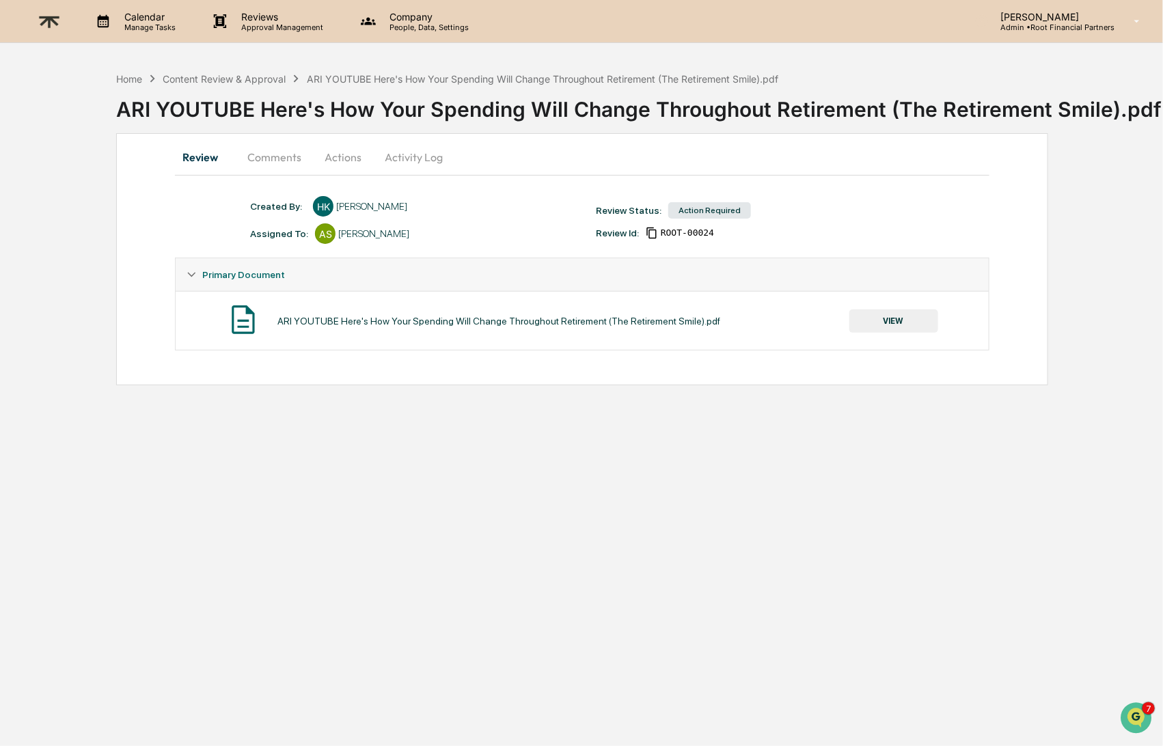
click at [882, 323] on button "VIEW" at bounding box center [894, 321] width 89 height 23
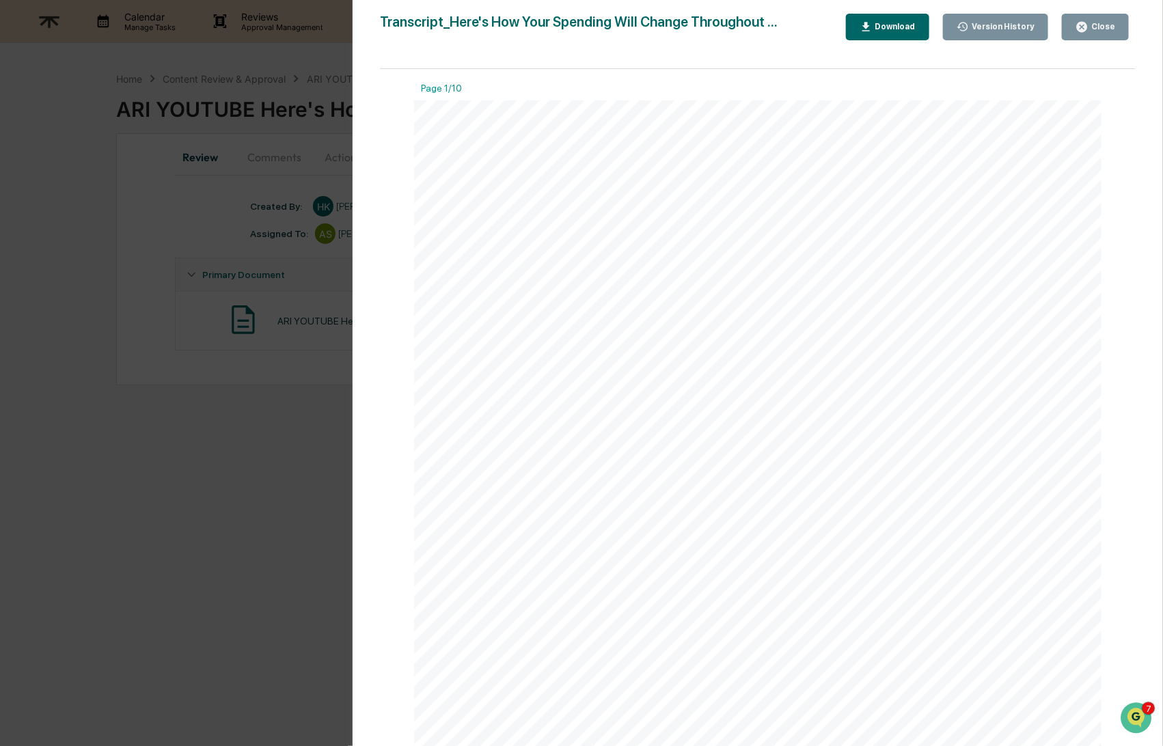
click at [876, 27] on div "Download" at bounding box center [894, 27] width 43 height 10
click at [1087, 33] on button "Close" at bounding box center [1095, 27] width 67 height 27
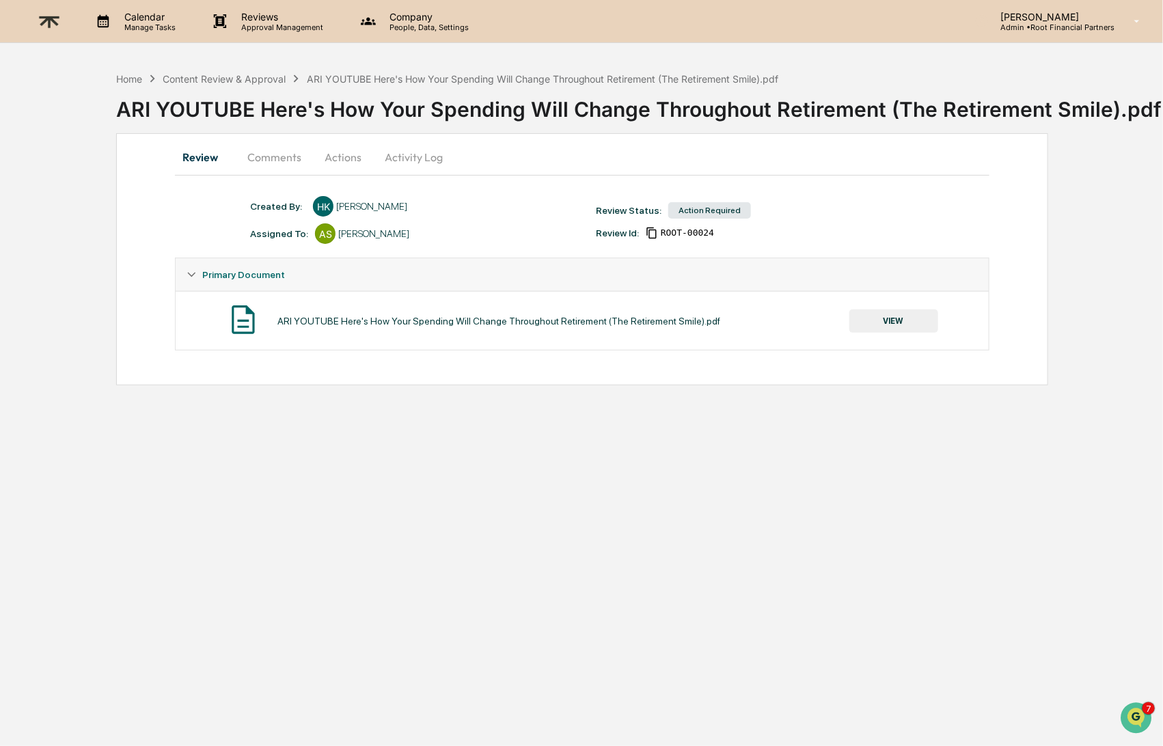
click at [271, 152] on button "Comments" at bounding box center [274, 157] width 76 height 33
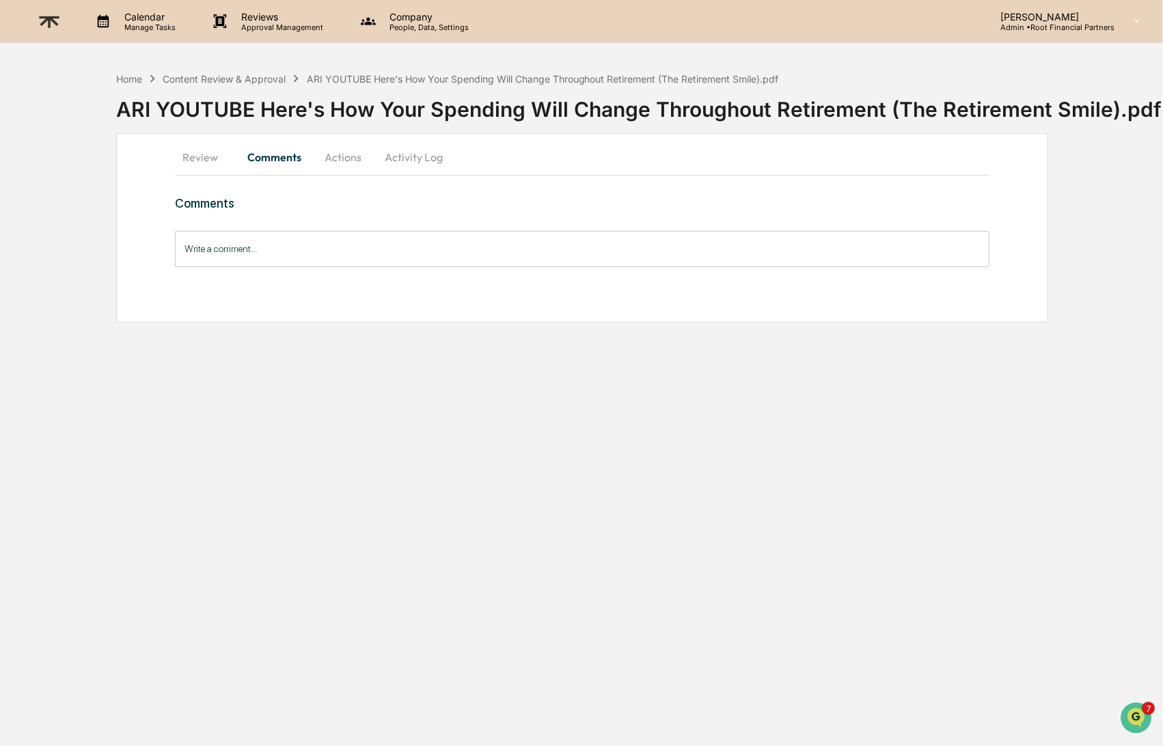
click at [258, 254] on input "Write a comment..." at bounding box center [582, 249] width 814 height 36
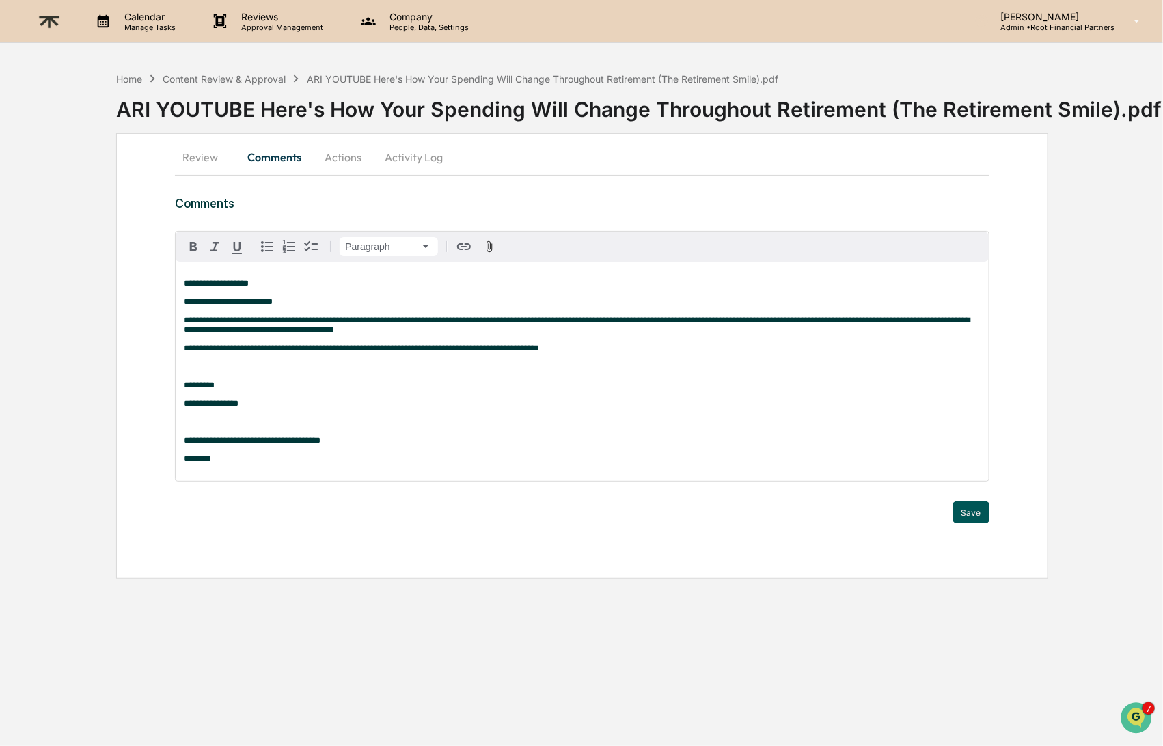
click at [971, 519] on button "Save" at bounding box center [971, 513] width 36 height 22
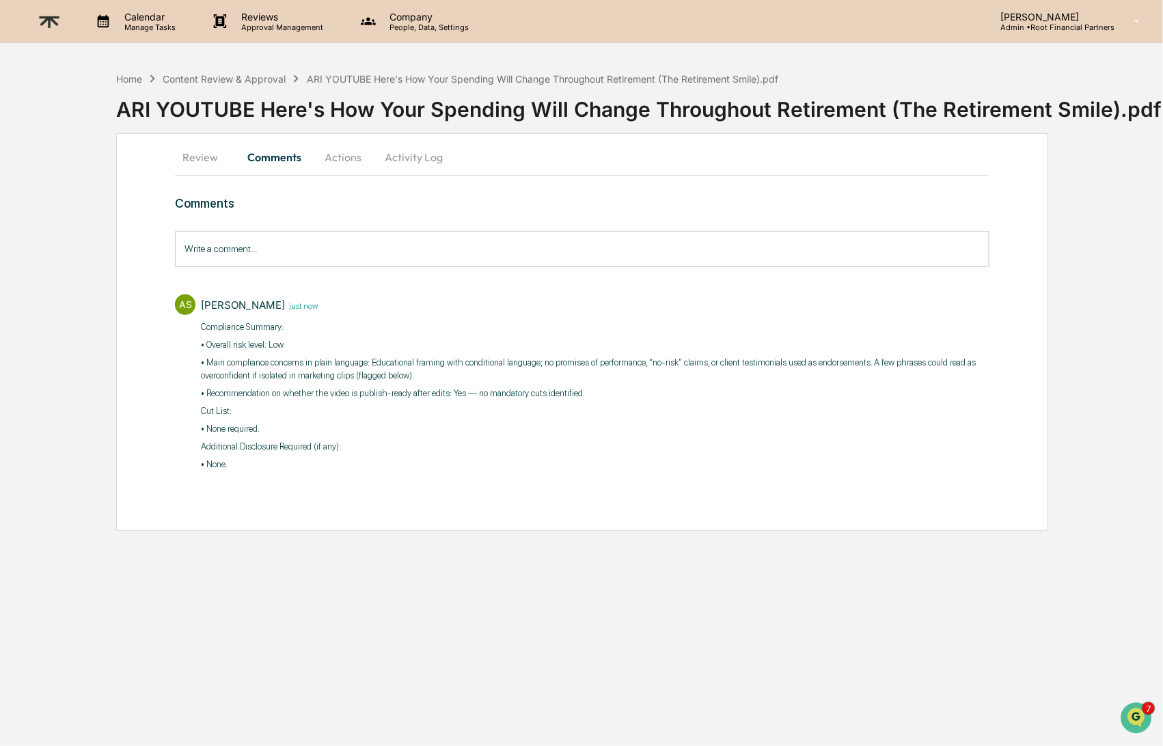
click at [342, 157] on button "Actions" at bounding box center [343, 157] width 62 height 33
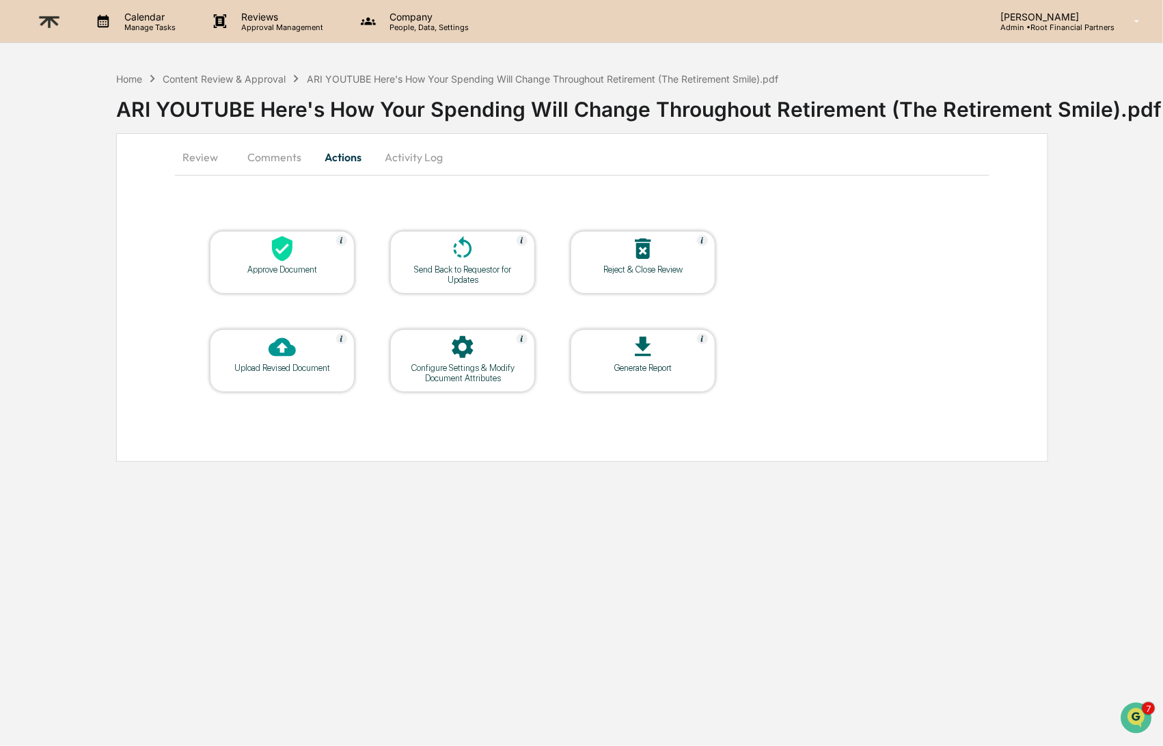
click at [265, 251] on div at bounding box center [282, 249] width 137 height 29
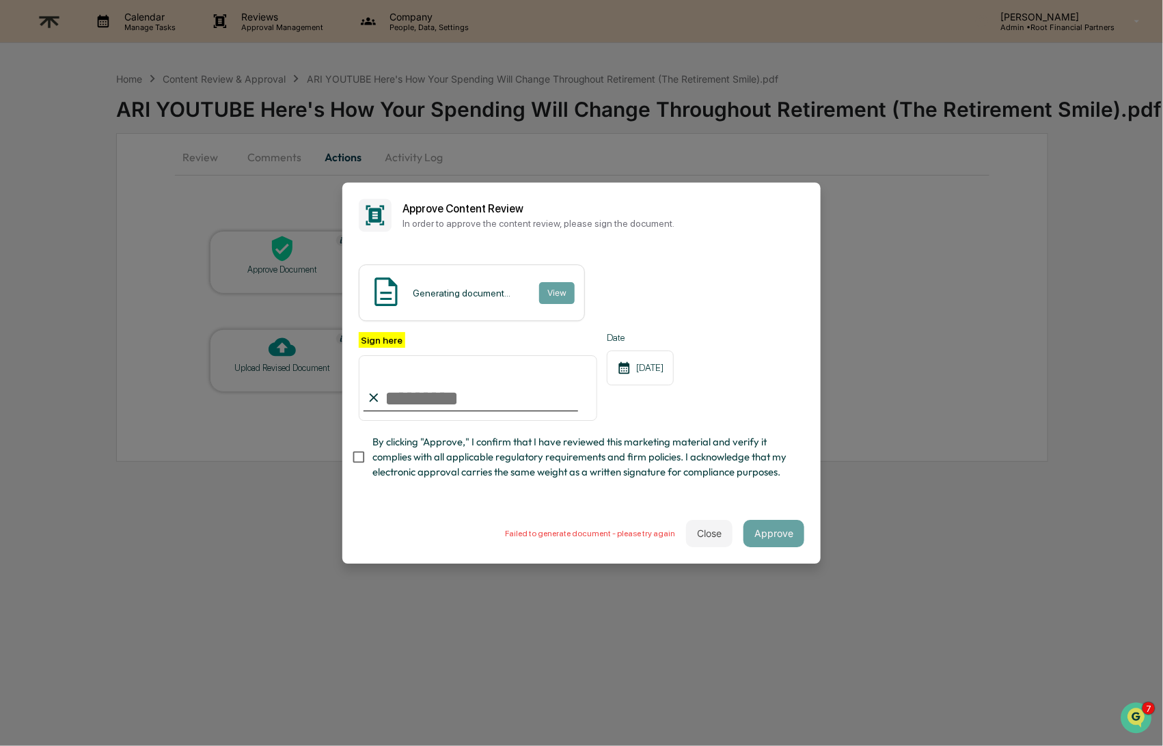
type input "**********"
click at [633, 459] on span "By clicking "Approve," I confirm that I have reviewed this marketing material a…" at bounding box center [582, 458] width 421 height 46
click at [506, 490] on div "**********" at bounding box center [581, 376] width 478 height 256
click at [720, 530] on button "Close" at bounding box center [709, 533] width 46 height 27
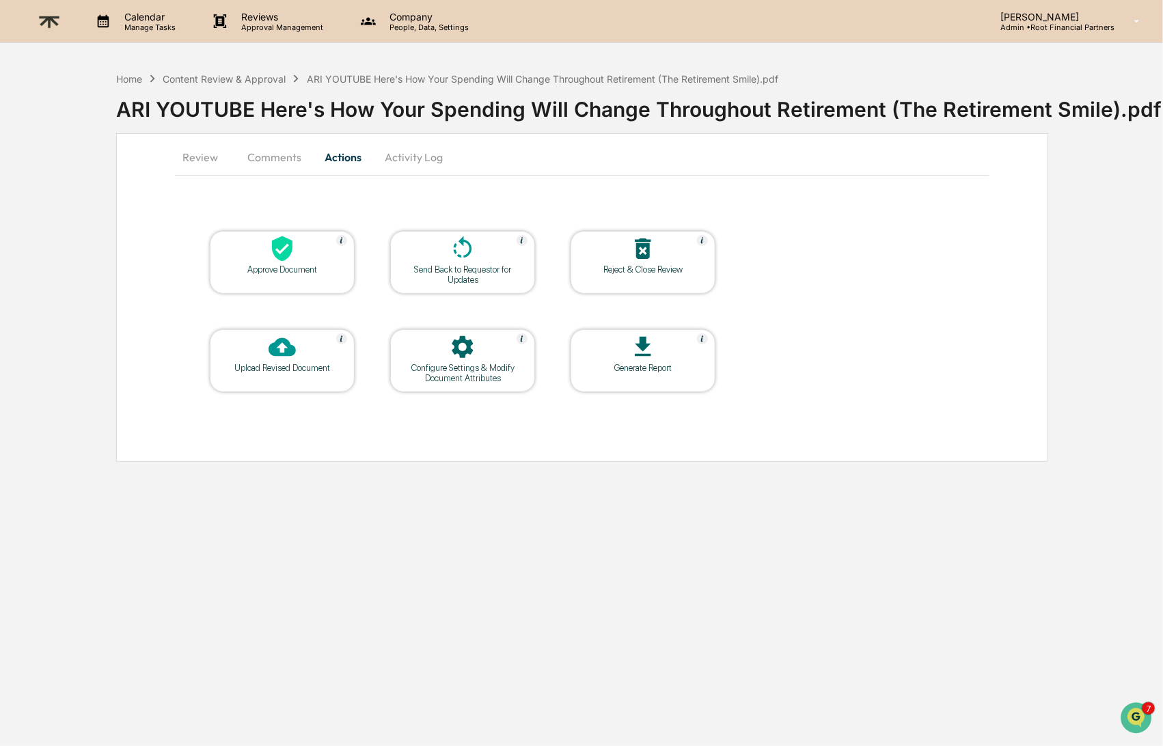
click at [280, 257] on icon at bounding box center [282, 248] width 21 height 25
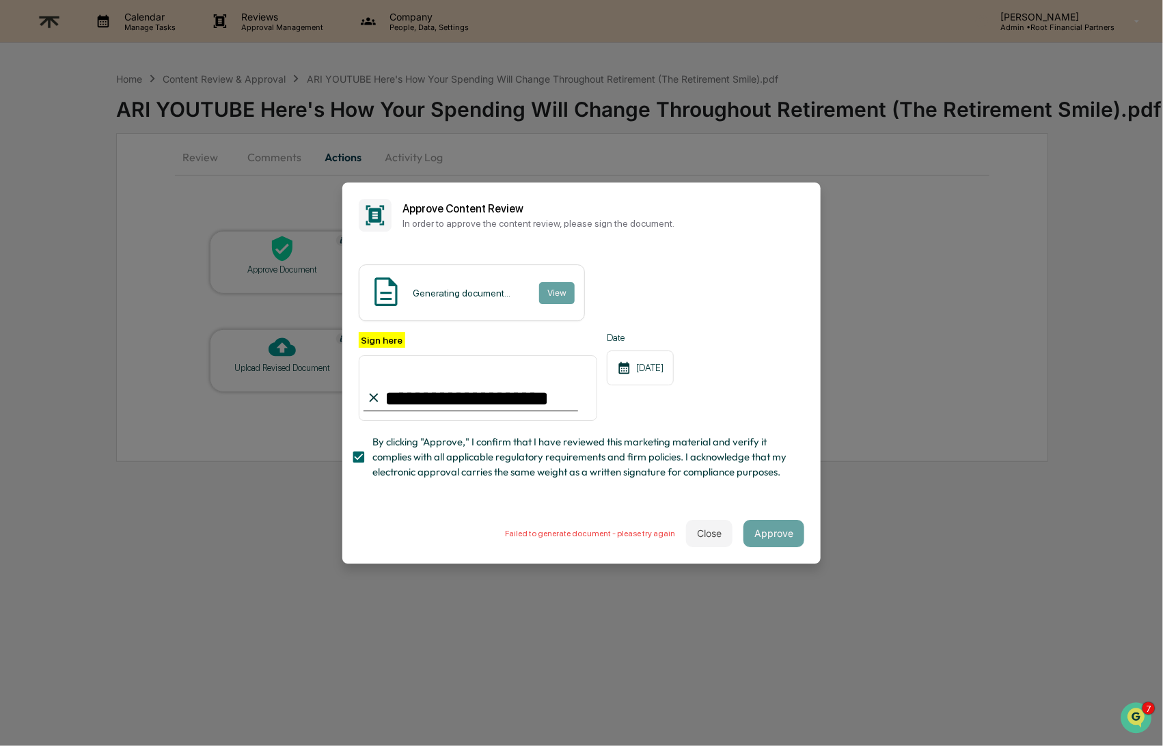
click at [627, 467] on span "By clicking "Approve," I confirm that I have reviewed this marketing material a…" at bounding box center [582, 458] width 421 height 46
click at [460, 471] on span "By clicking "Approve," I confirm that I have reviewed this marketing material a…" at bounding box center [582, 458] width 421 height 46
click at [706, 524] on button "Close" at bounding box center [709, 533] width 46 height 27
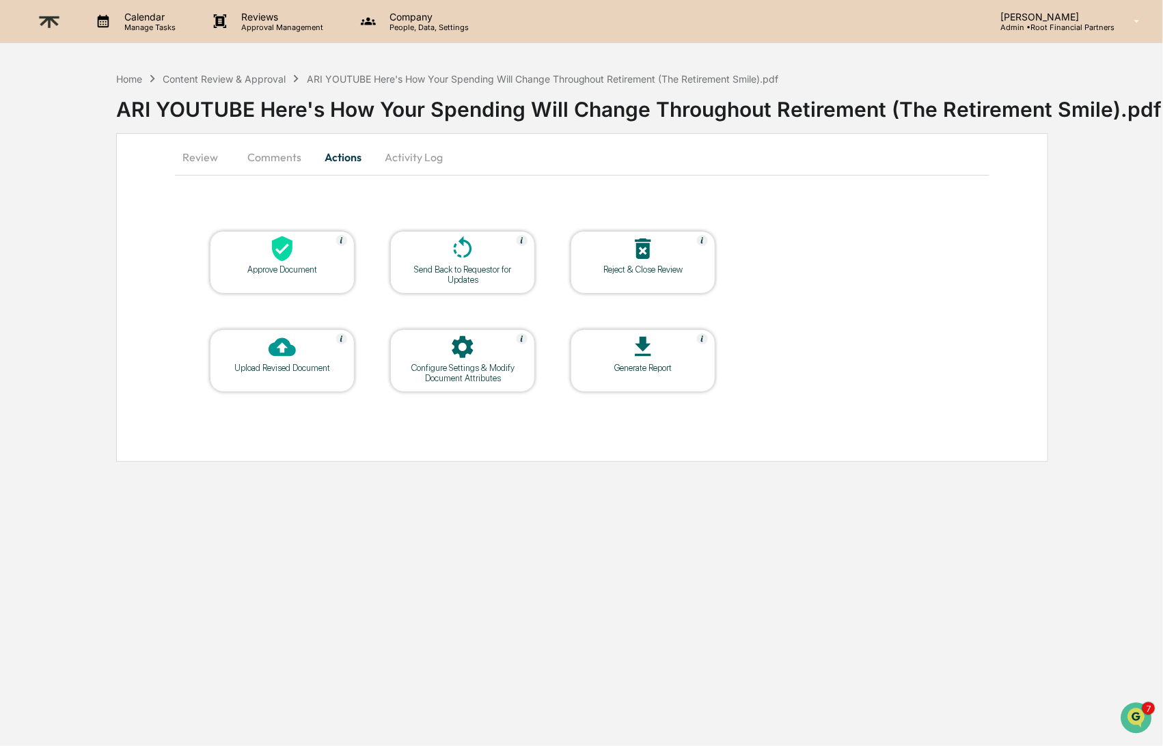
click at [280, 159] on button "Comments" at bounding box center [274, 157] width 76 height 33
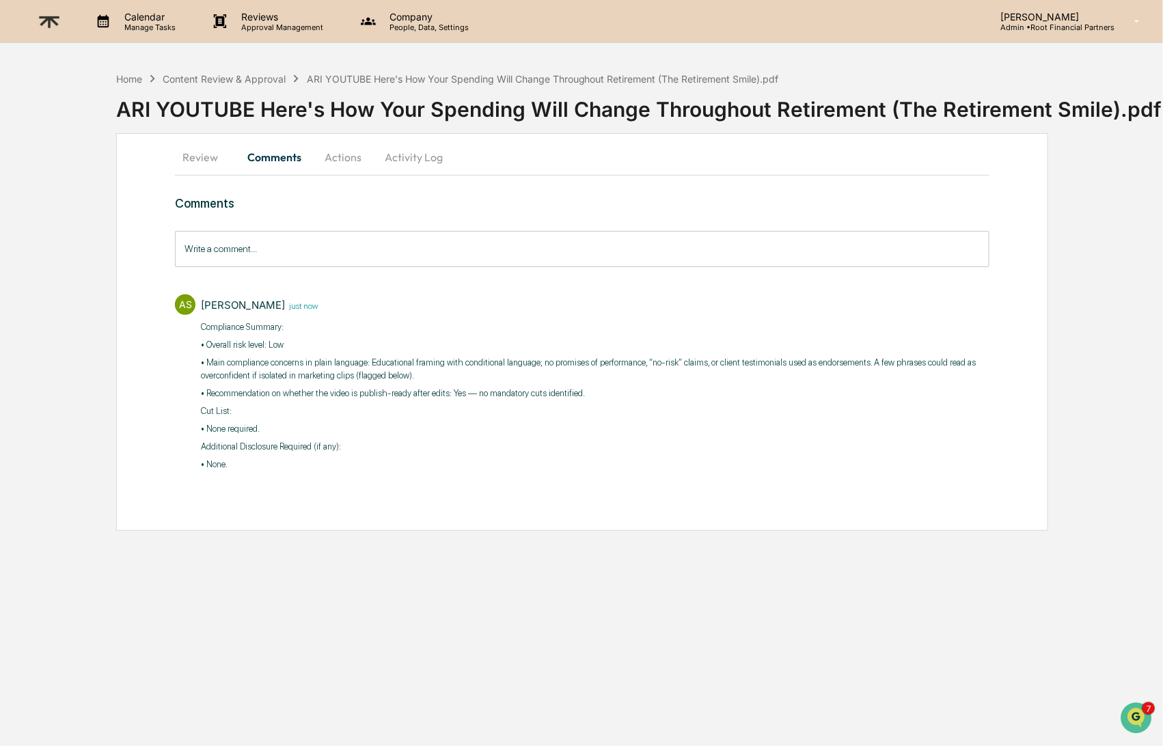
click at [329, 156] on button "Actions" at bounding box center [343, 157] width 62 height 33
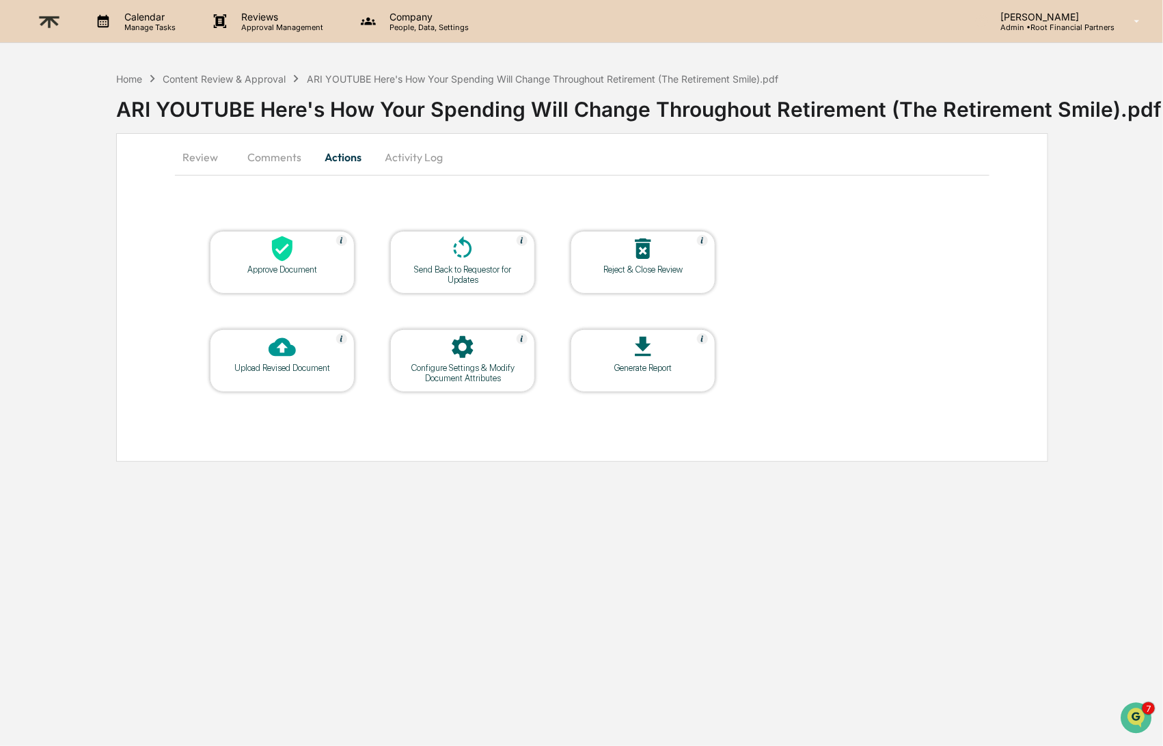
click at [276, 247] on icon at bounding box center [282, 248] width 27 height 27
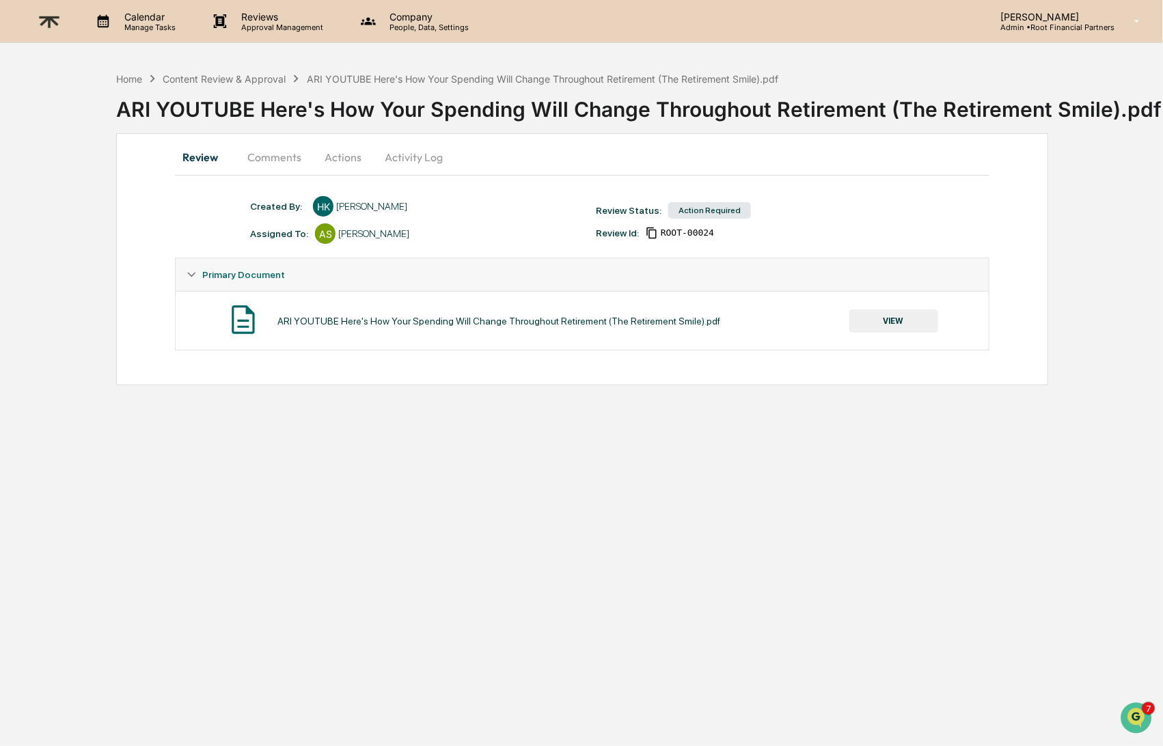
click at [684, 385] on div "Calendar Manage Tasks Reviews Approval Management Company People, Data, Setting…" at bounding box center [581, 373] width 1163 height 746
click at [898, 317] on button "VIEW" at bounding box center [894, 321] width 89 height 23
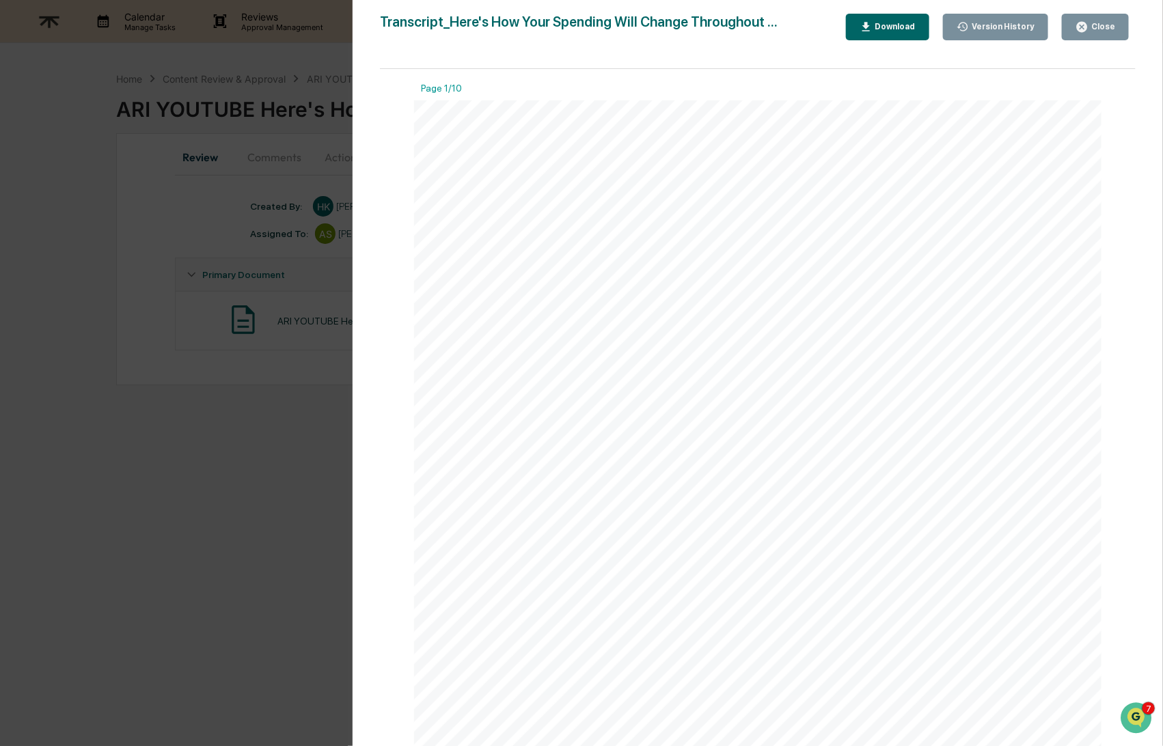
click at [1087, 31] on icon "button" at bounding box center [1082, 27] width 13 height 13
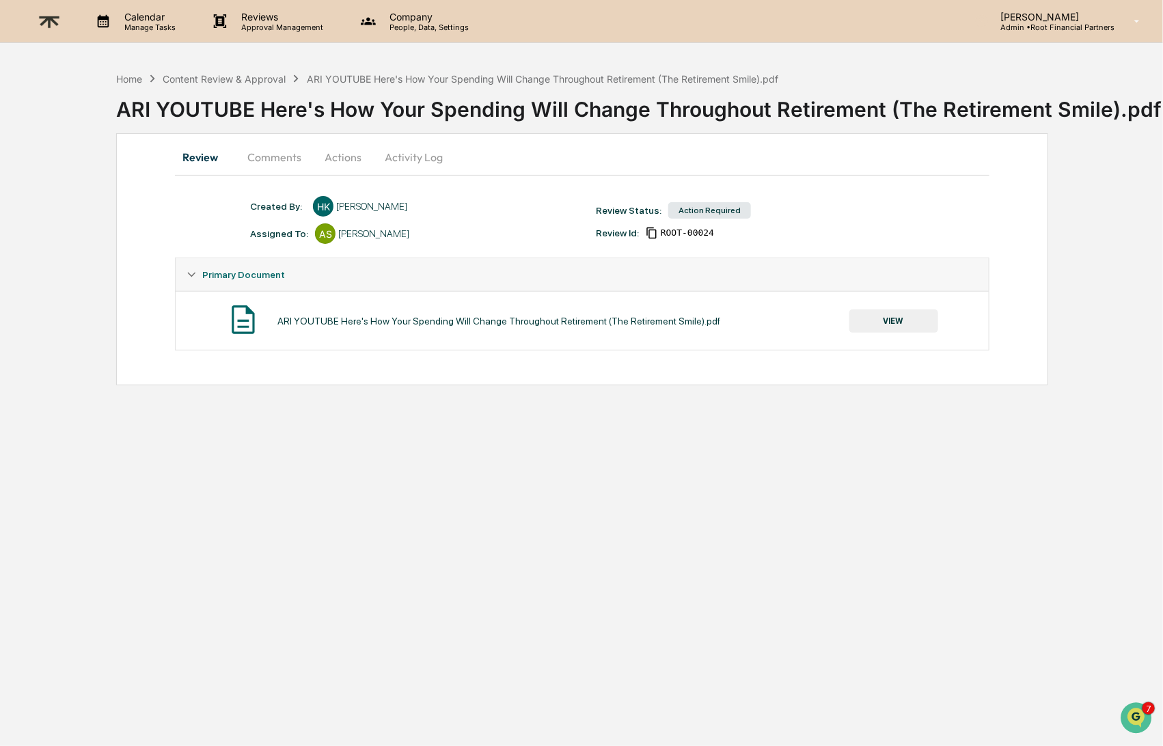
click at [280, 160] on button "Comments" at bounding box center [274, 157] width 76 height 33
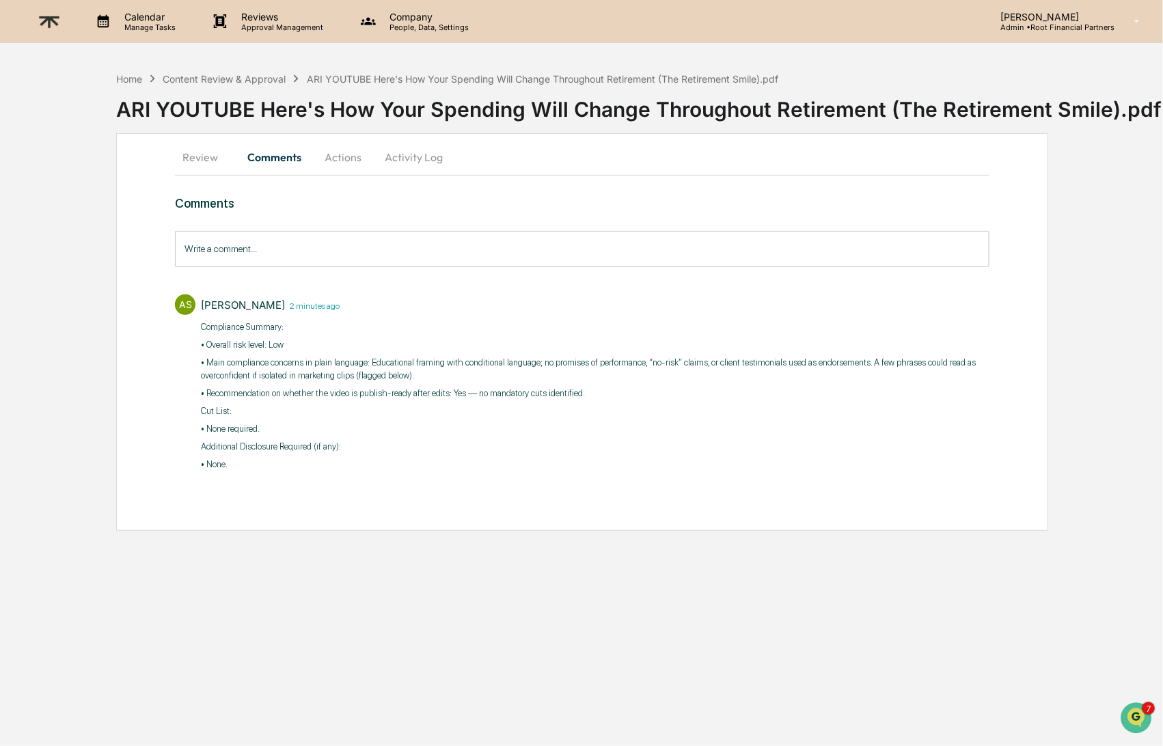
click at [337, 160] on button "Actions" at bounding box center [343, 157] width 62 height 33
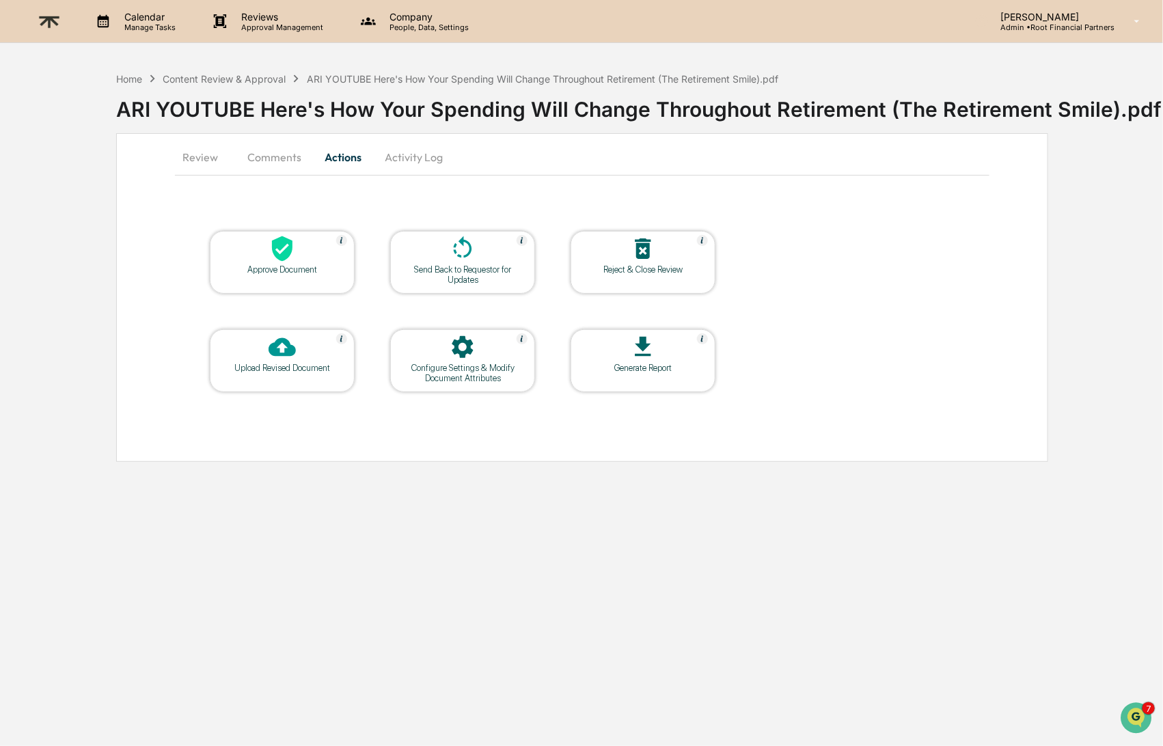
click at [285, 248] on icon at bounding box center [282, 248] width 27 height 27
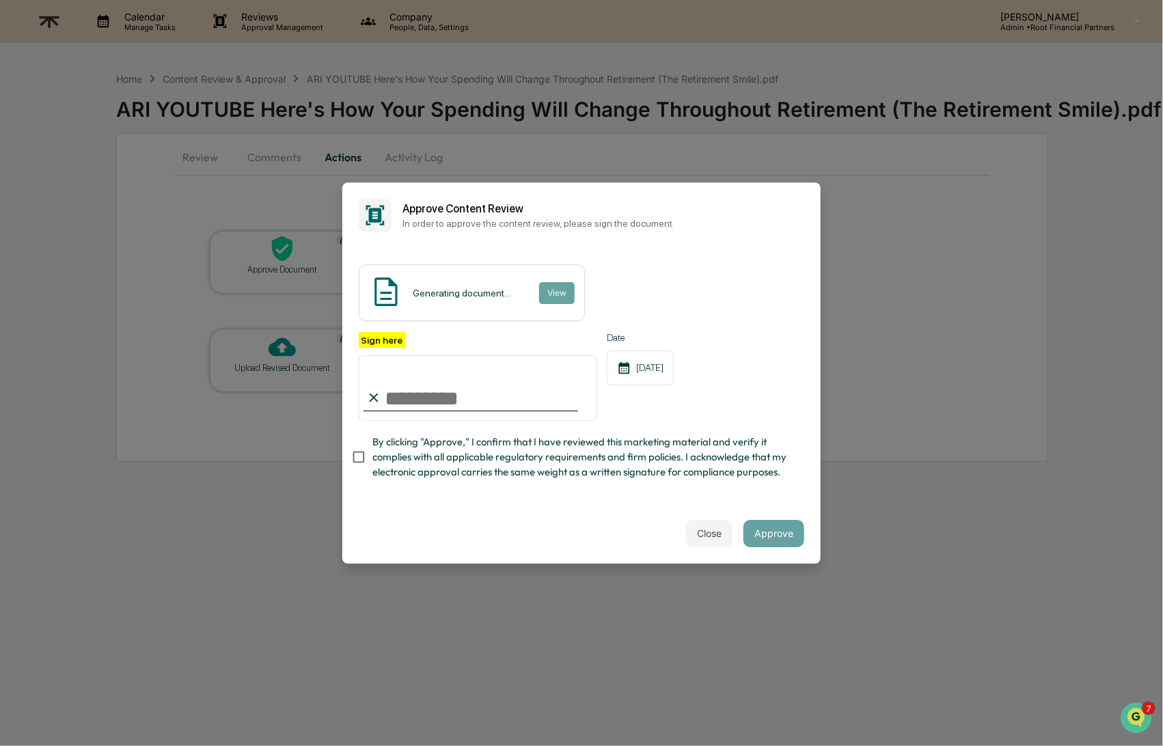
type input "**********"
click at [440, 452] on span "By clicking "Approve," I confirm that I have reviewed this marketing material a…" at bounding box center [582, 458] width 421 height 46
click at [782, 538] on button "Approve" at bounding box center [774, 533] width 61 height 27
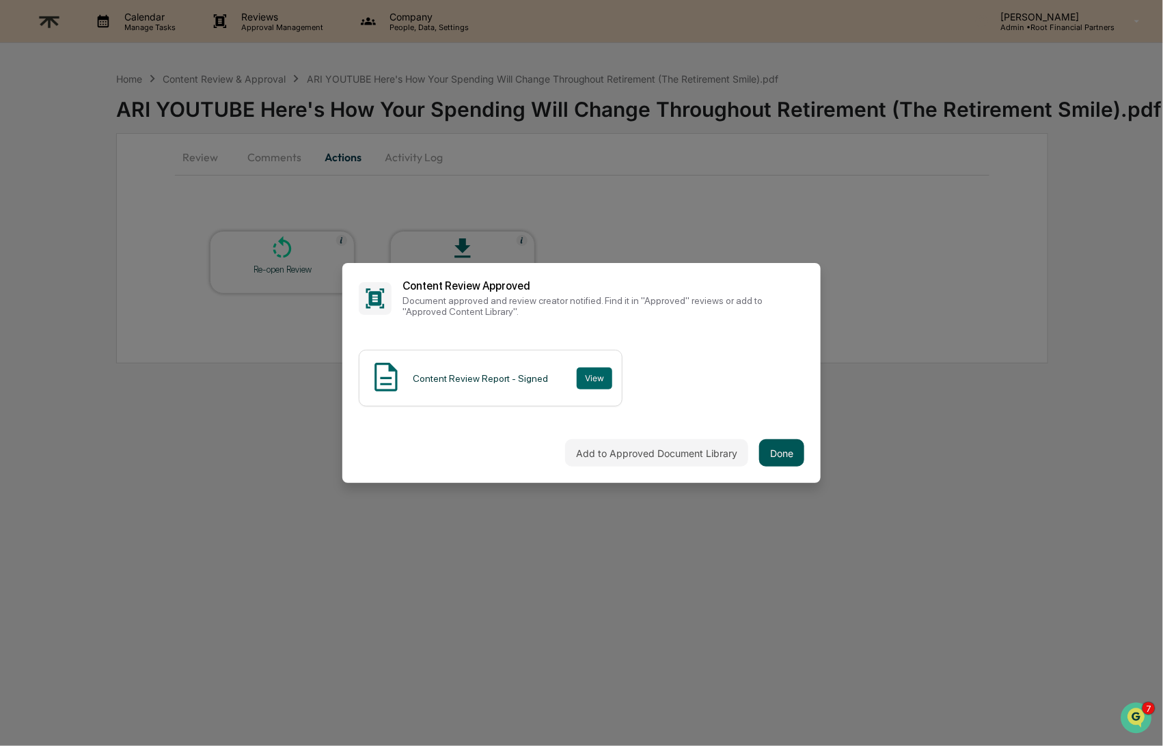
click at [783, 450] on button "Done" at bounding box center [781, 452] width 45 height 27
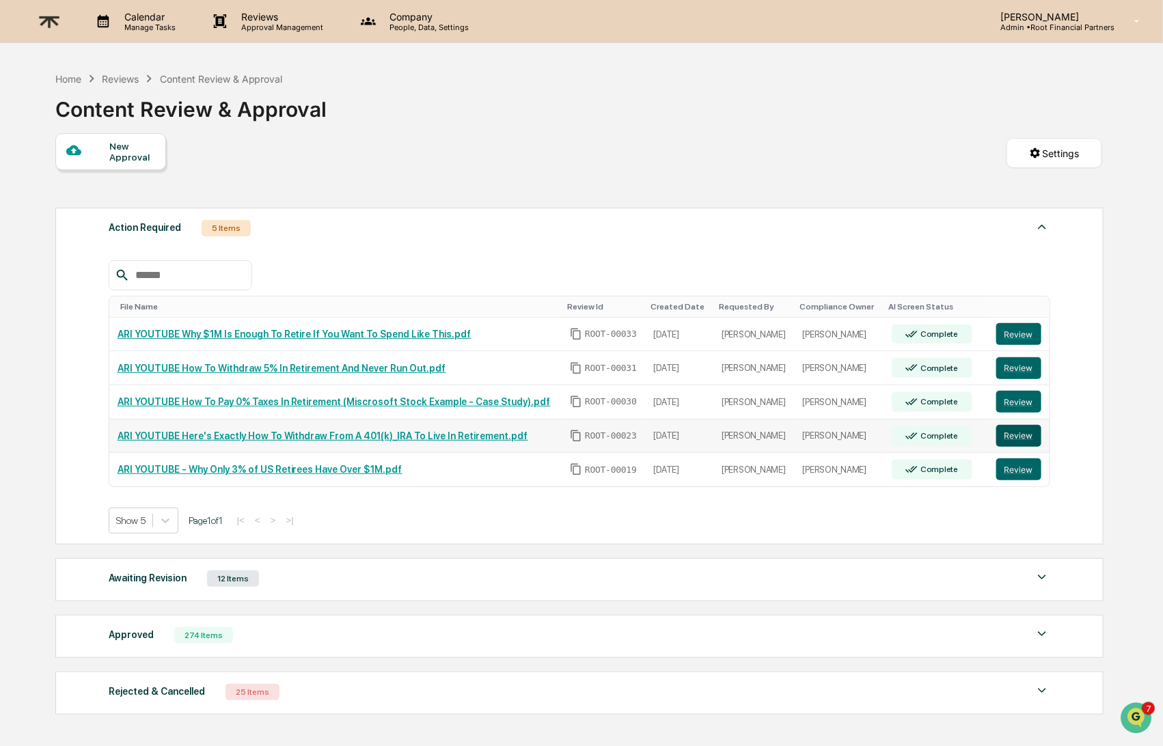
click at [1023, 439] on button "Review" at bounding box center [1019, 436] width 45 height 22
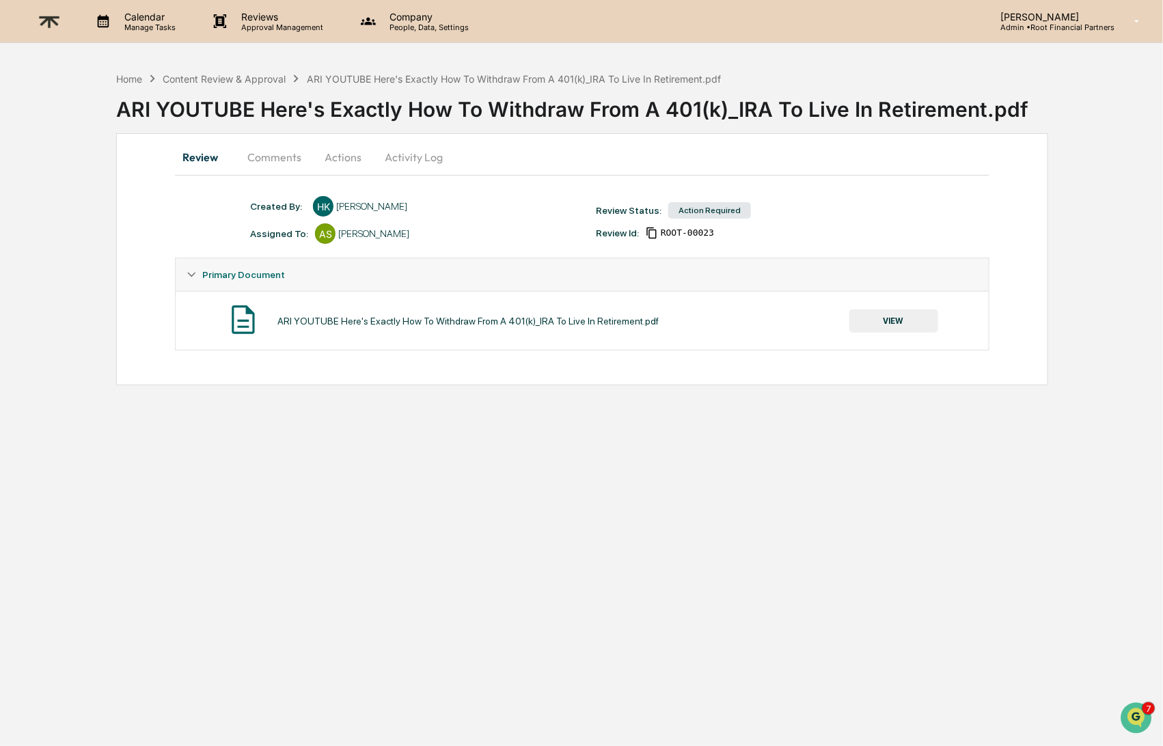
click at [899, 327] on button "VIEW" at bounding box center [894, 321] width 89 height 23
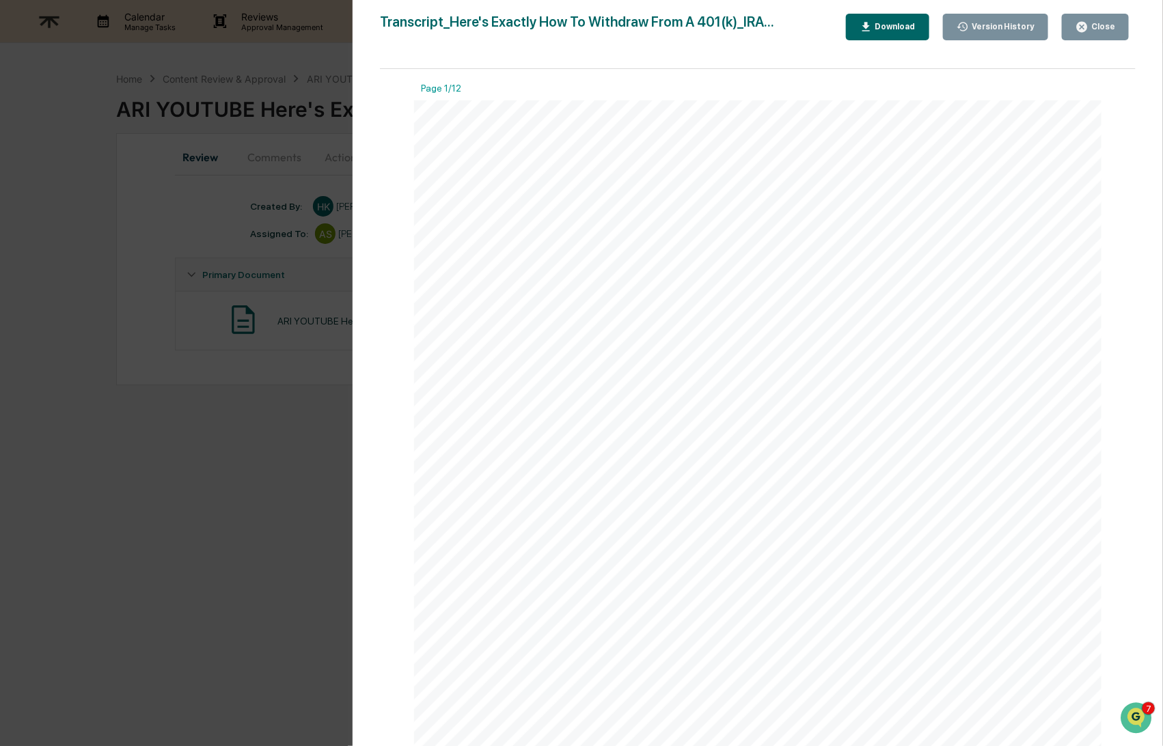
click at [878, 32] on div "Download" at bounding box center [888, 27] width 56 height 13
click at [1092, 19] on button "Close" at bounding box center [1095, 27] width 67 height 27
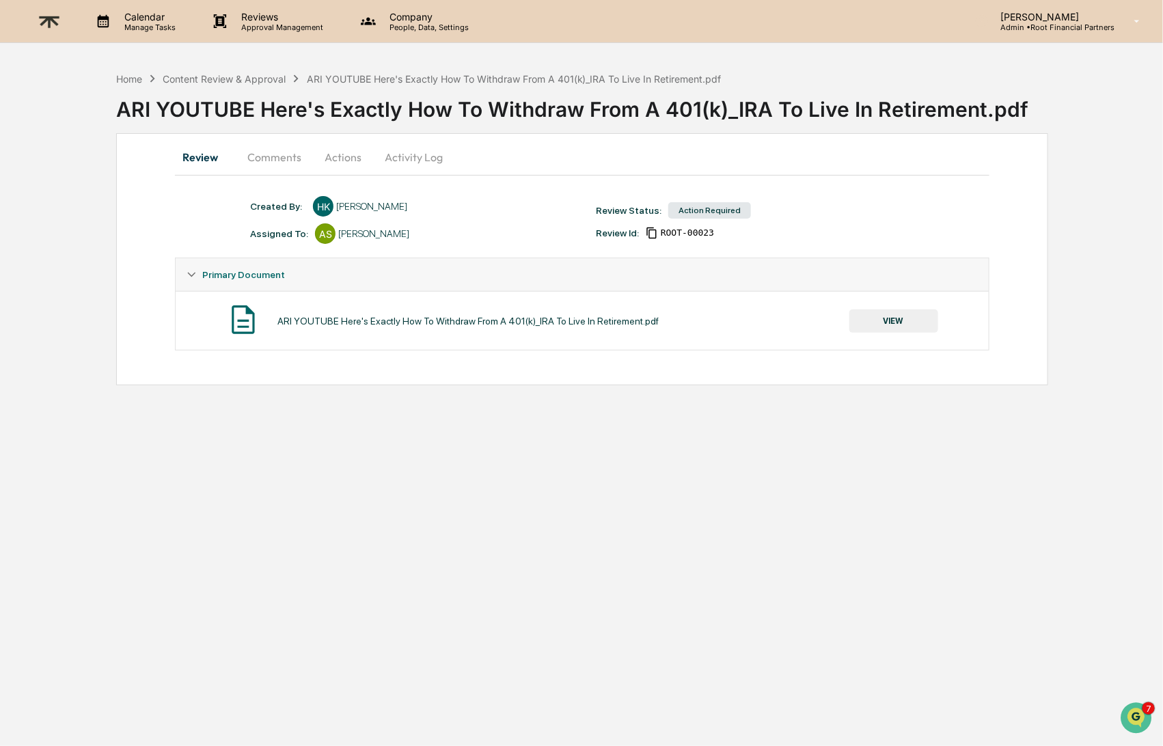
click at [247, 151] on button "Comments" at bounding box center [274, 157] width 76 height 33
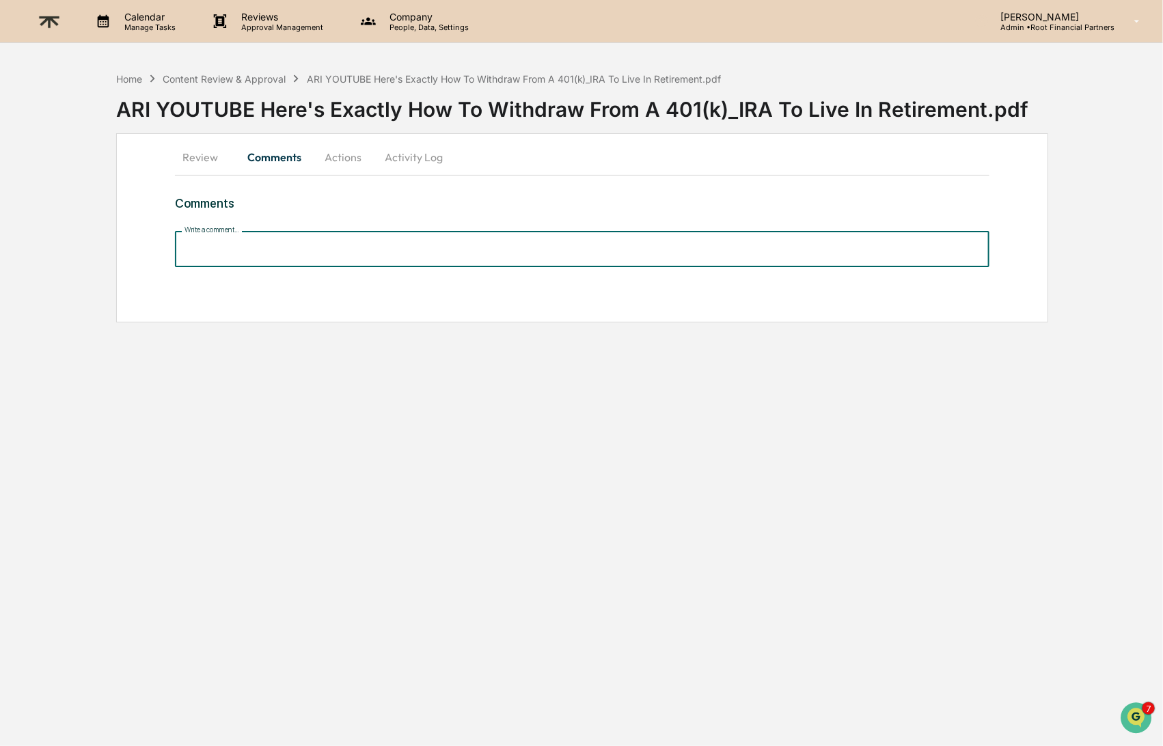
paste input "**********"
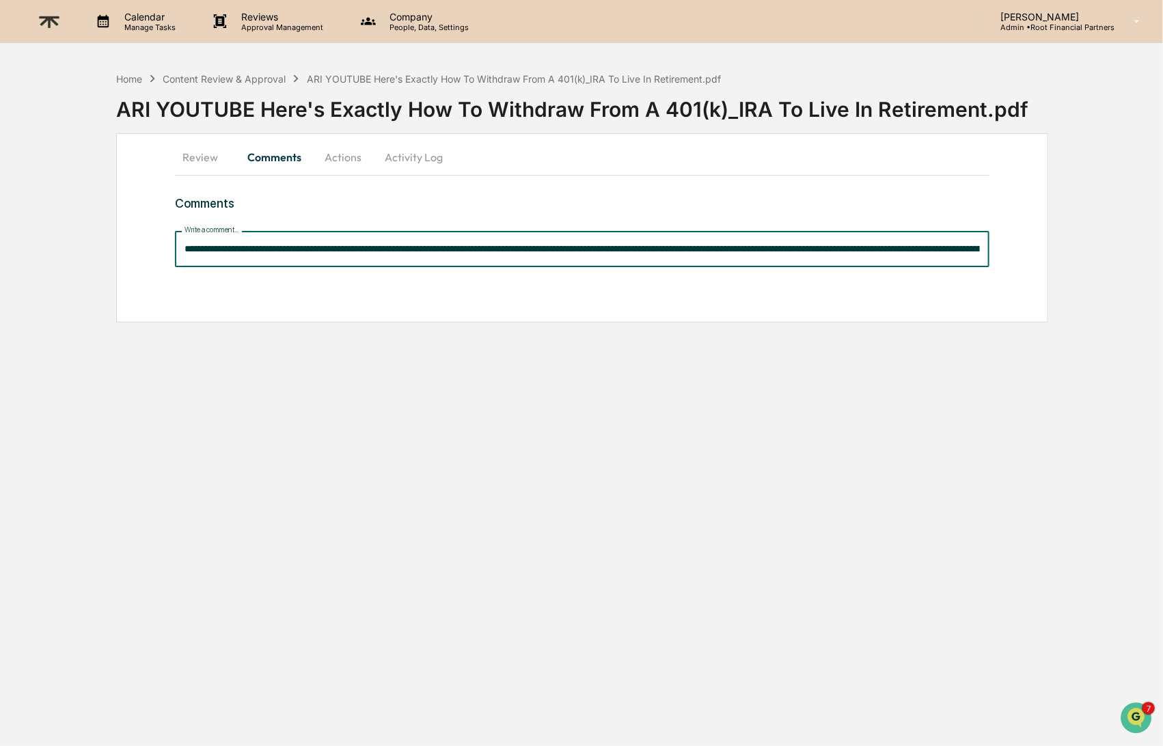
scroll to position [0, 1642]
type input "**********"
click at [343, 156] on button "Actions" at bounding box center [343, 157] width 62 height 33
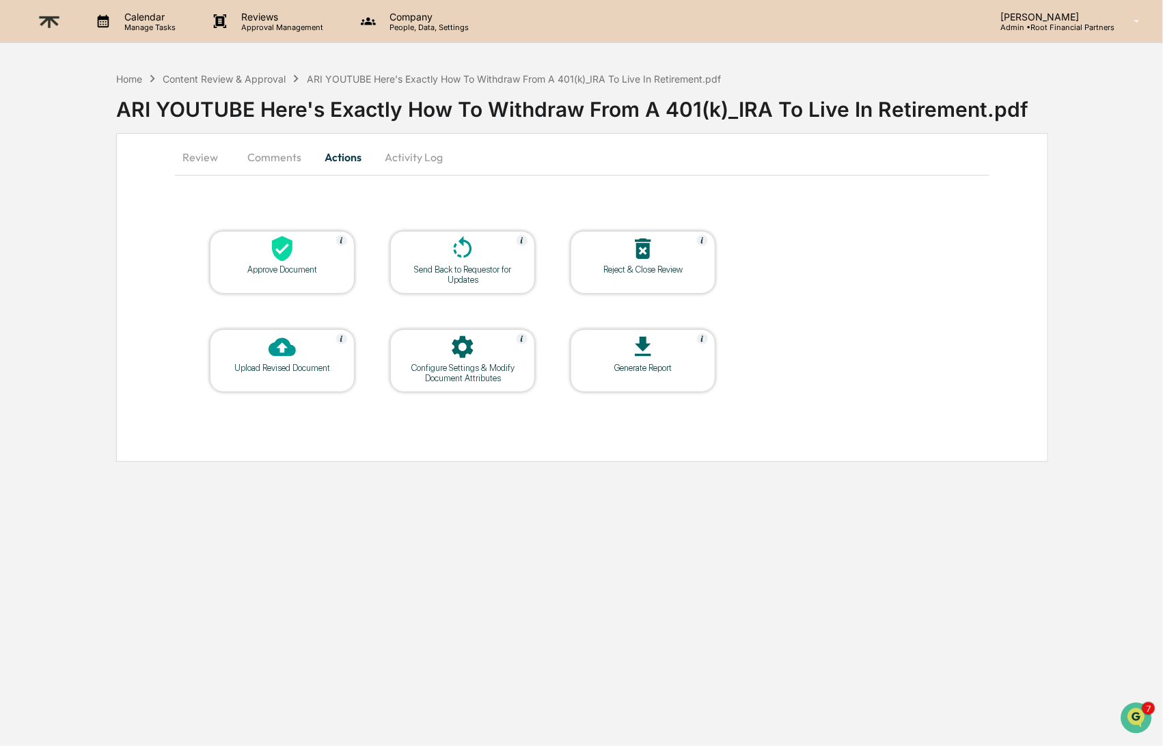
click at [284, 154] on button "Comments" at bounding box center [274, 157] width 76 height 33
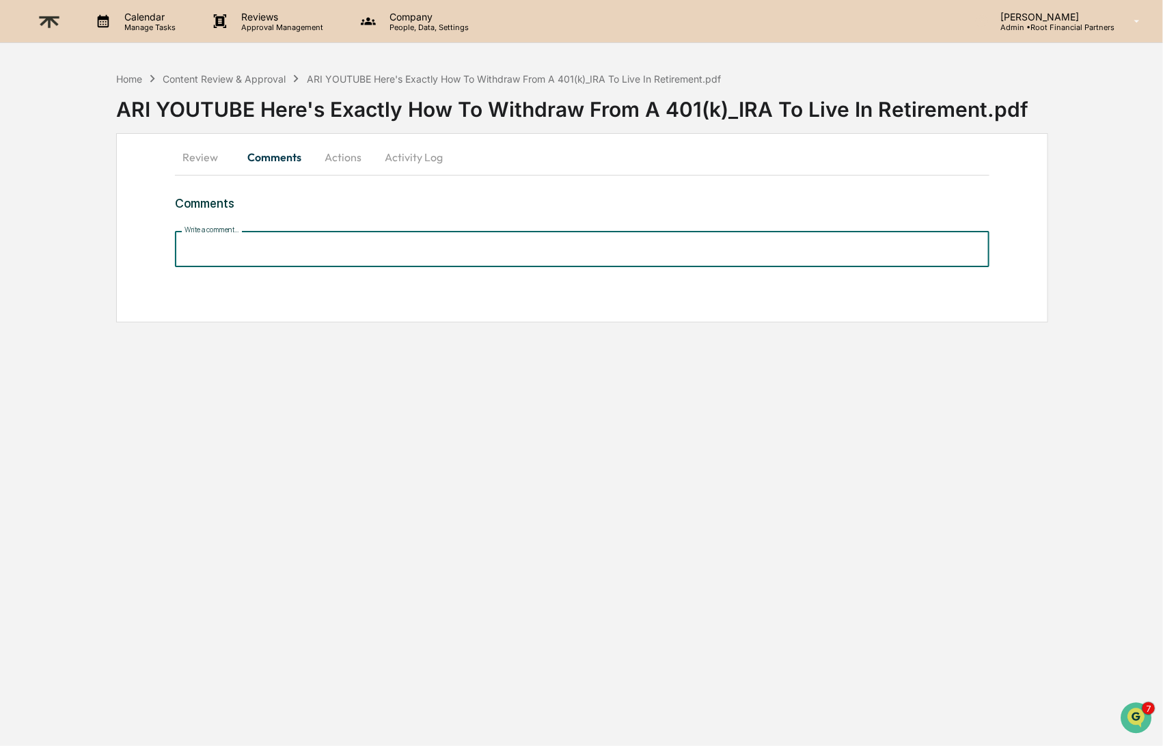
click at [259, 242] on input "Write a comment..." at bounding box center [582, 249] width 814 height 36
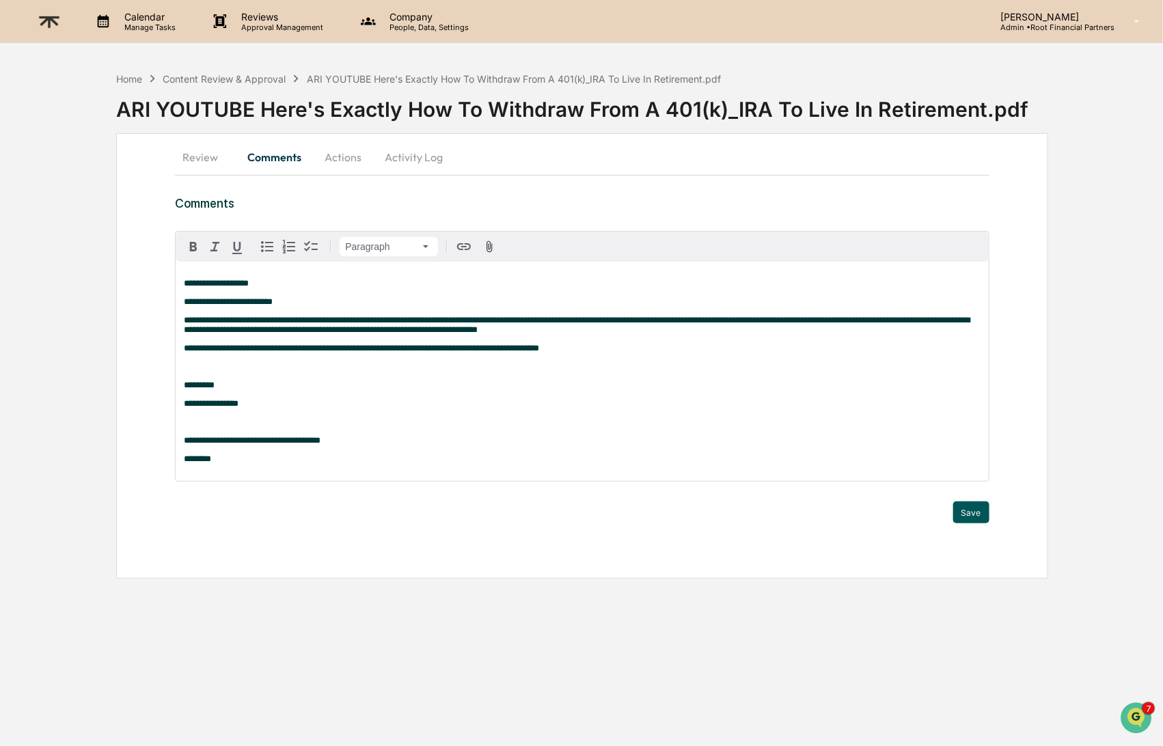
click at [973, 516] on button "Save" at bounding box center [971, 513] width 36 height 22
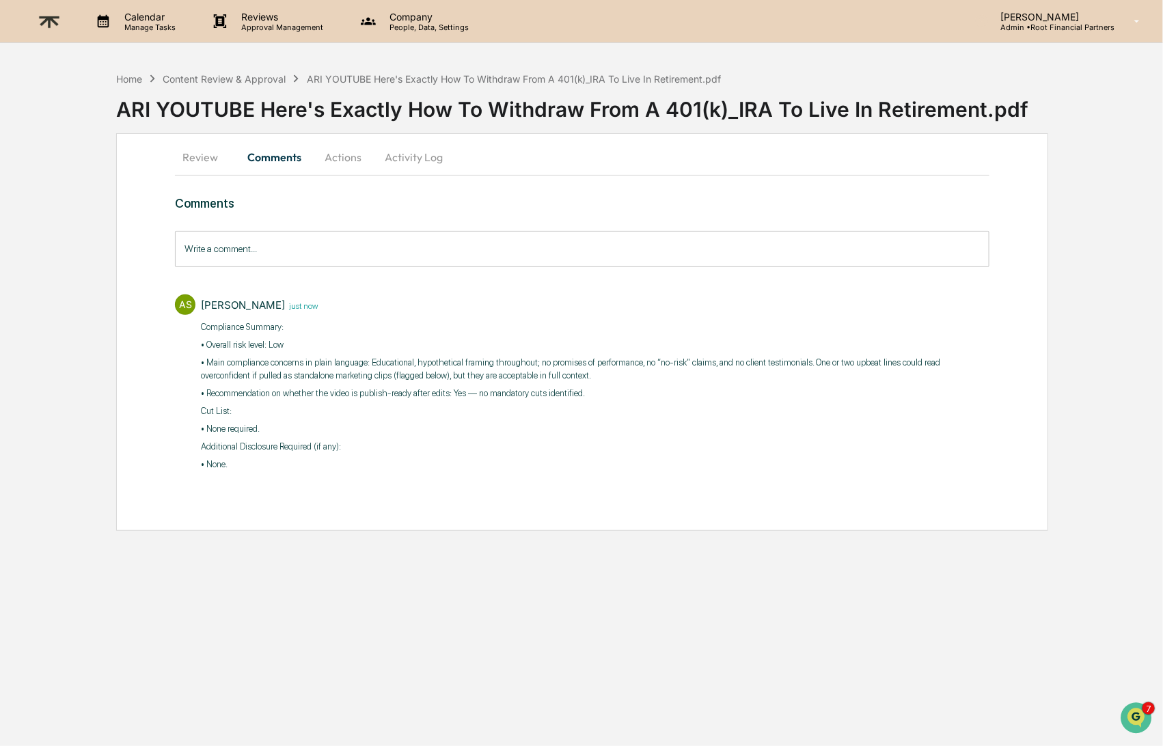
click at [336, 152] on button "Actions" at bounding box center [343, 157] width 62 height 33
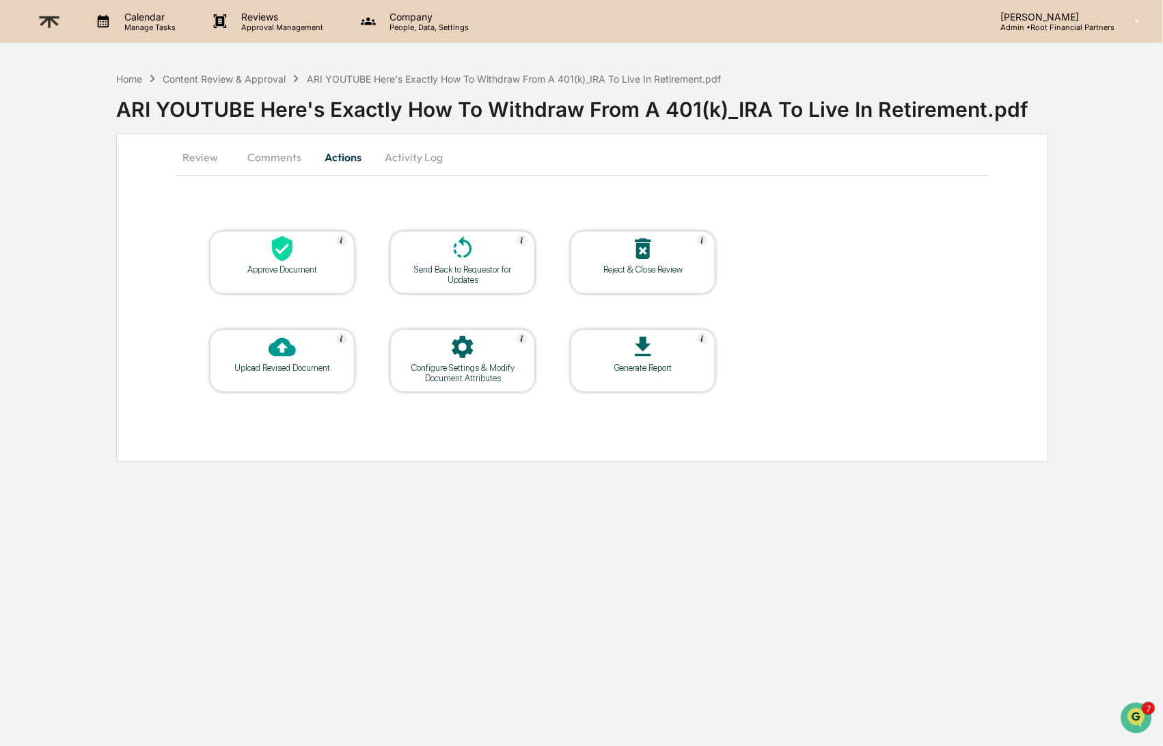
click at [282, 256] on icon at bounding box center [282, 248] width 21 height 25
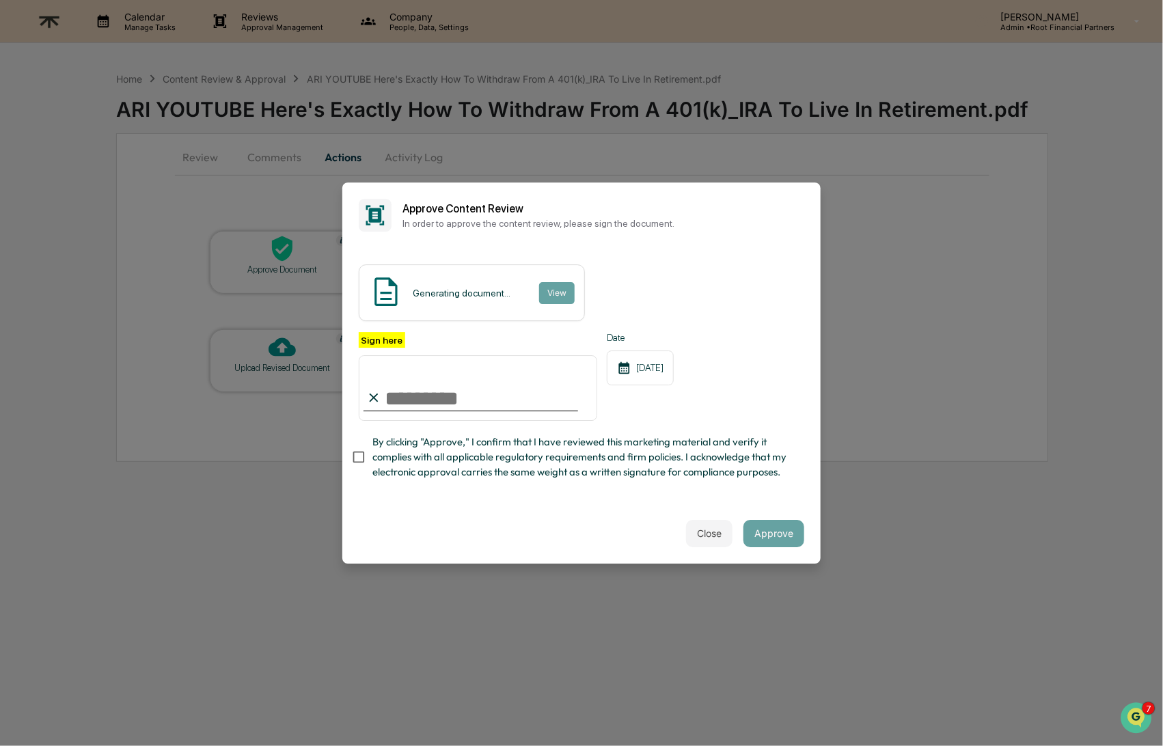
type input "**********"
click at [483, 459] on span "By clicking "Approve," I confirm that I have reviewed this marketing material a…" at bounding box center [582, 458] width 421 height 46
click at [764, 532] on button "Approve" at bounding box center [774, 533] width 61 height 27
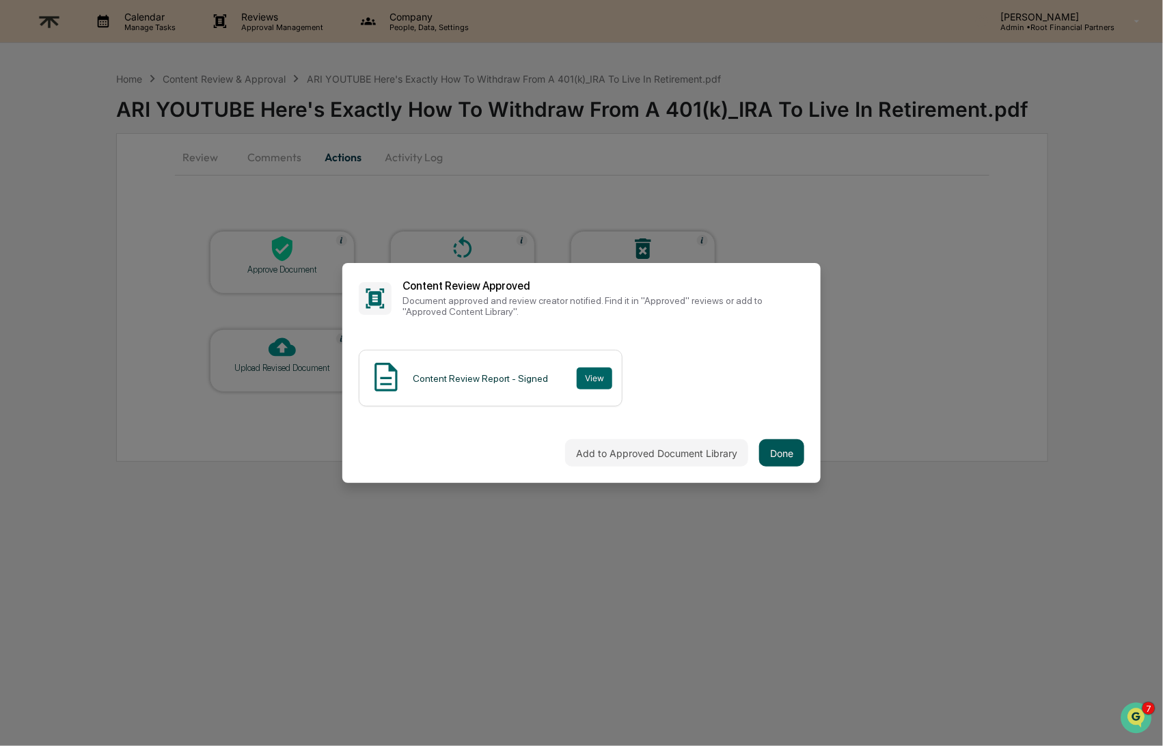
click at [779, 461] on button "Done" at bounding box center [781, 452] width 45 height 27
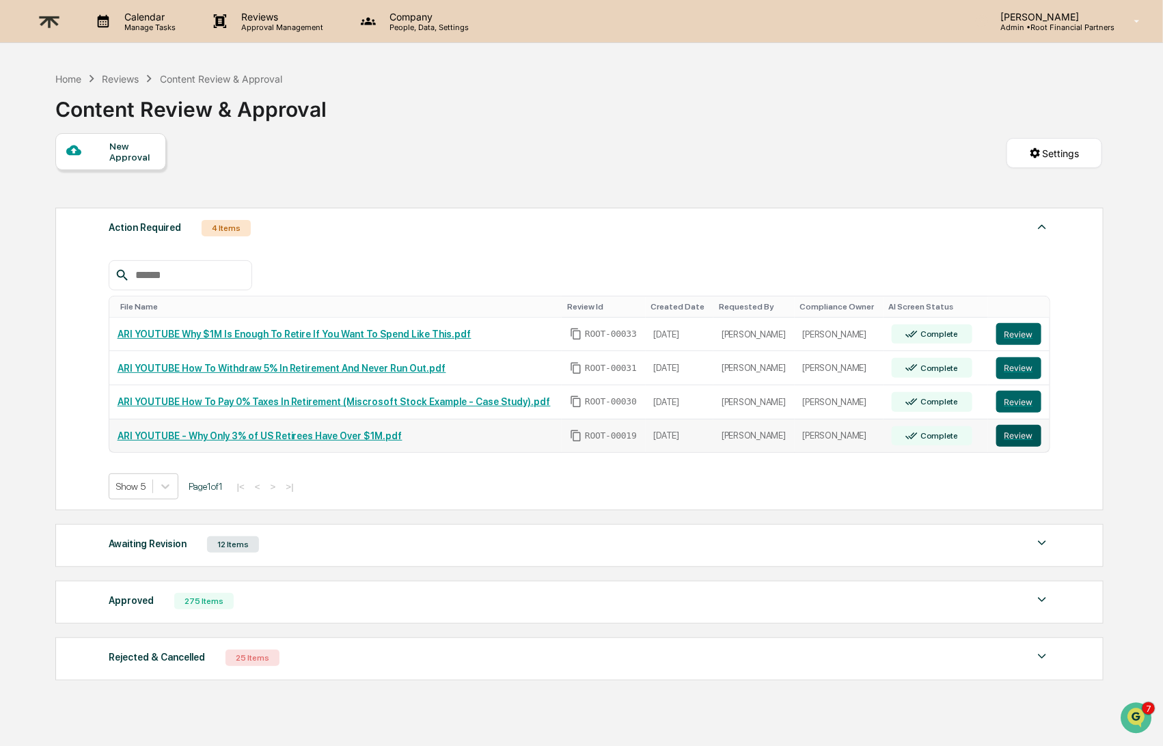
click at [1018, 427] on button "Review" at bounding box center [1019, 436] width 45 height 22
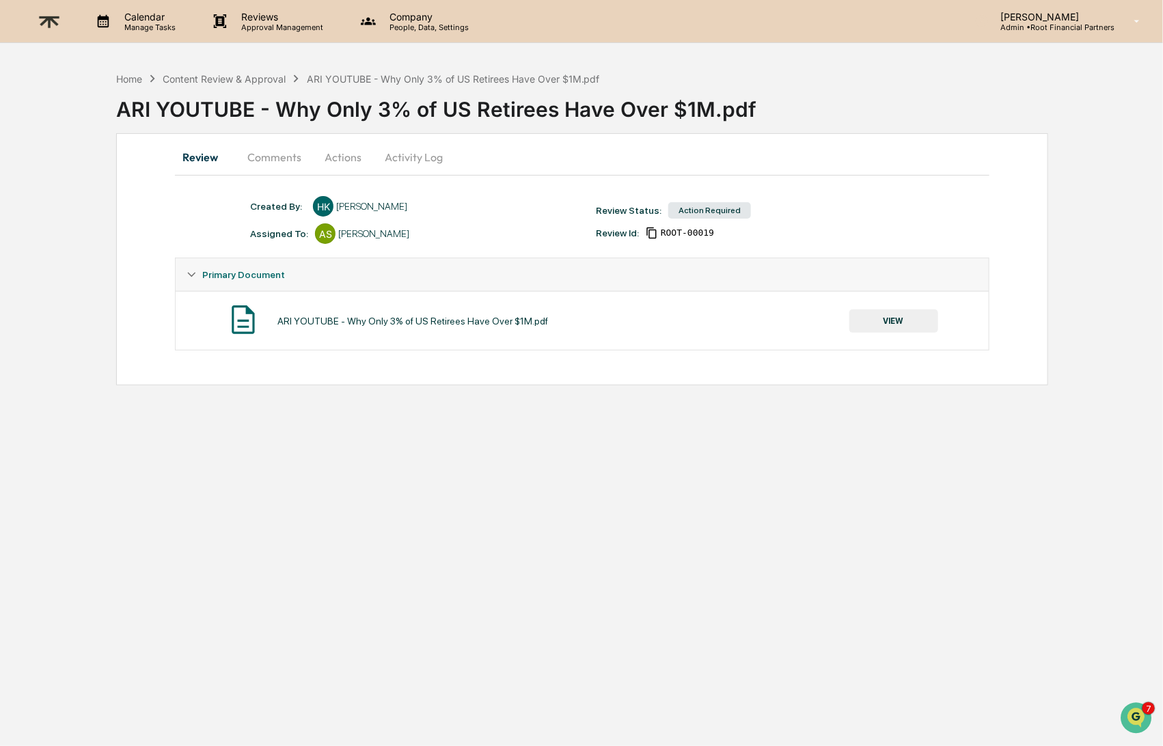
click at [892, 313] on button "VIEW" at bounding box center [894, 321] width 89 height 23
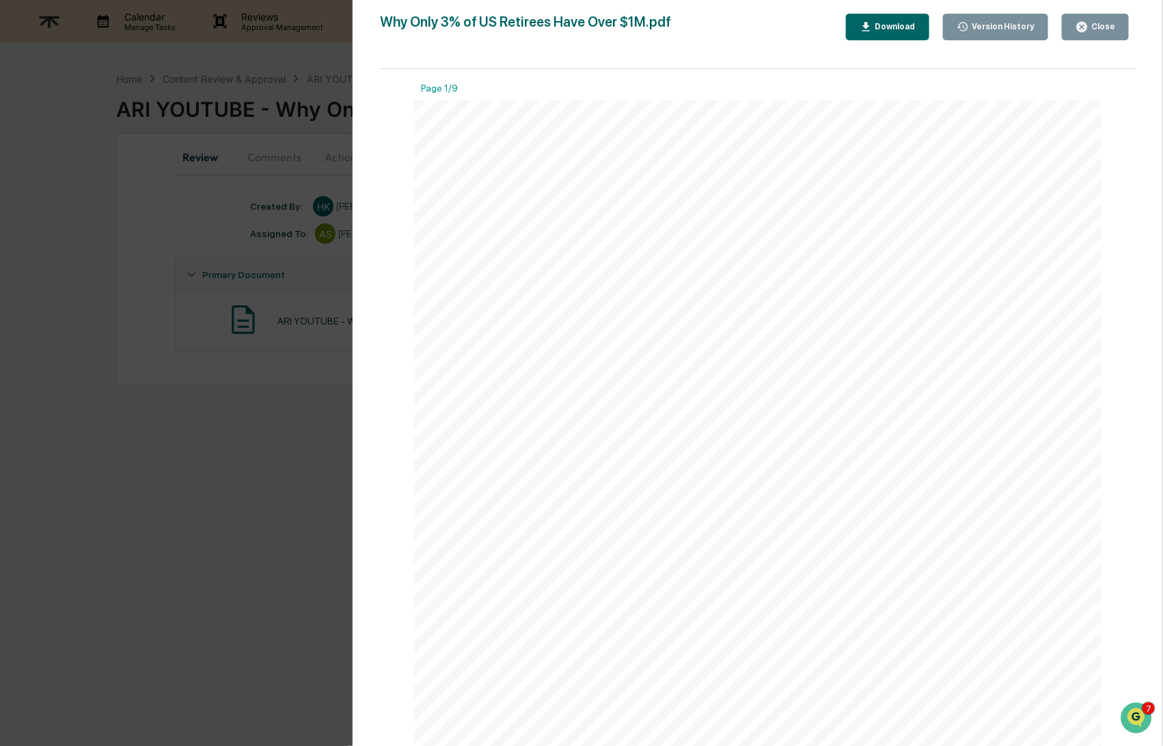
click at [886, 26] on div "Download" at bounding box center [894, 27] width 43 height 10
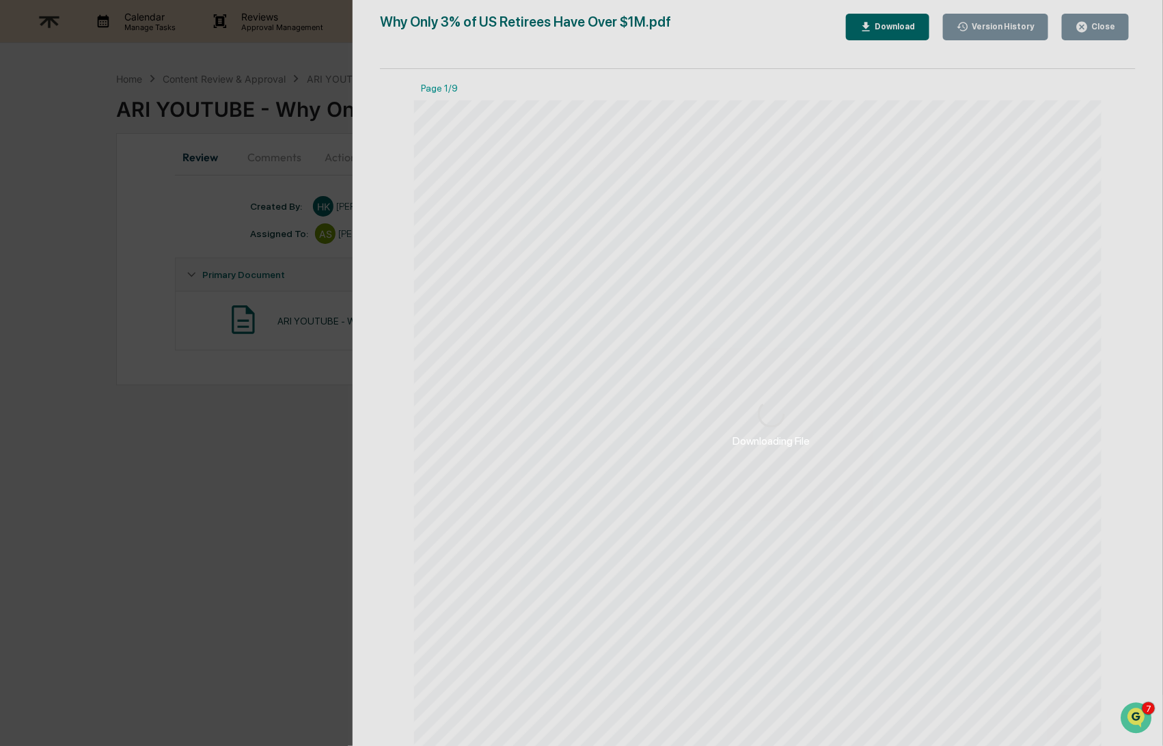
click at [1108, 21] on div "Downloading File" at bounding box center [772, 424] width 838 height 848
click at [1097, 32] on div "Downloading File" at bounding box center [772, 424] width 838 height 848
click at [229, 265] on div "Downloading File Version History [DATE] 06:03 PM [PERSON_NAME] Why Only 3% of U…" at bounding box center [581, 373] width 1163 height 746
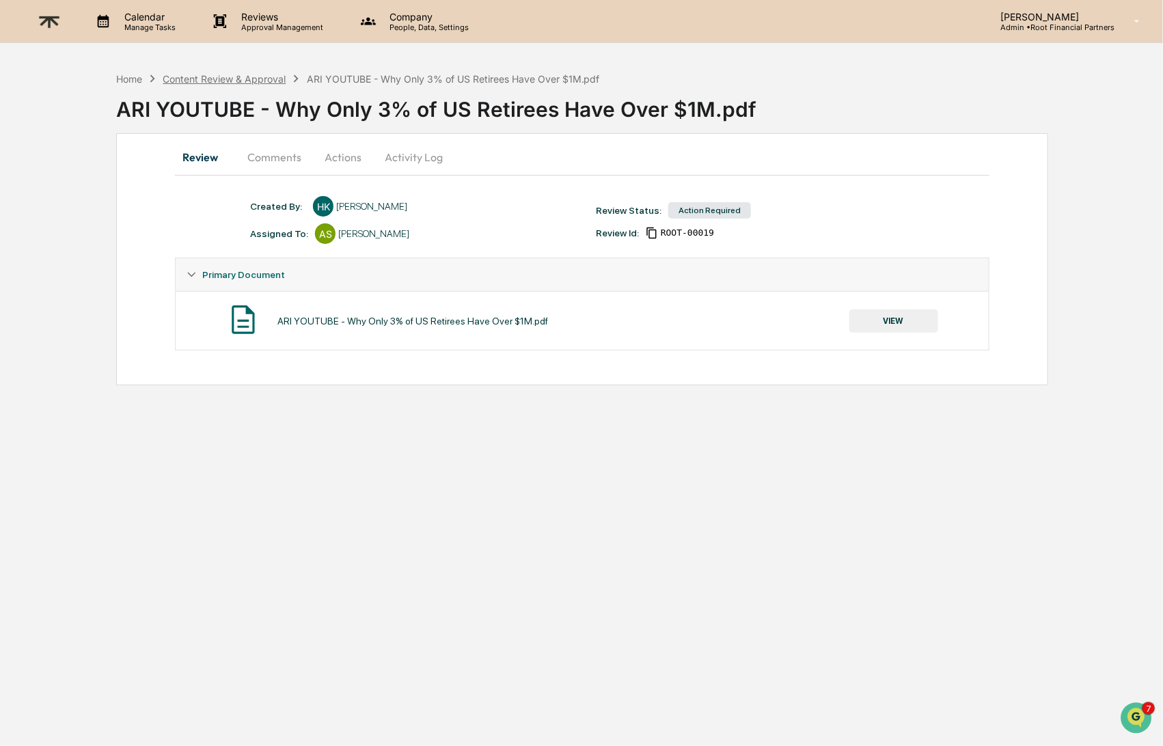
click at [254, 73] on div "Content Review & Approval" at bounding box center [224, 79] width 123 height 12
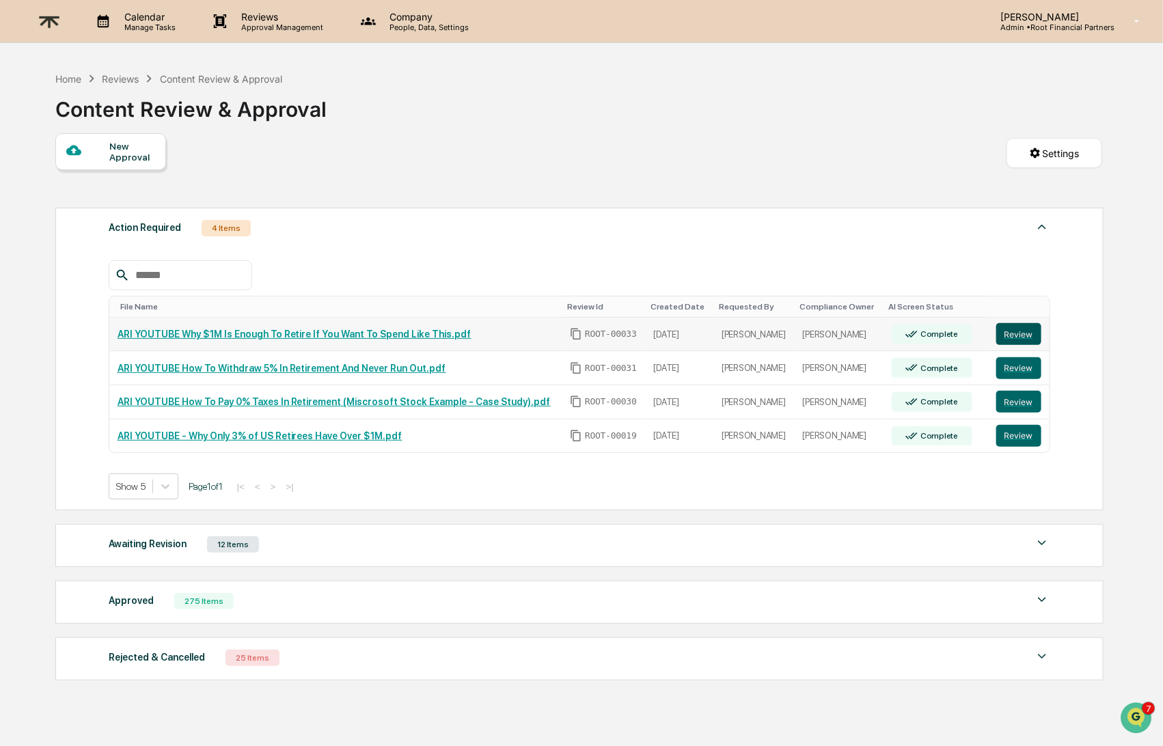
click at [1013, 340] on button "Review" at bounding box center [1019, 334] width 45 height 22
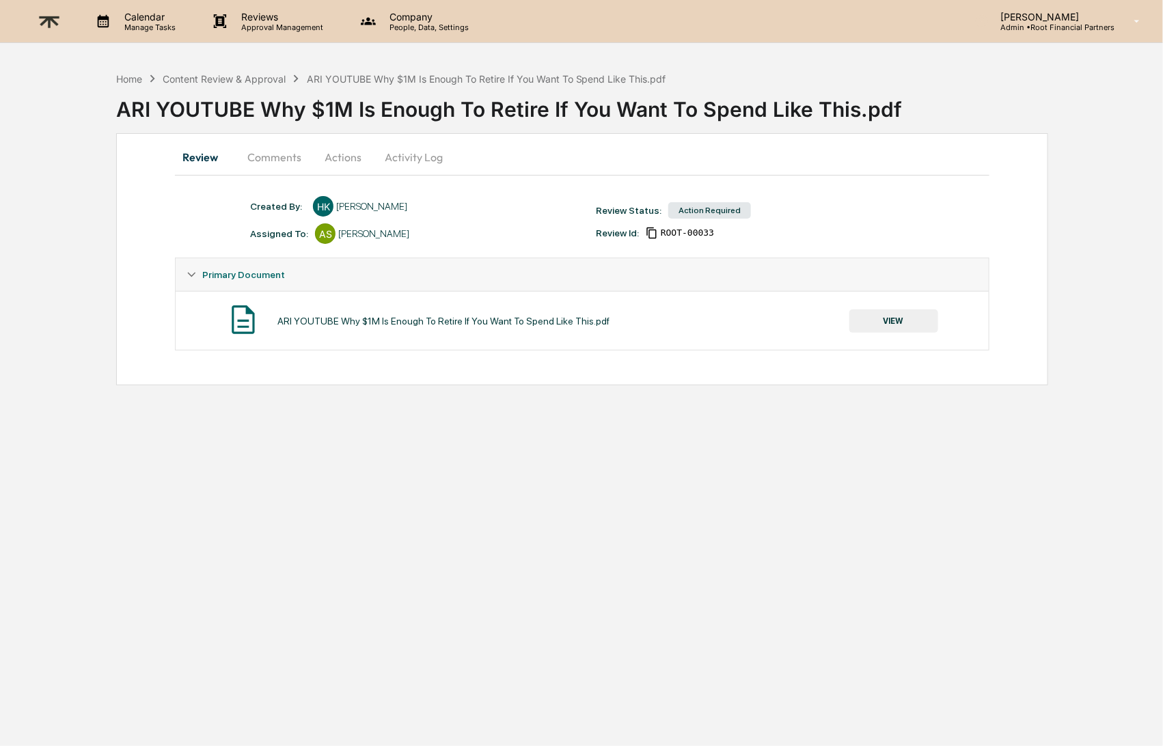
click at [888, 326] on button "VIEW" at bounding box center [894, 321] width 89 height 23
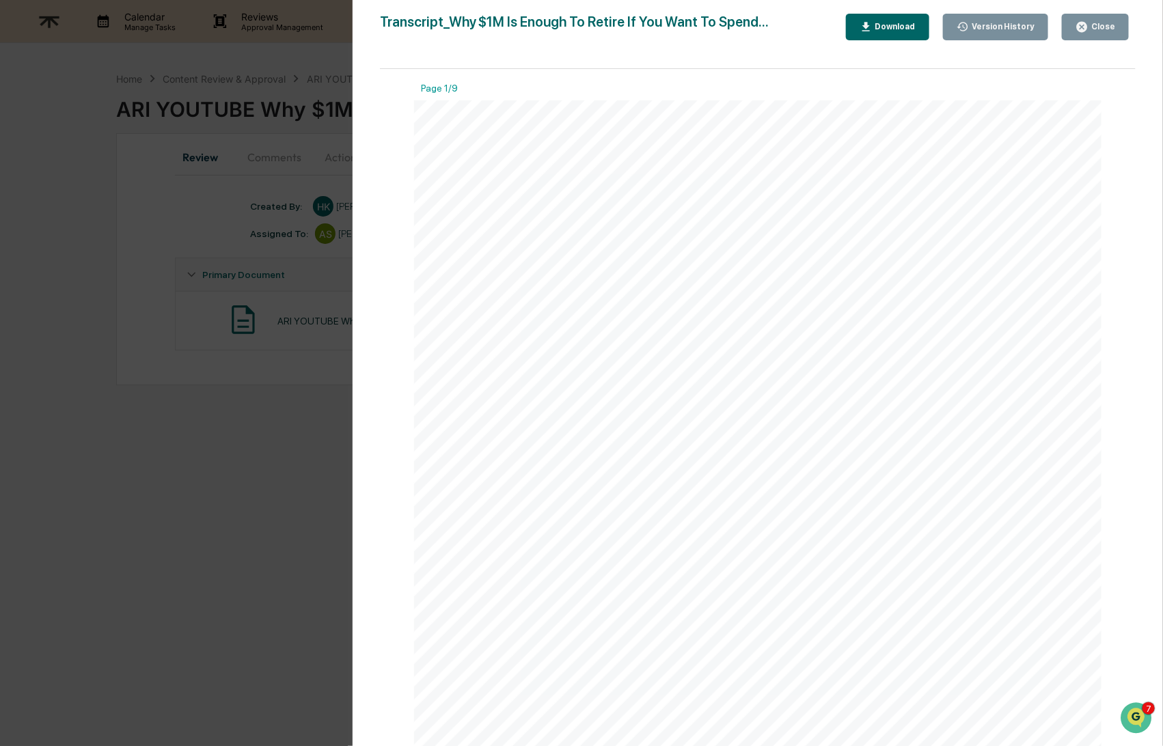
click at [903, 27] on div "Download" at bounding box center [894, 27] width 43 height 10
click at [1091, 26] on div "Close" at bounding box center [1102, 27] width 27 height 10
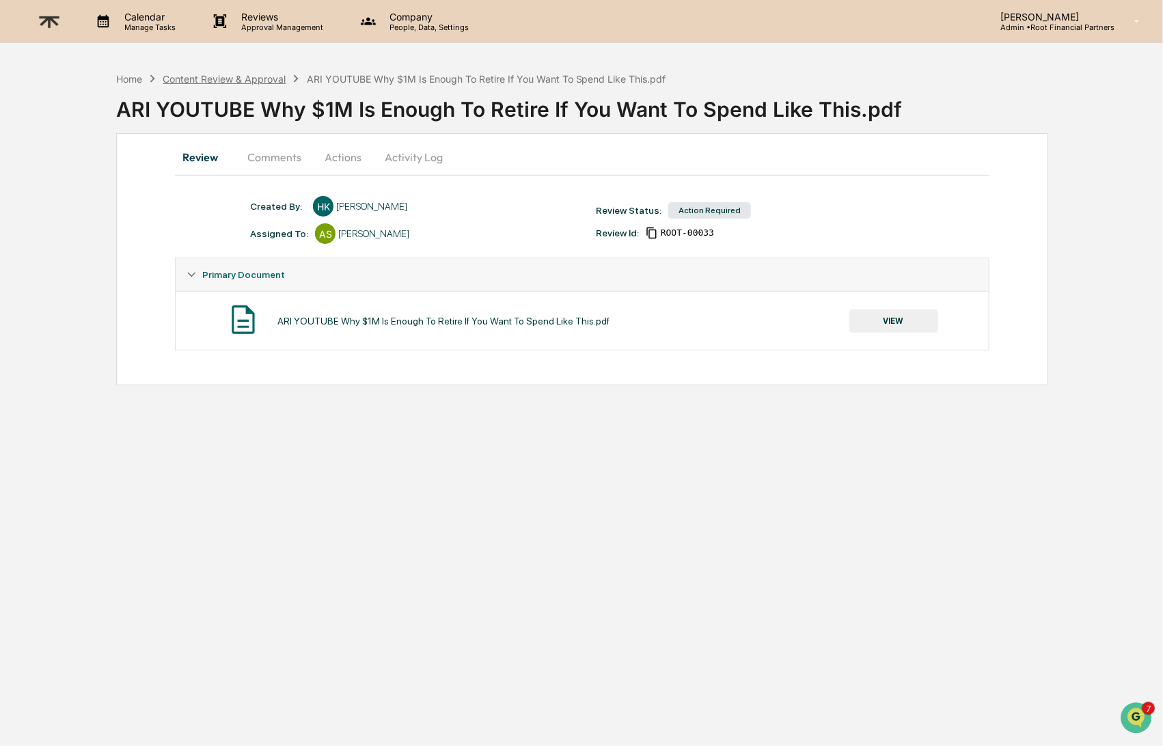
click at [187, 73] on div "Content Review & Approval" at bounding box center [224, 79] width 123 height 12
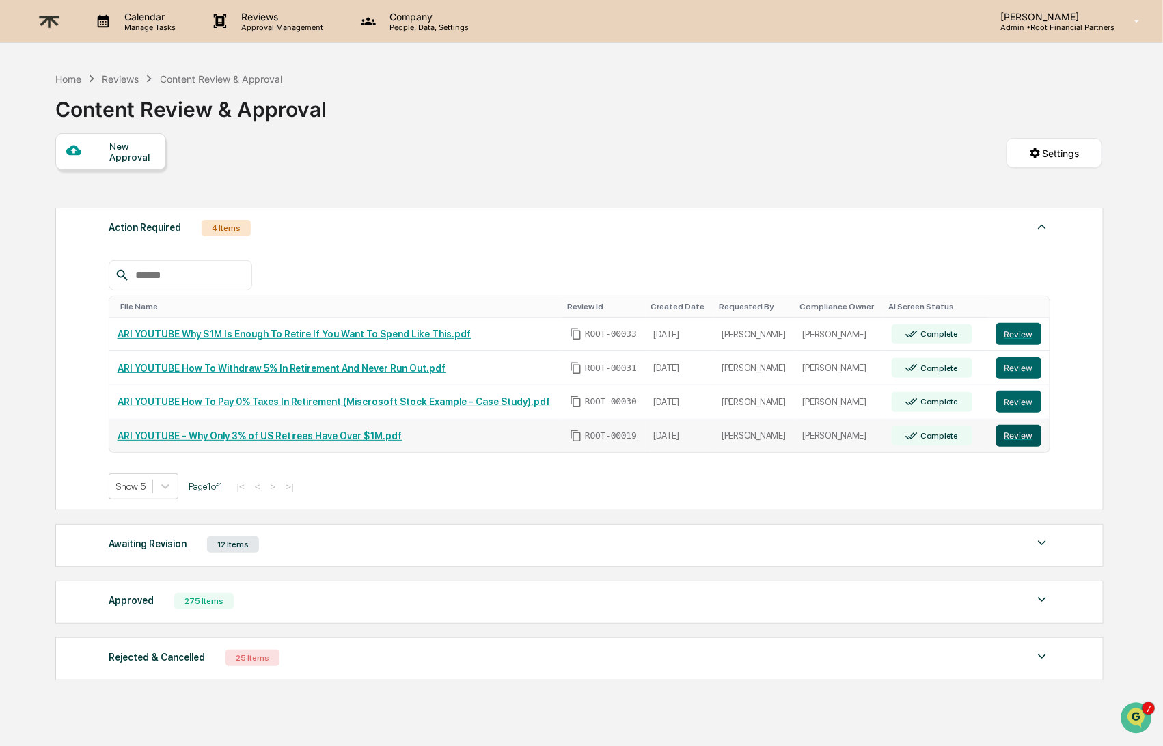
click at [1029, 442] on button "Review" at bounding box center [1019, 436] width 45 height 22
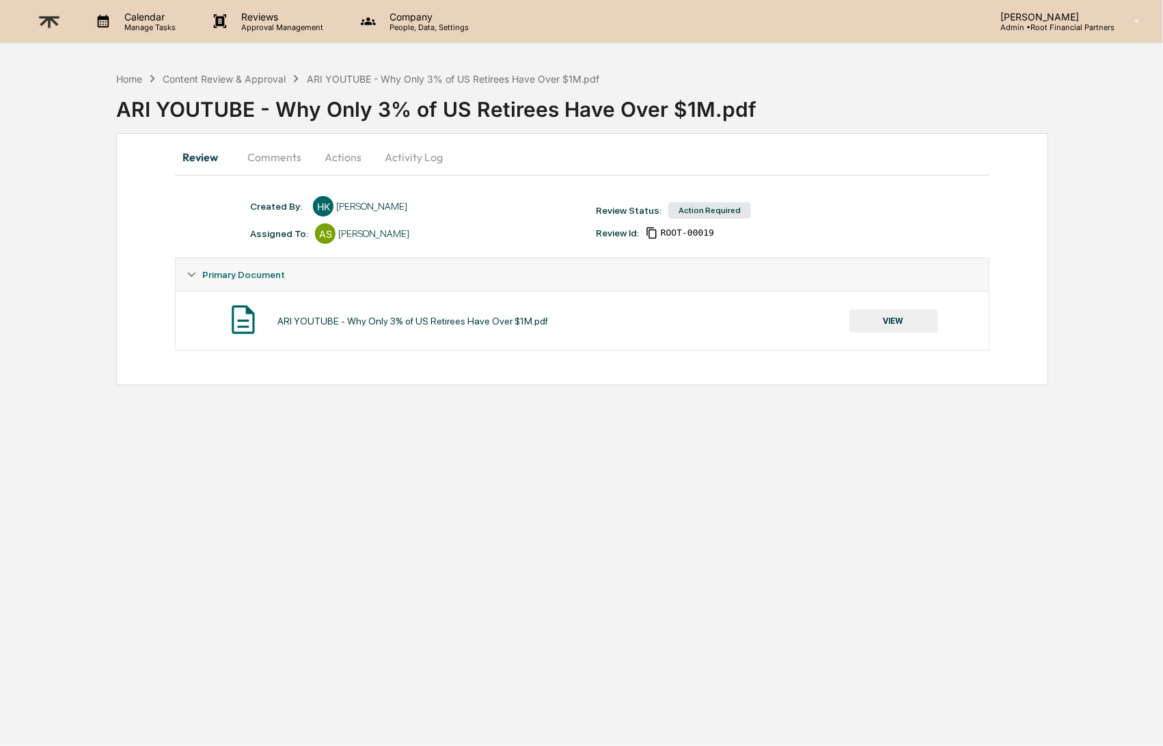
click at [275, 153] on button "Comments" at bounding box center [274, 157] width 76 height 33
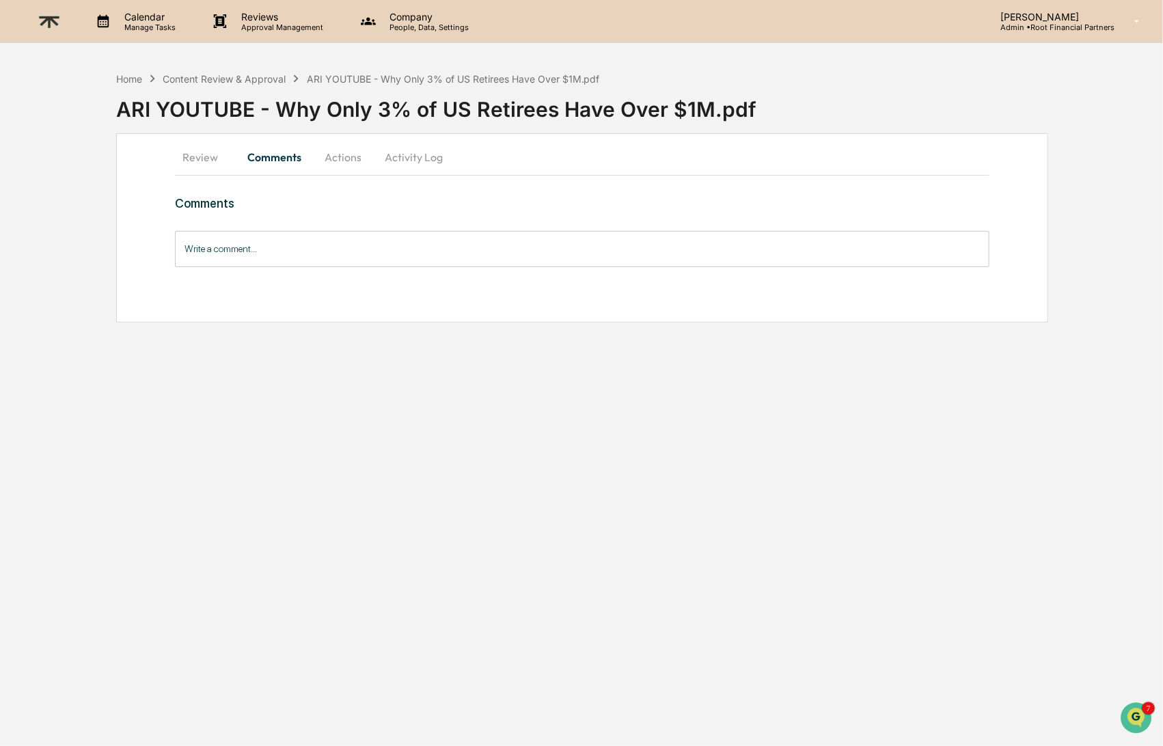
click at [342, 155] on button "Actions" at bounding box center [343, 157] width 62 height 33
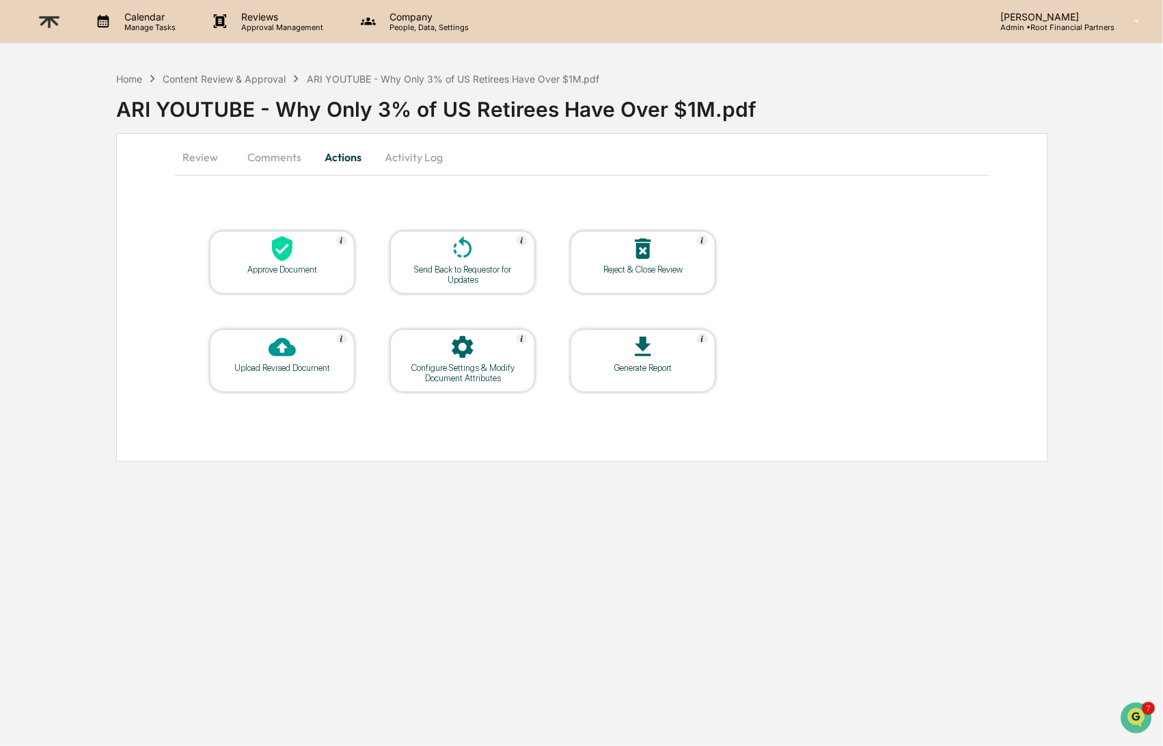
click at [450, 262] on div at bounding box center [462, 249] width 137 height 29
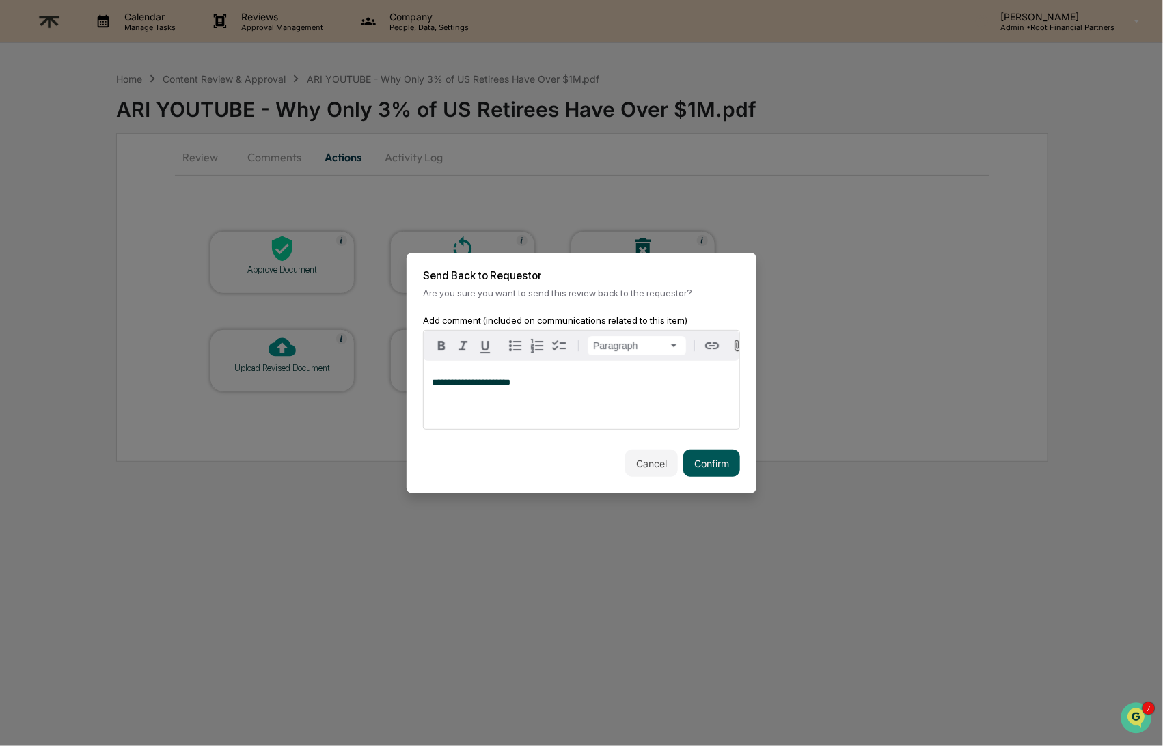
click at [711, 461] on button "Confirm" at bounding box center [711, 463] width 57 height 27
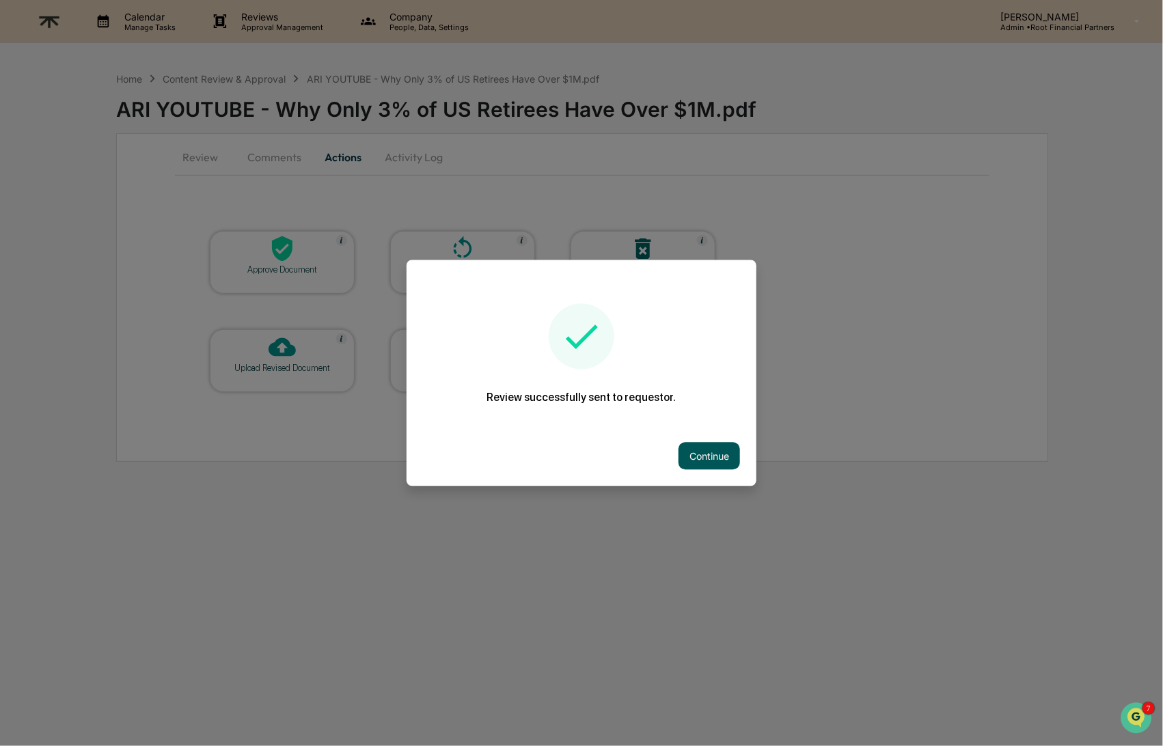
click at [716, 454] on button "Continue" at bounding box center [710, 456] width 62 height 27
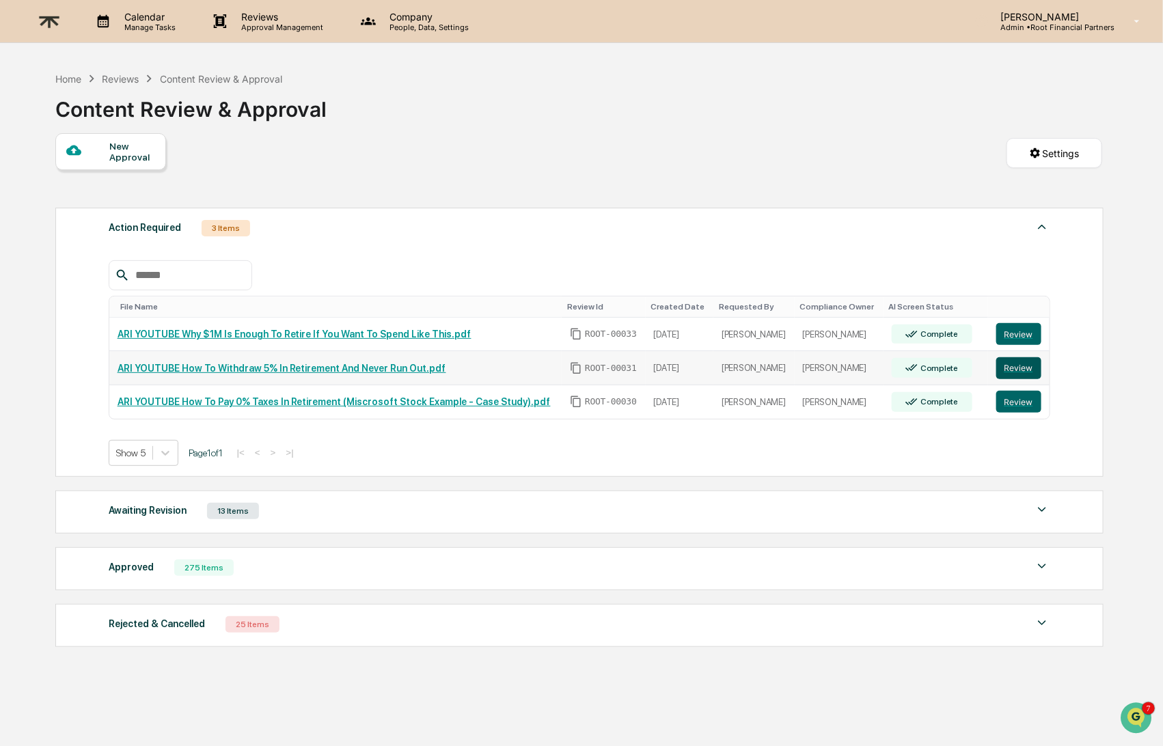
click at [1029, 363] on button "Review" at bounding box center [1019, 368] width 45 height 22
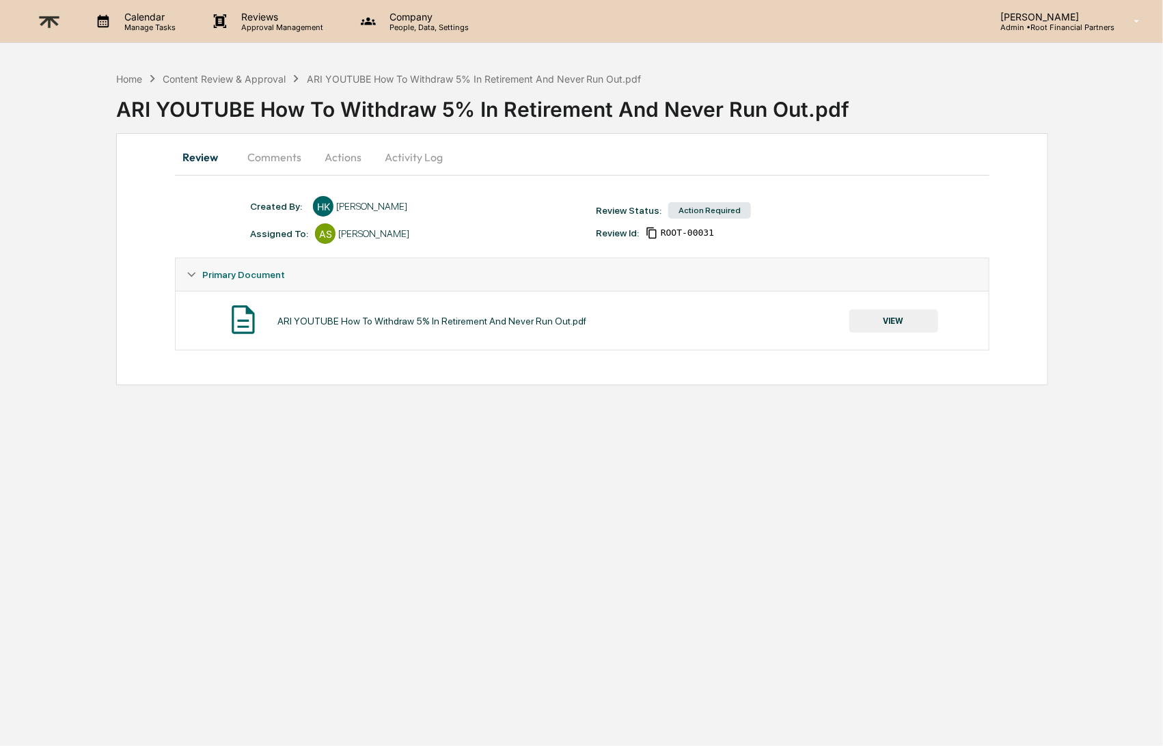
click at [327, 156] on button "Actions" at bounding box center [343, 157] width 62 height 33
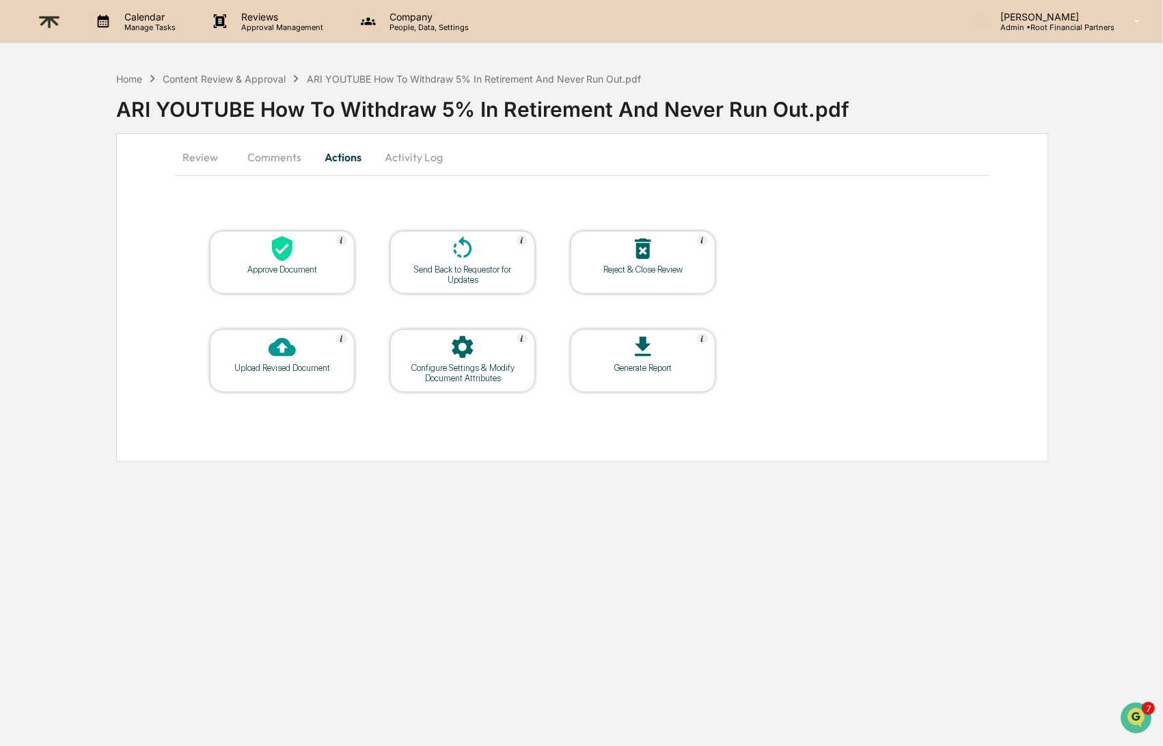
click at [446, 261] on div at bounding box center [462, 249] width 137 height 29
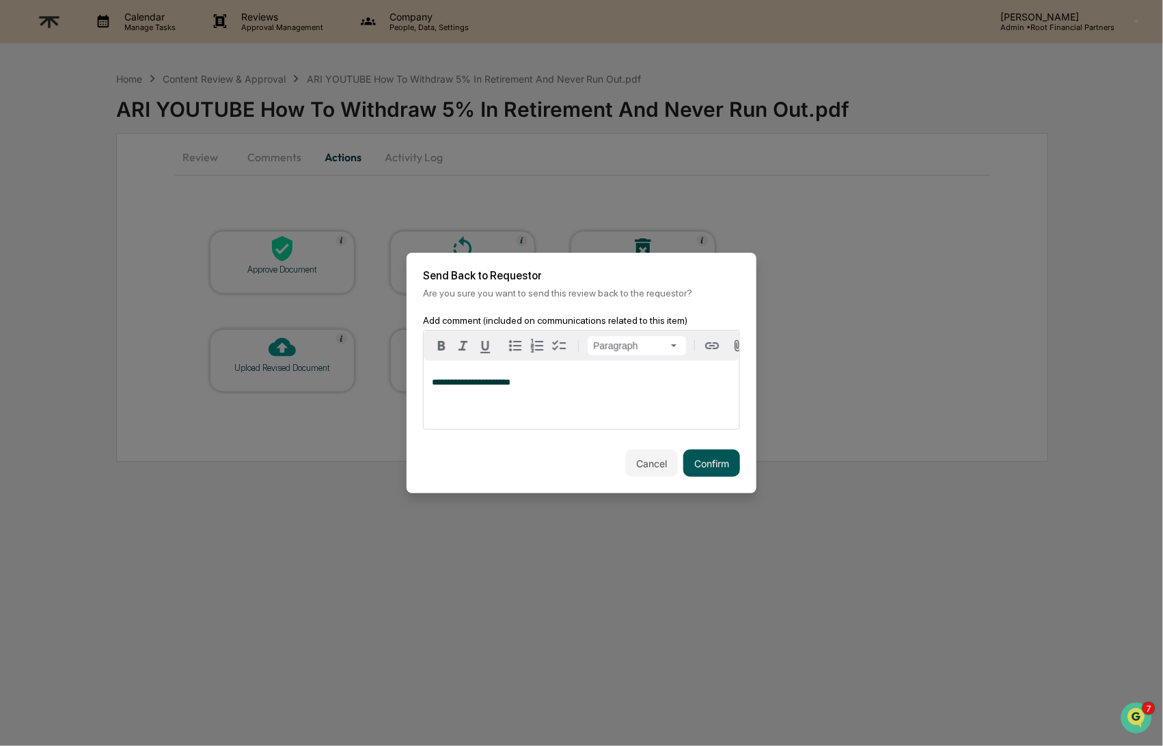
click at [729, 472] on button "Confirm" at bounding box center [711, 463] width 57 height 27
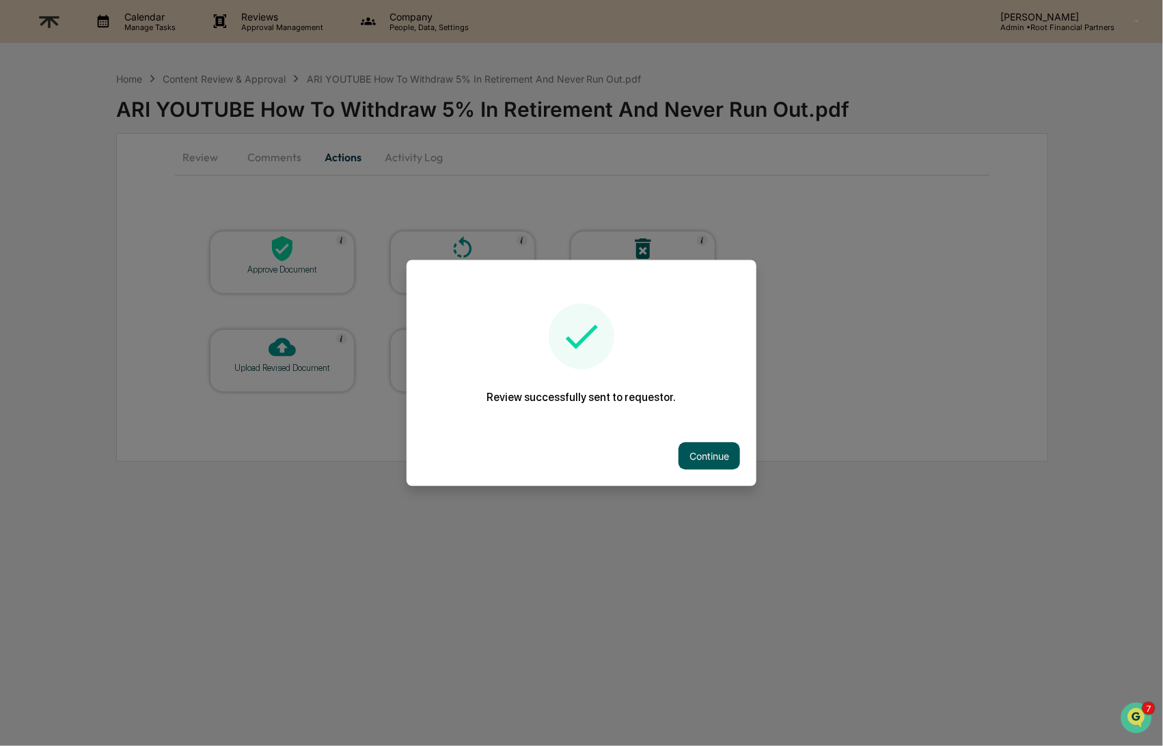
click at [716, 455] on button "Continue" at bounding box center [710, 456] width 62 height 27
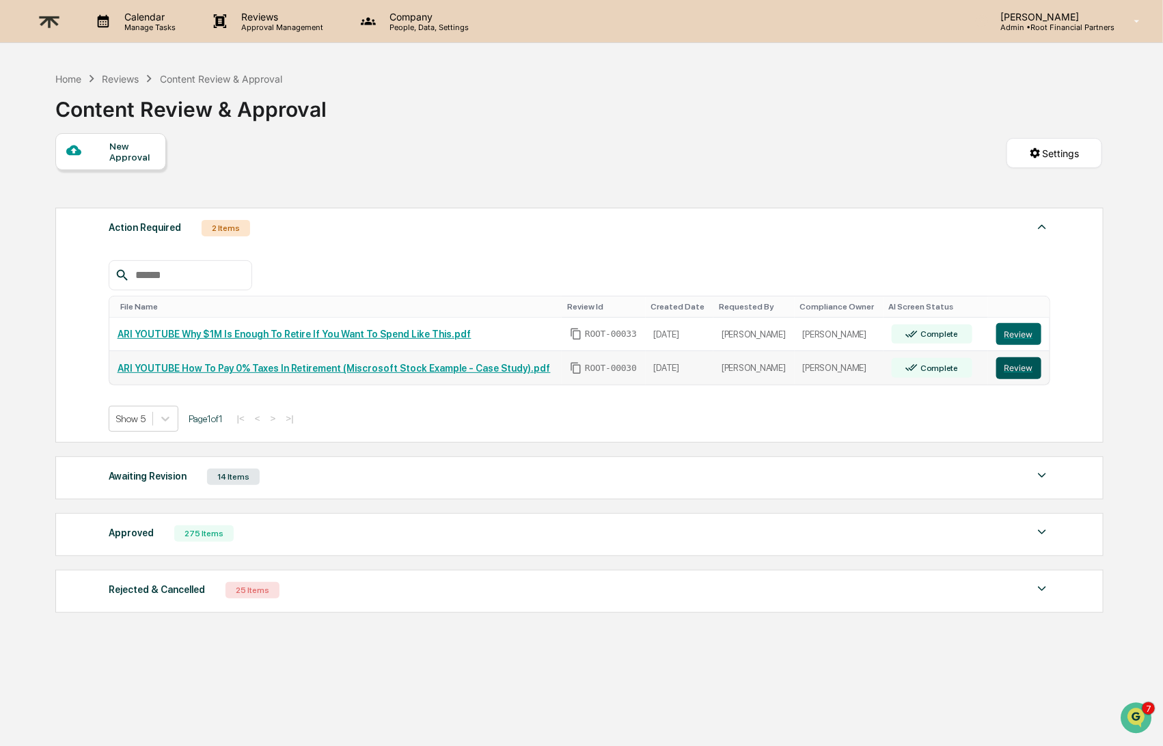
click at [1027, 366] on button "Review" at bounding box center [1019, 368] width 45 height 22
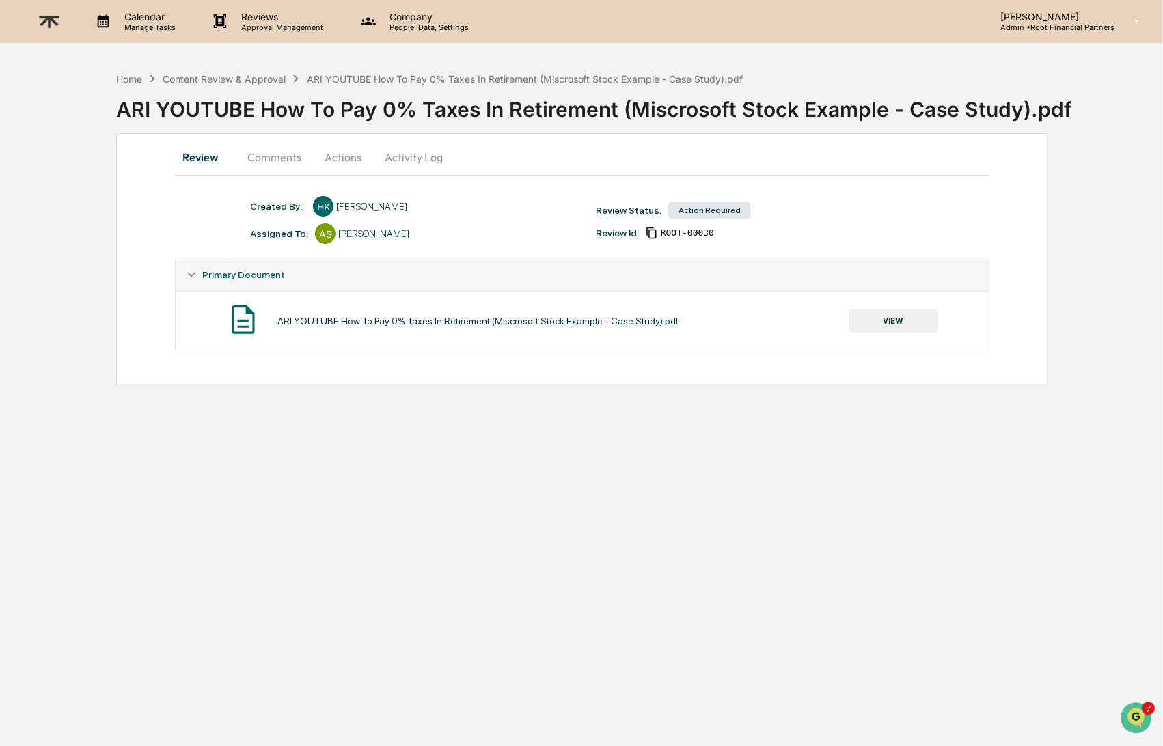
click at [900, 320] on button "VIEW" at bounding box center [894, 321] width 89 height 23
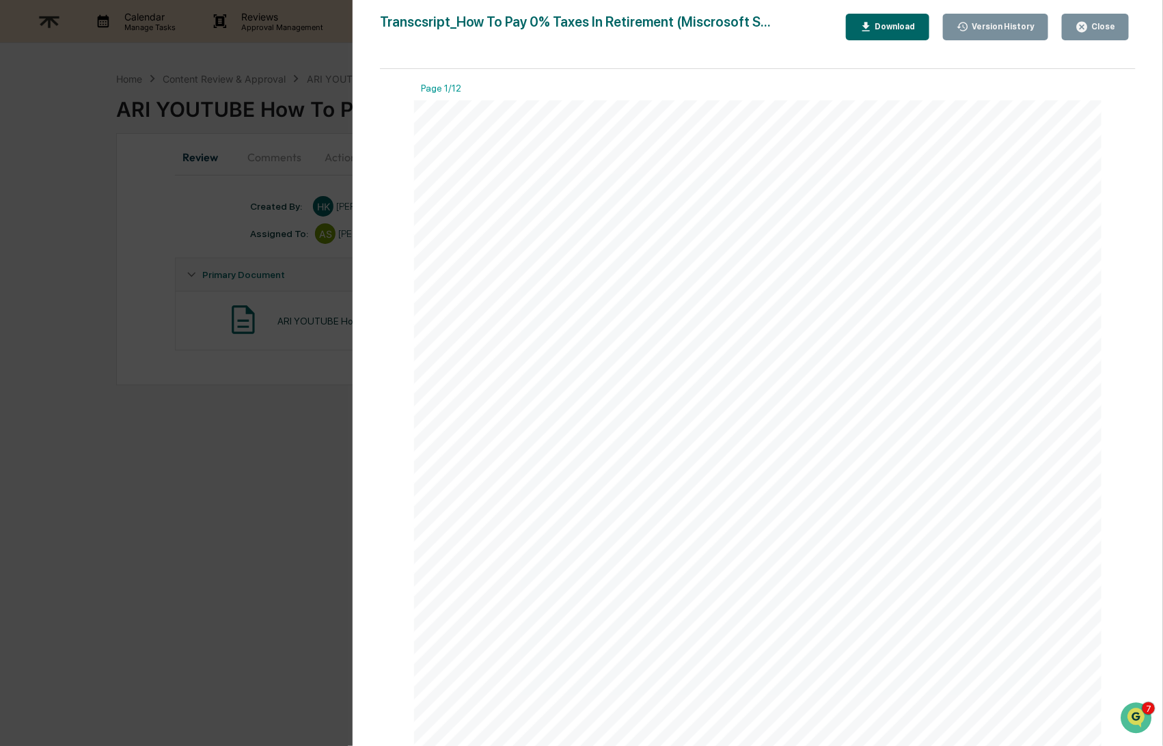
click at [891, 29] on div "Download" at bounding box center [894, 27] width 43 height 10
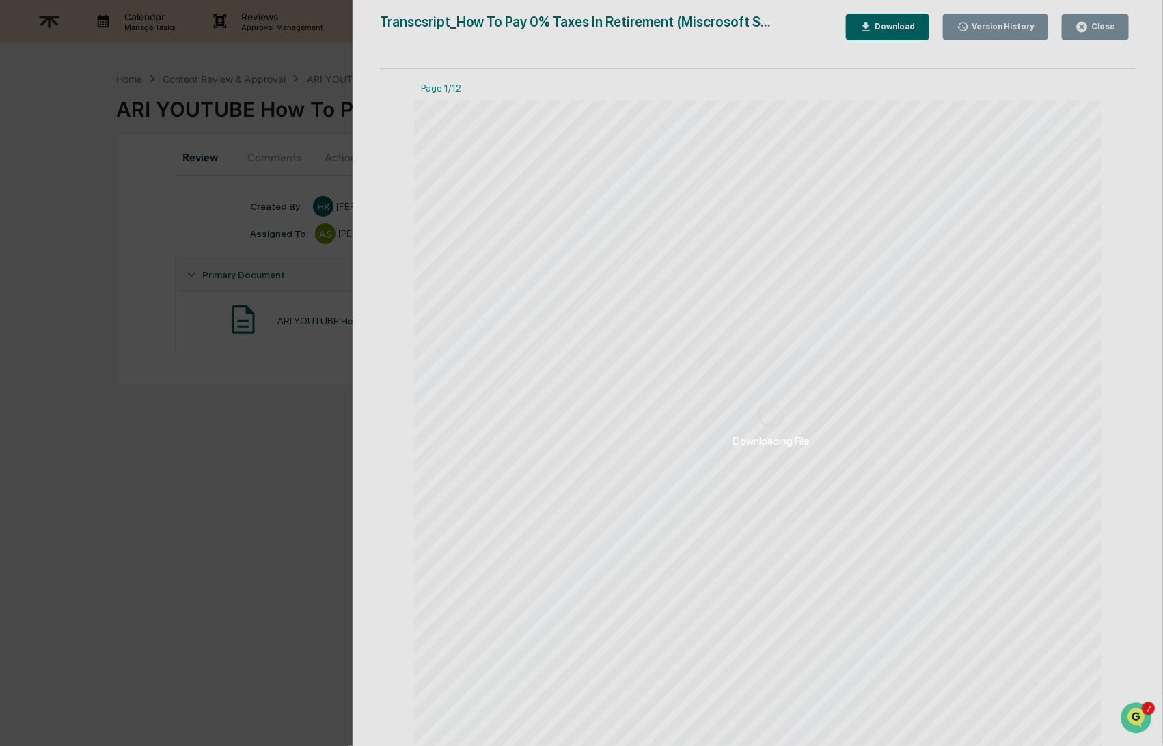
click at [1107, 27] on div "Downloading File" at bounding box center [772, 424] width 838 height 848
click at [1107, 26] on div "Downloading File" at bounding box center [772, 424] width 838 height 848
click at [1108, 26] on div "Downloading File" at bounding box center [772, 424] width 838 height 848
click at [244, 434] on div "Downloading File Version History 09/18/2025, 05:35 PM Hannah Kaufman Transcsrip…" at bounding box center [581, 373] width 1163 height 746
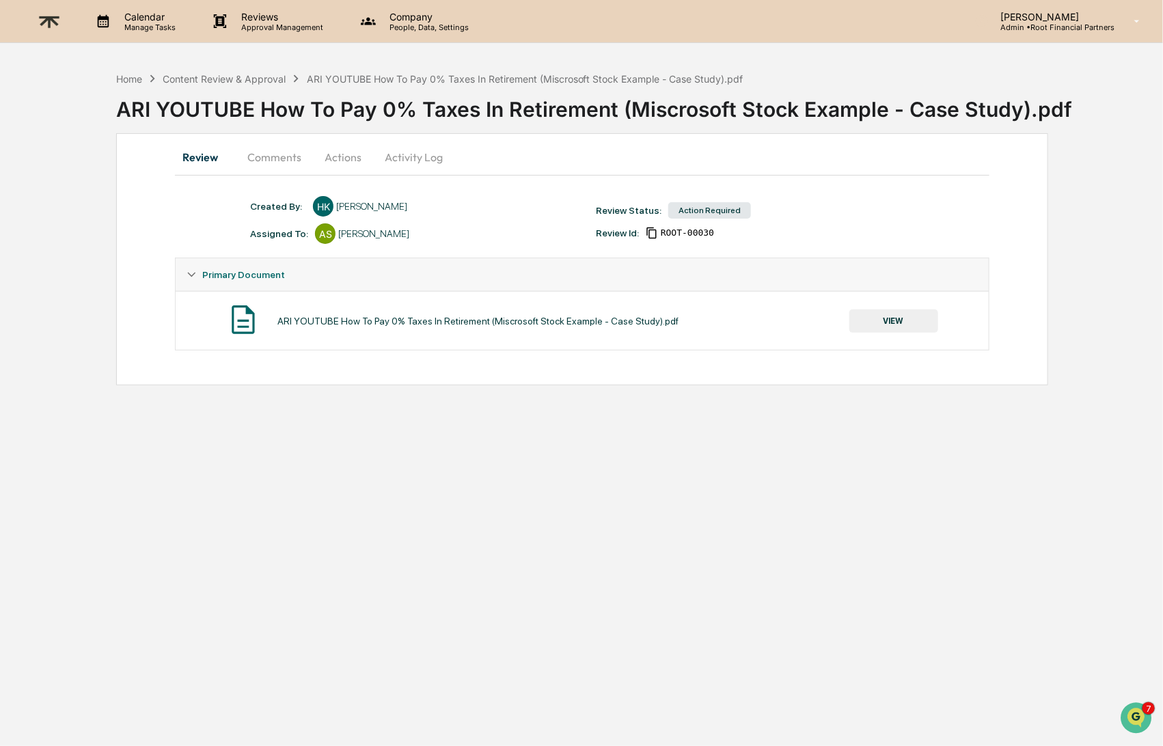
click at [327, 152] on button "Actions" at bounding box center [343, 157] width 62 height 33
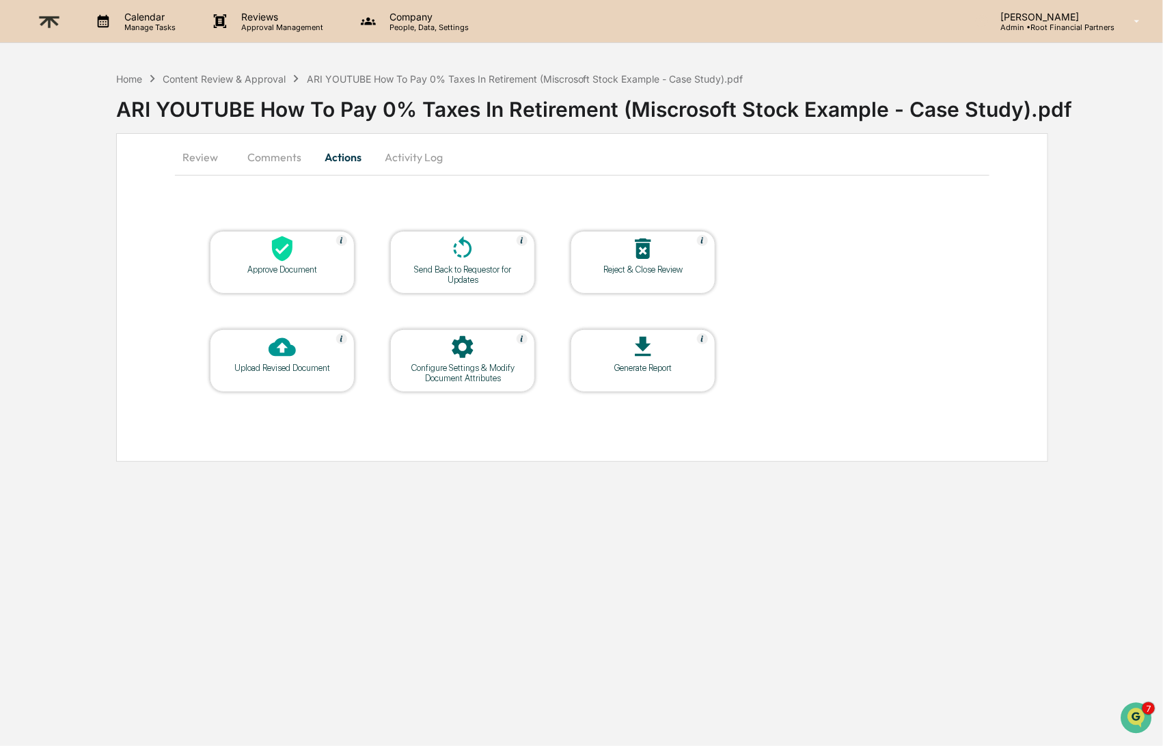
click at [452, 254] on icon at bounding box center [462, 248] width 27 height 27
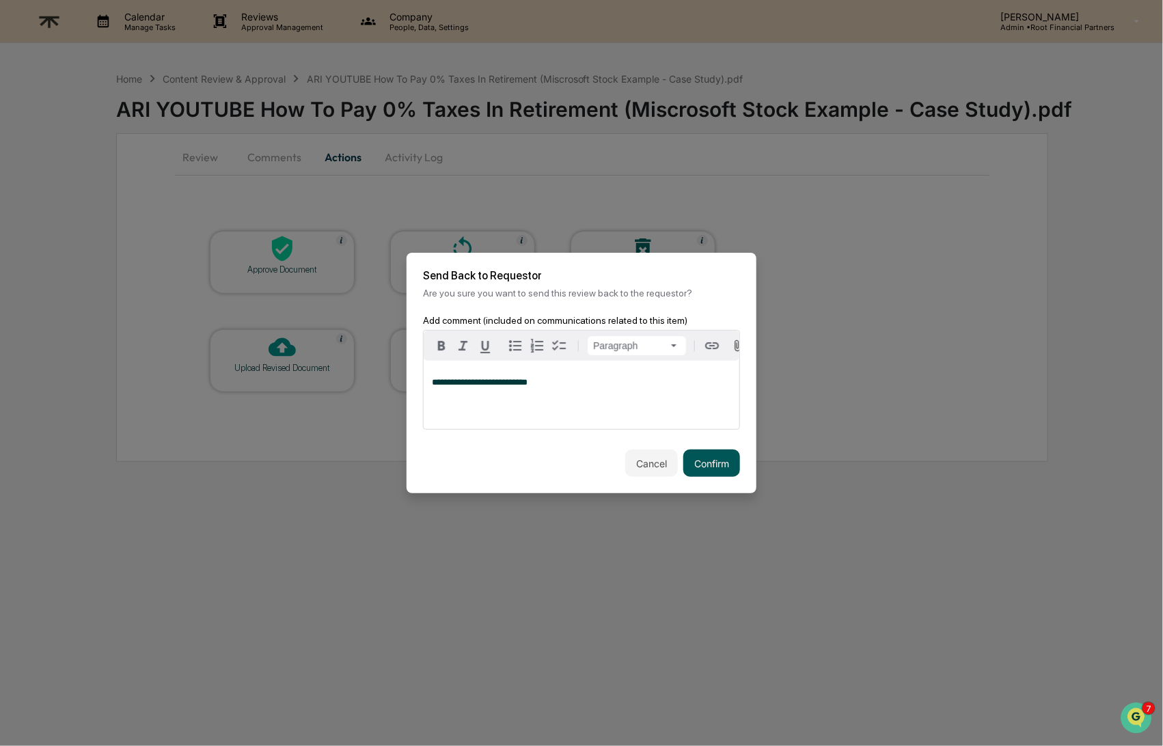
click at [736, 468] on button "Confirm" at bounding box center [711, 463] width 57 height 27
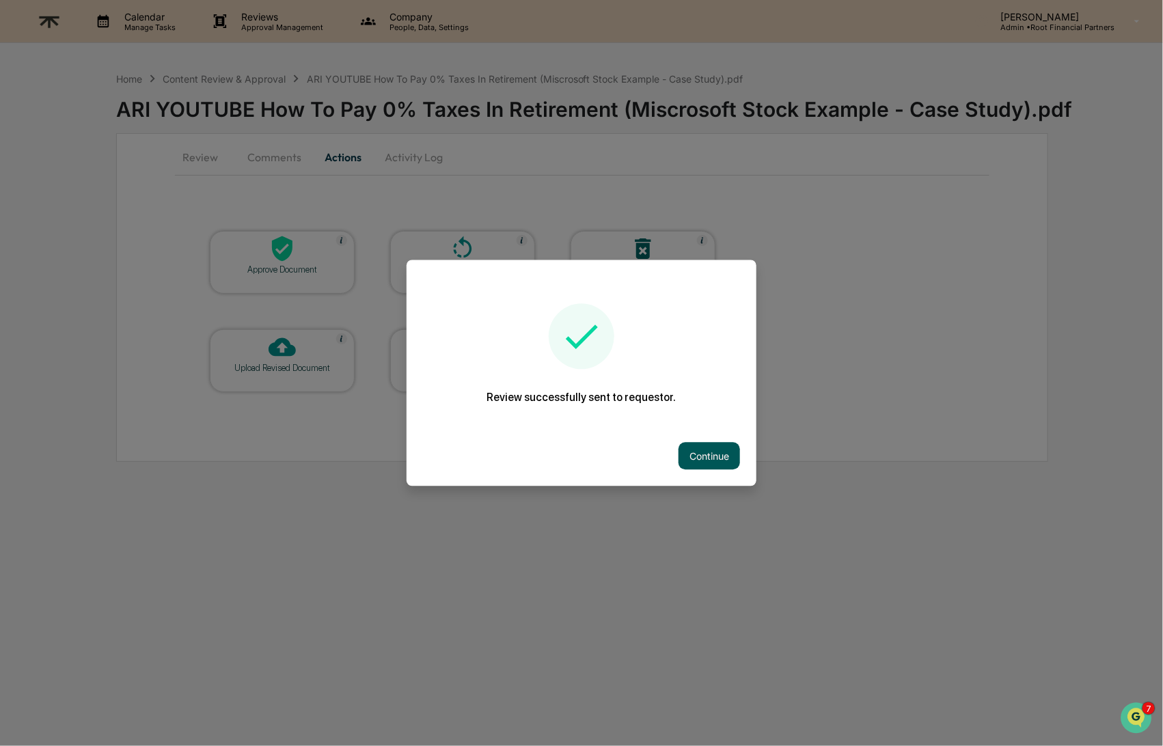
click at [720, 462] on button "Continue" at bounding box center [710, 456] width 62 height 27
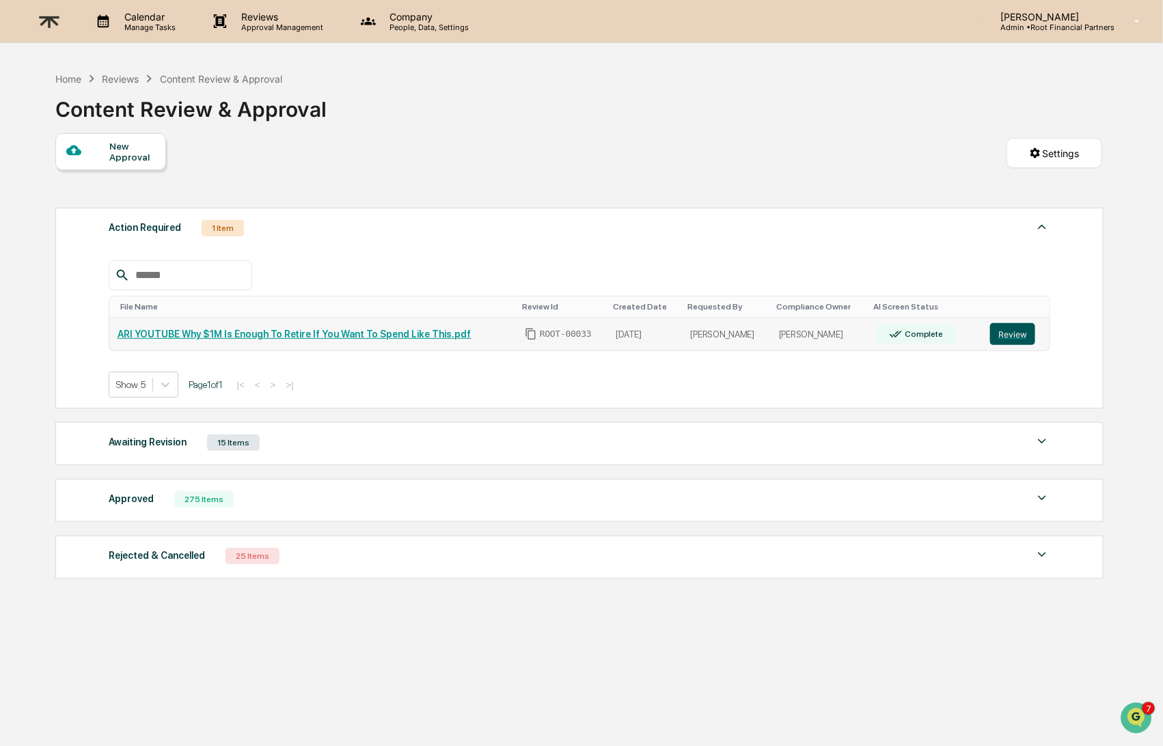
click at [1030, 336] on button "Review" at bounding box center [1012, 334] width 45 height 22
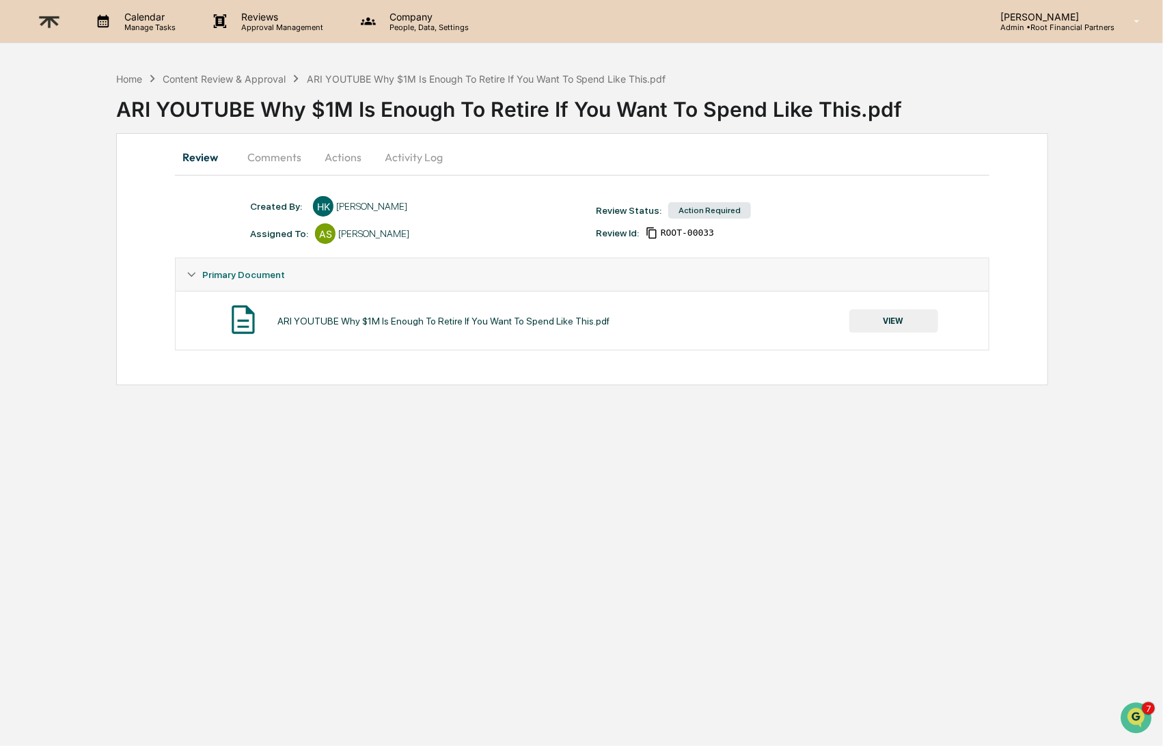
click at [387, 318] on div "ARI YOUTUBE Why $1M Is Enough To Retire If You Want To Spend Like This.pdf" at bounding box center [443, 321] width 332 height 11
click at [387, 319] on div "ARI YOUTUBE Why $1M Is Enough To Retire If You Want To Spend Like This.pdf" at bounding box center [443, 321] width 332 height 11
copy div "ARI YOUTUBE Why $1M Is Enough To Retire If You Want To Spend Like This.pdf"
click at [234, 73] on div "Content Review & Approval" at bounding box center [224, 79] width 123 height 12
